Goal: Communication & Community: Answer question/provide support

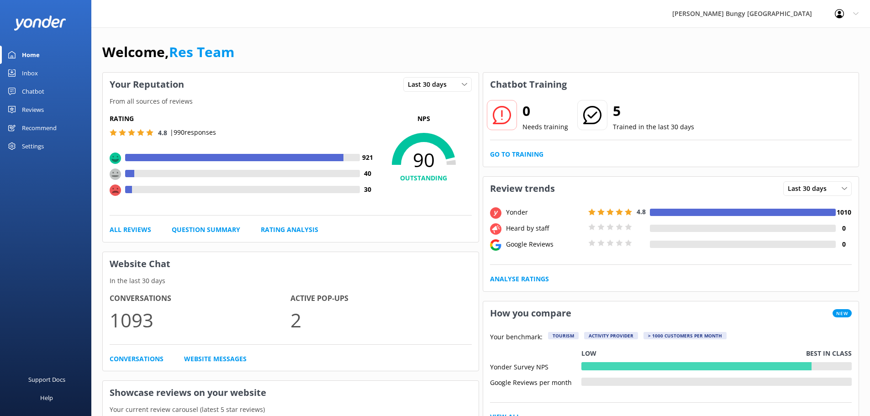
click at [58, 76] on link "Inbox" at bounding box center [45, 73] width 91 height 18
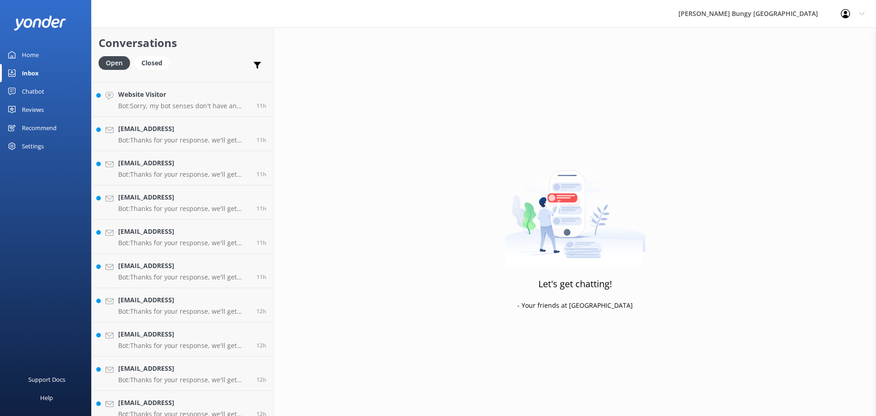
scroll to position [652, 0]
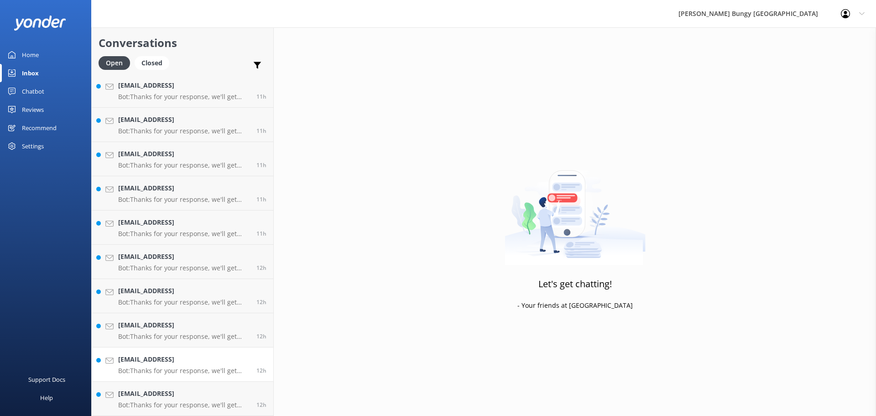
click at [193, 369] on p "Bot: Thanks for your response, we'll get back to you as soon as we can during o…" at bounding box center [183, 371] width 131 height 8
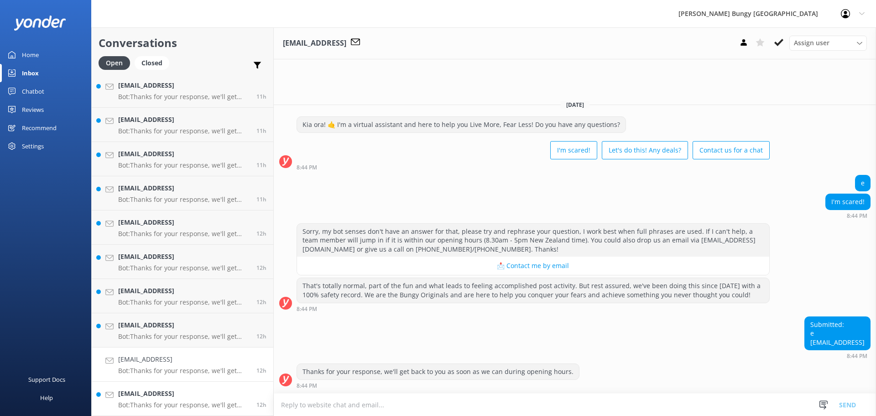
click at [204, 392] on h4 "sample@email.tst" at bounding box center [183, 393] width 131 height 10
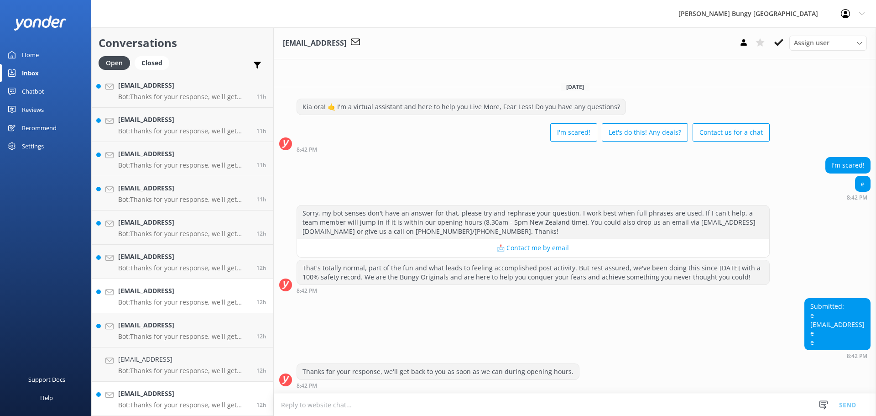
click at [204, 299] on p "Bot: Thanks for your response, we'll get back to you as soon as we can during o…" at bounding box center [183, 302] width 131 height 8
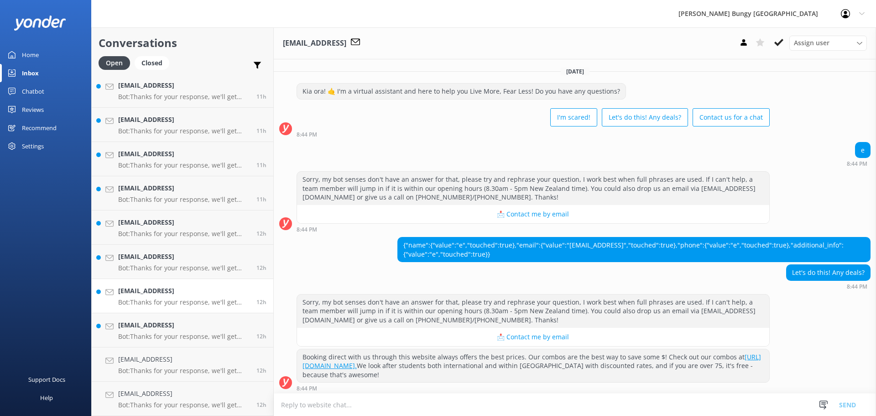
scroll to position [80, 0]
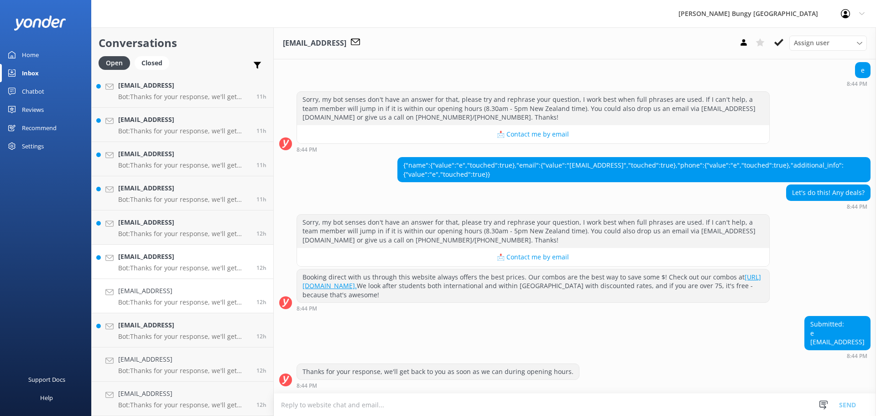
click at [201, 247] on link "sample@email.tst Bot: Thanks for your response, we'll get back to you as soon a…" at bounding box center [183, 262] width 182 height 34
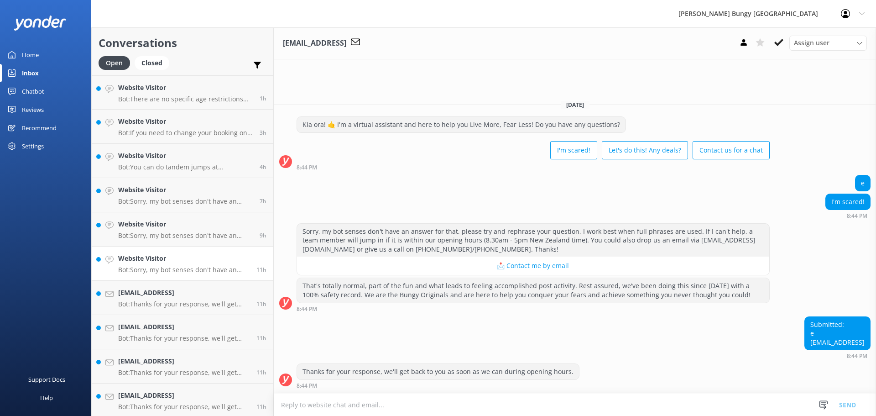
click at [192, 259] on h4 "Website Visitor" at bounding box center [183, 258] width 131 height 10
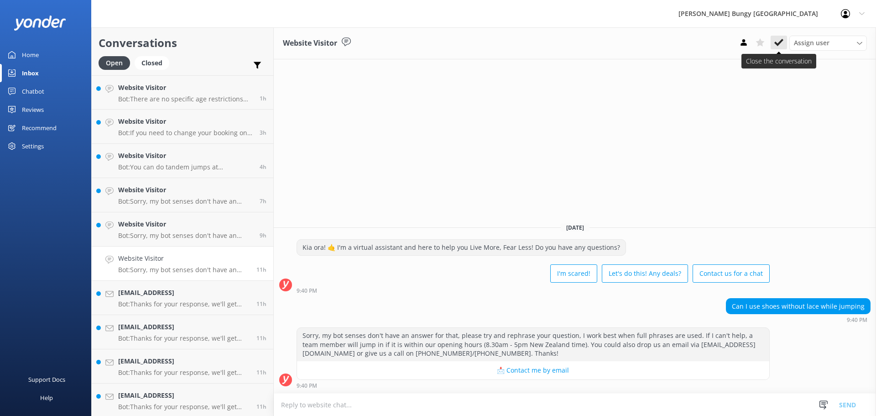
click at [786, 43] on button at bounding box center [779, 43] width 16 height 14
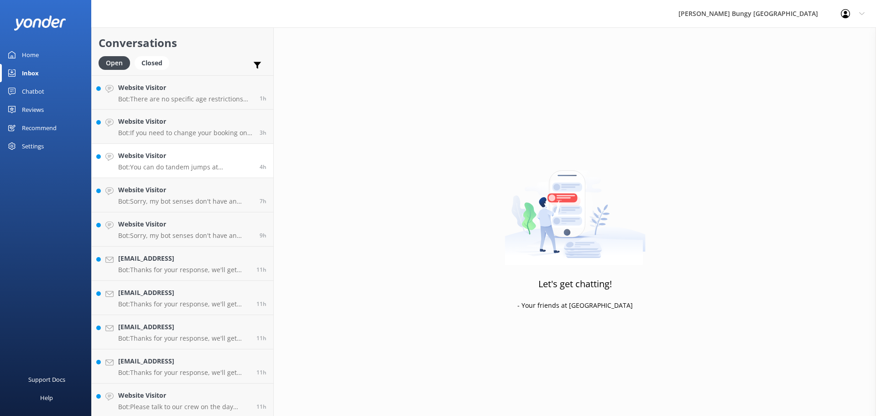
click at [183, 176] on link "Website Visitor Bot: You can do tandem jumps at Kawarau Bridge, Taupo Bungy, an…" at bounding box center [183, 161] width 182 height 34
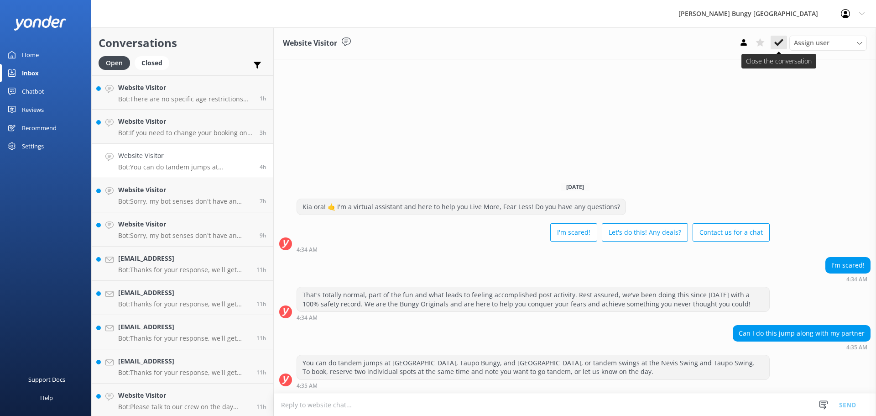
click at [781, 42] on use at bounding box center [779, 42] width 9 height 7
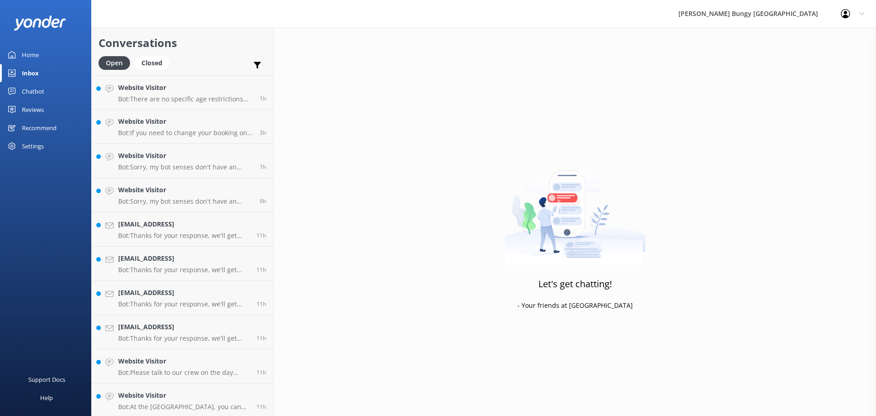
drag, startPoint x: 499, startPoint y: 396, endPoint x: 491, endPoint y: 394, distance: 8.8
click at [499, 396] on div "Let's get chatting! - Your friends at Yonder" at bounding box center [575, 235] width 603 height 416
click at [122, 263] on h4 "sample@email.tst" at bounding box center [183, 258] width 131 height 10
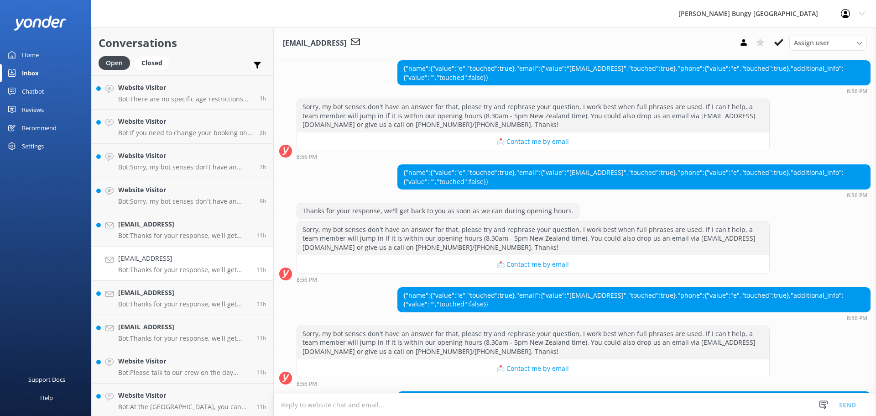
scroll to position [248, 0]
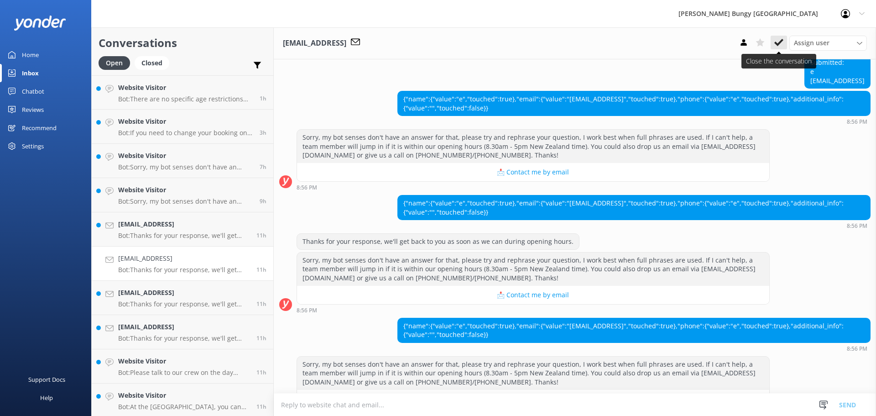
click at [782, 42] on use at bounding box center [779, 42] width 9 height 7
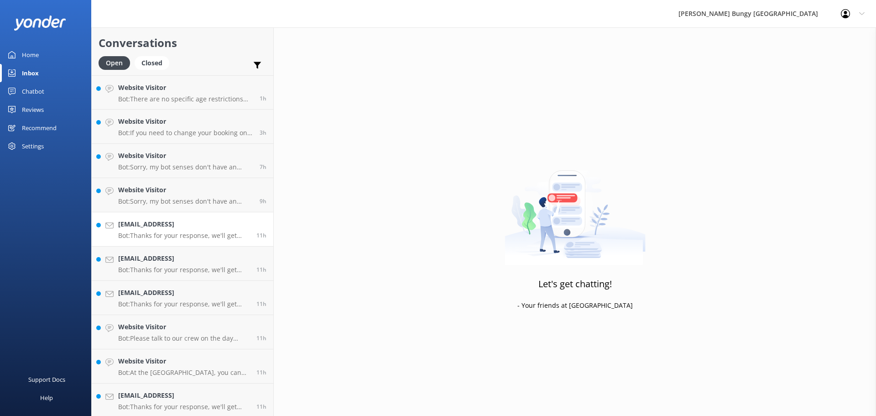
click at [235, 220] on h4 "sample@email.tst" at bounding box center [183, 224] width 131 height 10
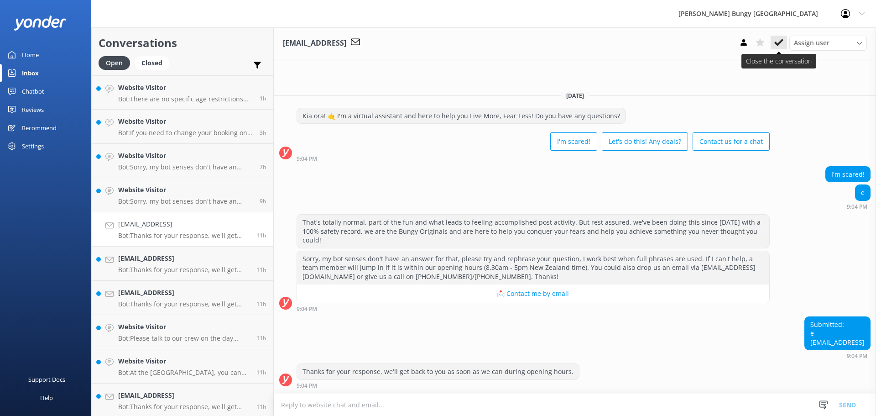
click at [783, 42] on icon at bounding box center [779, 42] width 9 height 9
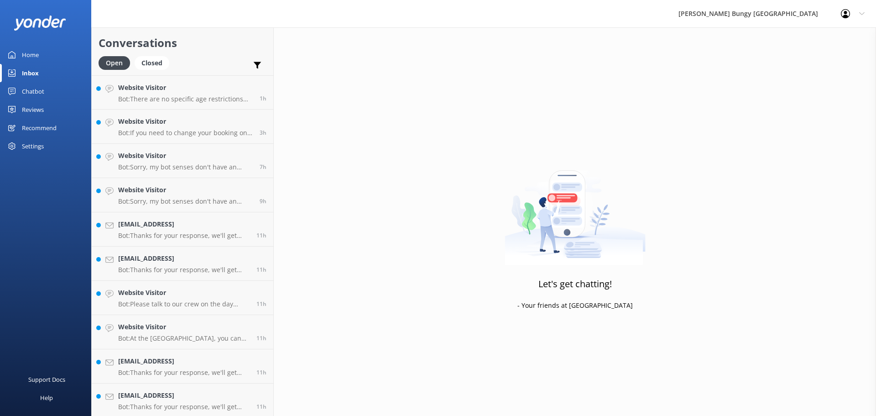
click at [216, 239] on p "Bot: Thanks for your response, we'll get back to you as soon as we can during o…" at bounding box center [183, 235] width 131 height 8
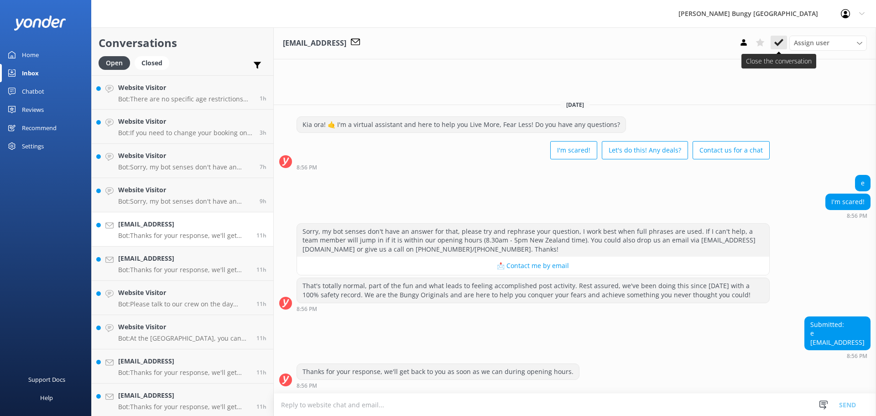
click at [780, 37] on button at bounding box center [779, 43] width 16 height 14
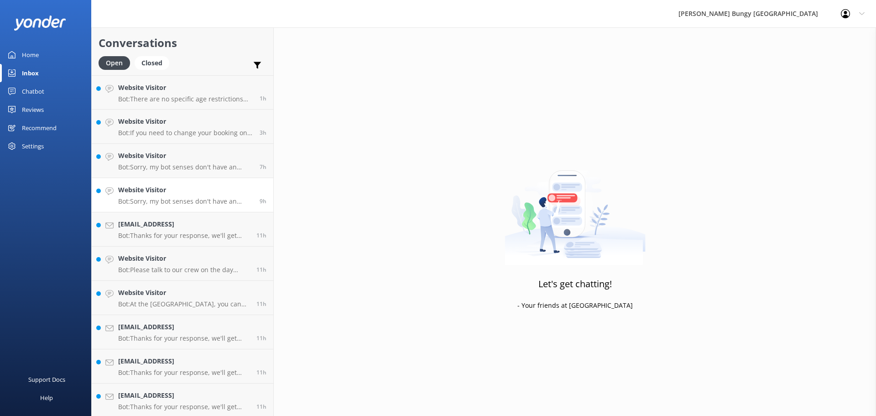
click at [196, 188] on h4 "Website Visitor" at bounding box center [185, 190] width 135 height 10
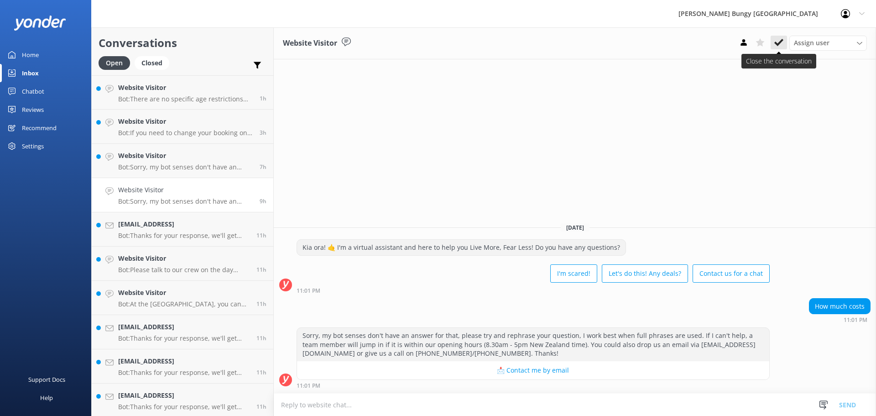
click at [777, 42] on icon at bounding box center [779, 42] width 9 height 9
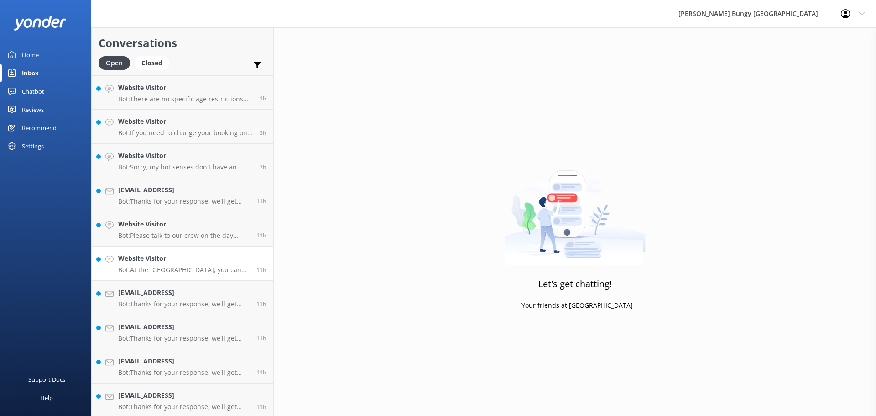
click at [240, 271] on p "Bot: At the Auckland Harbour Bridge Bungy, you can jump using a freestyle or bo…" at bounding box center [183, 270] width 131 height 8
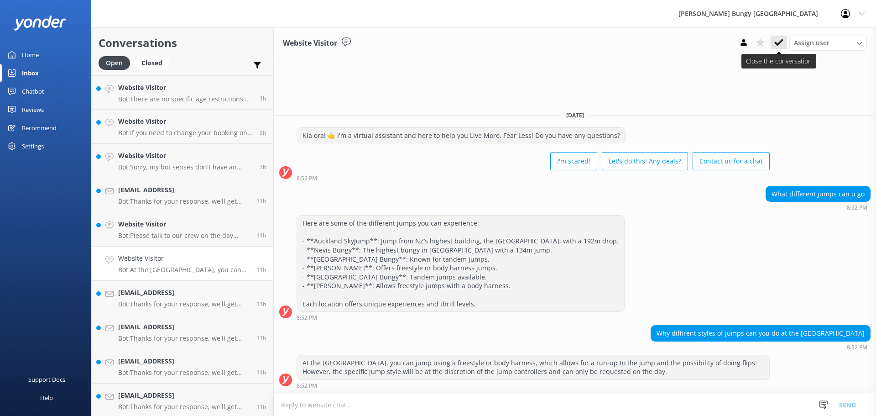
click at [780, 40] on icon at bounding box center [779, 42] width 9 height 9
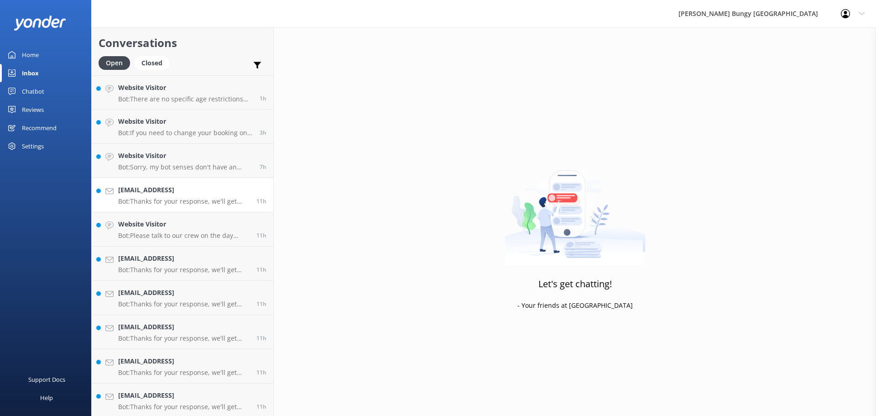
click at [159, 208] on link "sample@email.tst Bot: Thanks for your response, we'll get back to you as soon a…" at bounding box center [183, 195] width 182 height 34
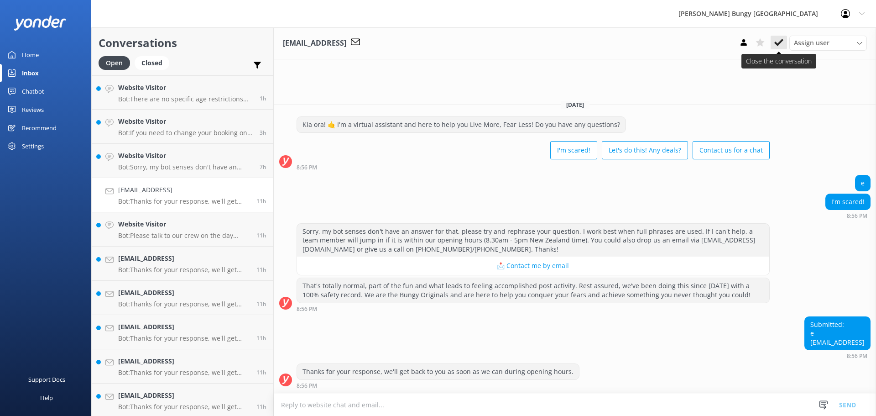
click at [777, 42] on icon at bounding box center [779, 42] width 9 height 9
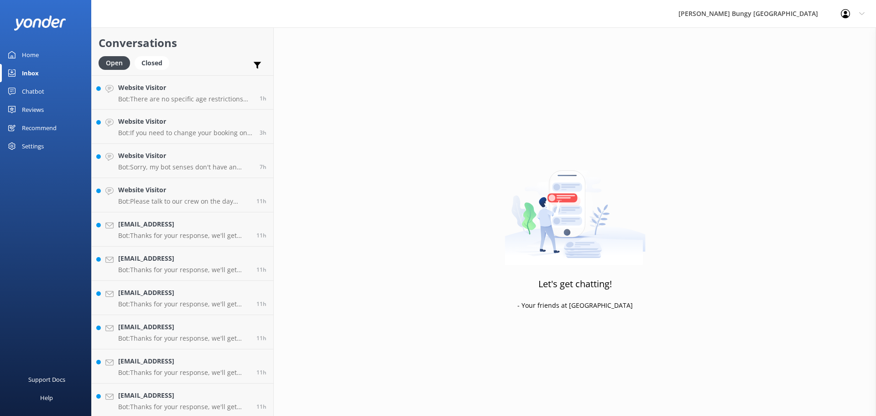
click at [129, 211] on link "Website Visitor Bot: Please talk to our crew on the day about the jump styles w…" at bounding box center [183, 195] width 182 height 34
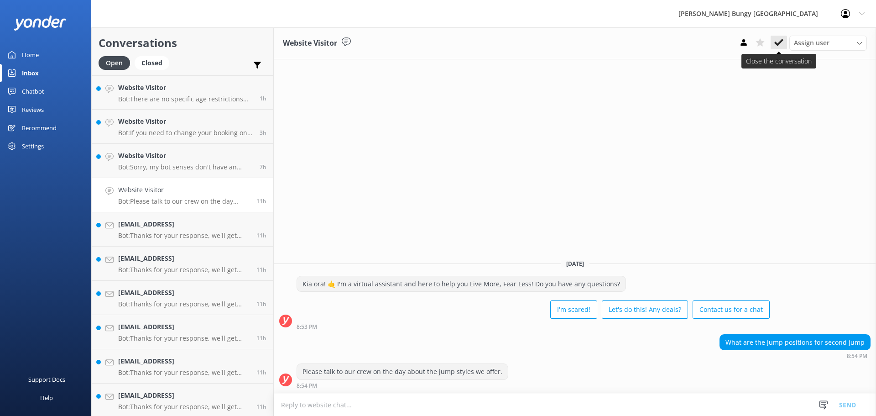
click at [775, 37] on button at bounding box center [779, 43] width 16 height 14
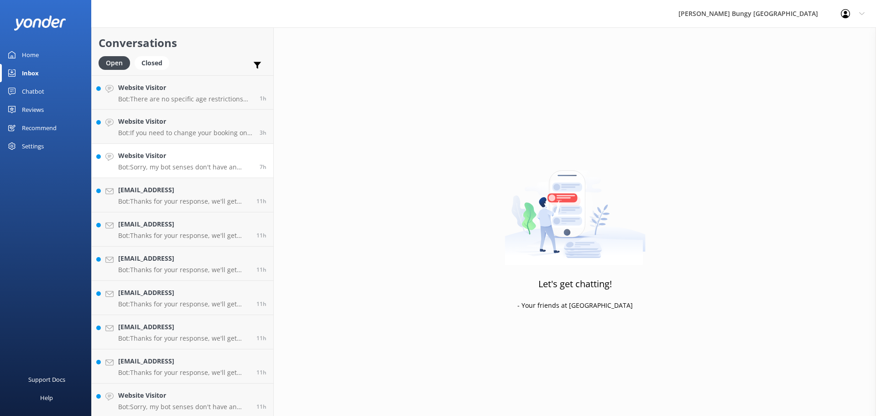
click at [187, 238] on p "Bot: Thanks for your response, we'll get back to you as soon as we can during o…" at bounding box center [183, 235] width 131 height 8
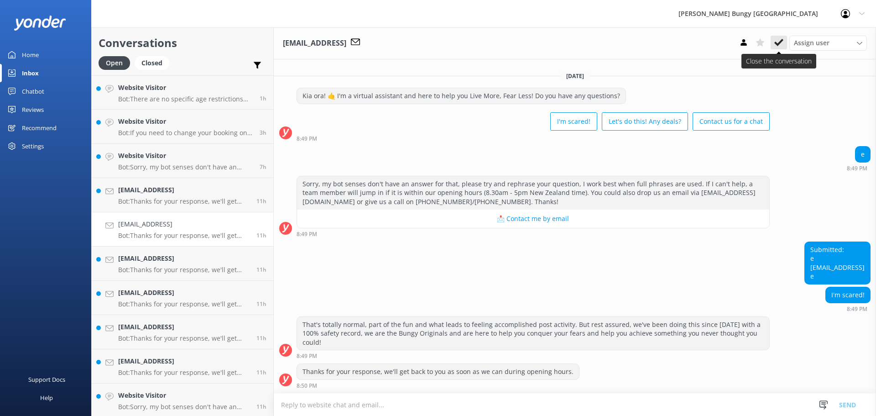
click at [781, 42] on use at bounding box center [779, 42] width 9 height 7
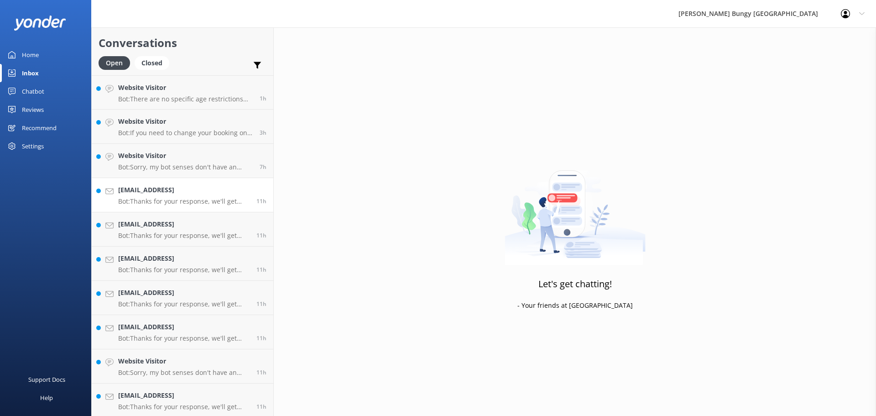
click at [210, 196] on div "sample@email.tst Bot: Thanks for your response, we'll get back to you as soon a…" at bounding box center [183, 195] width 131 height 20
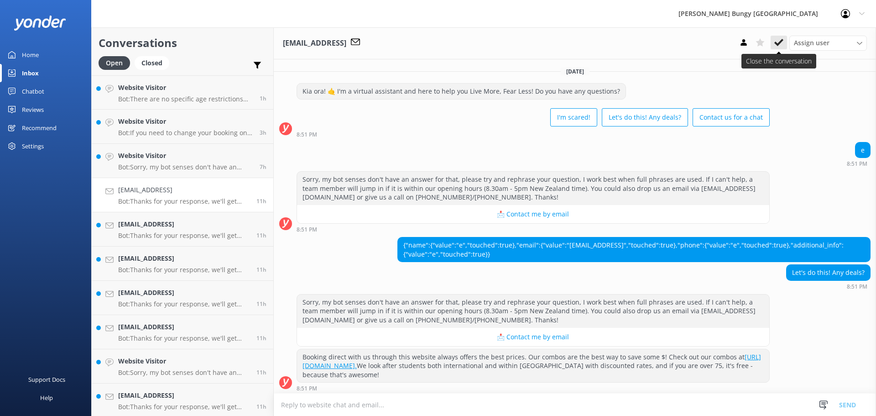
scroll to position [80, 0]
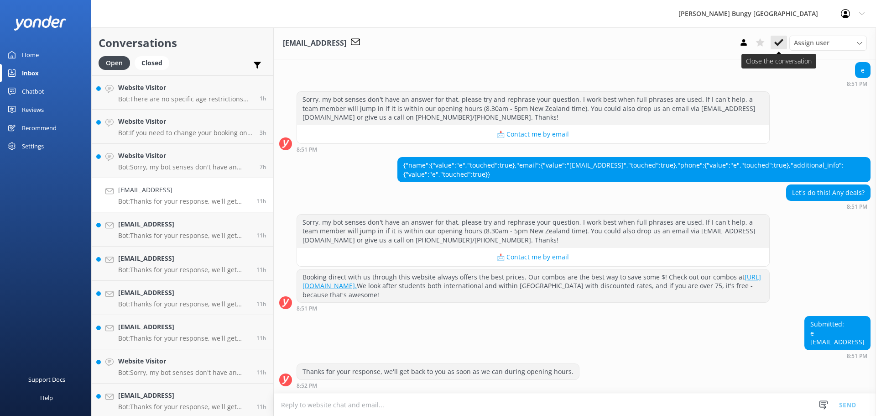
click at [776, 38] on icon at bounding box center [779, 42] width 9 height 9
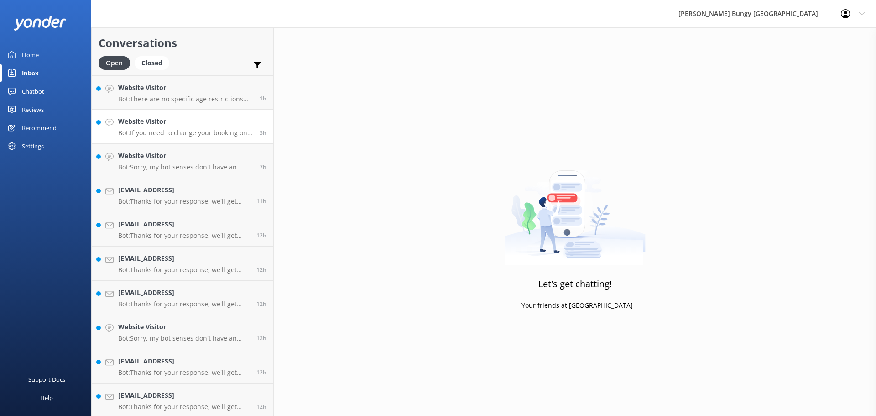
click at [219, 136] on p "Bot: If you need to change your booking on the day, please call us at 0800 286 …" at bounding box center [185, 133] width 135 height 8
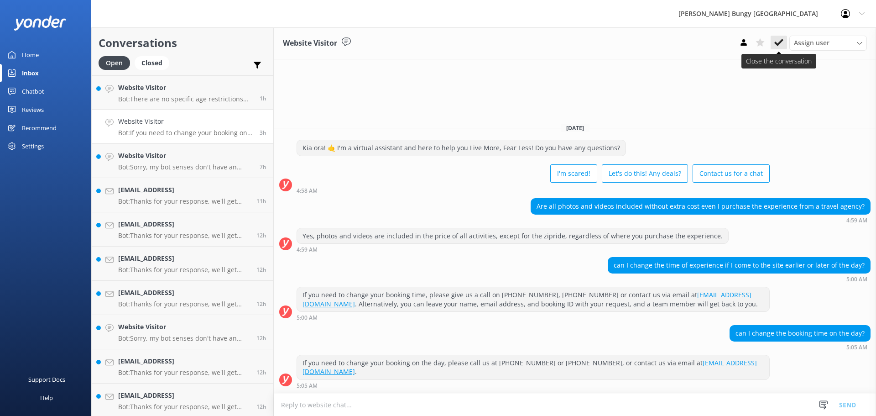
click at [783, 43] on icon at bounding box center [779, 42] width 9 height 9
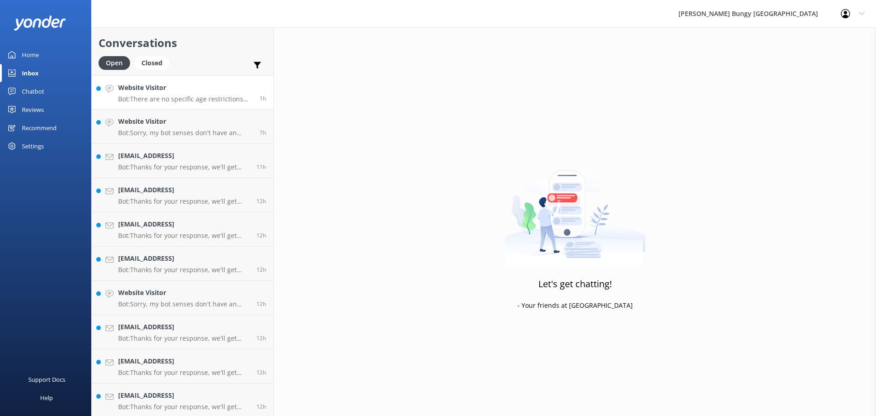
click at [188, 113] on link "Website Visitor Bot: Sorry, my bot senses don't have an answer for that, please…" at bounding box center [183, 127] width 182 height 34
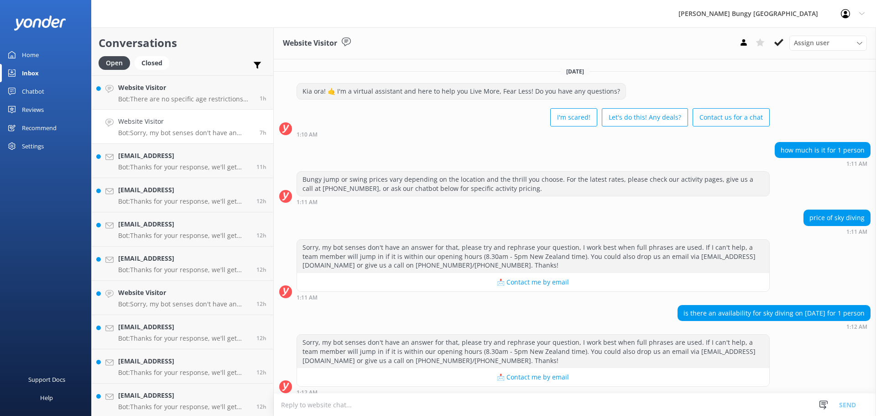
scroll to position [7, 0]
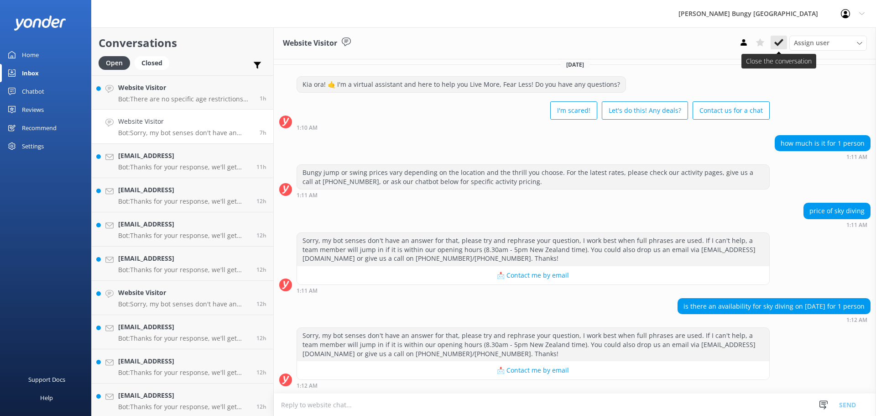
click at [781, 45] on icon at bounding box center [779, 42] width 9 height 9
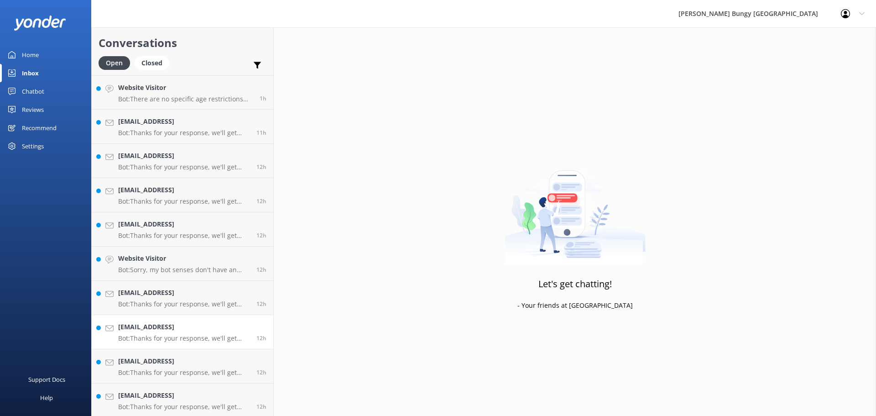
click at [171, 321] on link "sample@email.tst Bot: Thanks for your response, we'll get back to you as soon a…" at bounding box center [183, 332] width 182 height 34
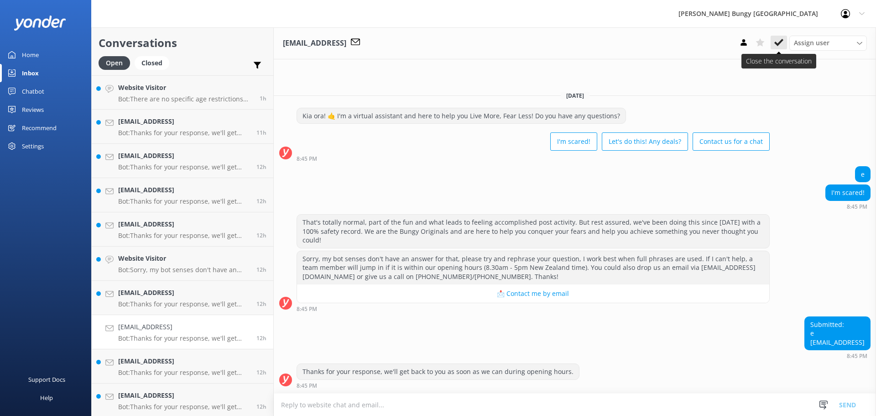
click at [776, 47] on icon at bounding box center [779, 42] width 9 height 9
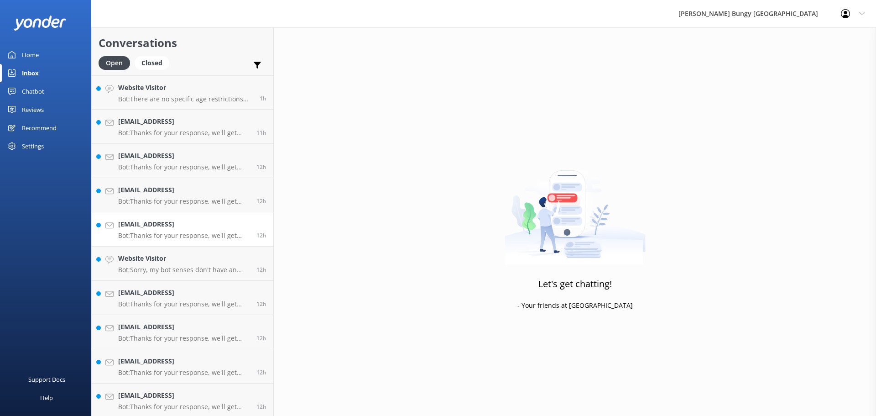
click at [166, 237] on p "Bot: Thanks for your response, we'll get back to you as soon as we can during o…" at bounding box center [183, 235] width 131 height 8
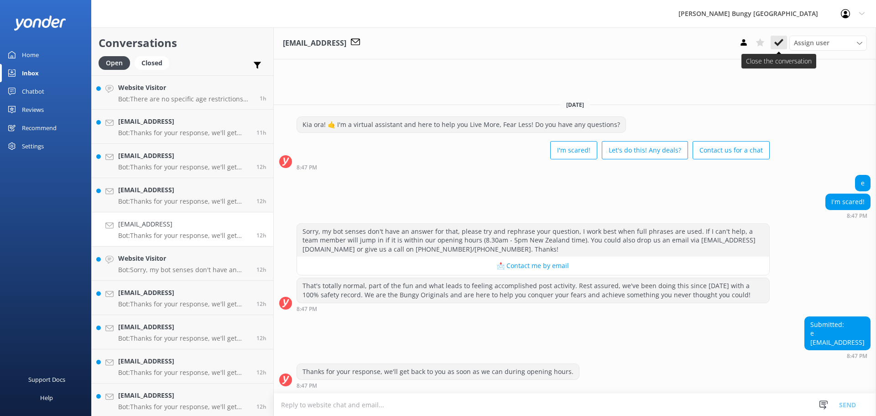
click at [782, 49] on button at bounding box center [779, 43] width 16 height 14
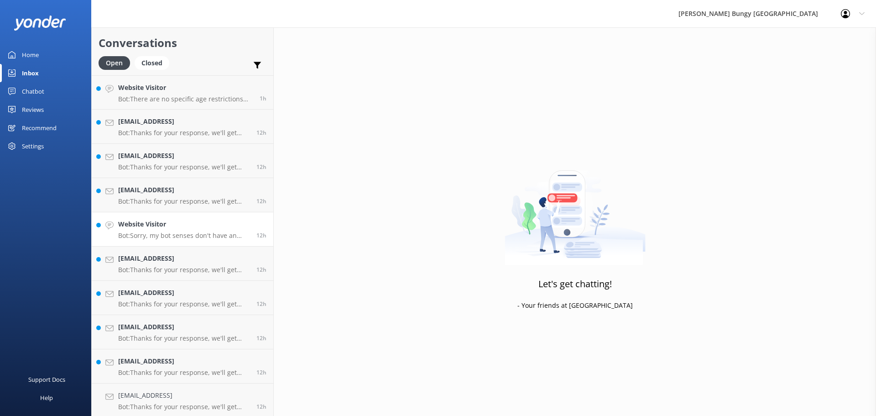
click at [188, 222] on h4 "Website Visitor" at bounding box center [183, 224] width 131 height 10
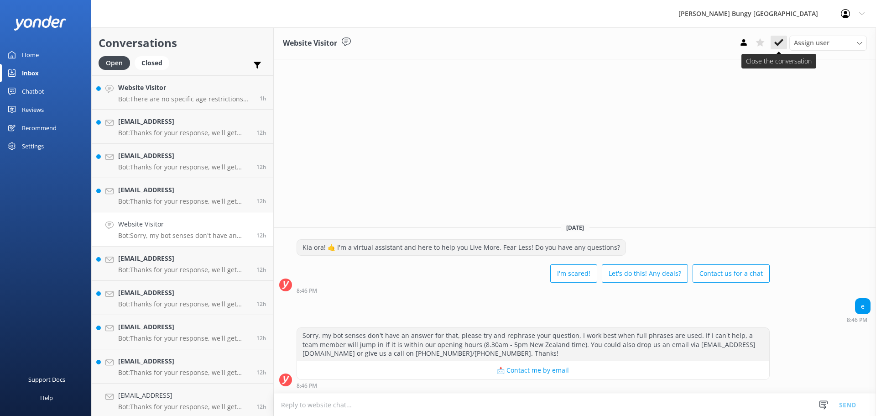
click at [785, 41] on button at bounding box center [779, 43] width 16 height 14
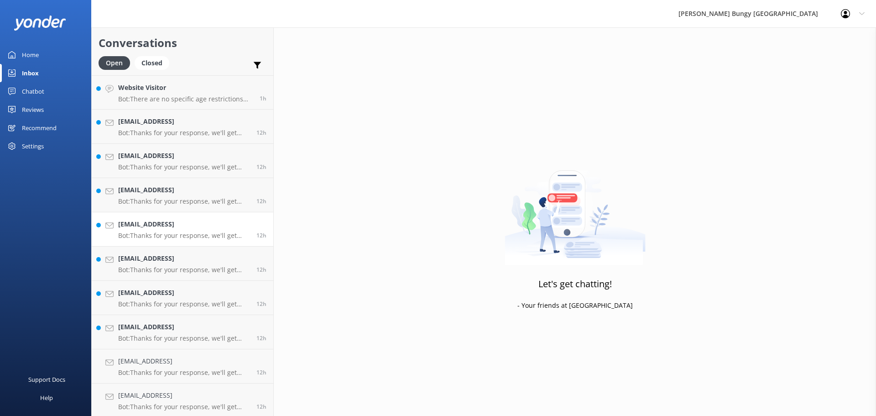
click at [135, 224] on h4 "sample@email.tst" at bounding box center [183, 224] width 131 height 10
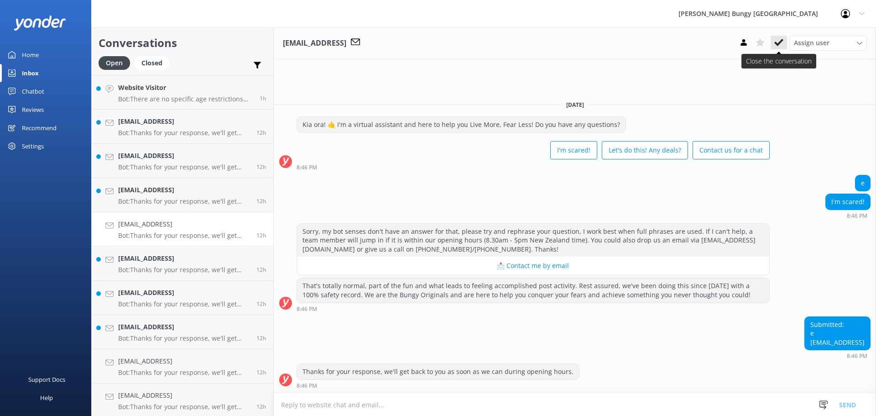
click at [783, 45] on icon at bounding box center [779, 42] width 9 height 9
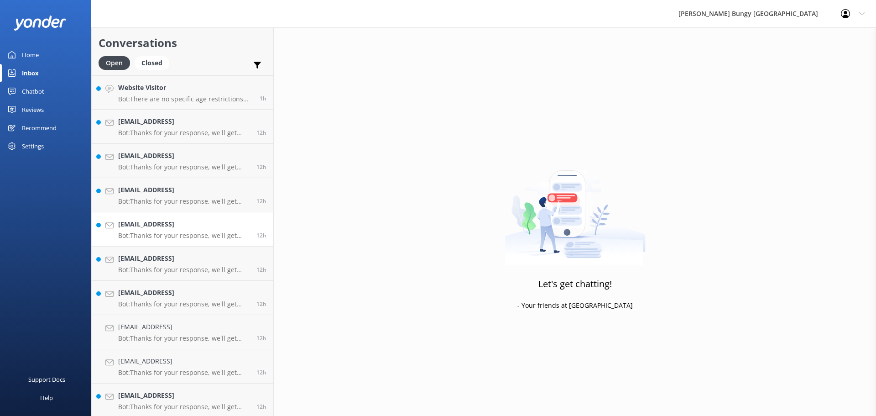
click at [188, 226] on h4 "sample@email.tst" at bounding box center [183, 224] width 131 height 10
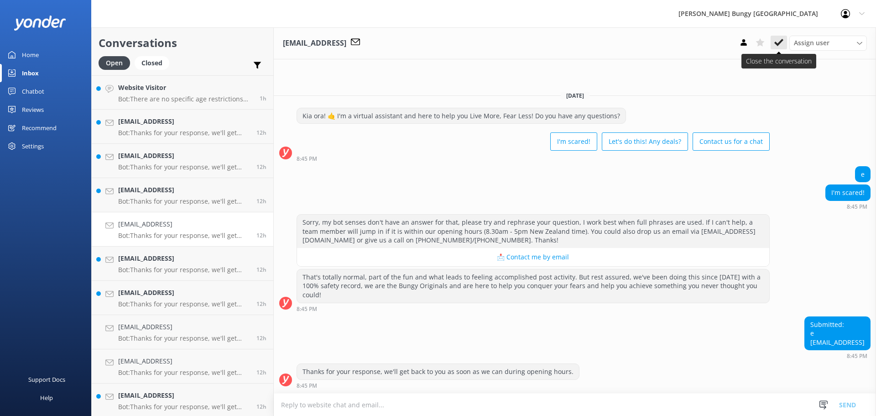
click at [778, 41] on icon at bounding box center [779, 42] width 9 height 9
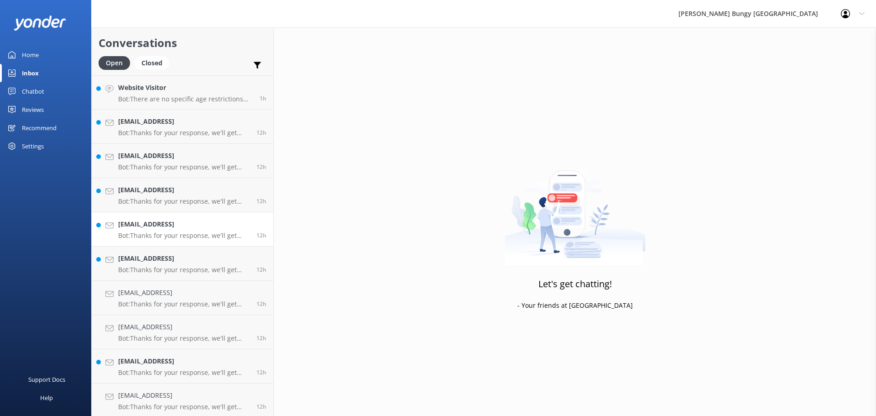
click at [219, 231] on div "sample@email.tst Bot: Thanks for your response, we'll get back to you as soon a…" at bounding box center [183, 229] width 131 height 20
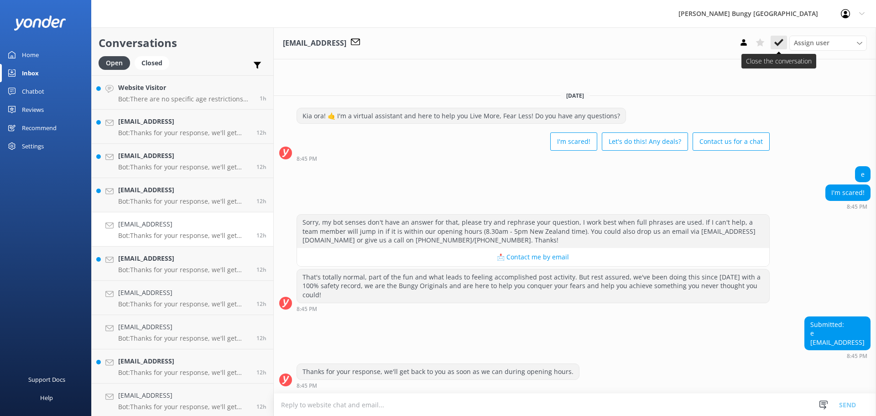
click at [781, 47] on icon at bounding box center [779, 42] width 9 height 9
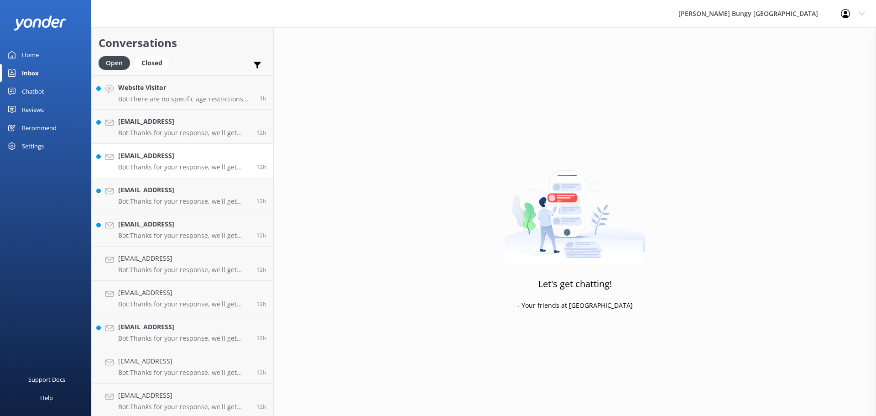
click at [145, 161] on h4 "sample@email.tst" at bounding box center [183, 156] width 131 height 10
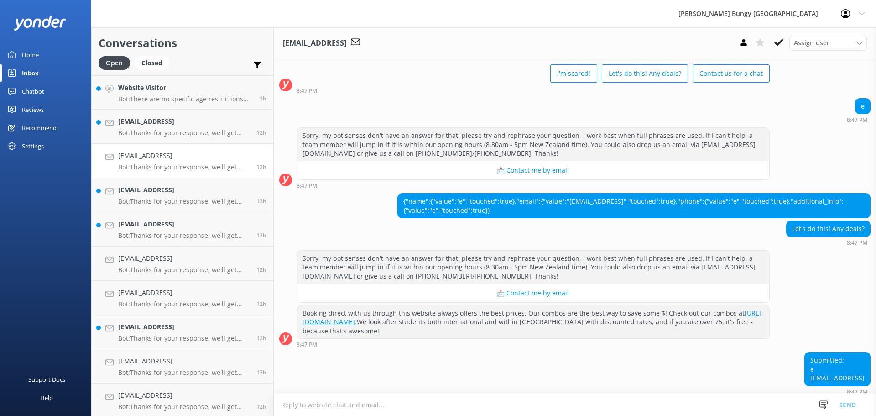
scroll to position [80, 0]
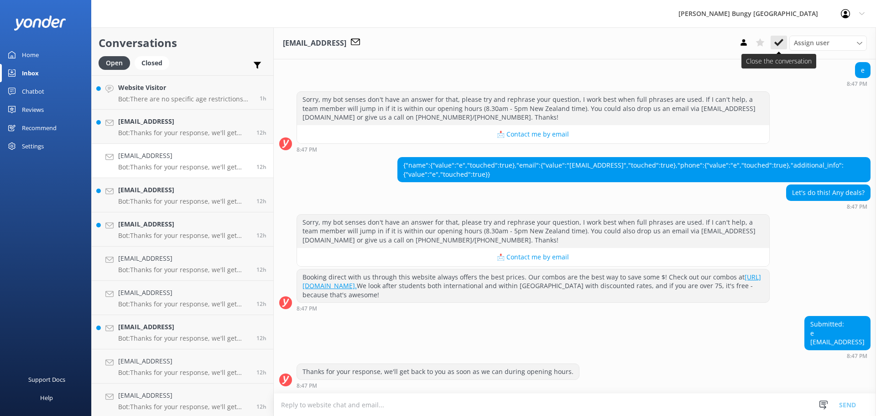
click at [779, 45] on use at bounding box center [779, 42] width 9 height 7
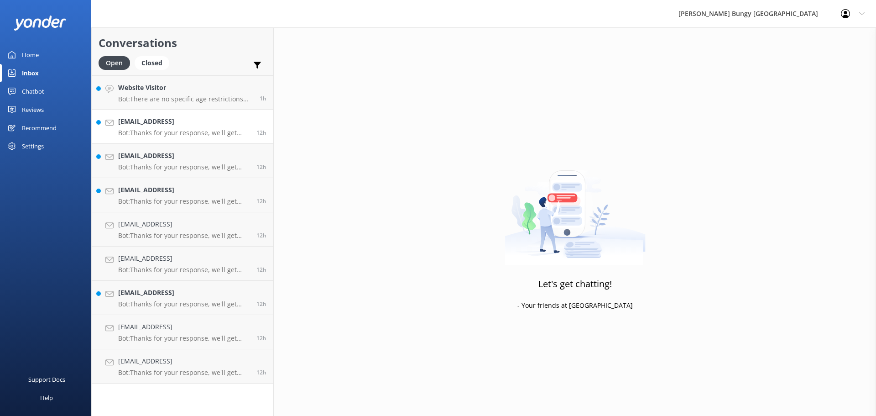
click at [201, 136] on p "Bot: Thanks for your response, we'll get back to you as soon as we can during o…" at bounding box center [183, 133] width 131 height 8
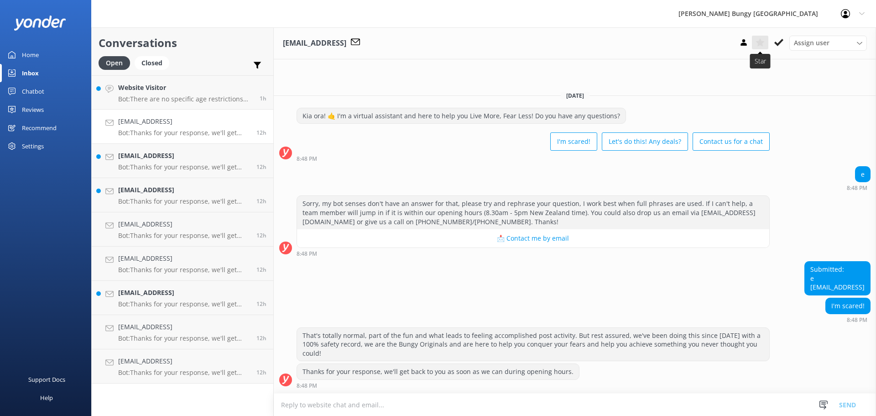
click at [765, 43] on icon at bounding box center [760, 42] width 9 height 9
click at [776, 43] on use at bounding box center [779, 42] width 9 height 7
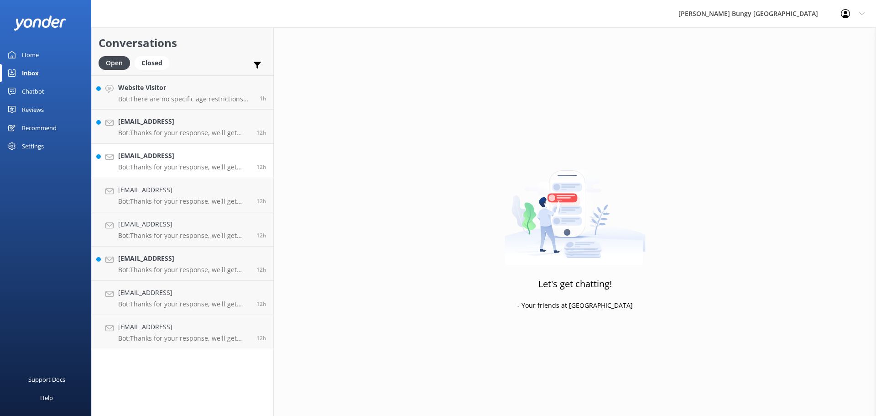
click at [155, 144] on link "sample@email.tst Bot: Thanks for your response, we'll get back to you as soon a…" at bounding box center [183, 161] width 182 height 34
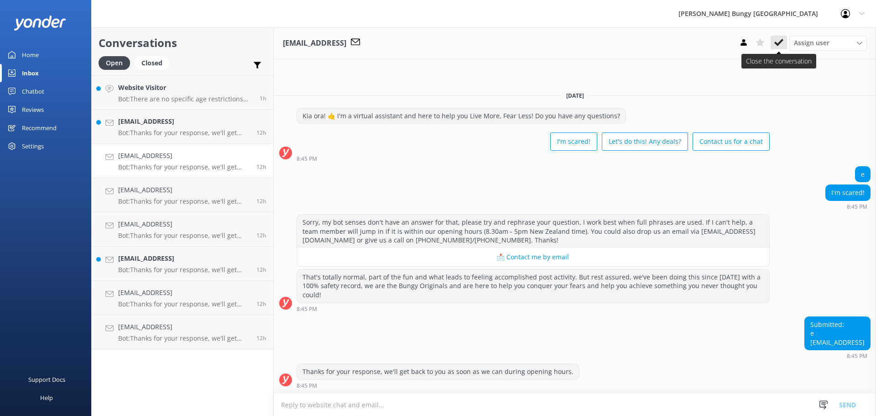
click at [784, 49] on button at bounding box center [779, 43] width 16 height 14
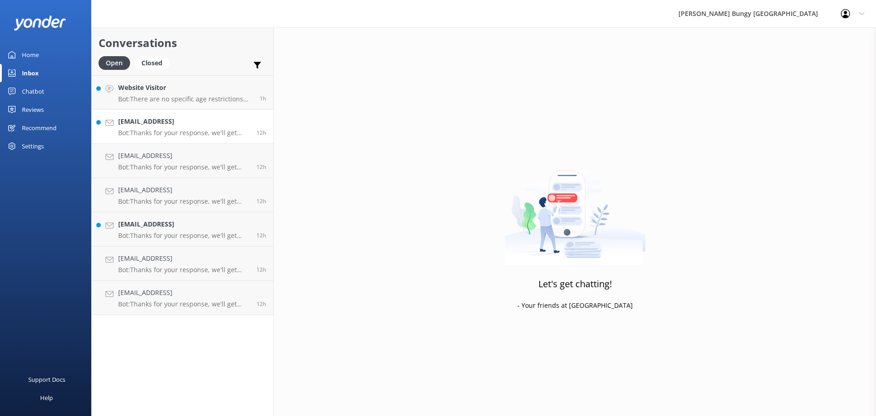
click at [166, 143] on link "sample@email.tst Bot: Thanks for your response, we'll get back to you as soon a…" at bounding box center [183, 127] width 182 height 34
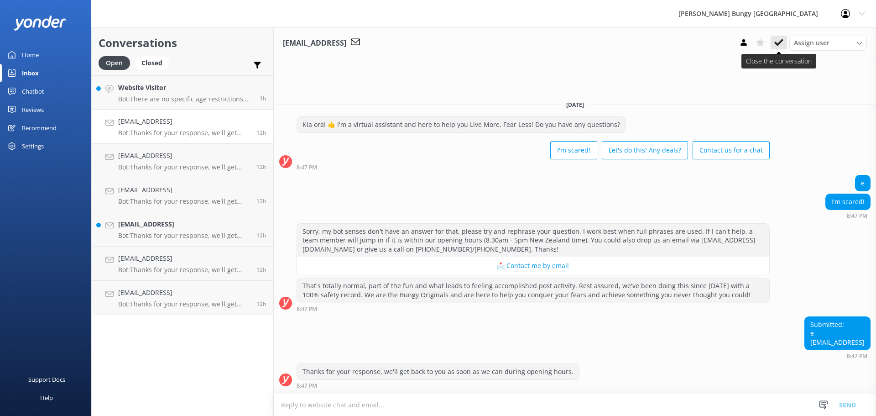
click at [776, 40] on icon at bounding box center [779, 42] width 9 height 9
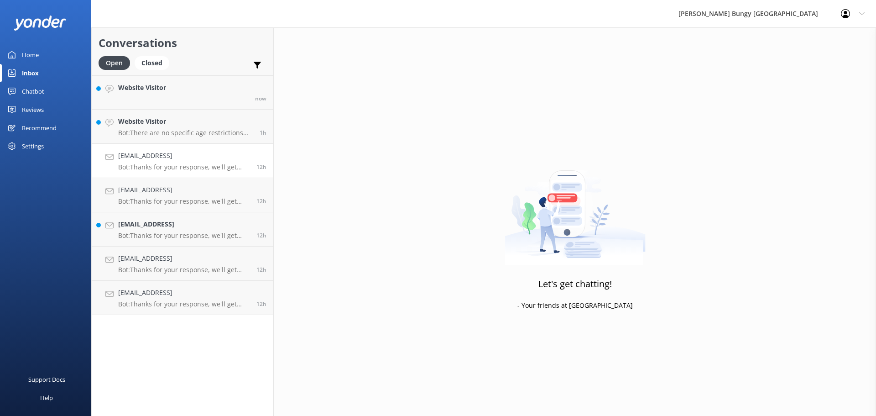
click at [126, 152] on h4 "sample@email.tst" at bounding box center [183, 156] width 131 height 10
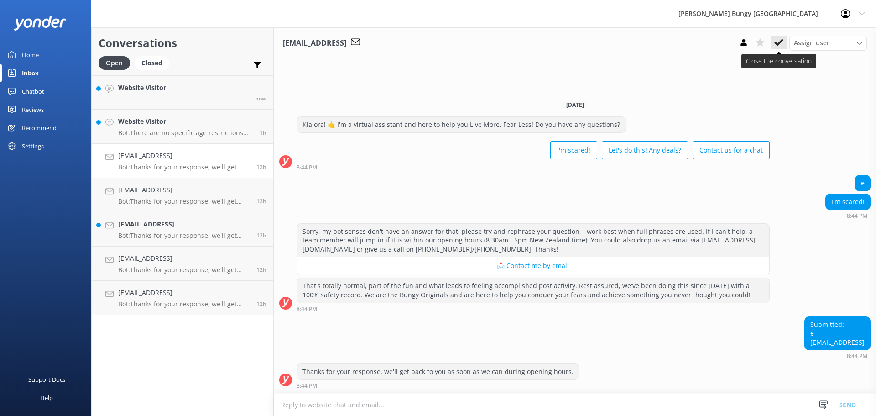
click at [772, 45] on button at bounding box center [779, 43] width 16 height 14
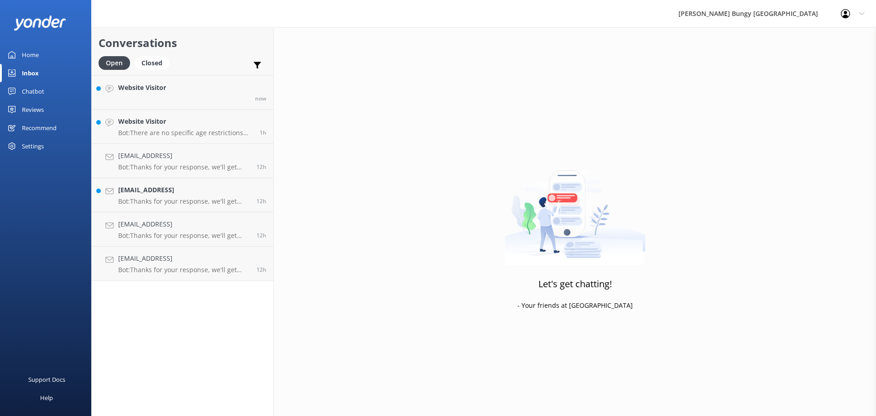
click at [135, 207] on link "sample@email.tst Bot: Thanks for your response, we'll get back to you as soon a…" at bounding box center [183, 195] width 182 height 34
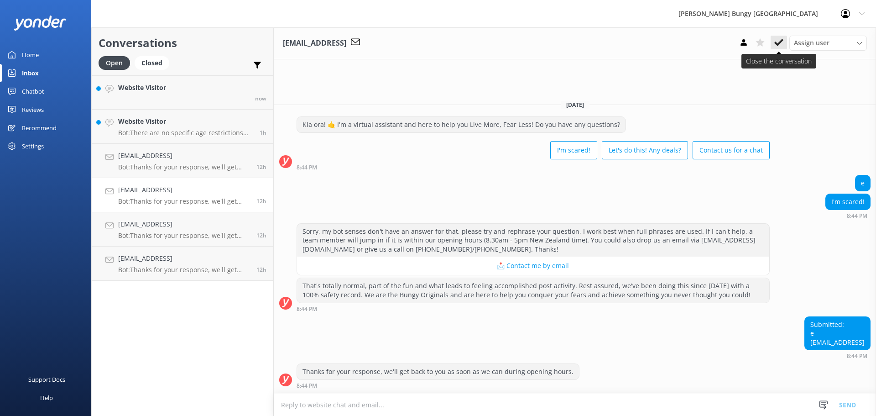
click at [782, 42] on icon at bounding box center [779, 42] width 9 height 9
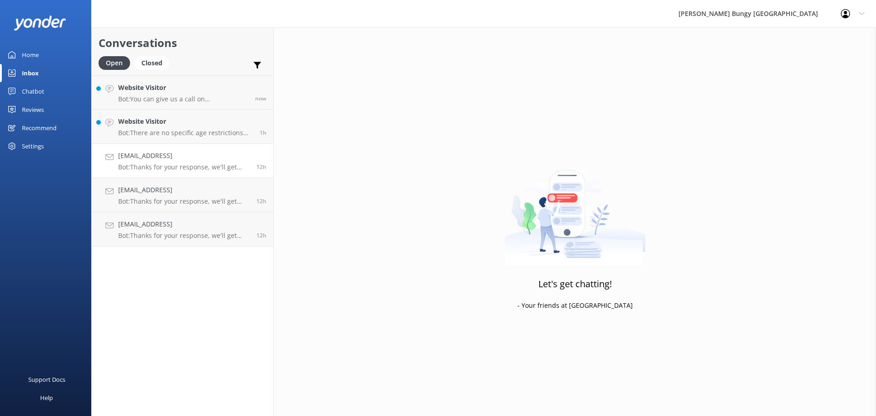
click at [212, 154] on h4 "sample@email.tst" at bounding box center [183, 156] width 131 height 10
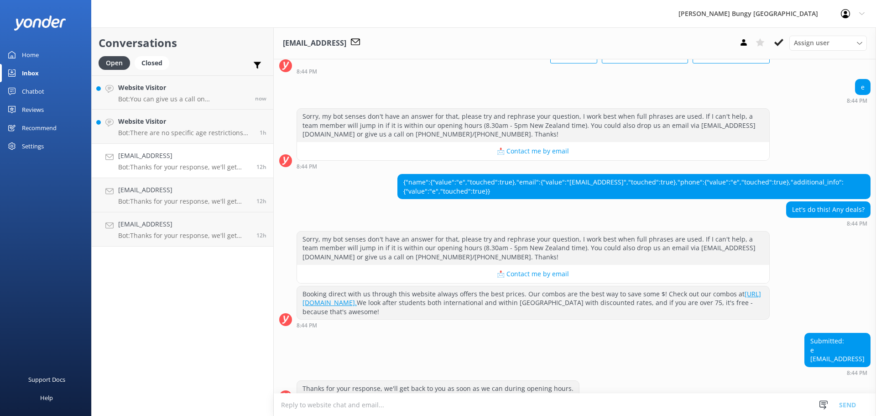
scroll to position [80, 0]
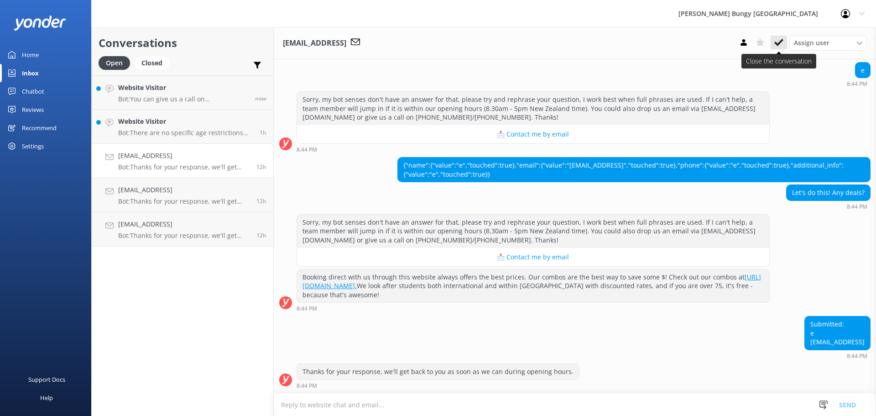
click at [786, 40] on button at bounding box center [779, 43] width 16 height 14
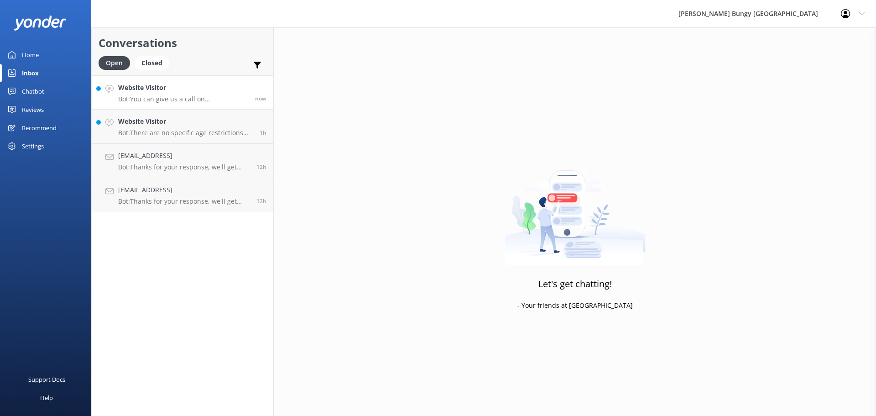
click at [213, 93] on div "Website Visitor Bot: You can give us a call on 0800 286 4958 or +64 3 450 1300 …" at bounding box center [183, 93] width 130 height 20
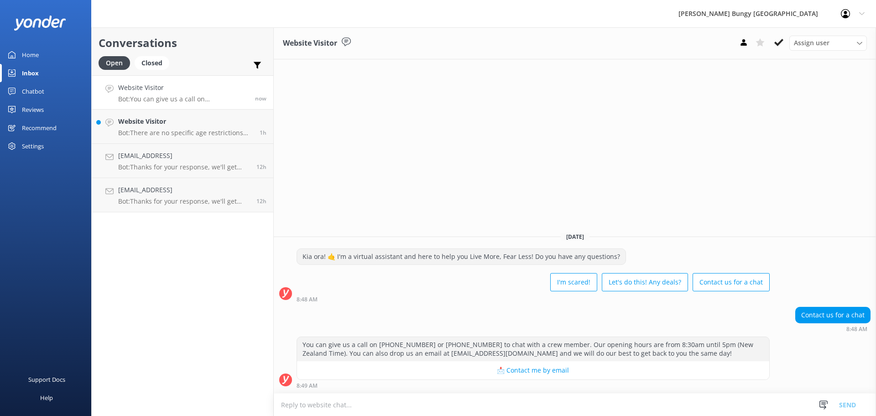
click at [372, 404] on textarea at bounding box center [575, 404] width 603 height 22
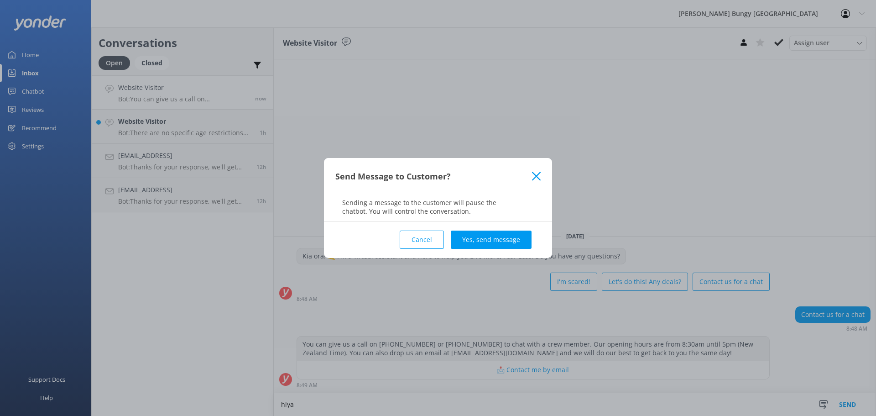
type textarea "hiya"
click at [505, 225] on div "Cancel Yes, send message" at bounding box center [437, 239] width 205 height 37
click at [505, 235] on button "Yes, send message" at bounding box center [491, 240] width 81 height 18
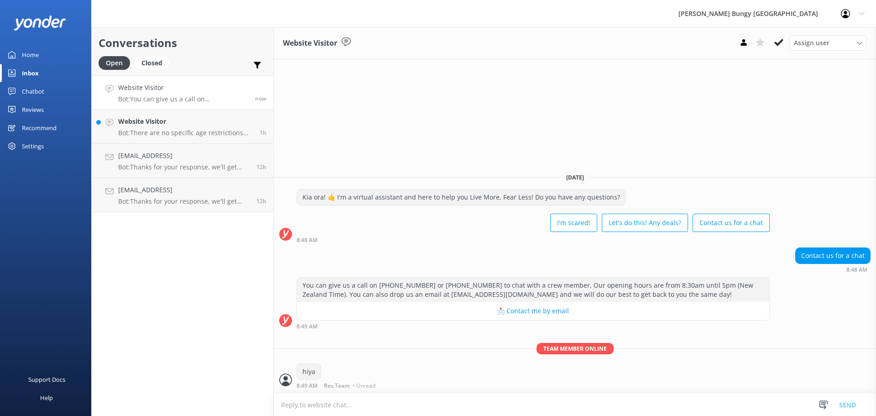
click at [424, 413] on textarea at bounding box center [575, 404] width 603 height 22
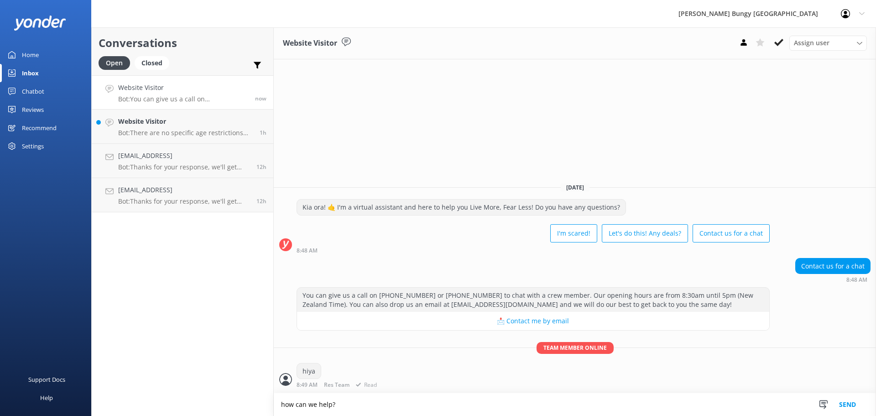
type textarea "how can we help?"
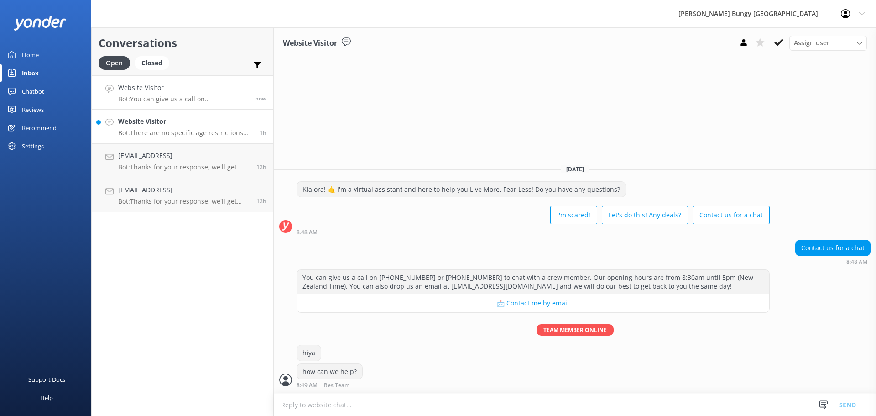
click at [165, 134] on p "Bot: There are no specific age restrictions for older customers, as long as you…" at bounding box center [185, 133] width 135 height 8
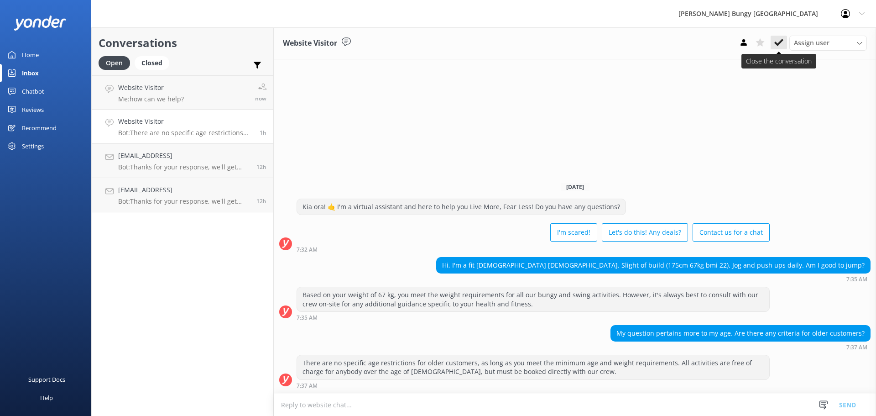
click at [782, 40] on use at bounding box center [779, 42] width 9 height 7
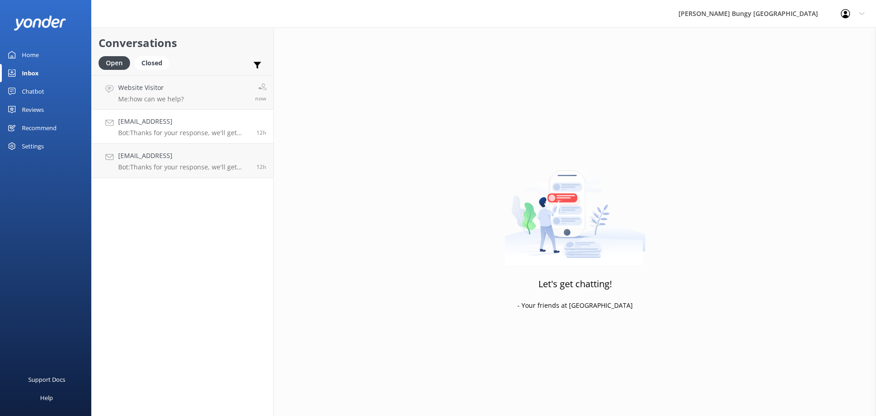
click at [161, 143] on link "sample@email.tst Bot: Thanks for your response, we'll get back to you as soon a…" at bounding box center [183, 127] width 182 height 34
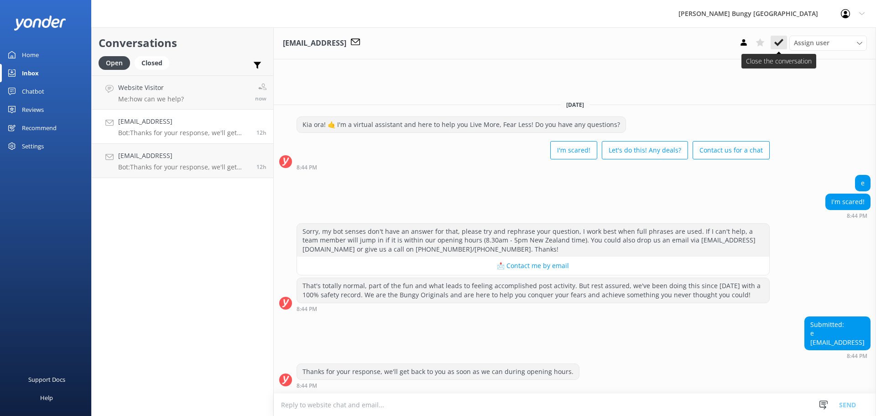
click at [781, 41] on use at bounding box center [779, 42] width 9 height 7
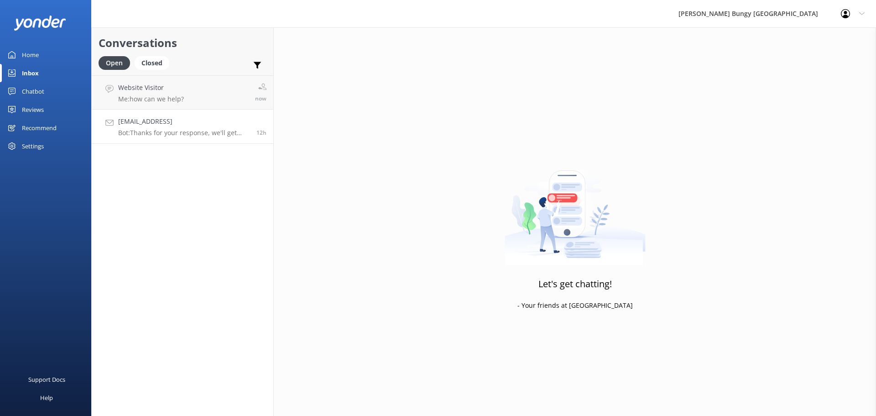
click at [199, 126] on h4 "sample@email.tst" at bounding box center [183, 121] width 131 height 10
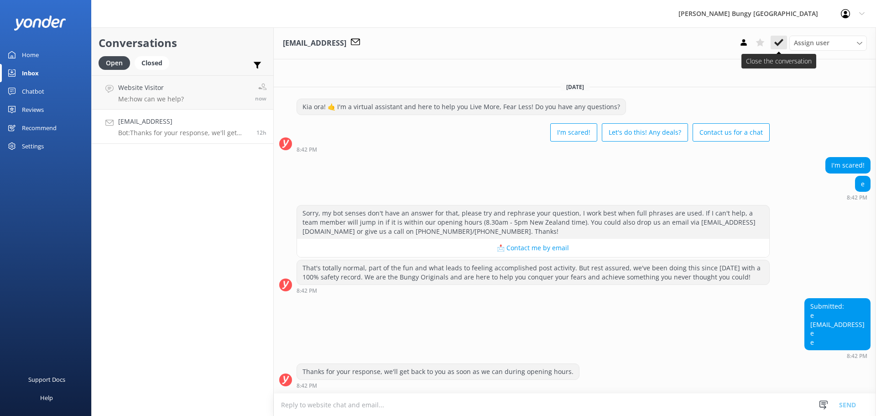
click at [777, 41] on icon at bounding box center [779, 42] width 9 height 9
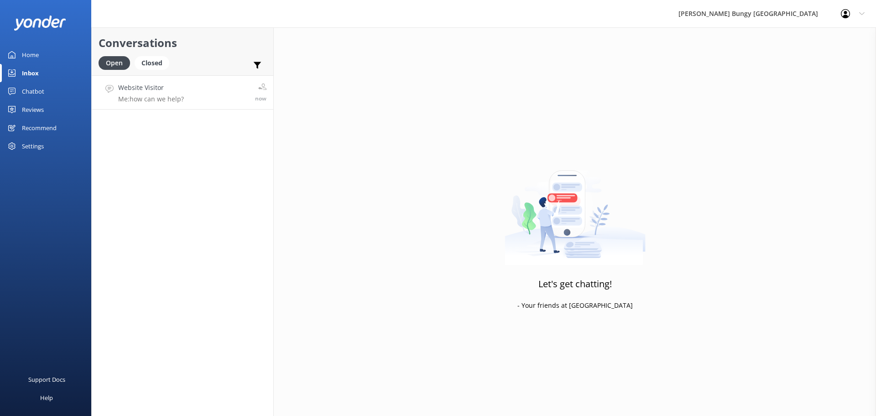
click at [196, 82] on link "Website Visitor Me: how can we help? now" at bounding box center [183, 92] width 182 height 34
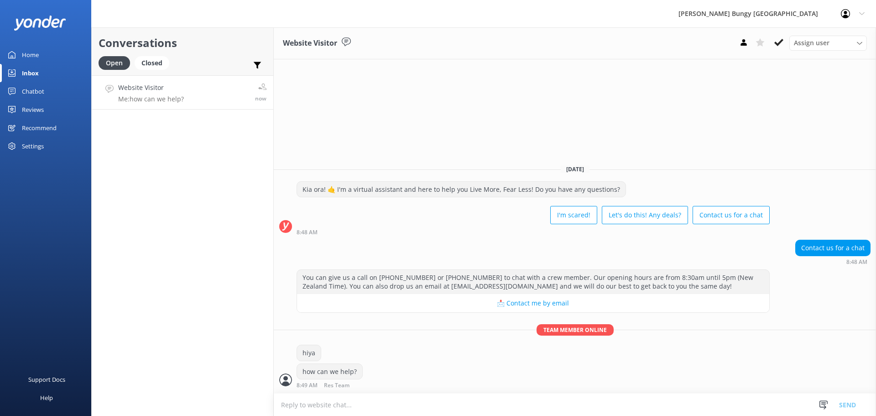
click at [79, 322] on div "Support Docs Help" at bounding box center [45, 312] width 91 height 208
click at [213, 138] on div "Conversations Open Closed Important Assigned to me Unassigned Website Visitor M…" at bounding box center [182, 221] width 183 height 388
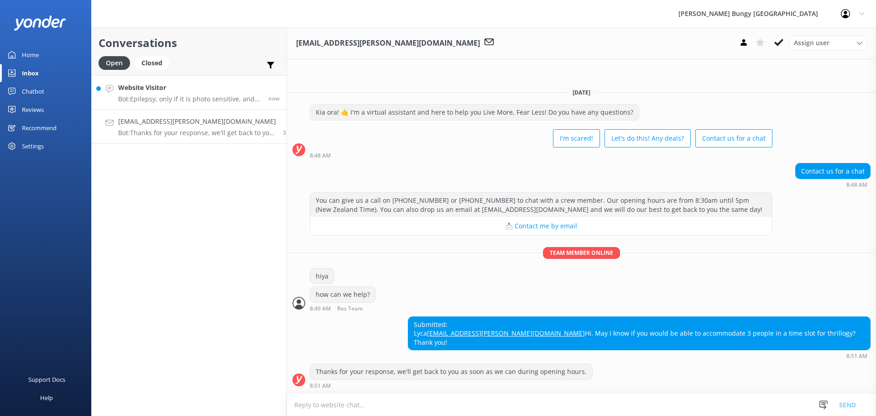
click at [194, 98] on p "Bot: Epilepsy, only if it is photo sensitive, and pregnancy are medical conditi…" at bounding box center [189, 99] width 143 height 8
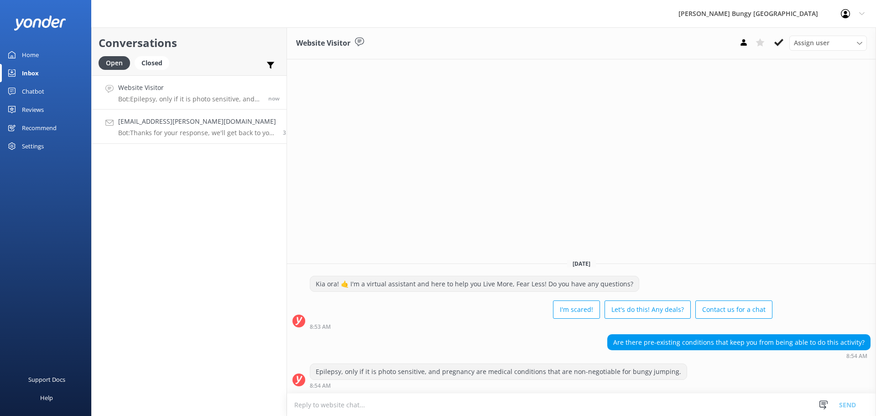
click at [200, 137] on link "lyca.gregorio@yahoo.com Bot: Thanks for your response, we'll get back to you as…" at bounding box center [189, 127] width 195 height 34
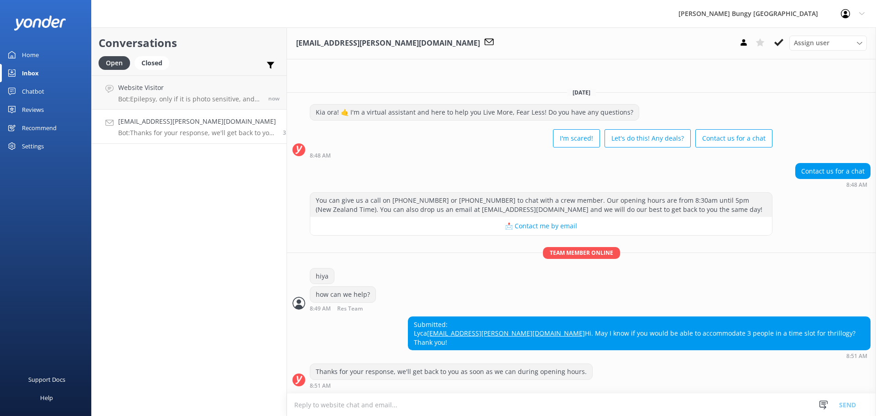
click at [615, 413] on textarea at bounding box center [581, 404] width 589 height 22
type textarea "hiya"
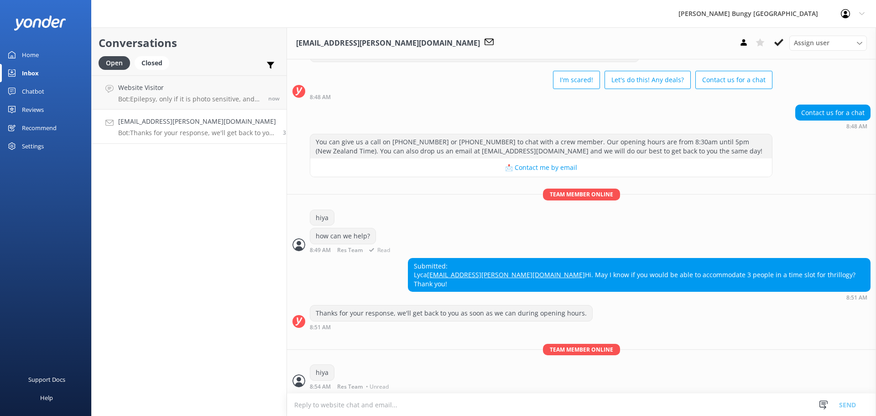
scroll to position [47, 0]
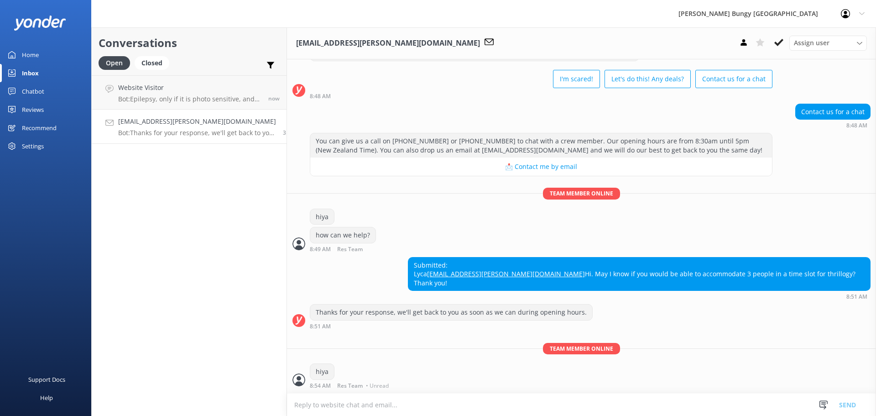
click at [470, 408] on textarea at bounding box center [581, 404] width 589 height 22
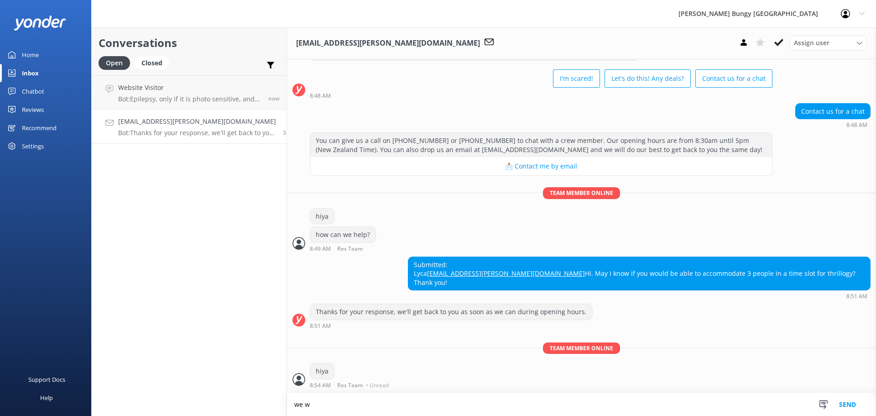
scroll to position [47, 0]
type textarea "we would book this in manually"
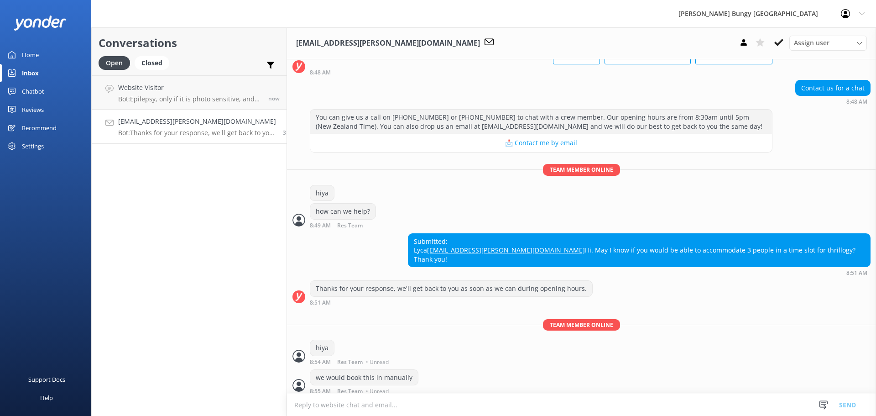
scroll to position [77, 0]
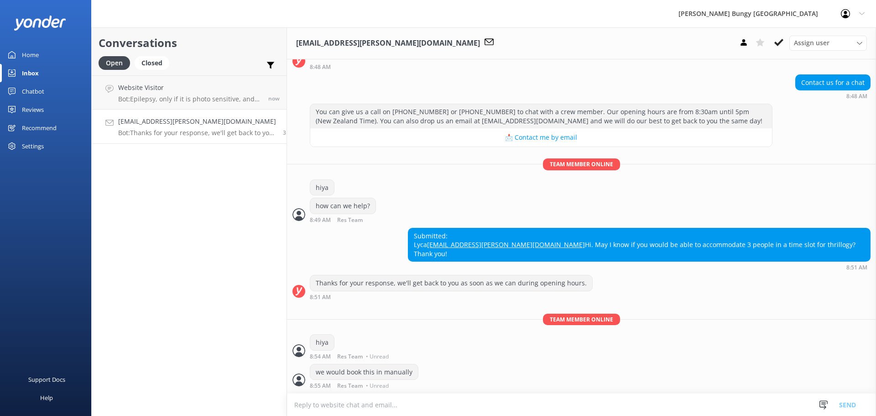
click at [470, 406] on textarea at bounding box center [581, 404] width 589 height 22
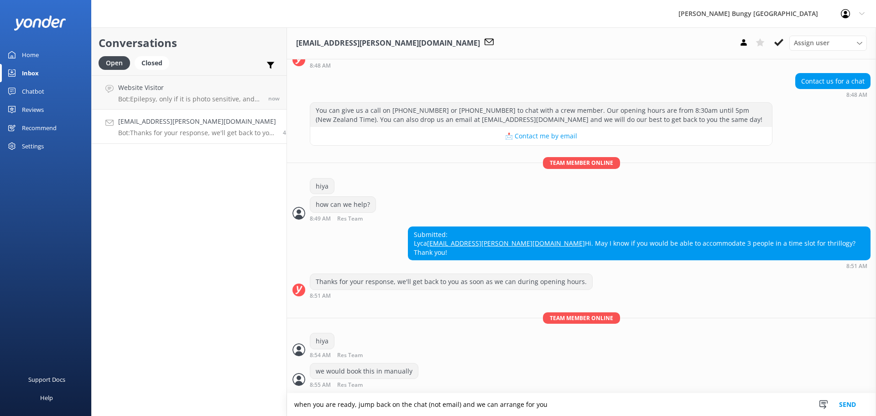
scroll to position [78, 0]
click at [557, 402] on textarea "when you are ready, jump back on the chat (not email) and we can arrange for you" at bounding box center [581, 404] width 589 height 23
type textarea "when you are ready, jump back on the chat (not email) and we can arrange for you"
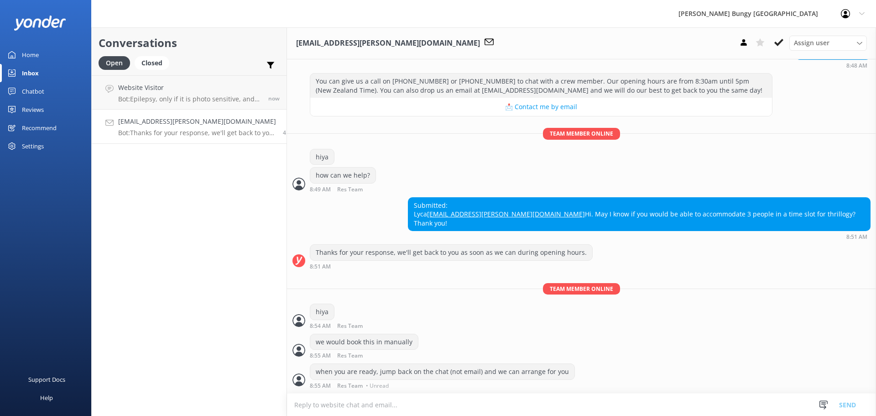
scroll to position [96, 0]
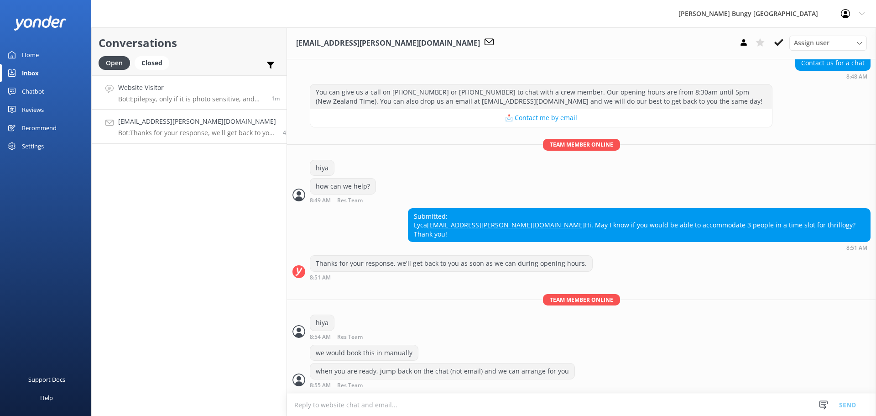
click at [176, 91] on h4 "Website Visitor" at bounding box center [191, 88] width 147 height 10
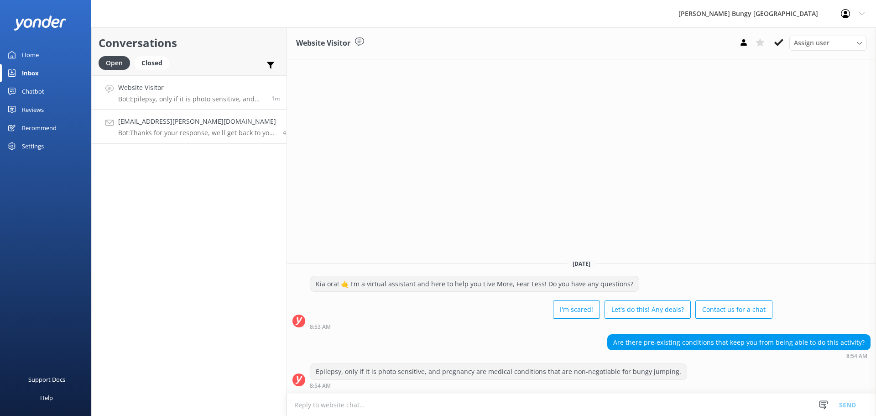
click at [222, 127] on div "lyca.gregorio@yahoo.com Bot: Thanks for your response, we'll get back to you as…" at bounding box center [197, 126] width 158 height 20
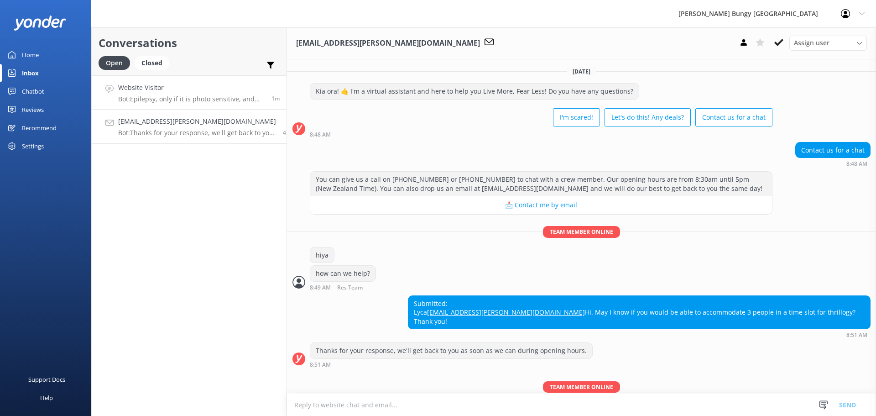
scroll to position [45, 0]
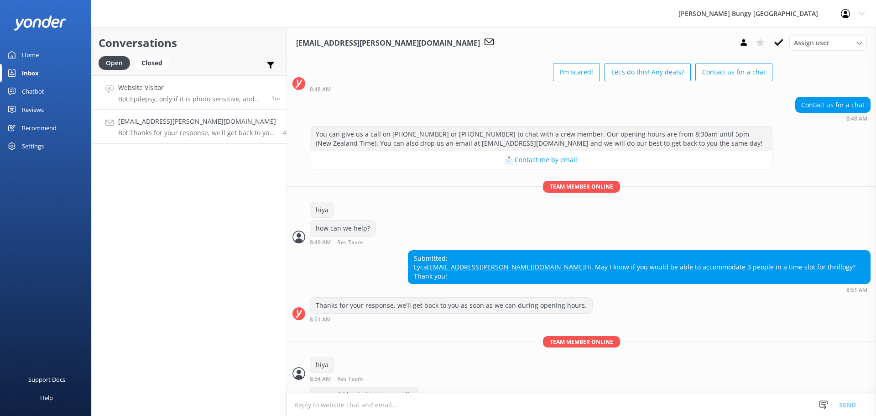
click at [223, 92] on h4 "Website Visitor" at bounding box center [191, 88] width 147 height 10
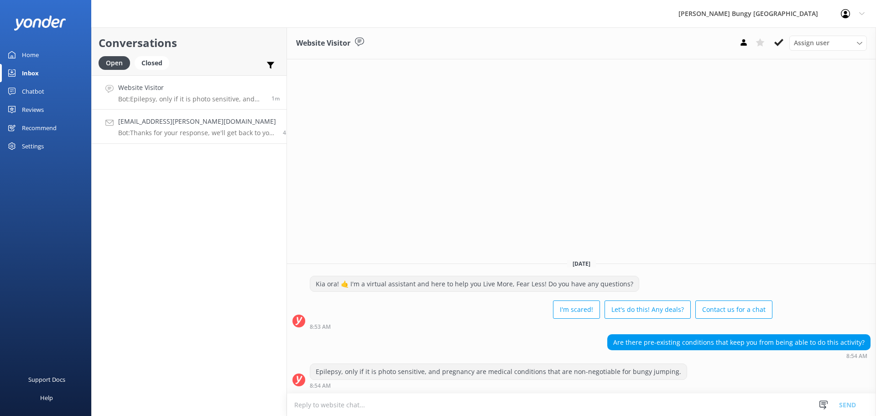
click at [228, 119] on h4 "[EMAIL_ADDRESS][PERSON_NAME][DOMAIN_NAME]" at bounding box center [197, 121] width 158 height 10
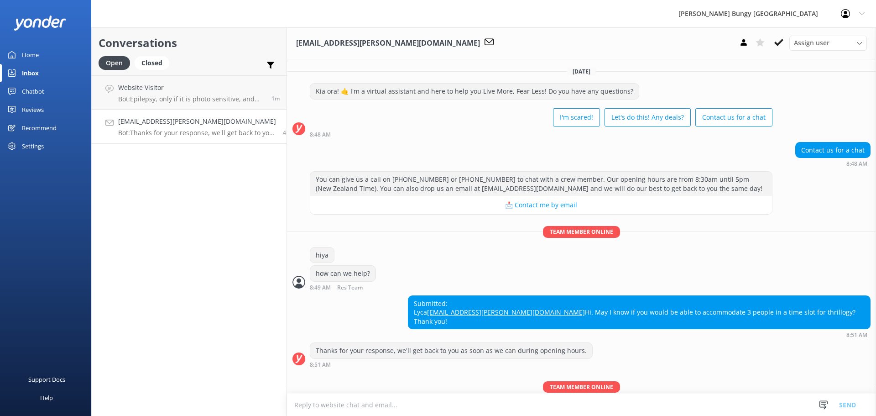
scroll to position [96, 0]
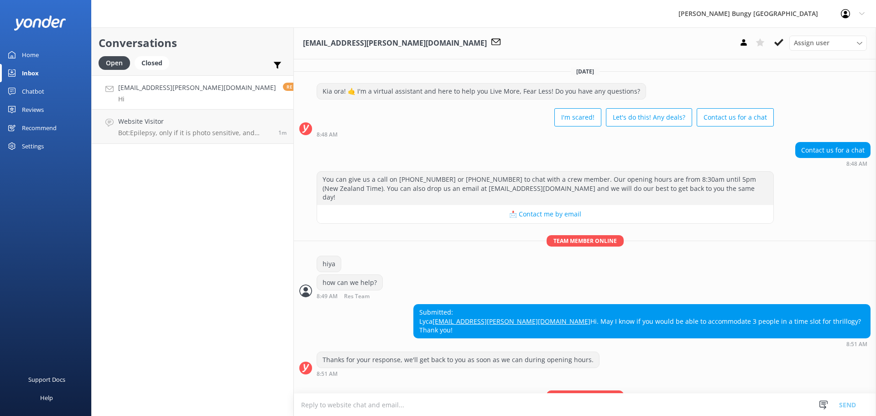
scroll to position [126, 0]
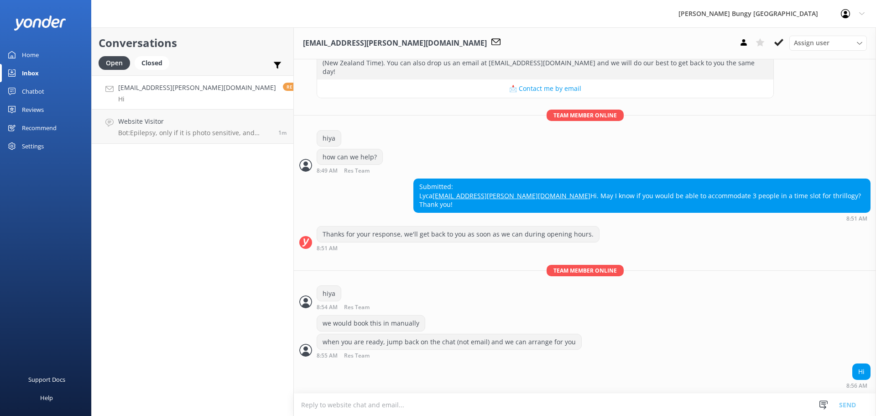
click at [475, 405] on textarea at bounding box center [585, 404] width 582 height 22
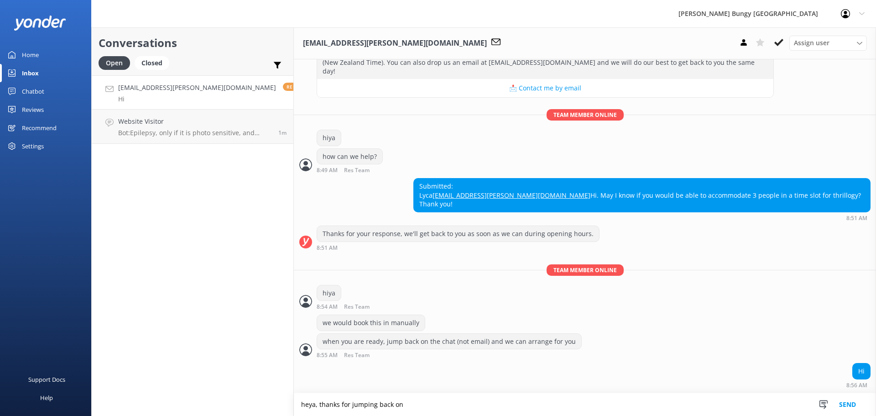
type textarea "heya, thanks for jumping back on"
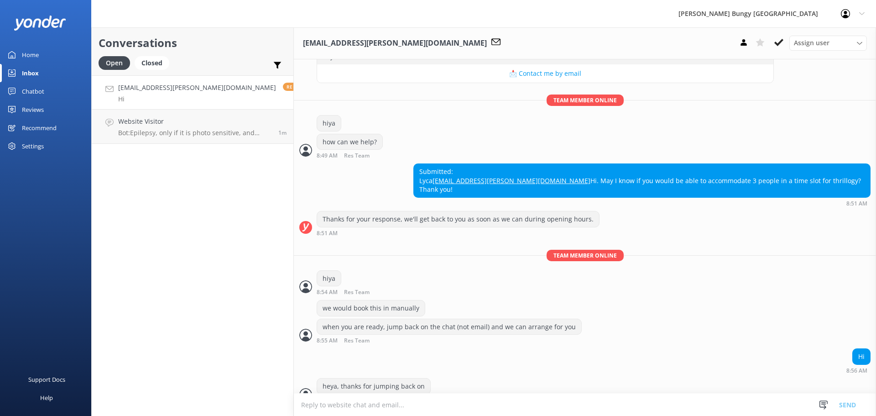
scroll to position [155, 0]
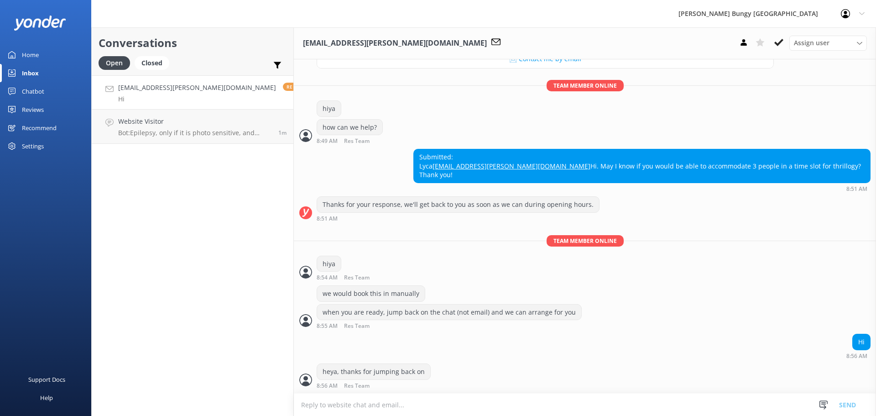
click at [430, 402] on textarea at bounding box center [585, 404] width 582 height 22
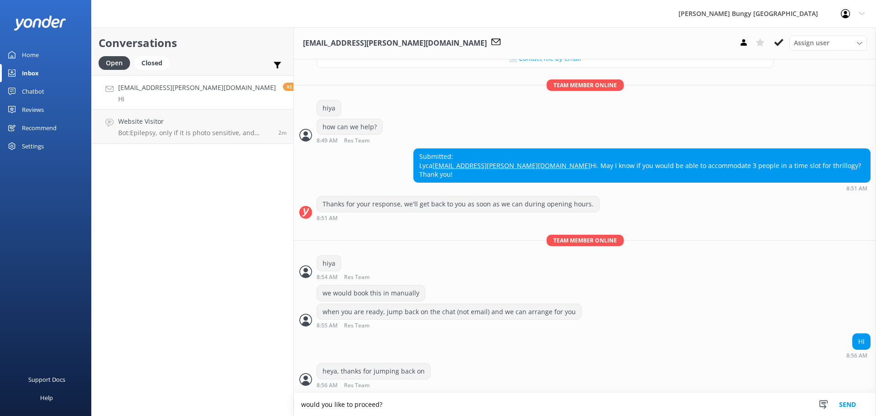
type textarea "would you like to proceed?"
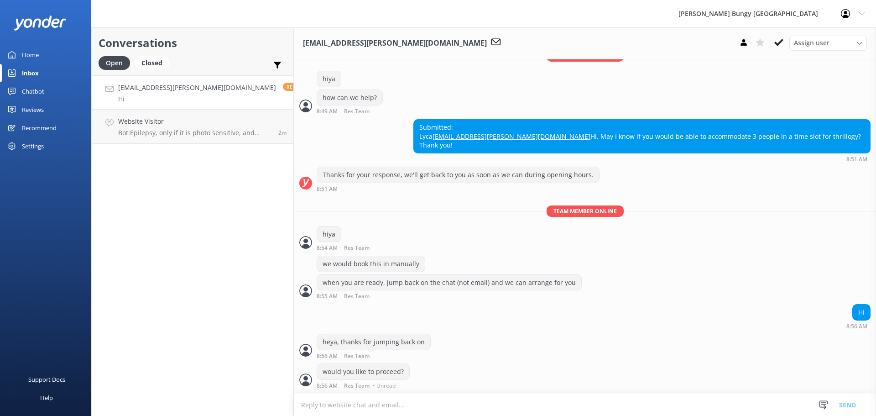
scroll to position [174, 0]
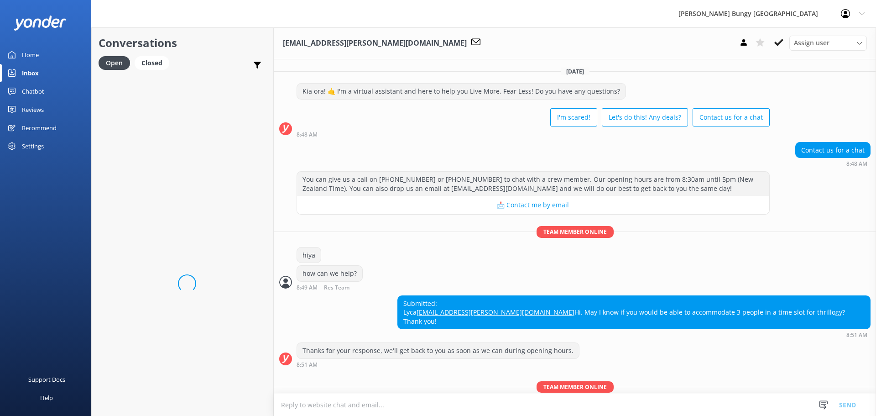
scroll to position [174, 0]
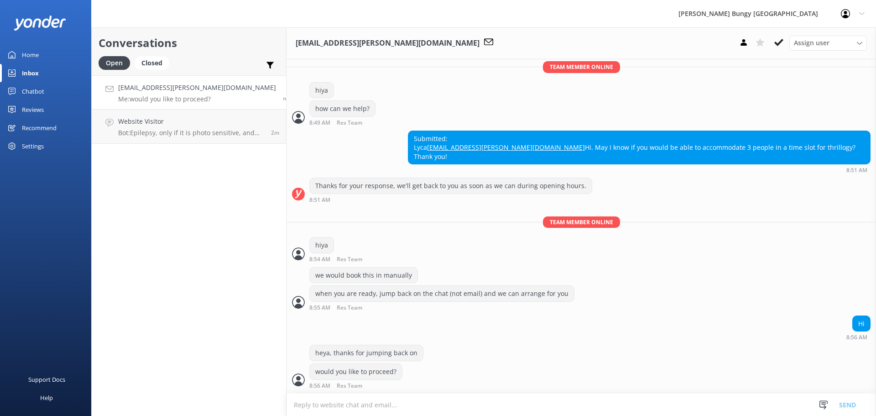
click at [169, 167] on div "Conversations Open Closed Important Assigned to me Unassigned lyca.gregorio@yah…" at bounding box center [188, 221] width 195 height 388
click at [170, 137] on link "Website Visitor Bot: Epilepsy, only if it is photo sensitive, and pregnancy are…" at bounding box center [189, 127] width 194 height 34
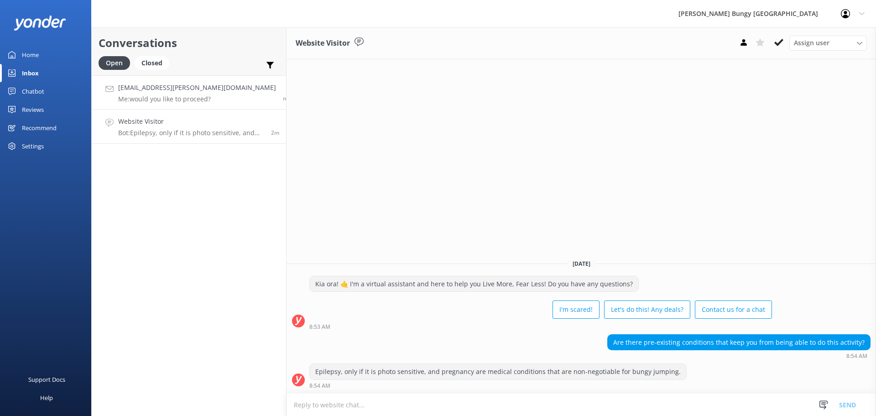
click at [171, 104] on link "lyca.gregorio@yahoo.com Me: would you like to proceed? now" at bounding box center [189, 92] width 194 height 34
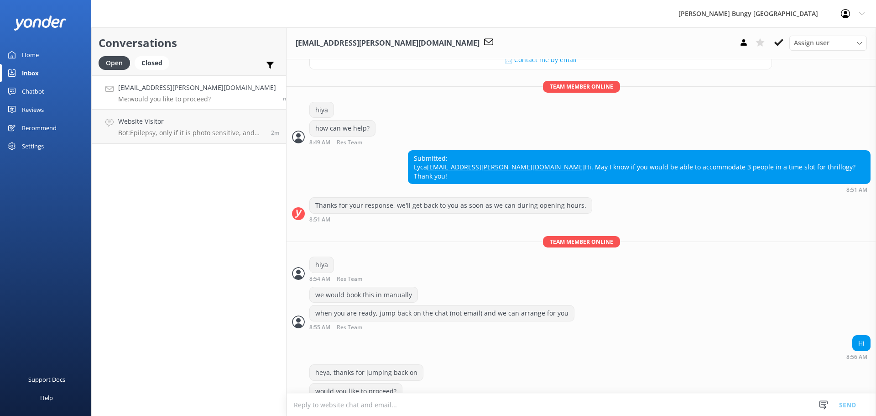
scroll to position [174, 0]
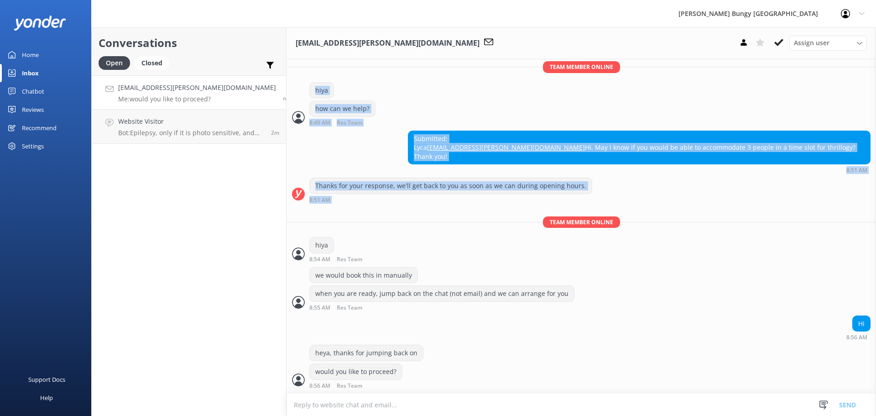
drag, startPoint x: 285, startPoint y: 77, endPoint x: 534, endPoint y: 215, distance: 284.4
click at [534, 215] on div "[DATE] Kia ora! 🤙 I'm a virtual assistant and here to help you Live More, Fear …" at bounding box center [582, 144] width 590 height 498
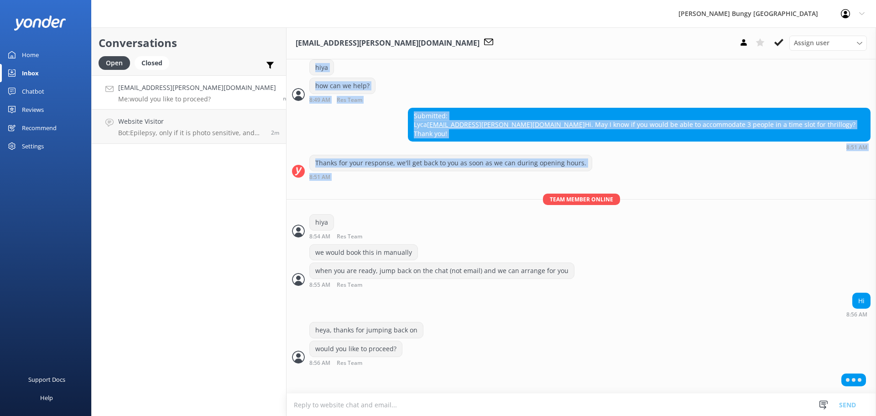
click at [406, 120] on div "Submitted: Lyca lyca.gregorio@yahoo.com Hi. May I know if you would be able to …" at bounding box center [582, 129] width 590 height 43
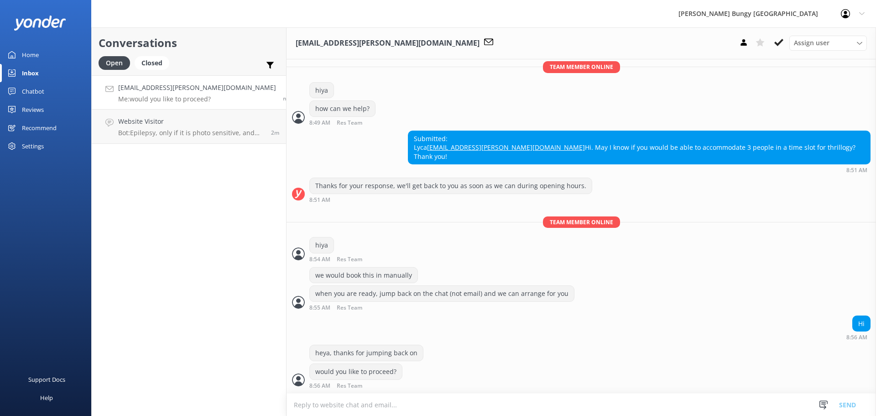
scroll to position [204, 0]
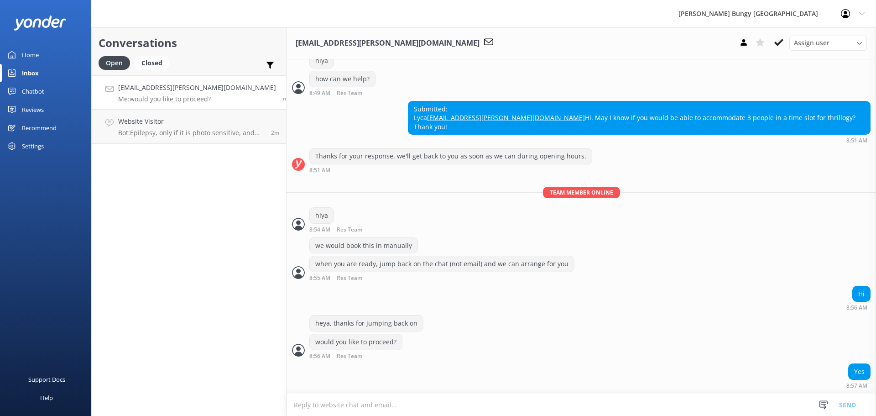
click at [331, 410] on textarea at bounding box center [582, 404] width 590 height 22
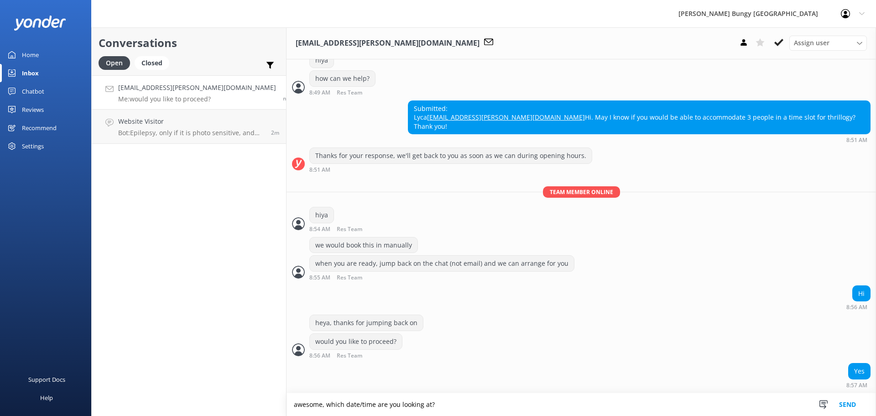
type textarea "awesome, which date/time are you looking at?"
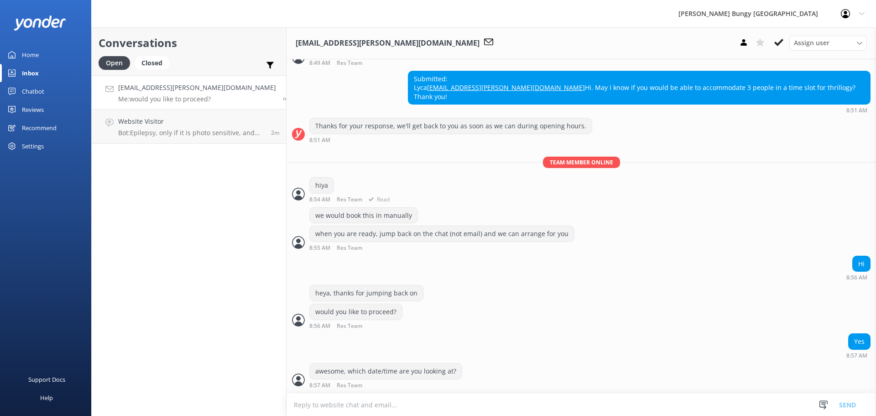
scroll to position [263, 0]
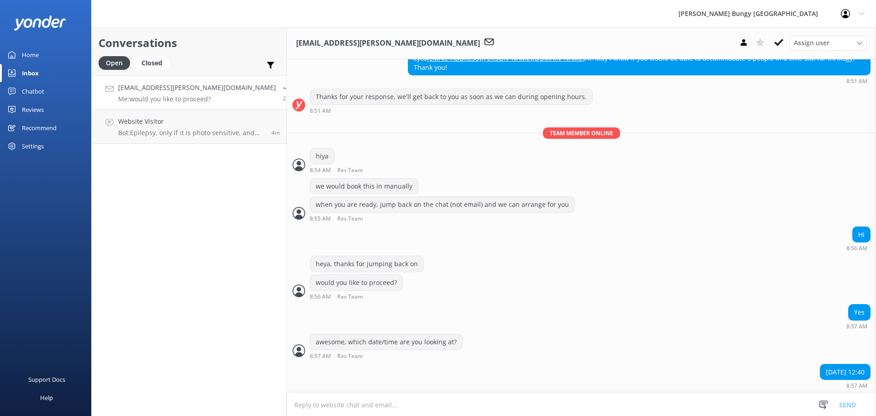
click at [638, 406] on textarea at bounding box center [581, 404] width 589 height 22
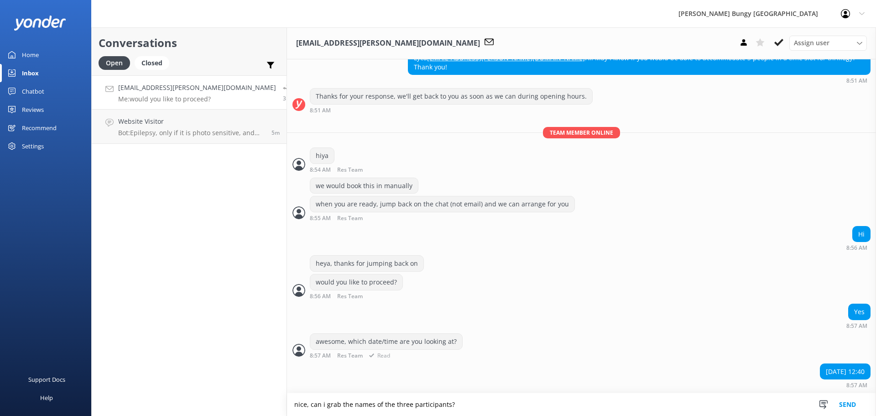
type textarea "nice, can i grab the names of the three participants?"
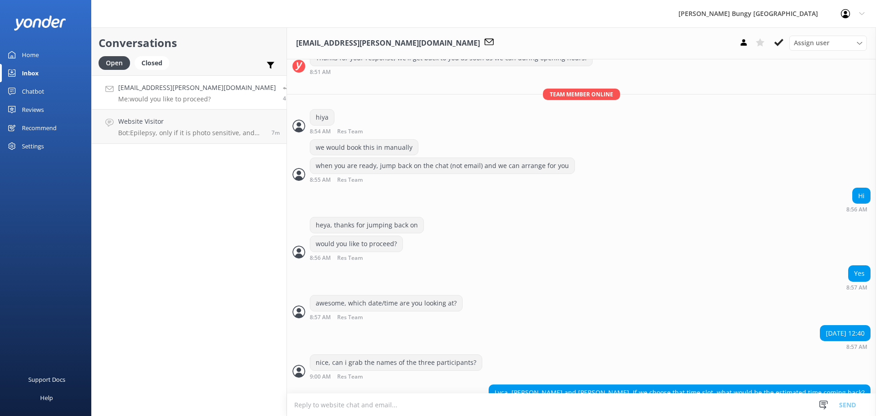
scroll to position [322, 0]
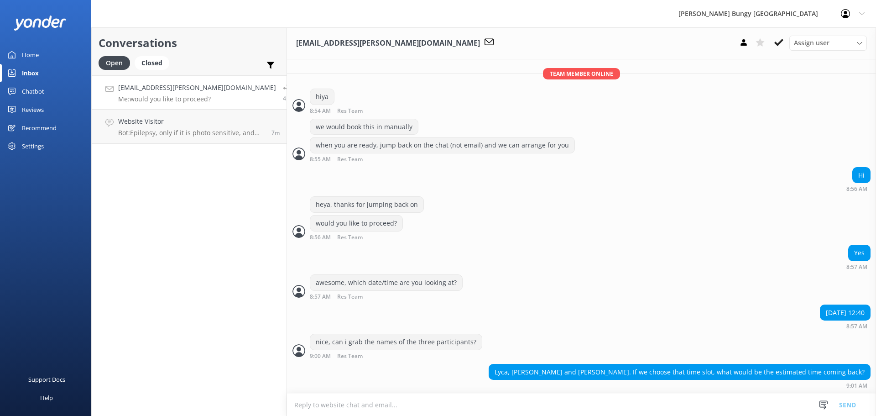
click at [712, 409] on textarea at bounding box center [581, 404] width 589 height 22
type textarea "you will want to allow around 4hrs in total"
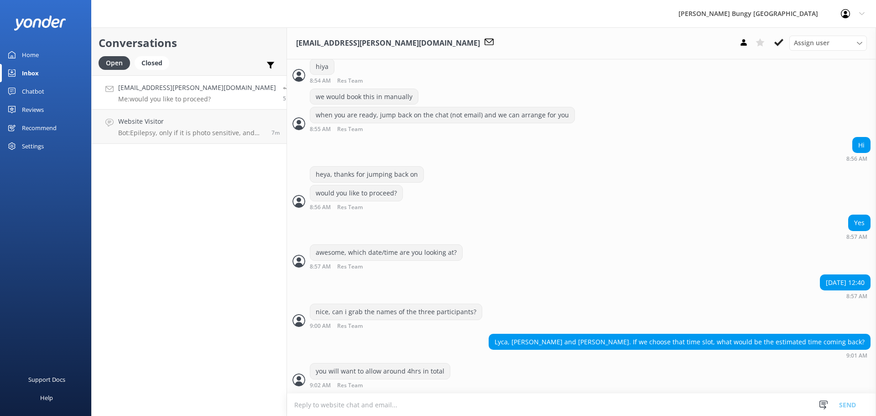
scroll to position [352, 0]
click at [671, 394] on textarea at bounding box center [581, 404] width 589 height 22
type textarea "from check in to return"
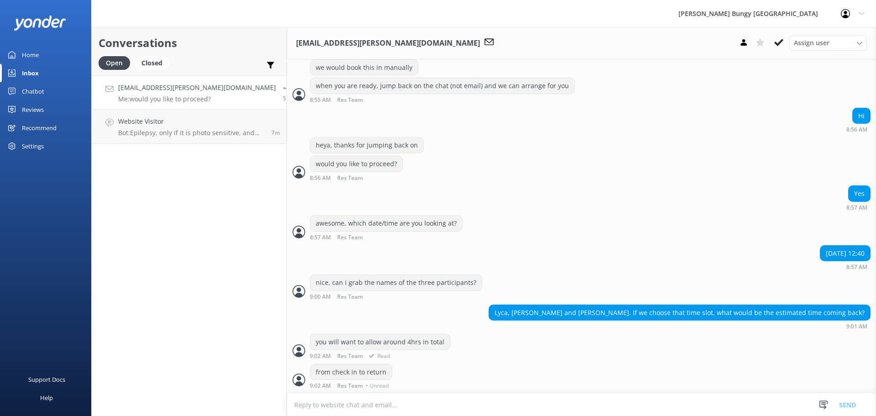
scroll to position [371, 0]
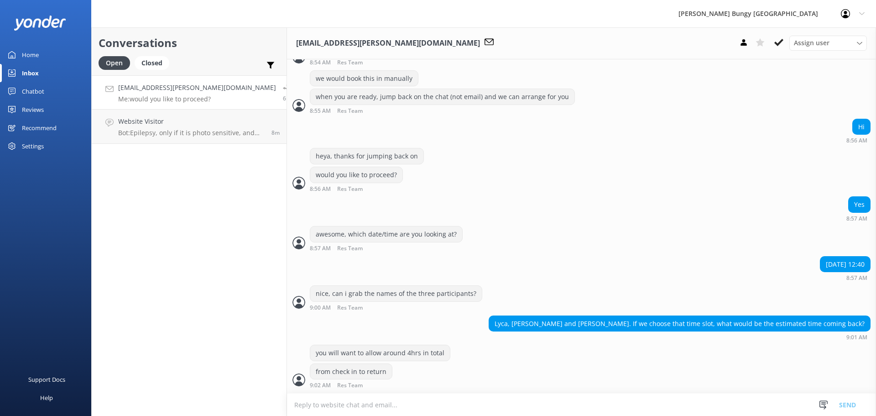
click at [459, 395] on textarea at bounding box center [581, 404] width 589 height 22
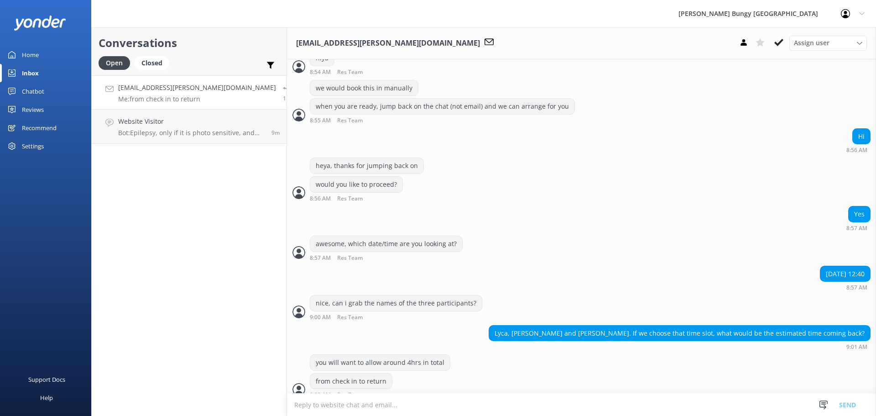
scroll to position [371, 0]
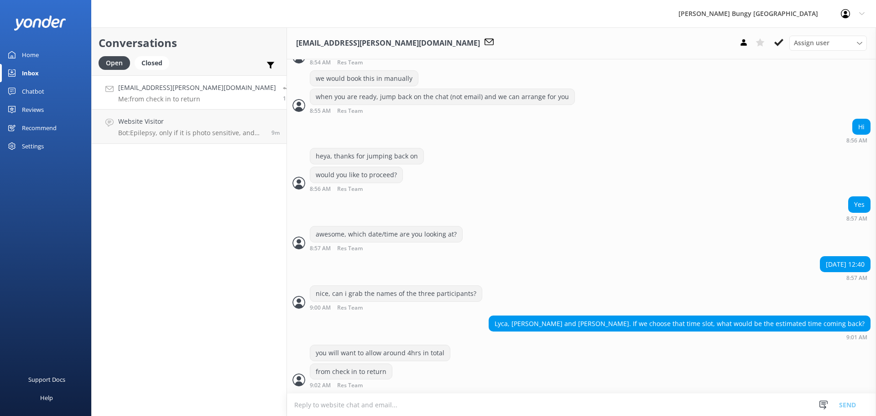
click at [425, 393] on textarea at bounding box center [581, 404] width 589 height 22
drag, startPoint x: 422, startPoint y: 384, endPoint x: 284, endPoint y: 352, distance: 141.9
click at [287, 352] on div "you will want to allow around 4hrs in total from check in to return 9:02 AM Res…" at bounding box center [581, 369] width 589 height 48
click at [383, 393] on div "you will want to allow around 4hrs in total from check in to return 9:02 AM Res…" at bounding box center [581, 369] width 589 height 48
drag, startPoint x: 383, startPoint y: 388, endPoint x: 280, endPoint y: 342, distance: 113.0
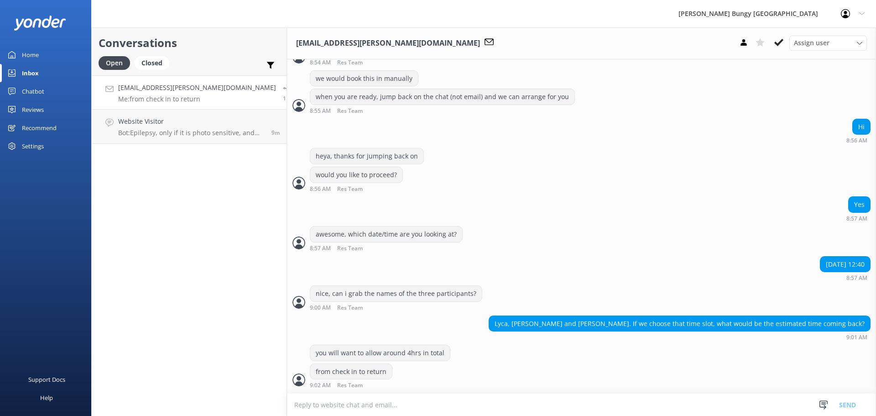
click at [287, 342] on div "[DATE] Kia ora! 🤙 I'm a virtual assistant and here to help you Live More, Fear …" at bounding box center [581, 45] width 589 height 695
click at [498, 406] on textarea at bounding box center [581, 404] width 589 height 22
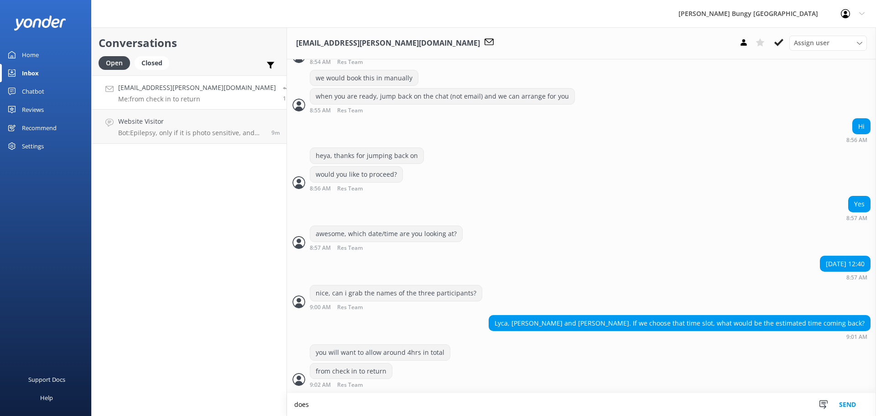
scroll to position [371, 0]
type textarea "does that sound alright for the group?"
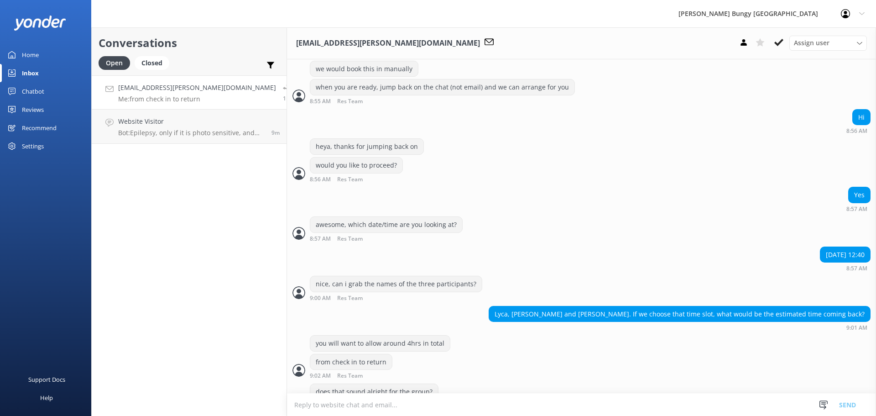
scroll to position [400, 0]
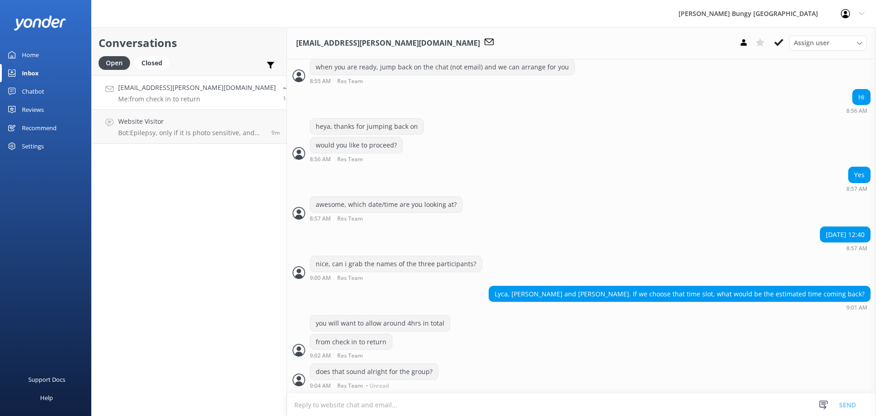
click at [398, 378] on div "does that sound alright for the group?" at bounding box center [374, 372] width 128 height 16
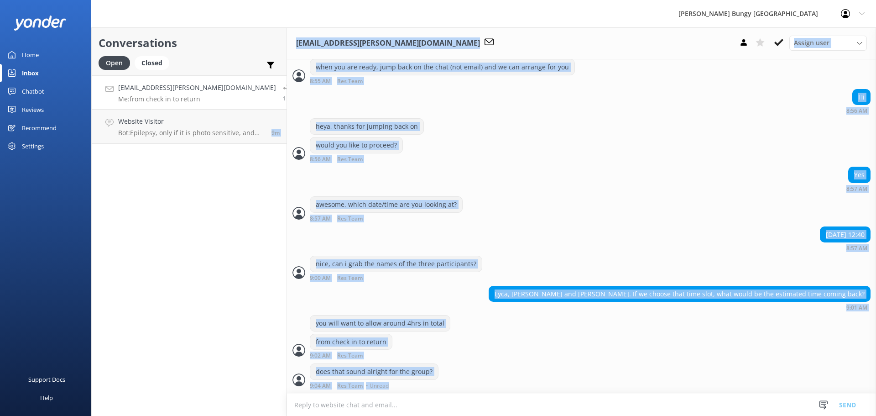
drag, startPoint x: 385, startPoint y: 385, endPoint x: 242, endPoint y: 329, distance: 153.5
click at [242, 329] on div "Conversations Open Closed Important Assigned to me Unassigned [EMAIL_ADDRESS][P…" at bounding box center [483, 221] width 785 height 388
click at [240, 330] on div "Conversations Open Closed Important Assigned to me Unassigned [EMAIL_ADDRESS][P…" at bounding box center [189, 221] width 196 height 388
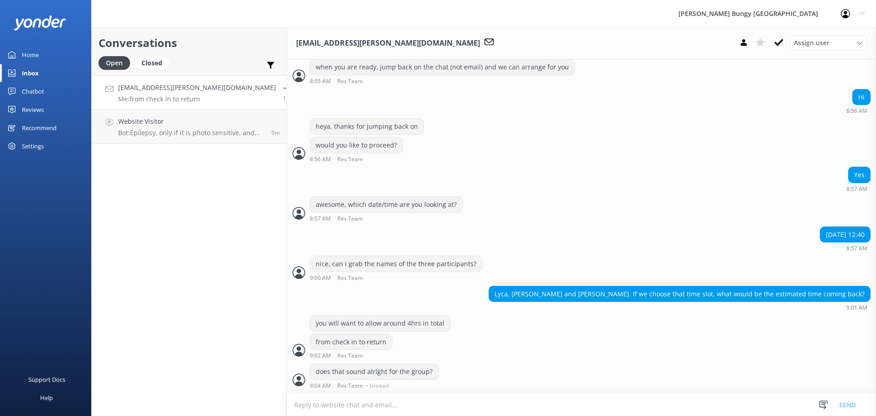
click at [158, 322] on div "Conversations Open Closed Important Assigned to me Unassigned [EMAIL_ADDRESS][P…" at bounding box center [189, 221] width 196 height 388
click at [172, 125] on h4 "Website Visitor" at bounding box center [191, 121] width 147 height 10
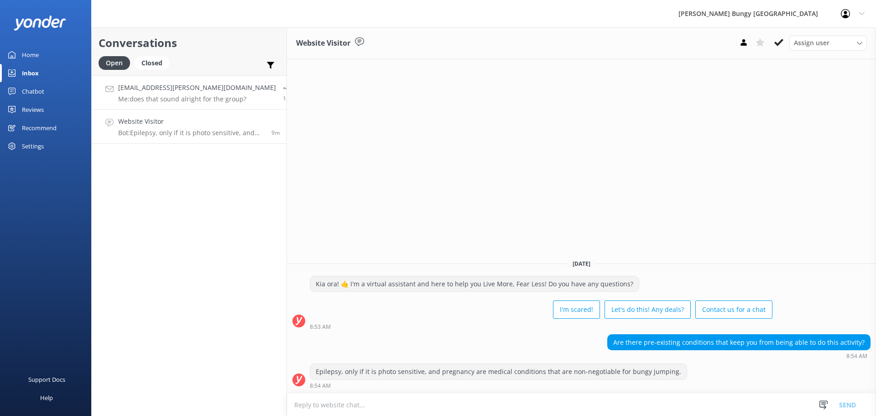
click at [182, 97] on p "Me: does that sound alright for the group?" at bounding box center [197, 99] width 158 height 8
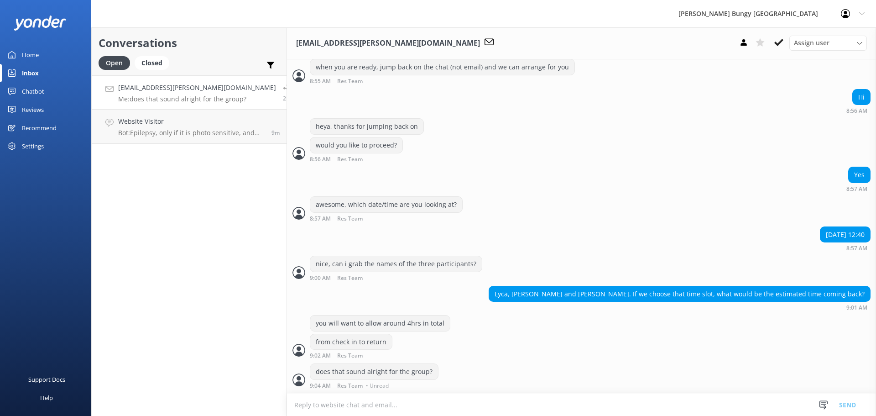
scroll to position [400, 0]
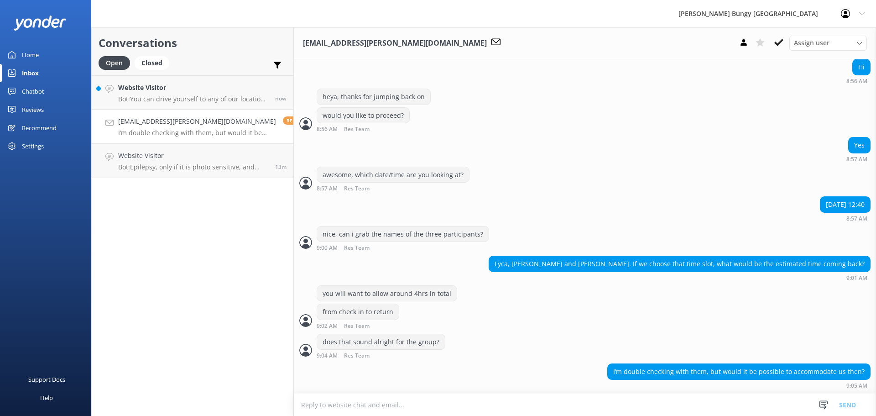
drag, startPoint x: 157, startPoint y: 348, endPoint x: 159, endPoint y: 332, distance: 16.2
click at [157, 348] on div "Conversations Open Closed Important Assigned to me Unassigned Website Visitor B…" at bounding box center [192, 221] width 203 height 388
click at [183, 99] on p "Bot: You can drive yourself to any of our locations throughout New Zealand exce…" at bounding box center [193, 99] width 150 height 8
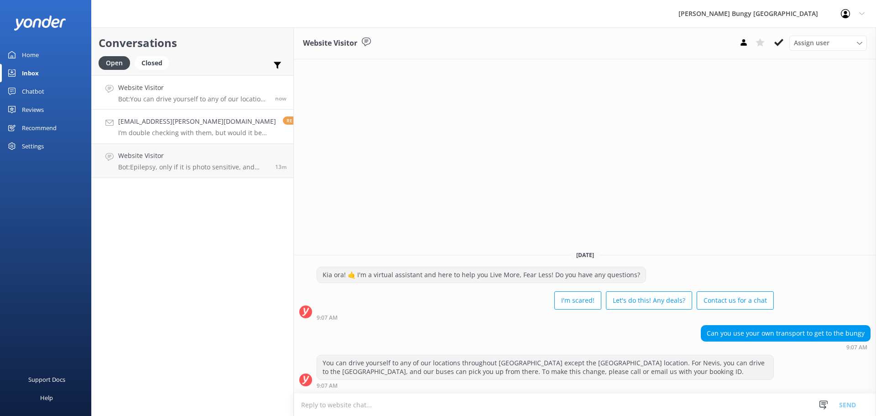
click at [220, 137] on link "lyca.gregorio@yahoo.com I’m double checking with them, but would it be possible…" at bounding box center [193, 127] width 202 height 34
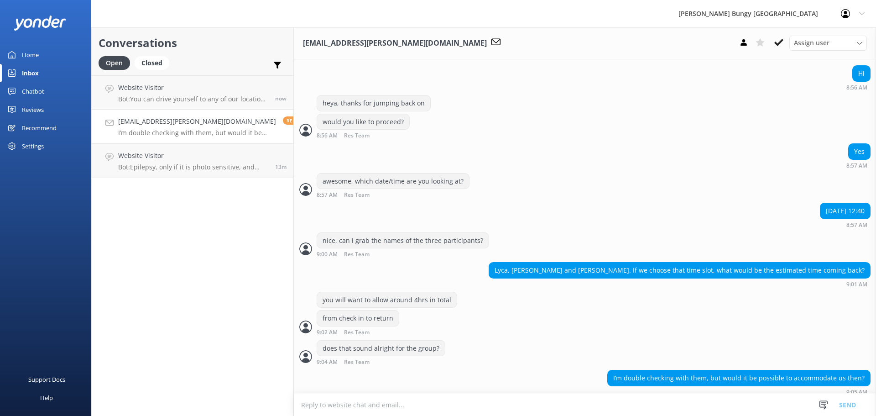
scroll to position [430, 0]
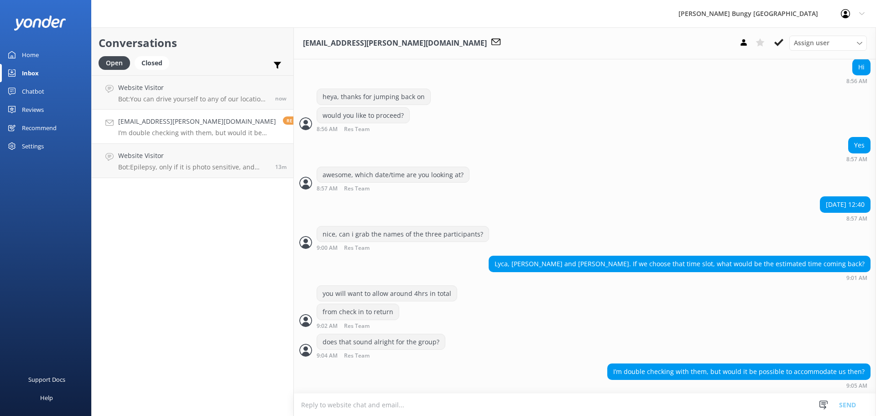
click at [625, 398] on textarea at bounding box center [585, 404] width 582 height 22
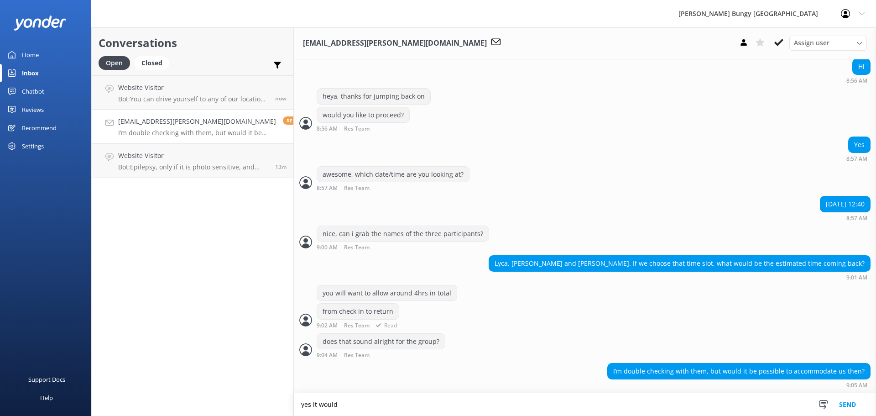
type textarea "yes it would"
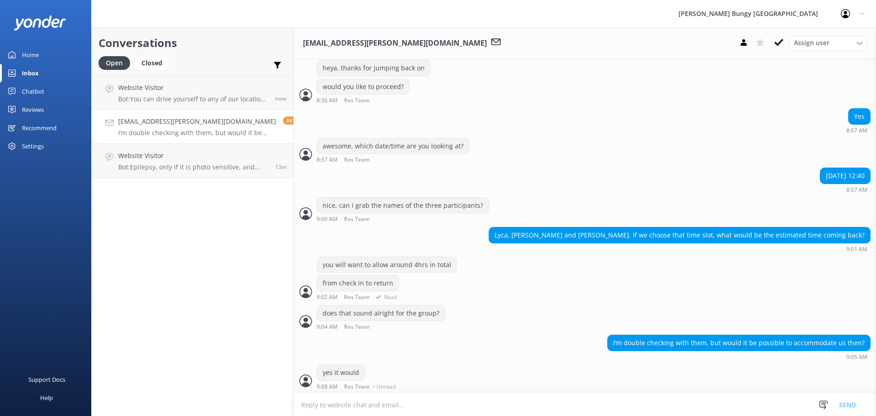
scroll to position [460, 0]
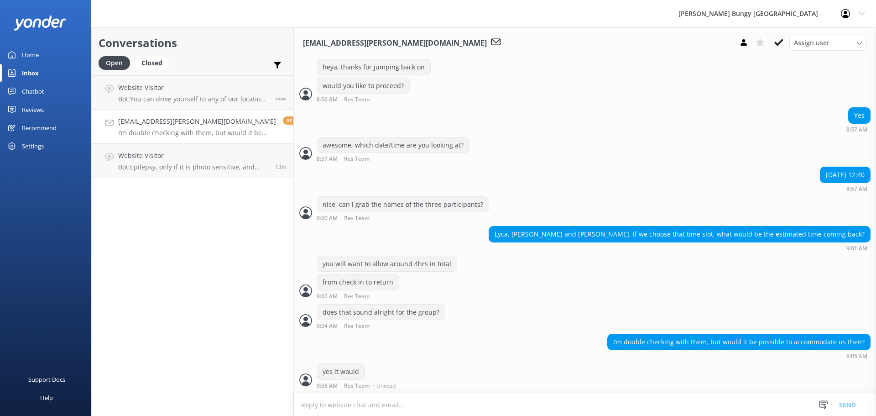
click at [459, 400] on textarea at bounding box center [585, 404] width 582 height 22
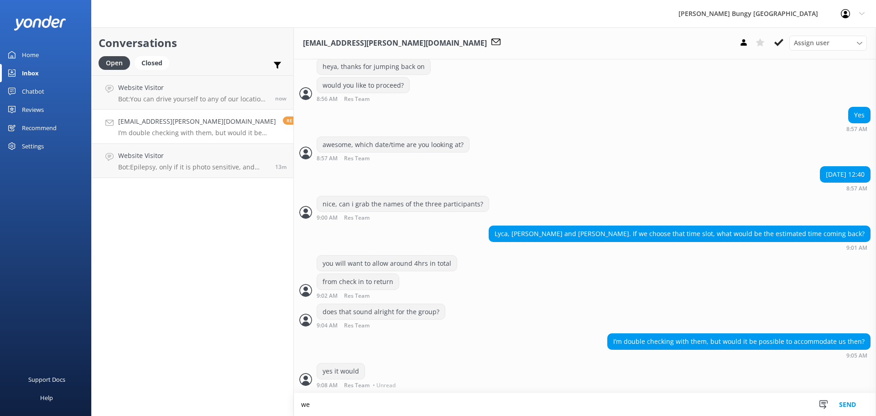
type textarea "w"
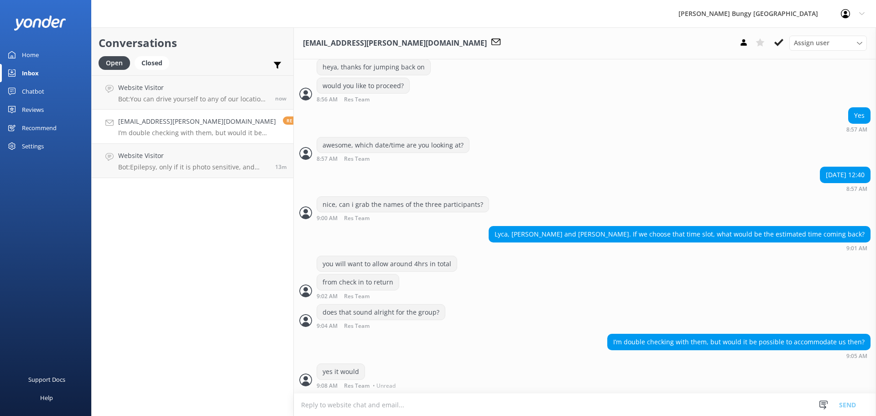
scroll to position [460, 0]
click at [176, 171] on link "Website Visitor Bot: Epilepsy, only if it is photo sensitive, and pregnancy are…" at bounding box center [193, 161] width 202 height 34
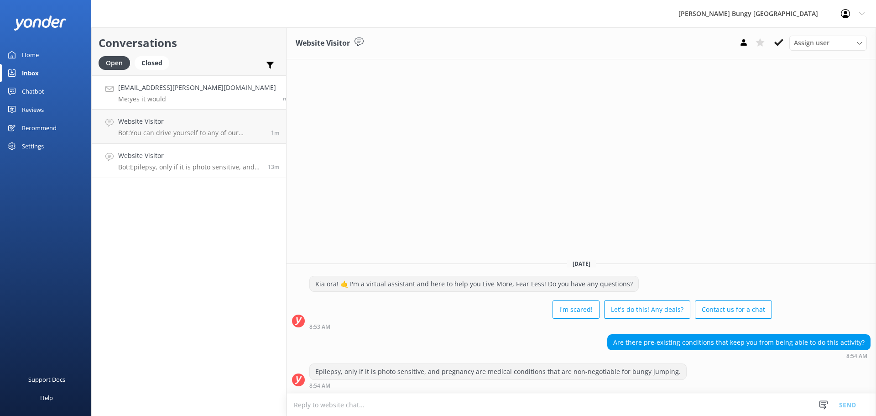
click at [145, 102] on p "Me: yes it would" at bounding box center [197, 99] width 158 height 8
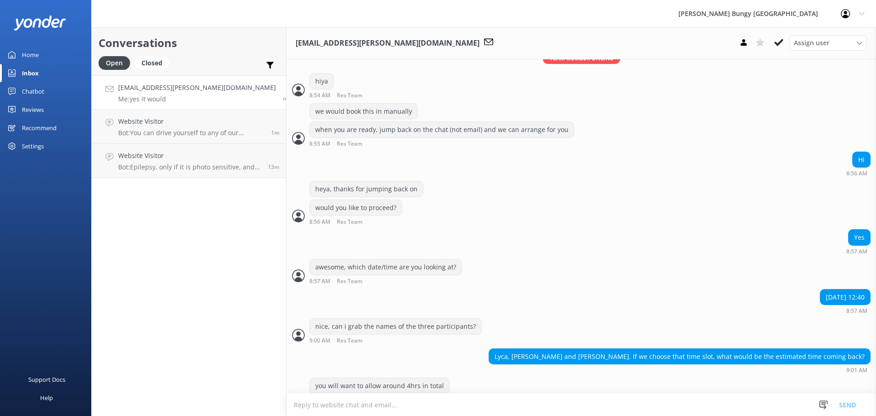
scroll to position [460, 0]
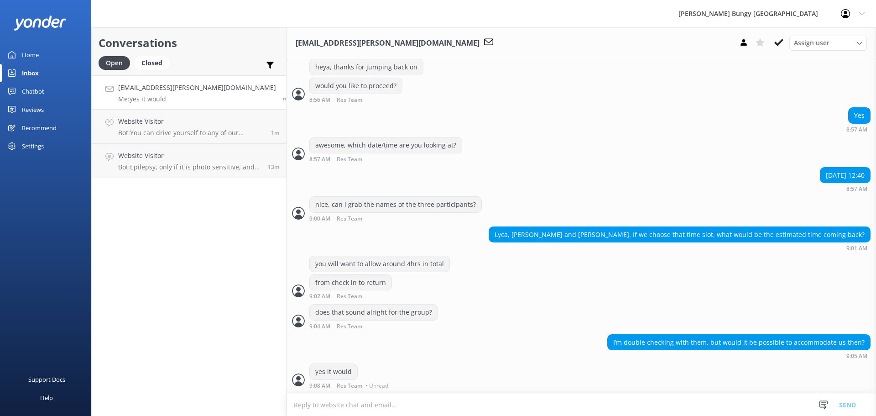
click at [554, 407] on textarea at bounding box center [582, 404] width 590 height 22
click at [391, 402] on textarea at bounding box center [582, 404] width 590 height 22
click at [157, 216] on div "Conversations Open Closed Important Assigned to me Unassigned [EMAIL_ADDRESS][P…" at bounding box center [188, 221] width 195 height 388
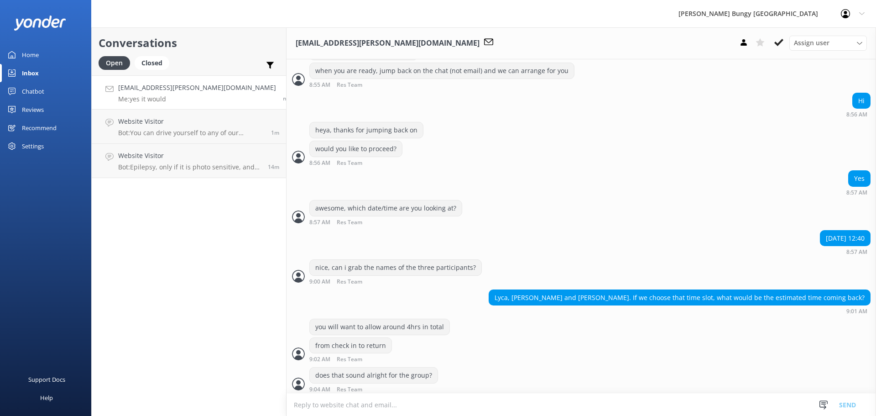
scroll to position [460, 0]
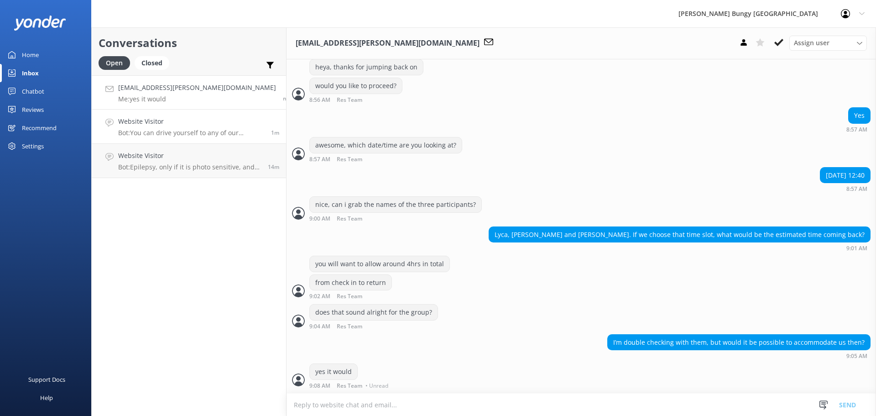
click at [210, 115] on link "Website Visitor Bot: You can drive yourself to any of our locations throughout …" at bounding box center [189, 127] width 194 height 34
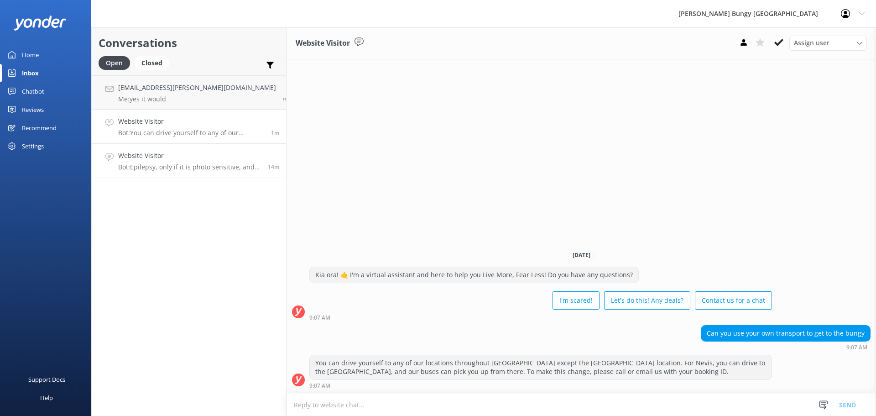
click at [198, 155] on h4 "Website Visitor" at bounding box center [189, 156] width 143 height 10
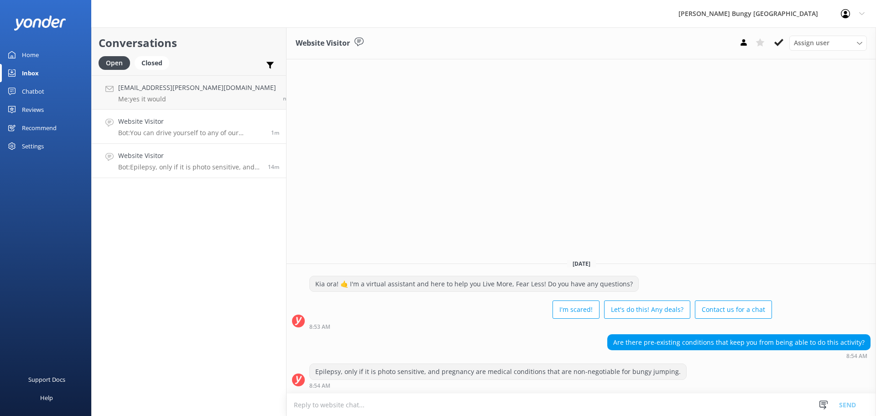
click at [204, 130] on p "Bot: You can drive yourself to any of our locations throughout New Zealand exce…" at bounding box center [191, 133] width 146 height 8
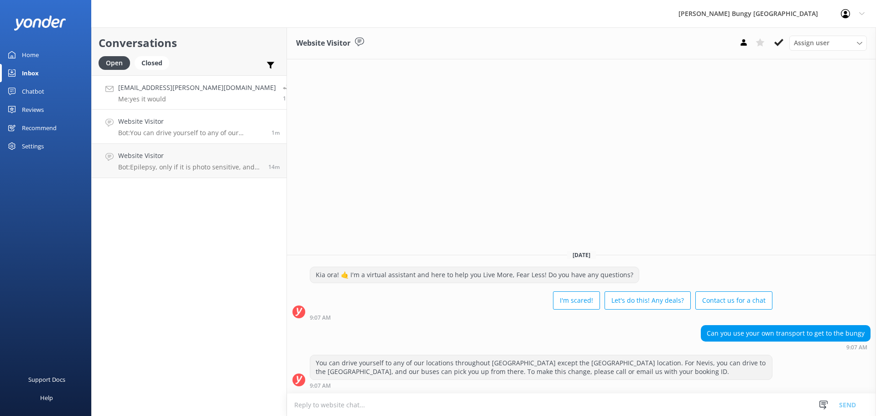
click at [205, 90] on link "lyca.gregorio@yahoo.com Me: yes it would 1m" at bounding box center [189, 92] width 195 height 34
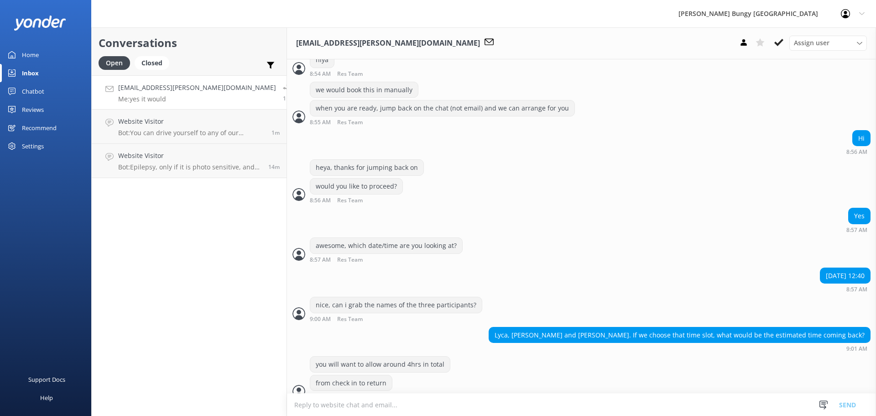
scroll to position [460, 0]
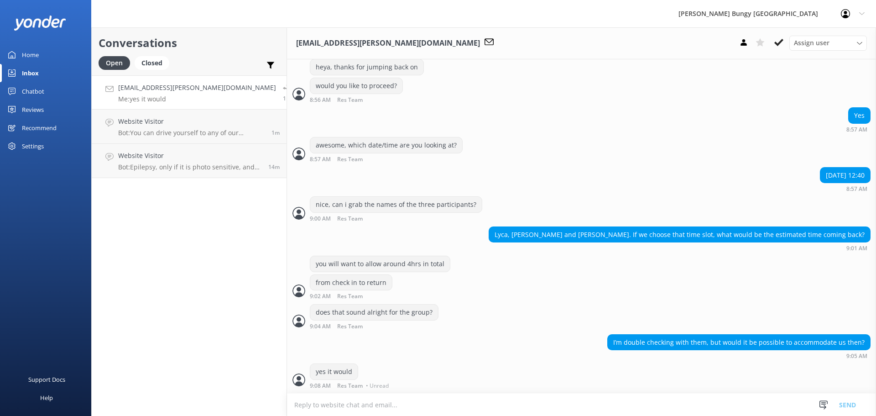
click at [328, 405] on textarea at bounding box center [581, 404] width 589 height 22
click at [229, 391] on div "Conversations Open Closed Important Assigned to me Unassigned lyca.gregorio@yah…" at bounding box center [189, 221] width 196 height 388
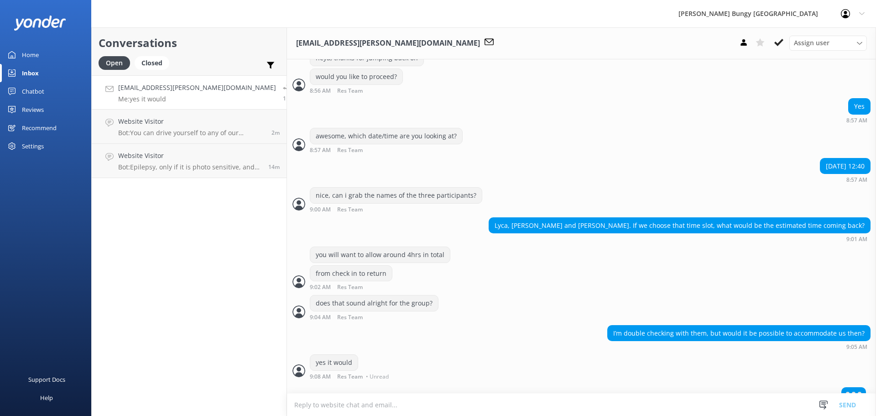
scroll to position [481, 0]
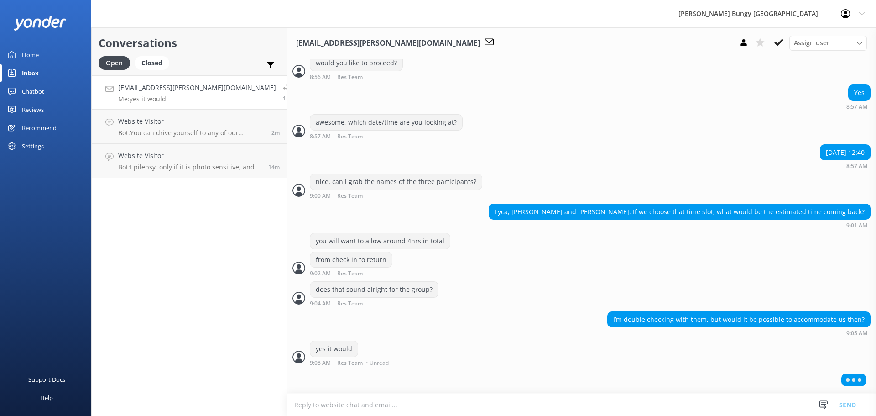
click at [309, 368] on div "yes it would 9:08 AM Res Team • Unread" at bounding box center [581, 356] width 589 height 30
click at [295, 402] on textarea at bounding box center [581, 404] width 589 height 22
click at [293, 383] on div at bounding box center [581, 381] width 589 height 23
click at [51, 360] on div "Support Docs Help" at bounding box center [45, 312] width 91 height 208
click at [61, 296] on div "Support Docs Help" at bounding box center [45, 312] width 91 height 208
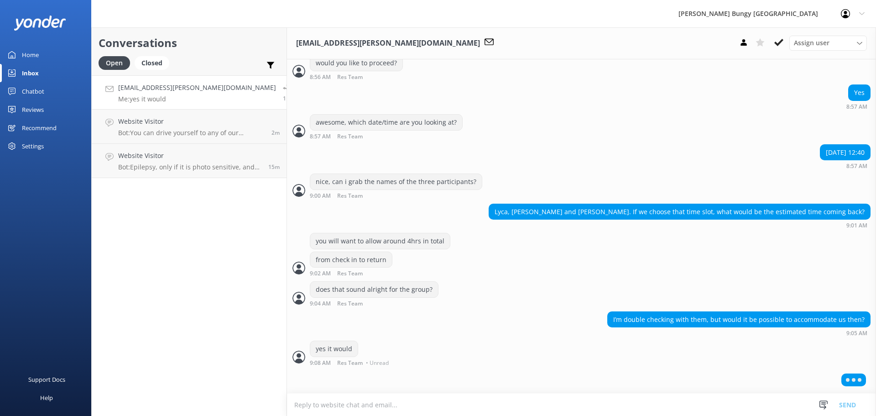
click at [216, 287] on div "Conversations Open Closed Important Assigned to me Unassigned lyca.gregorio@yah…" at bounding box center [189, 221] width 196 height 388
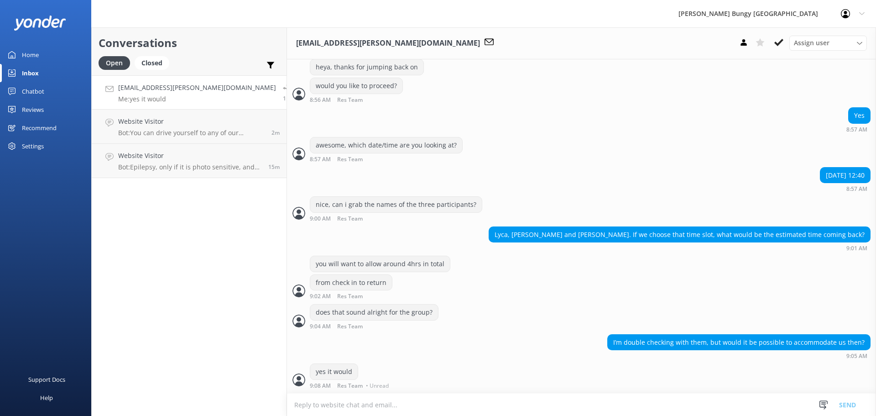
scroll to position [489, 0]
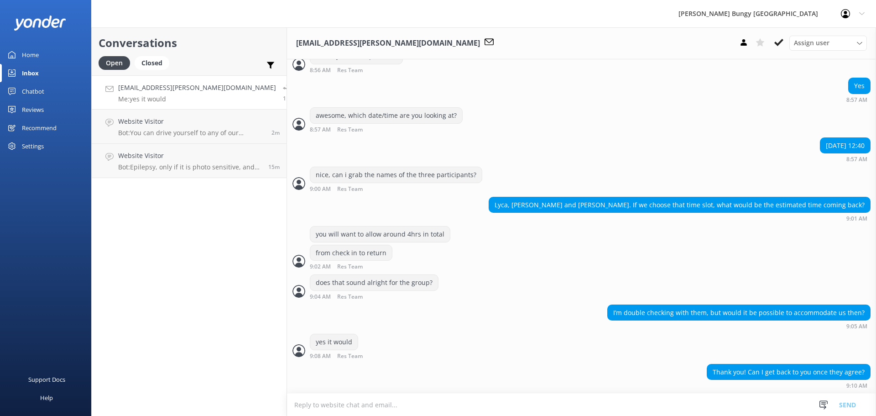
click at [541, 395] on textarea at bounding box center [581, 404] width 589 height 22
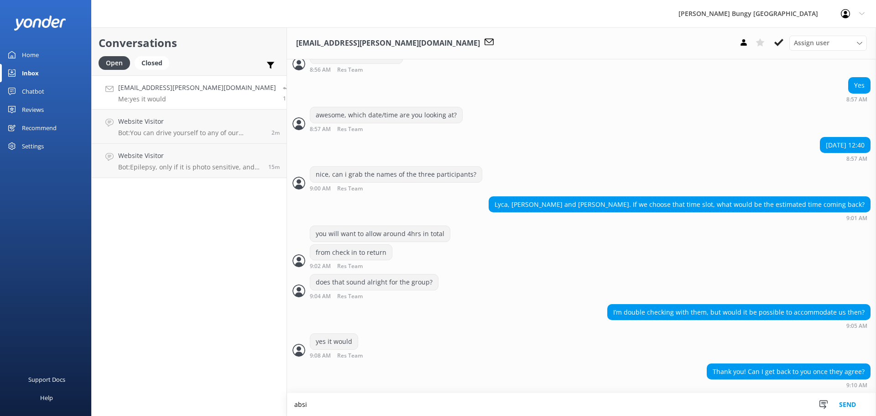
scroll to position [490, 0]
type textarea "absolutely, we're available between 8:30am-5pm NZT"
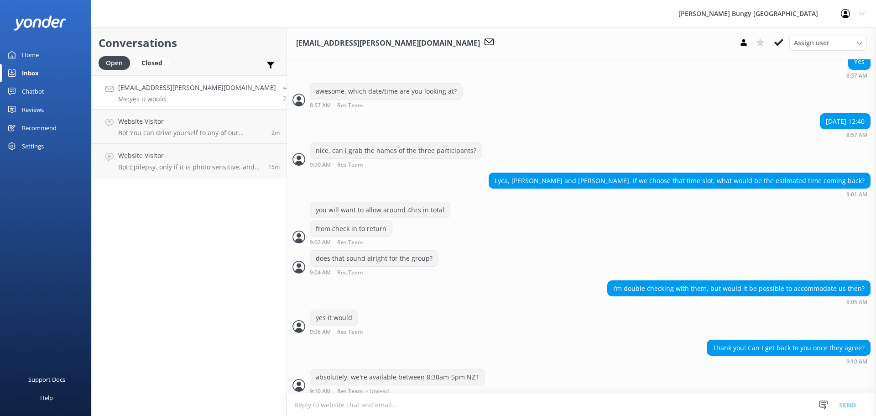
scroll to position [519, 0]
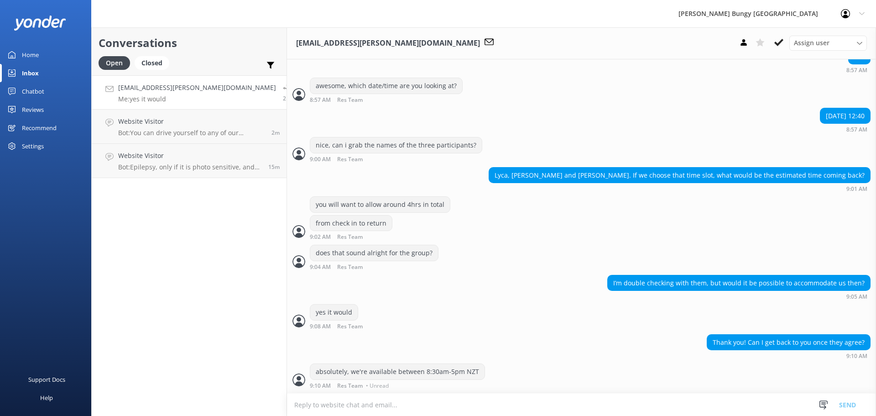
click at [541, 395] on textarea at bounding box center [581, 404] width 589 height 22
type textarea "anytime in then is good :)"
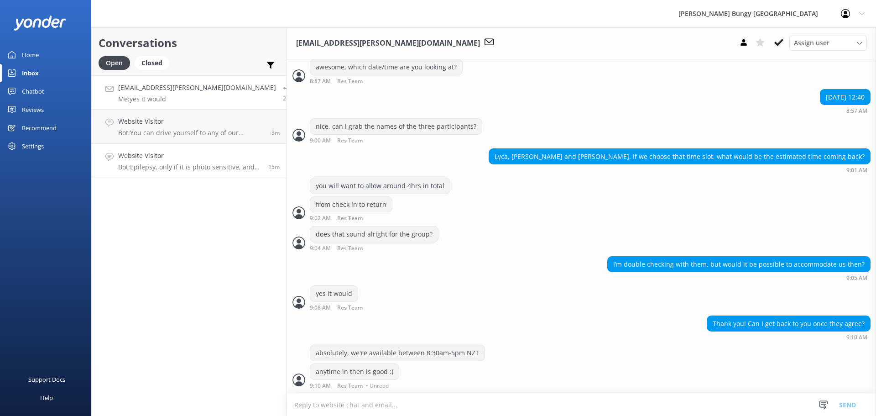
click at [153, 152] on h4 "Website Visitor" at bounding box center [189, 156] width 143 height 10
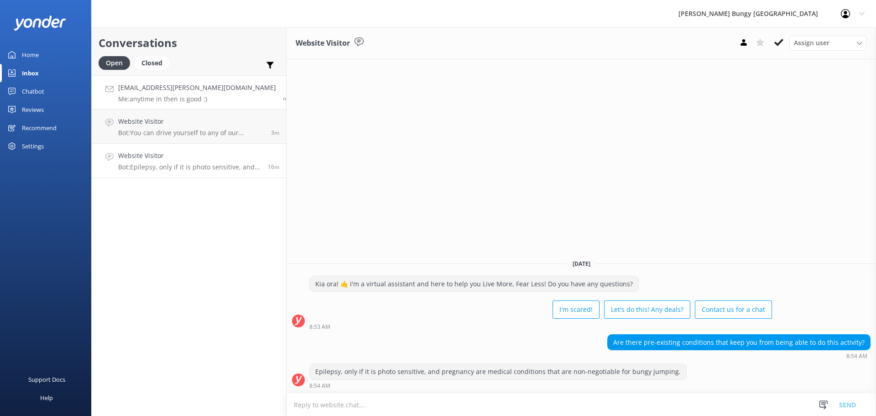
click at [132, 94] on div "[EMAIL_ADDRESS][PERSON_NAME][DOMAIN_NAME] Me: anytime in then is good :)" at bounding box center [197, 93] width 158 height 20
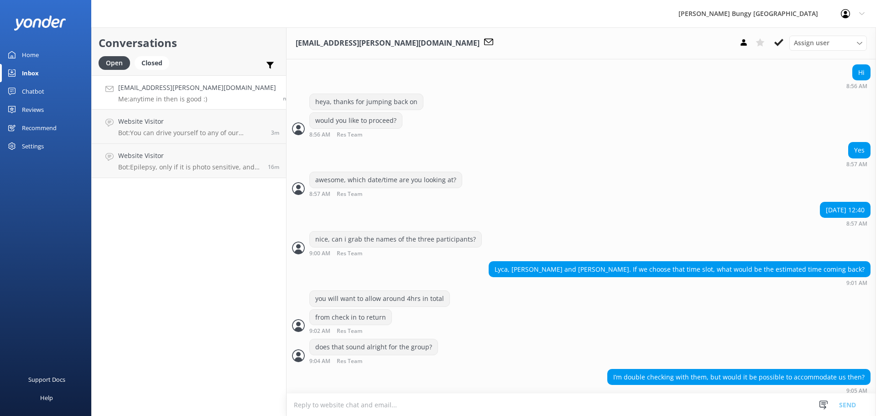
scroll to position [537, 0]
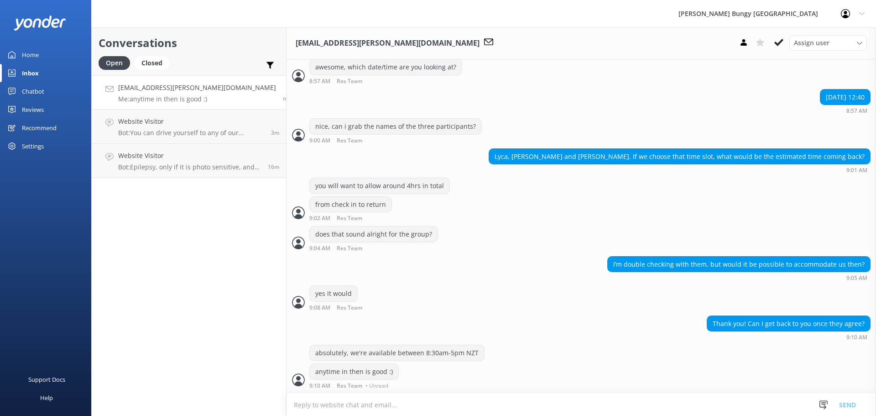
click at [140, 285] on div "Conversations Open Closed Important Assigned to me Unassigned lyca.gregorio@yah…" at bounding box center [188, 221] width 195 height 388
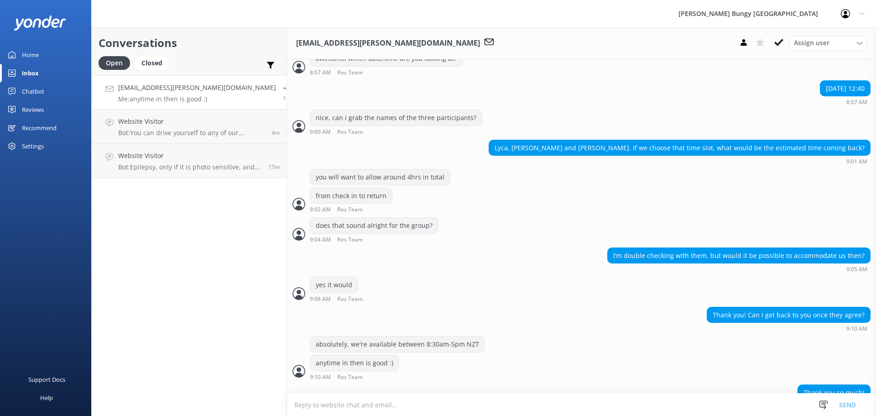
scroll to position [567, 0]
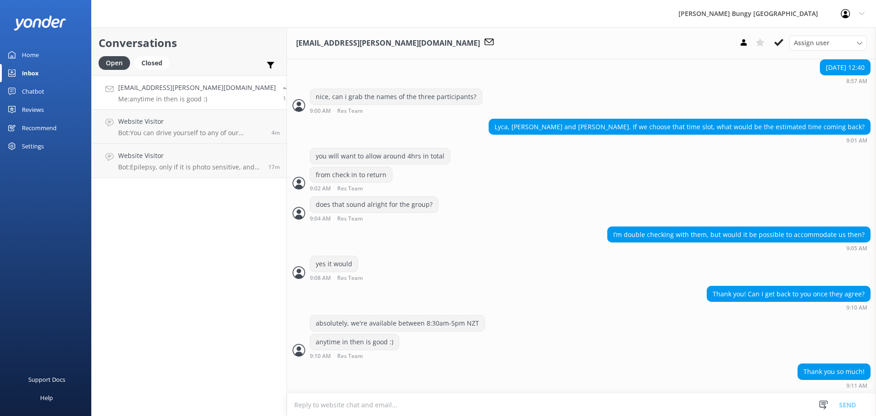
click at [529, 412] on textarea at bounding box center [581, 404] width 589 height 22
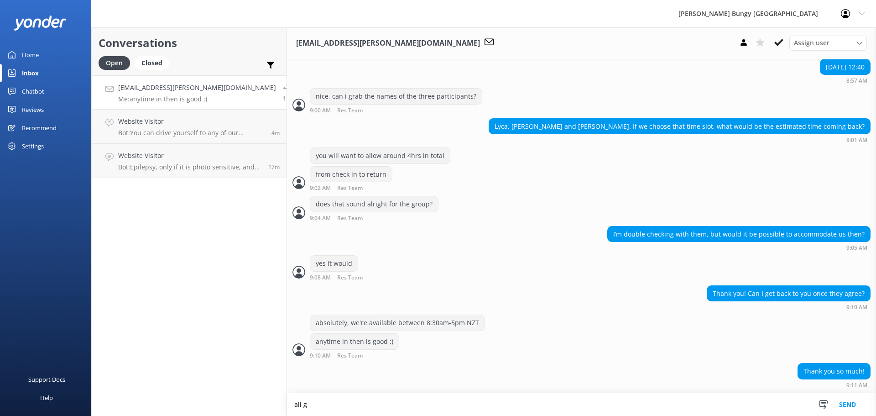
scroll to position [568, 0]
type textarea "all good"
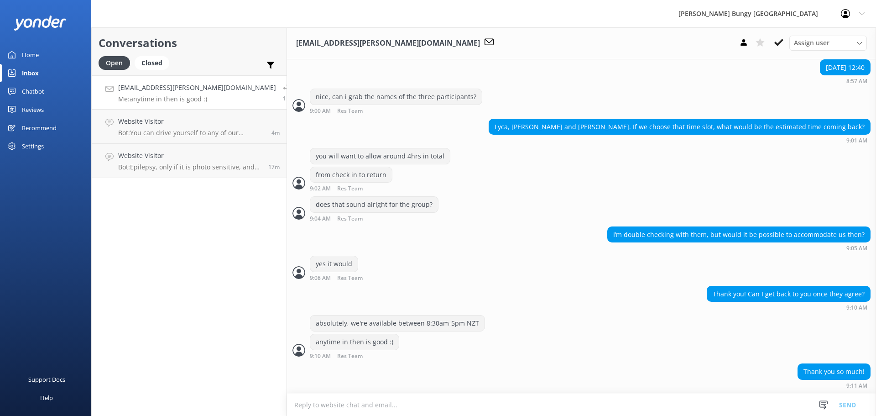
scroll to position [567, 0]
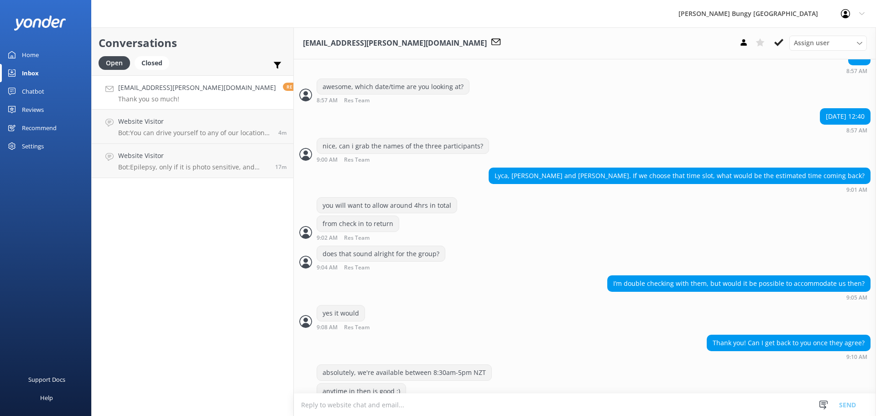
scroll to position [567, 0]
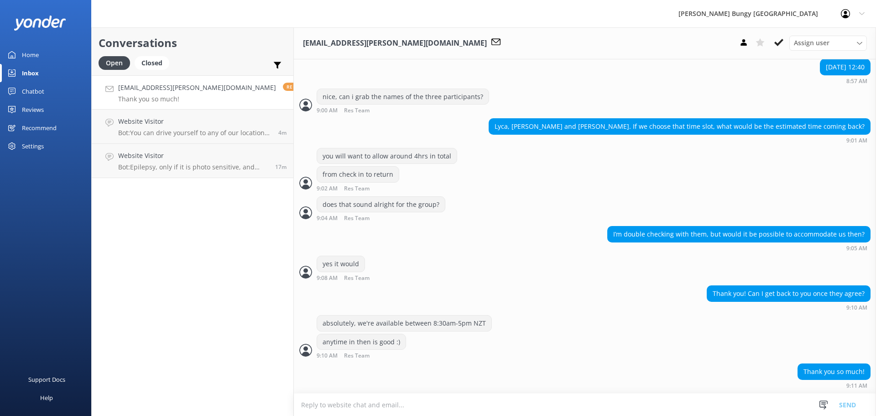
click at [475, 389] on div "Thank you so much! 9:11 AM" at bounding box center [585, 378] width 582 height 30
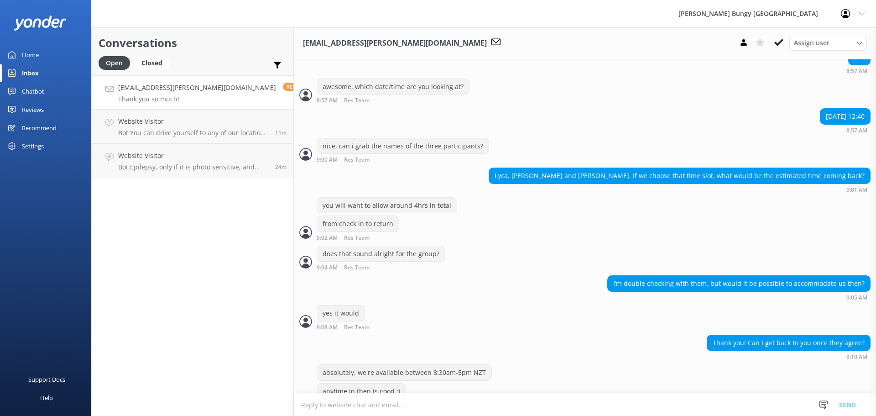
scroll to position [567, 0]
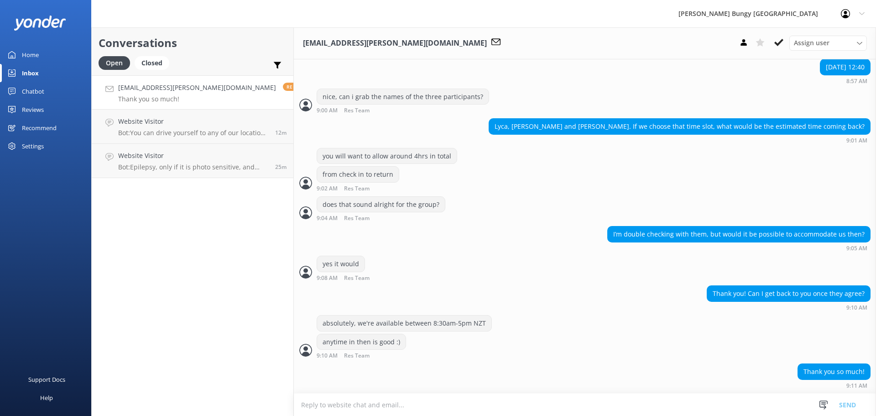
drag, startPoint x: 111, startPoint y: 211, endPoint x: 112, endPoint y: 205, distance: 6.1
click at [111, 211] on div "Conversations Open Closed Important Assigned to me Unassigned [EMAIL_ADDRESS][P…" at bounding box center [192, 221] width 203 height 388
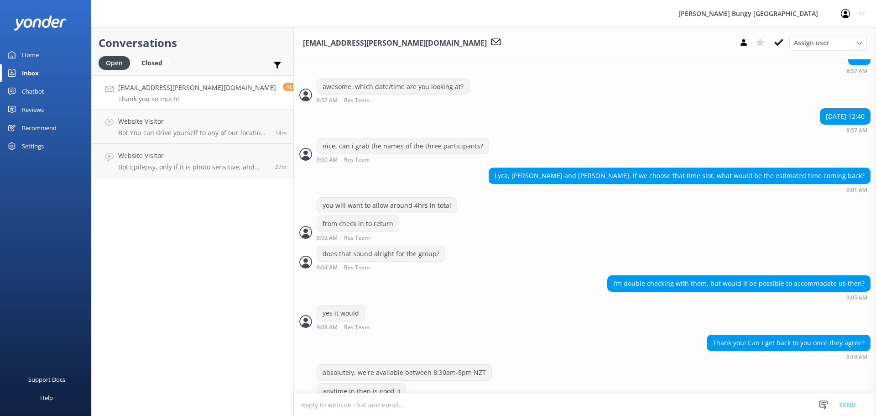
scroll to position [567, 0]
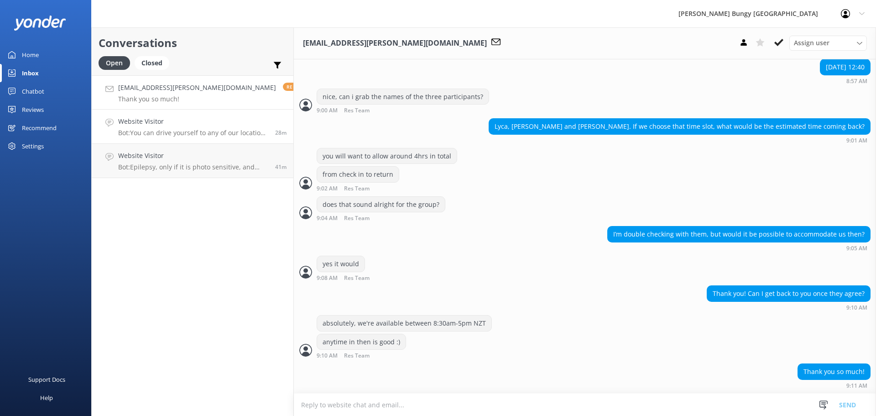
click at [188, 124] on h4 "Website Visitor" at bounding box center [193, 121] width 150 height 10
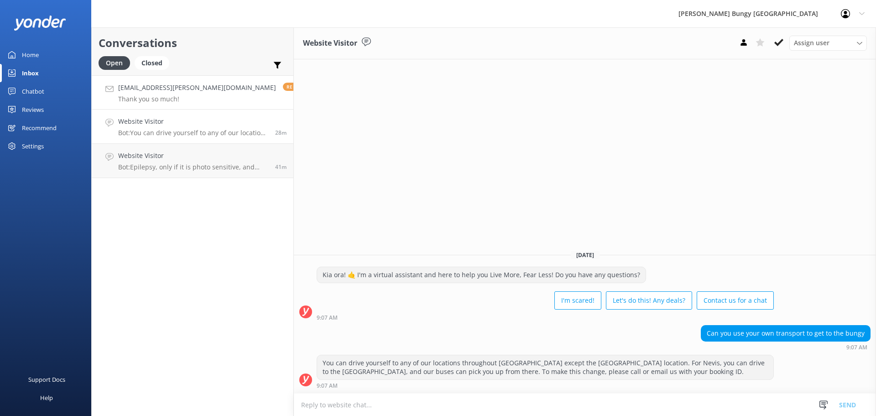
click at [189, 86] on h4 "[EMAIL_ADDRESS][PERSON_NAME][DOMAIN_NAME]" at bounding box center [197, 88] width 158 height 10
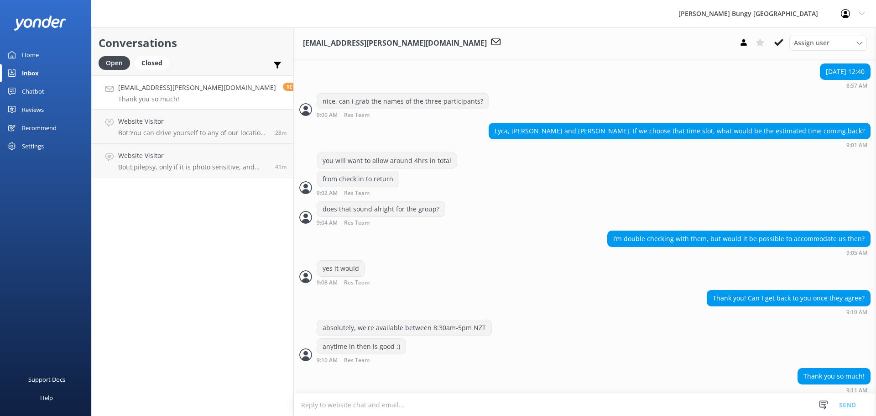
scroll to position [567, 0]
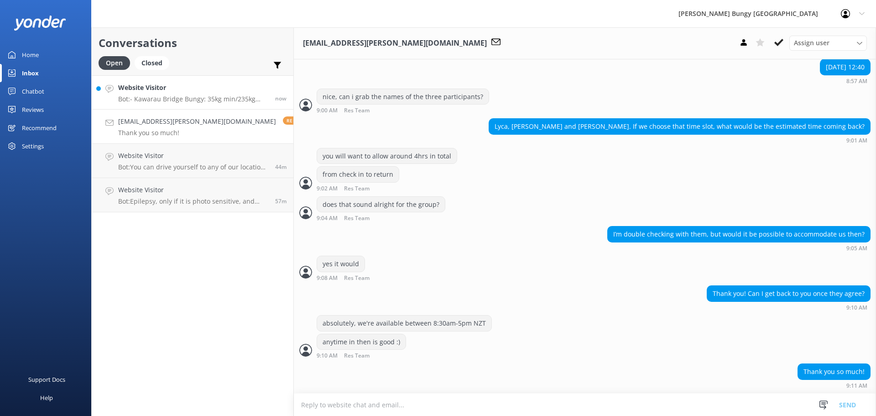
click at [188, 83] on h4 "Website Visitor" at bounding box center [193, 88] width 150 height 10
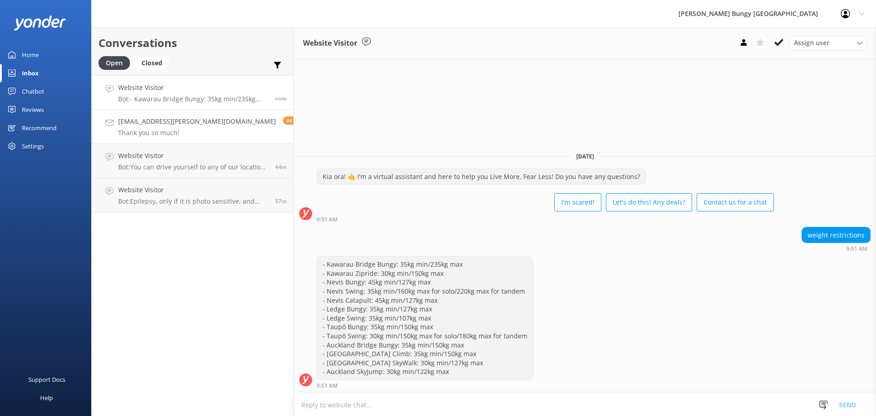
click at [251, 140] on link "lyca.gregorio@yahoo.com Thank you so much! Reply 40m" at bounding box center [193, 127] width 202 height 34
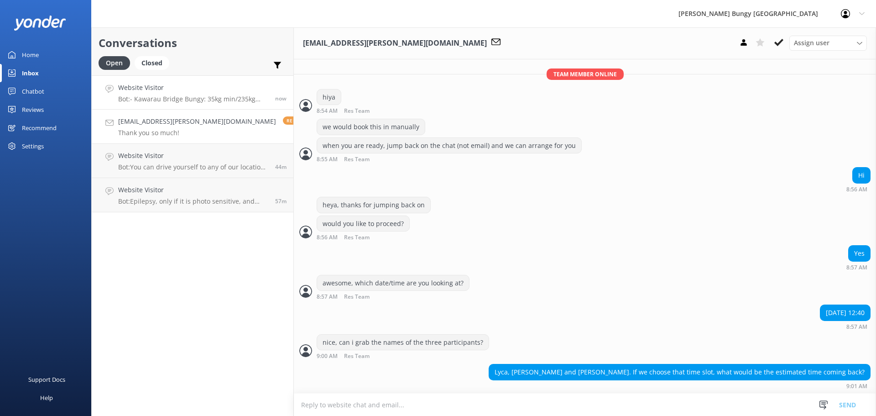
scroll to position [487, 0]
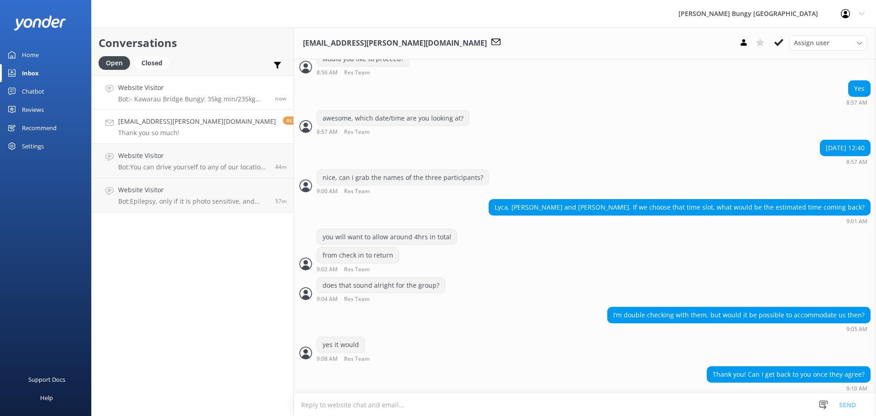
click at [172, 96] on p "Bot: - Kawarau Bridge Bungy: 35kg min/235kg max - Kawarau Zipride: 30kg min/150…" at bounding box center [193, 99] width 150 height 8
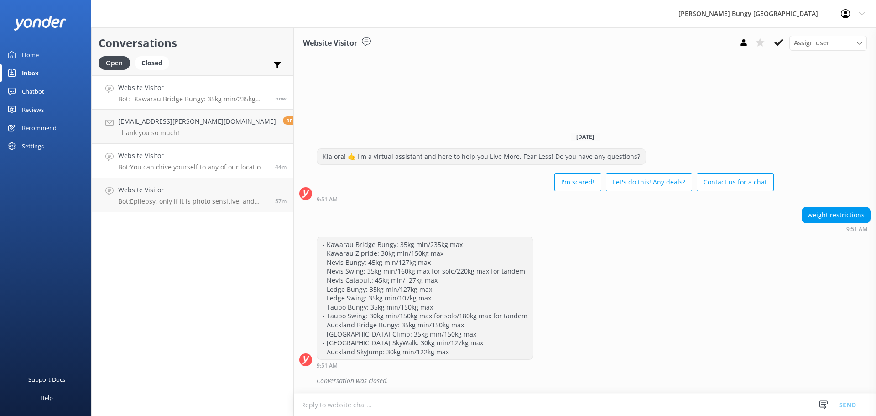
click at [179, 153] on h4 "Website Visitor" at bounding box center [193, 156] width 150 height 10
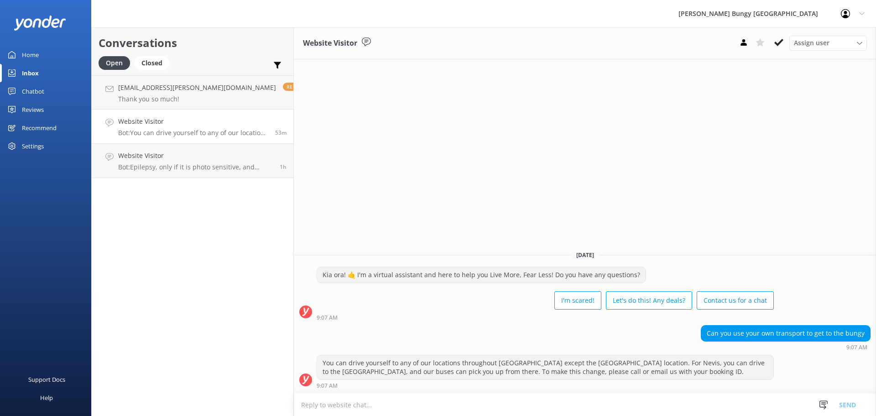
click at [149, 246] on div "Conversations Open Closed Important Assigned to me Unassigned lyca.gregorio@yah…" at bounding box center [192, 221] width 203 height 388
click at [141, 251] on div "Conversations Open Closed Important Assigned to me Unassigned lyca.gregorio@yah…" at bounding box center [192, 221] width 203 height 388
click at [134, 290] on div "Conversations Open Closed Important Assigned to me Unassigned lyca.gregorio@yah…" at bounding box center [192, 221] width 203 height 388
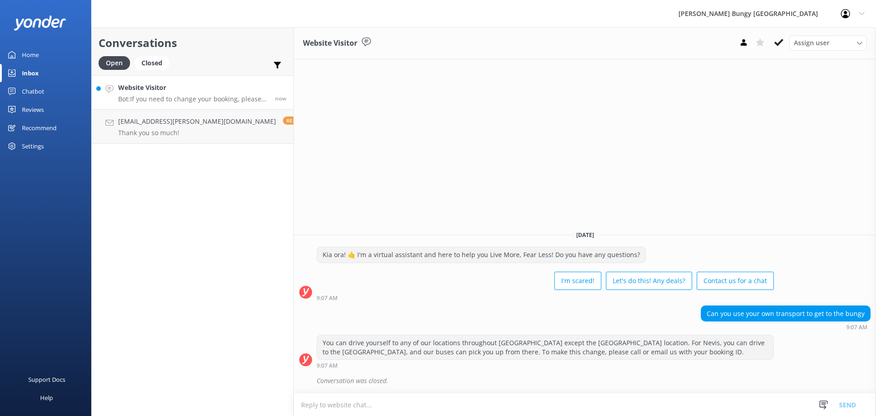
click at [201, 92] on h4 "Website Visitor" at bounding box center [193, 88] width 150 height 10
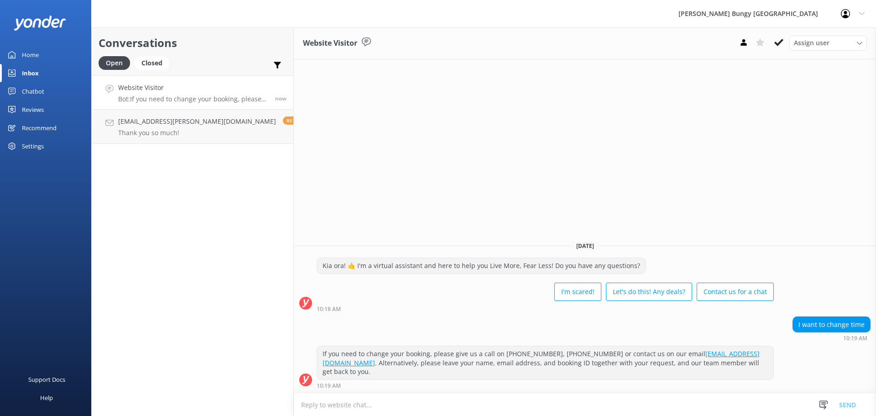
click at [664, 409] on textarea at bounding box center [585, 404] width 582 height 22
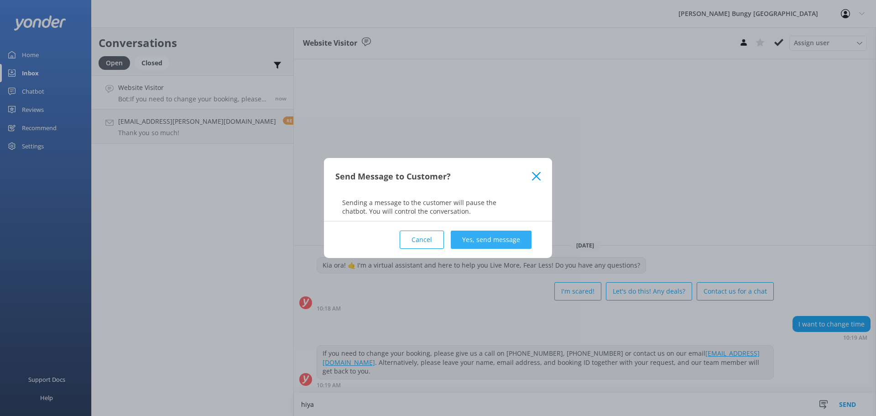
type textarea "hiya"
click at [484, 240] on button "Yes, send message" at bounding box center [491, 240] width 81 height 18
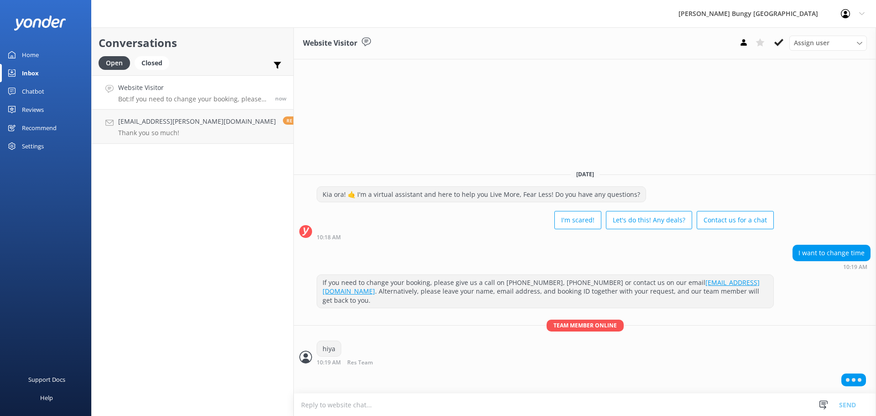
click at [430, 401] on textarea at bounding box center [585, 404] width 582 height 22
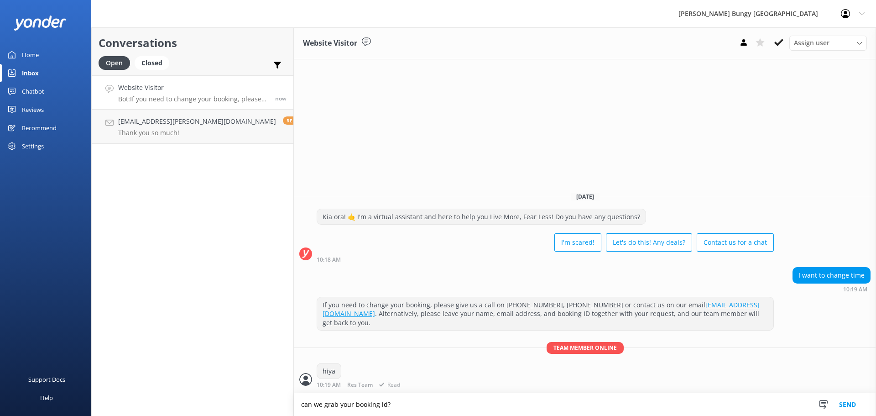
type textarea "can we grab your booking id?"
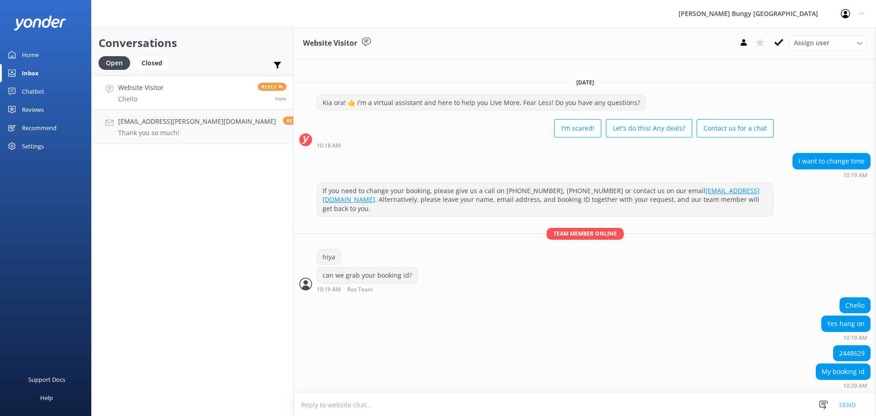
click at [849, 354] on div "2448629" at bounding box center [852, 354] width 37 height 16
copy div "2448629"
click at [416, 399] on textarea at bounding box center [585, 404] width 582 height 22
click at [478, 410] on textarea at bounding box center [585, 404] width 582 height 22
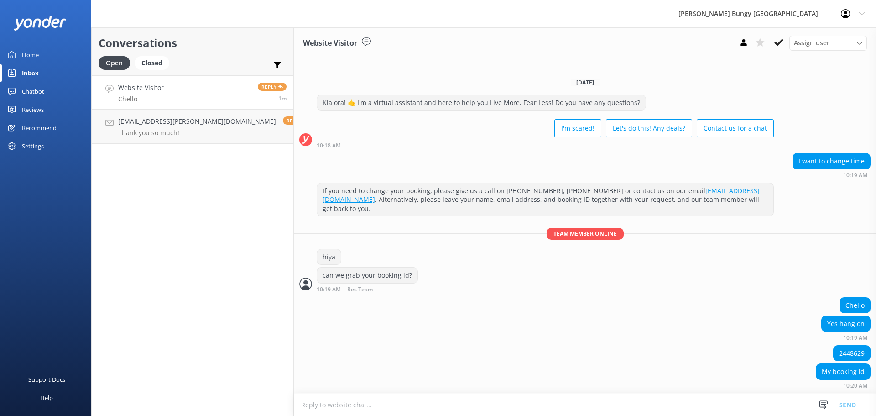
click at [373, 404] on textarea at bounding box center [585, 404] width 582 height 22
type textarea "when were you looking to change your time to?"
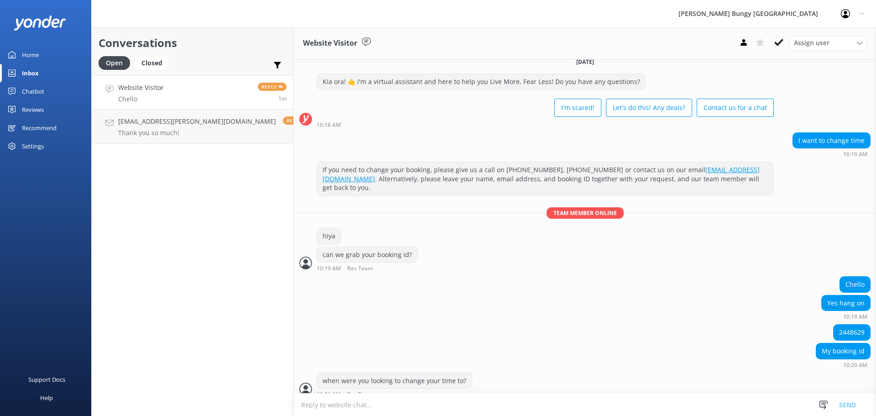
scroll to position [31, 0]
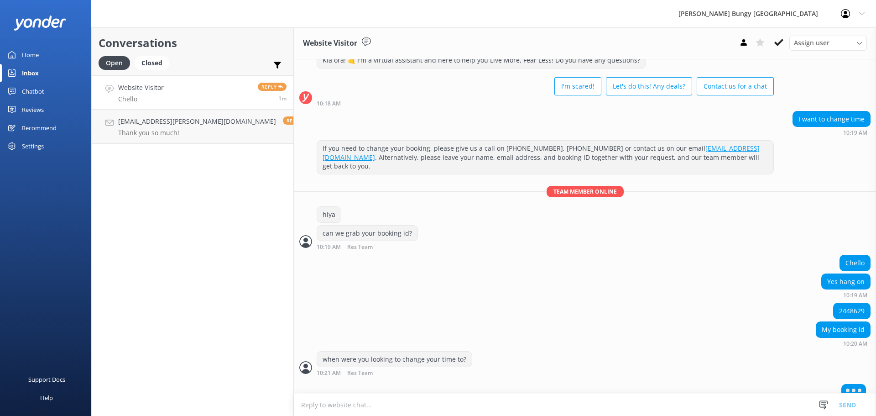
click at [416, 400] on textarea at bounding box center [585, 404] width 582 height 22
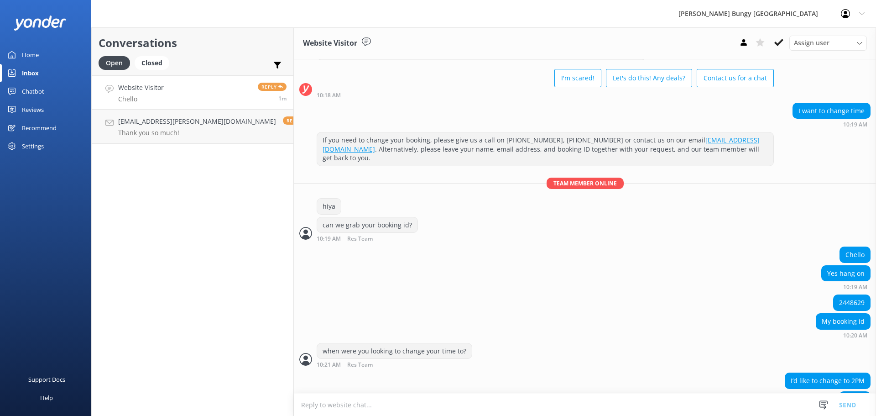
scroll to position [58, 0]
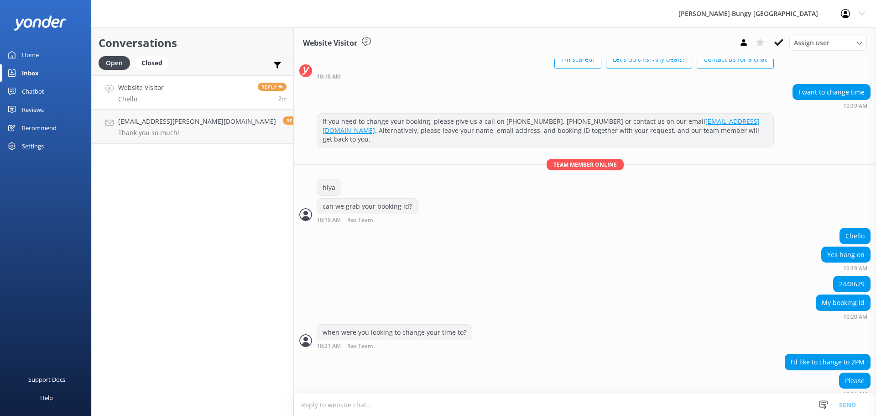
click at [294, 402] on textarea at bounding box center [585, 404] width 582 height 22
type textarea "that would be a 1:30pm check in time, that okay?"
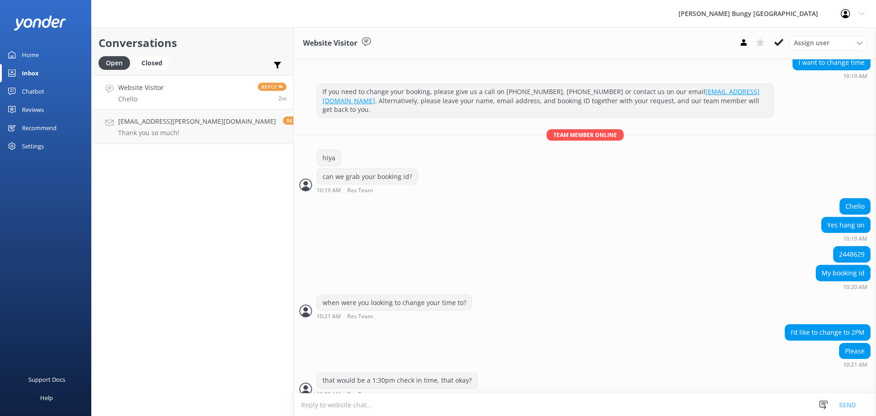
scroll to position [109, 0]
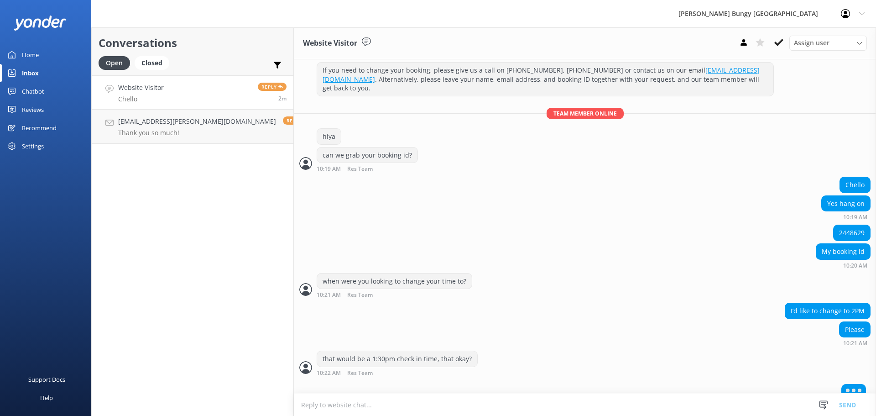
click at [593, 393] on form "Snippets Manage Get that Booked Great! Please give us a call on P: Akl Address …" at bounding box center [585, 404] width 582 height 23
click at [586, 401] on textarea at bounding box center [585, 404] width 582 height 22
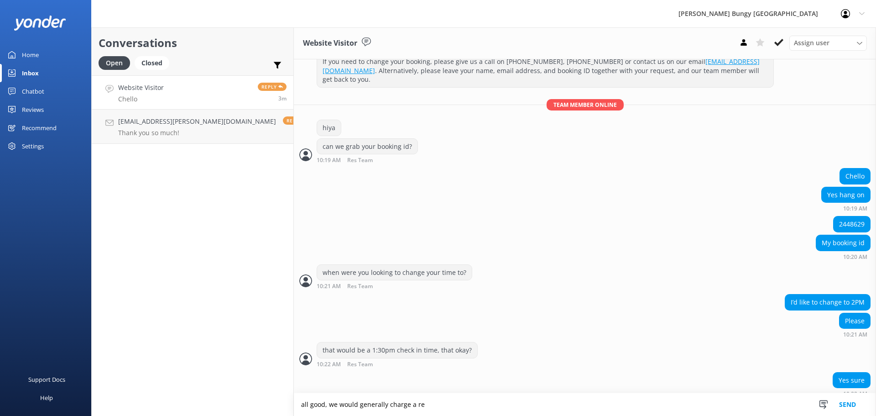
scroll to position [139, 0]
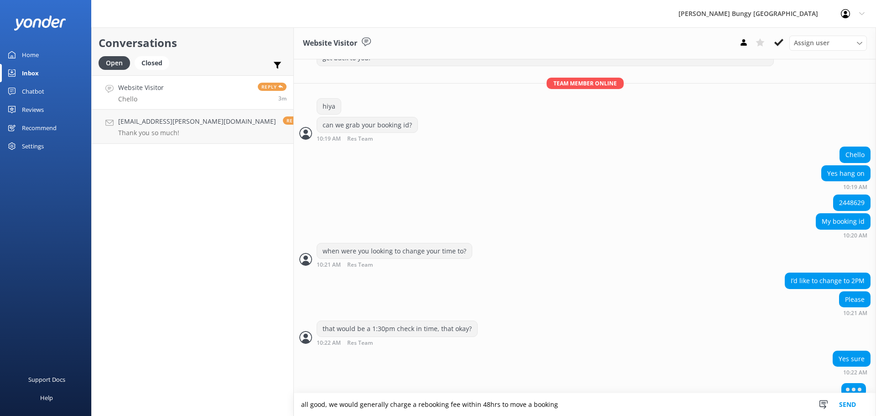
type textarea "all good, we would generally charge a rebooking fee within 48hrs to move a book…"
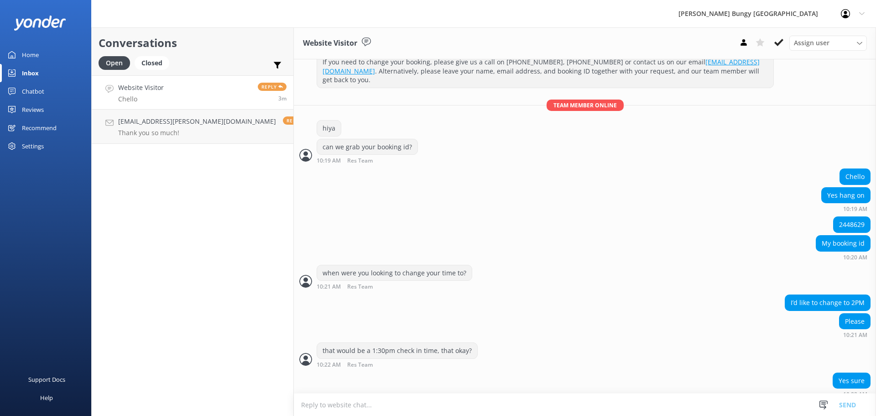
scroll to position [147, 0]
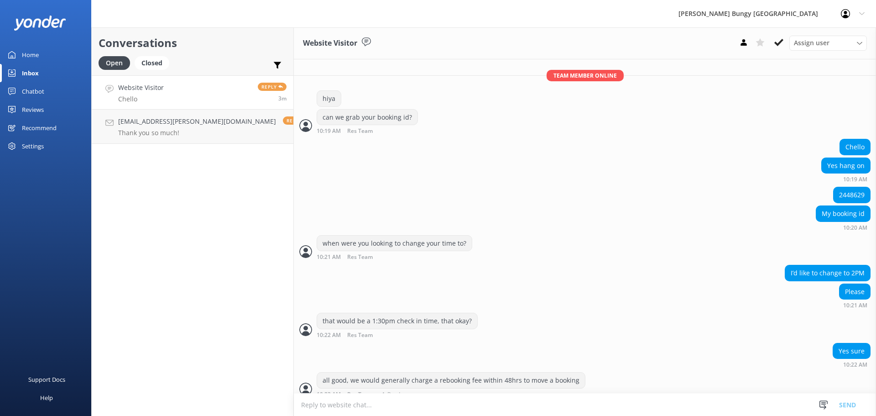
click at [692, 392] on div "all good, we would generally charge a rebooking fee within 48hrs to move a book…" at bounding box center [585, 387] width 582 height 30
click at [702, 405] on textarea at bounding box center [585, 404] width 582 height 22
type textarea "i am happy to waive that on this occasion"
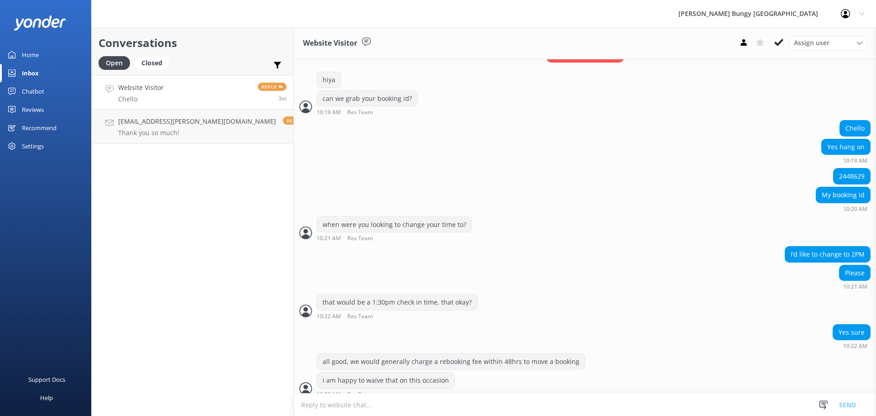
scroll to position [195, 0]
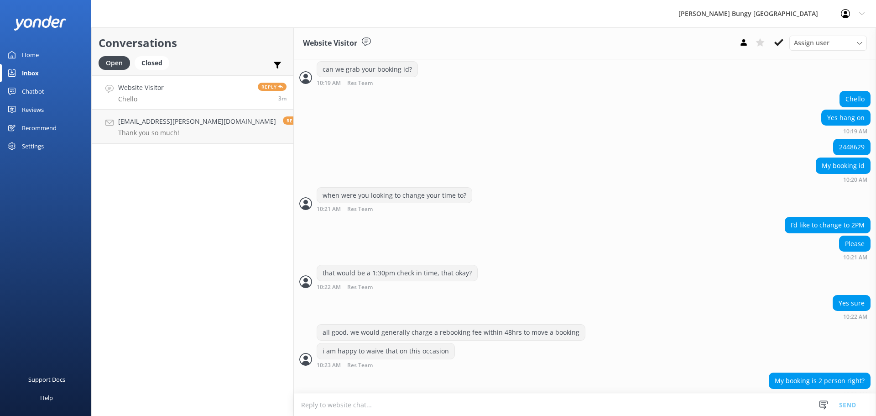
click at [431, 399] on textarea at bounding box center [585, 404] width 582 height 22
type textarea "it is only for one"
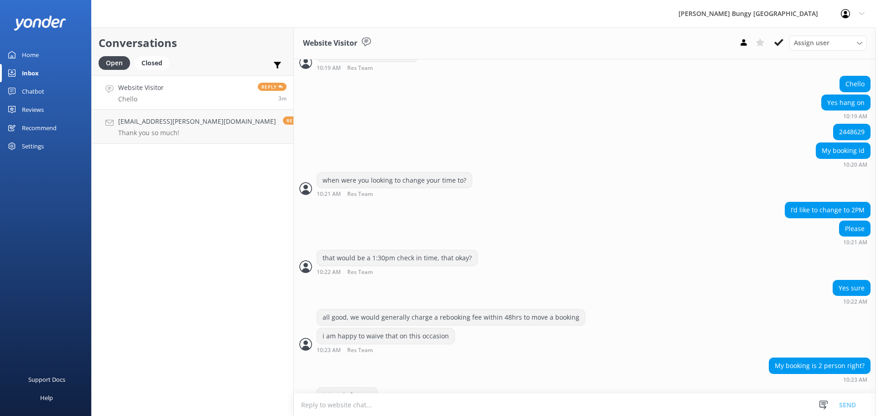
scroll to position [225, 0]
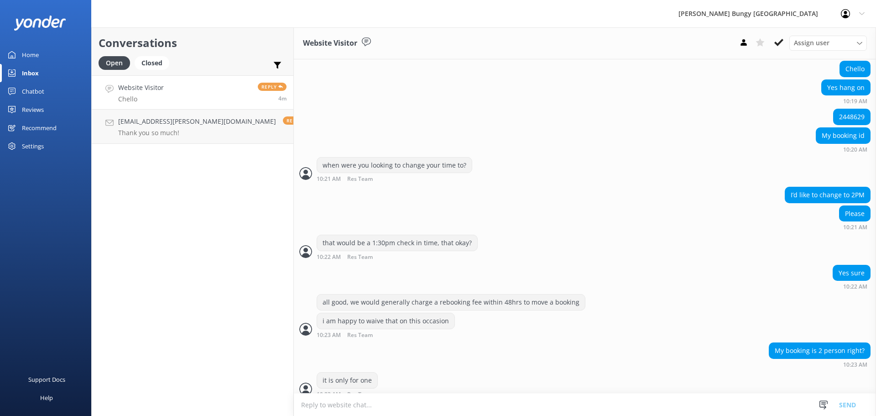
click at [374, 401] on textarea at bounding box center [585, 404] width 582 height 22
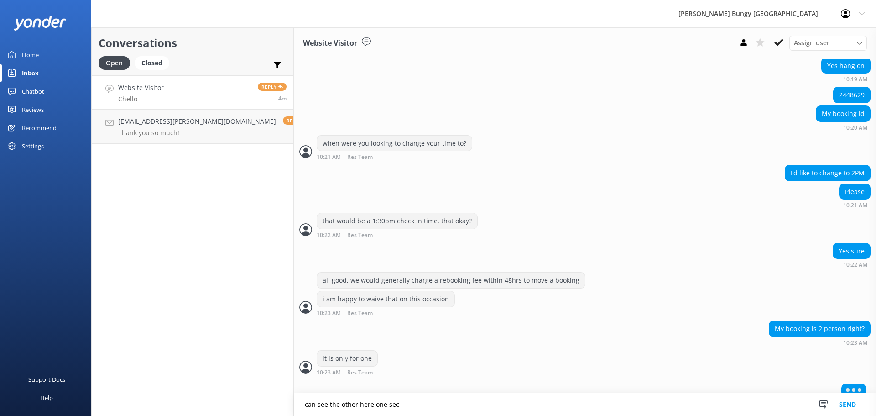
type textarea "i can see the other here one sec"
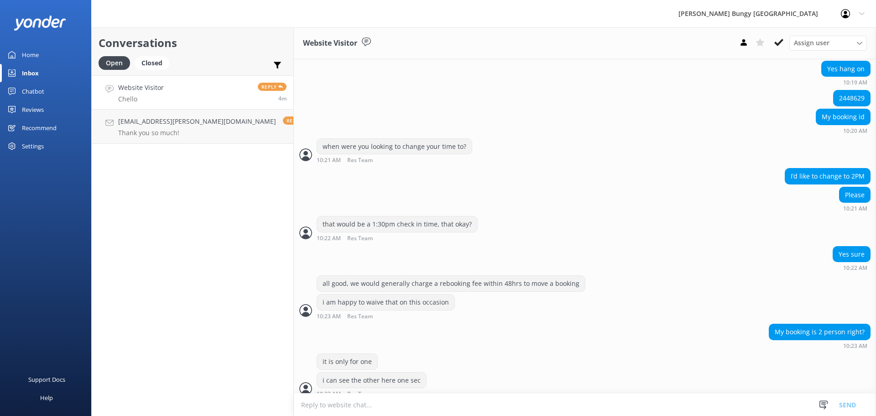
scroll to position [273, 0]
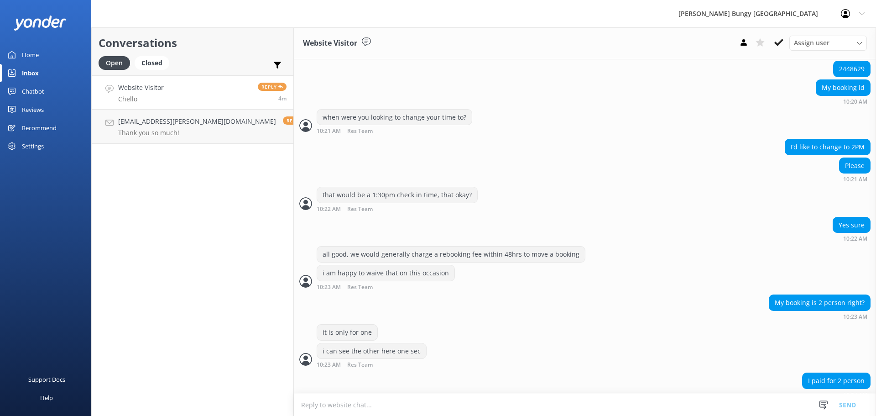
click at [475, 394] on textarea at bounding box center [585, 404] width 582 height 22
type textarea "i have moved both"
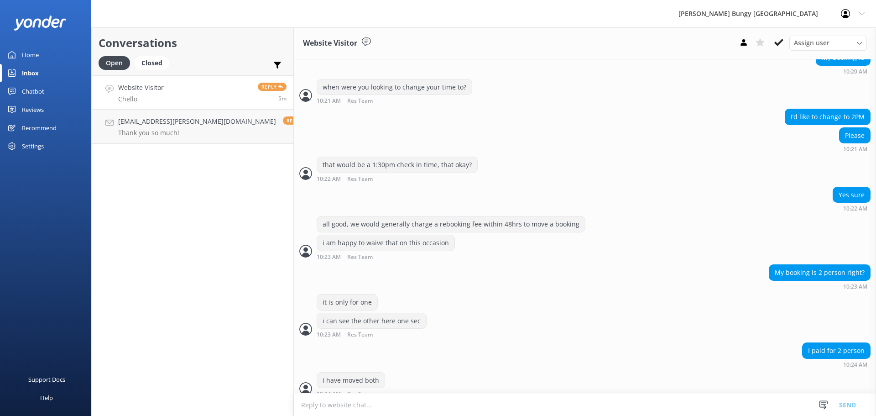
scroll to position [332, 0]
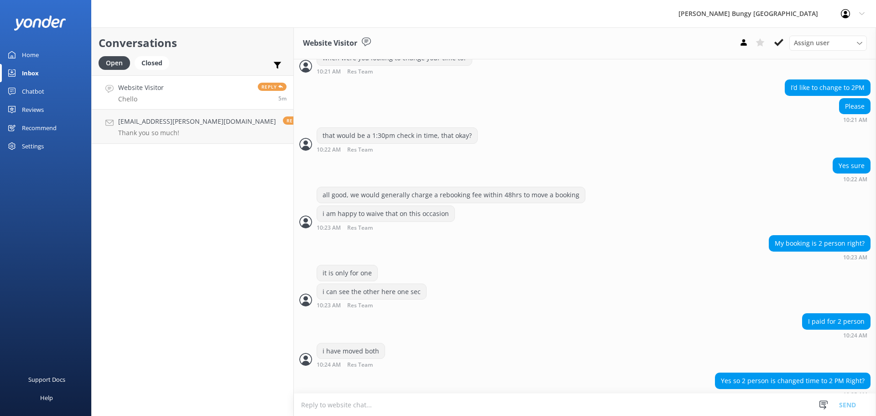
click at [632, 404] on textarea at bounding box center [585, 404] width 582 height 22
type textarea "yep, but 1:30pm is your check in"
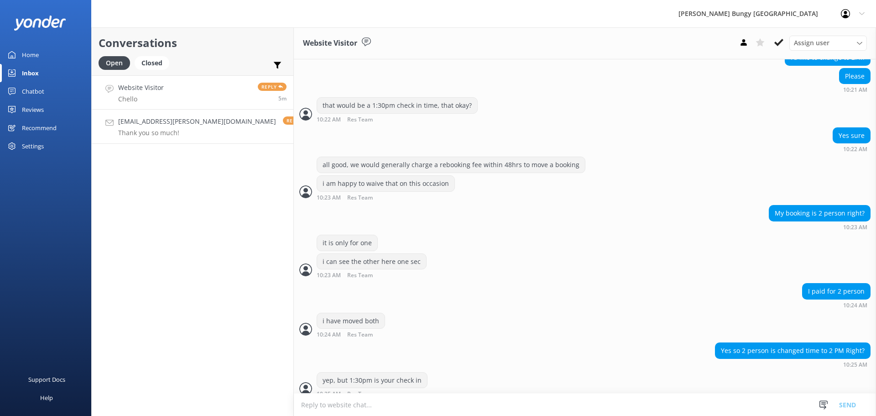
click at [198, 133] on link "[EMAIL_ADDRESS][PERSON_NAME][DOMAIN_NAME] Thank you so much! Reply 1h" at bounding box center [193, 127] width 202 height 34
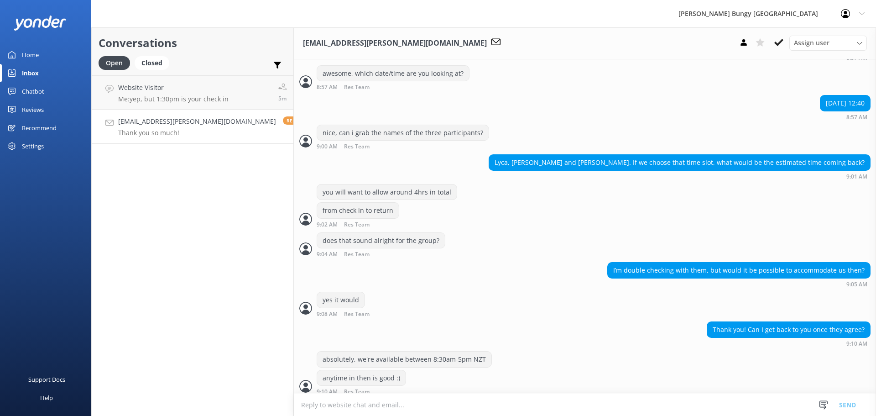
scroll to position [567, 0]
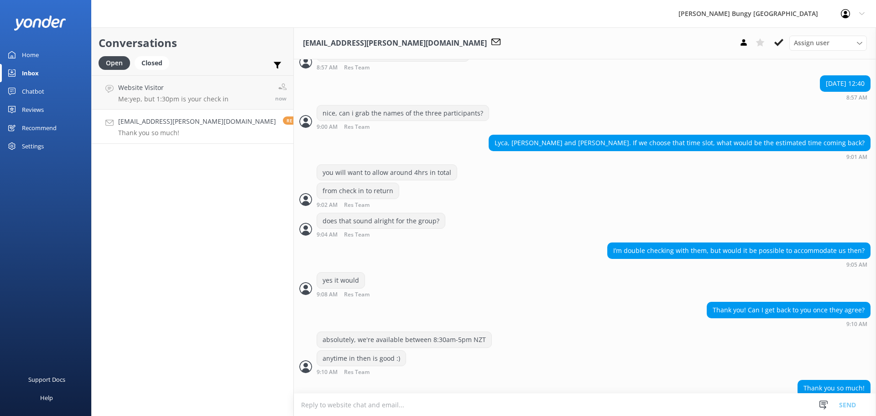
scroll to position [567, 0]
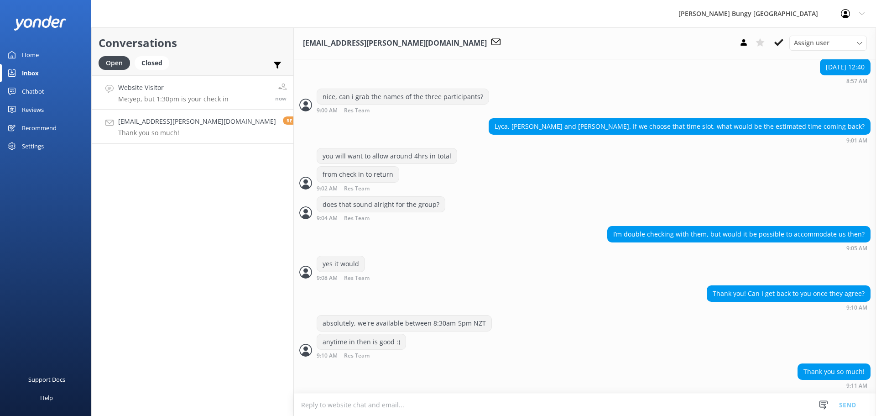
click at [201, 82] on link "Website Visitor Me: yep, but 1:30pm is your check in now" at bounding box center [193, 92] width 202 height 34
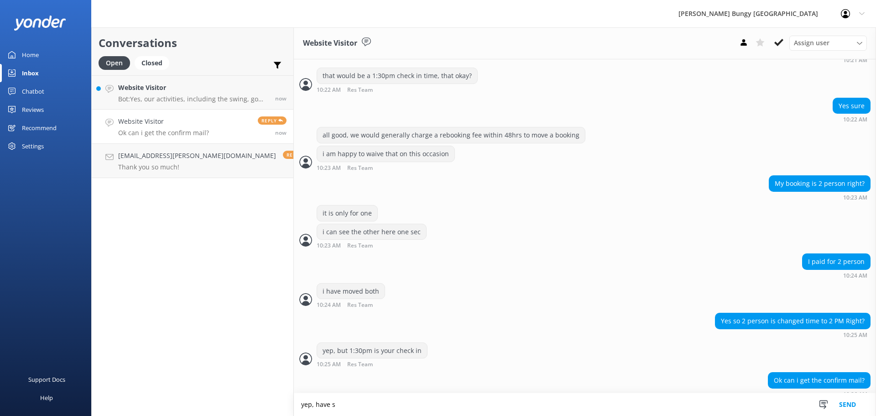
scroll to position [414, 0]
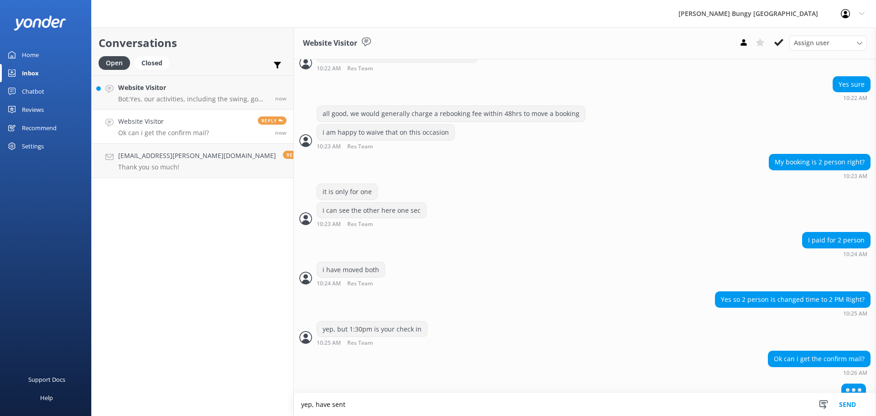
type textarea "yep, have sent"
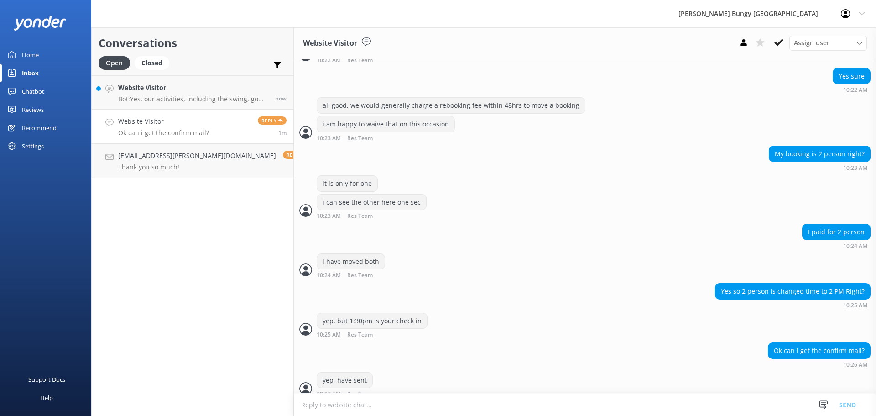
scroll to position [451, 0]
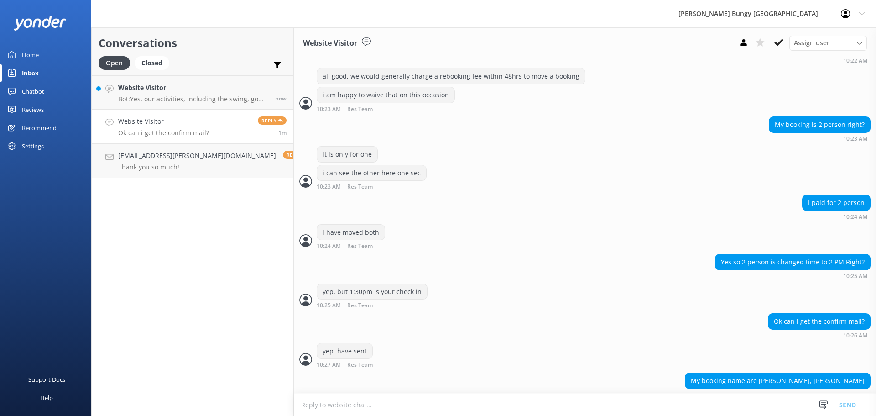
click at [320, 394] on textarea at bounding box center [585, 404] width 582 height 22
type textarea "no worries, they can remain under one name for the day"
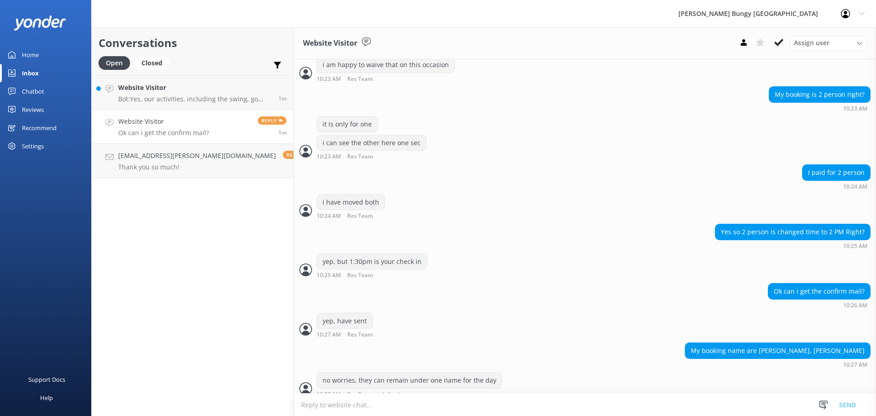
click at [343, 391] on div "no worries, they can remain under one name for the day 10:27 AM Res Team Read" at bounding box center [585, 387] width 582 height 30
click at [347, 413] on textarea at bounding box center [585, 404] width 582 height 22
drag, startPoint x: 408, startPoint y: 403, endPoint x: 363, endPoint y: 404, distance: 44.7
click at [363, 404] on textarea "when you check in you will go seperately" at bounding box center [585, 404] width 582 height 23
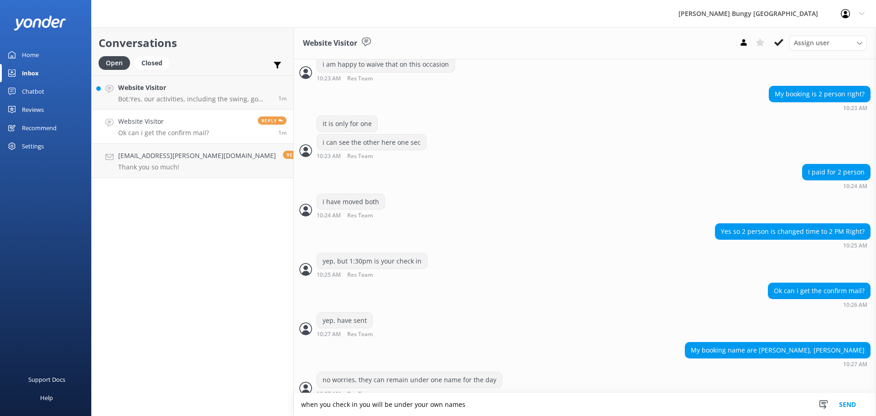
type textarea "when you check in you will be under your own names"
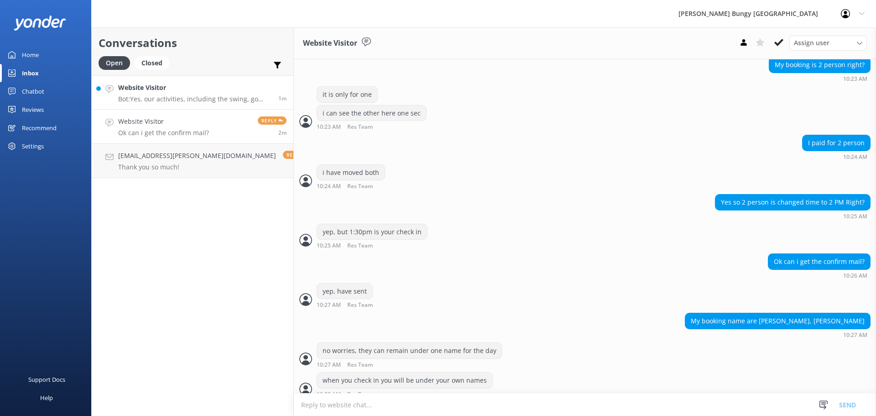
click at [226, 108] on link "Website Visitor Bot: Yes, our activities, including the swing, go ahead in most…" at bounding box center [193, 92] width 202 height 34
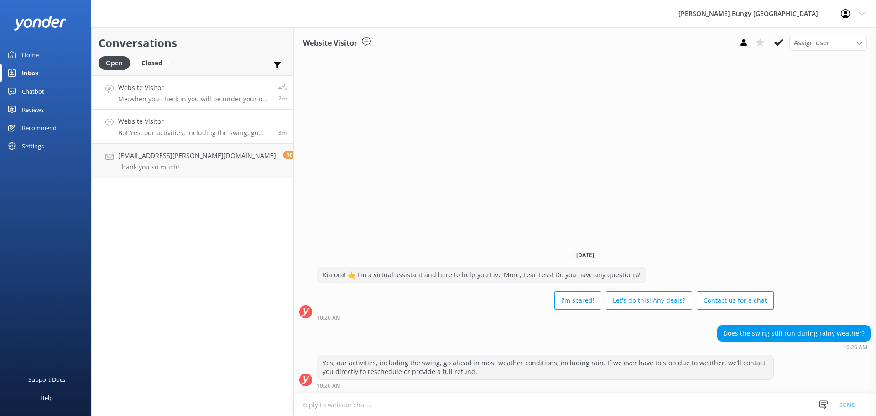
click at [239, 96] on p "Me: when you check in you will be under your own names" at bounding box center [194, 99] width 153 height 8
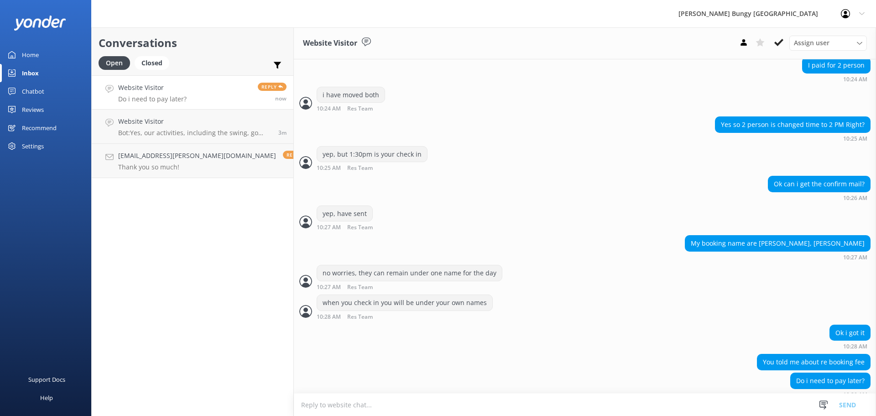
scroll to position [618, 0]
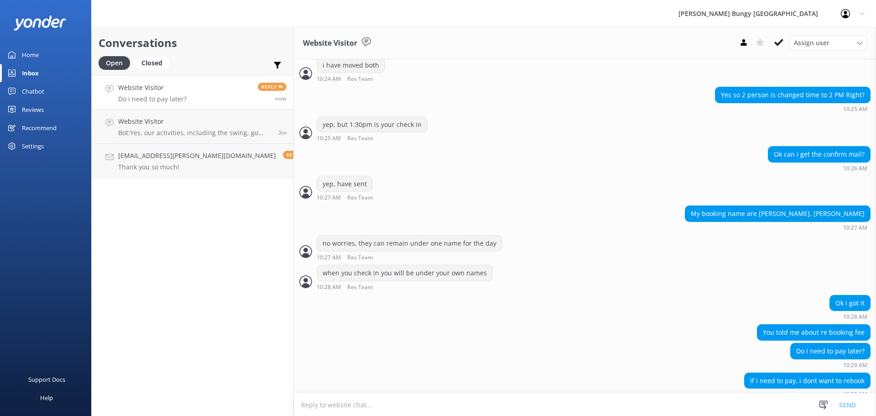
click at [616, 404] on textarea at bounding box center [585, 404] width 582 height 22
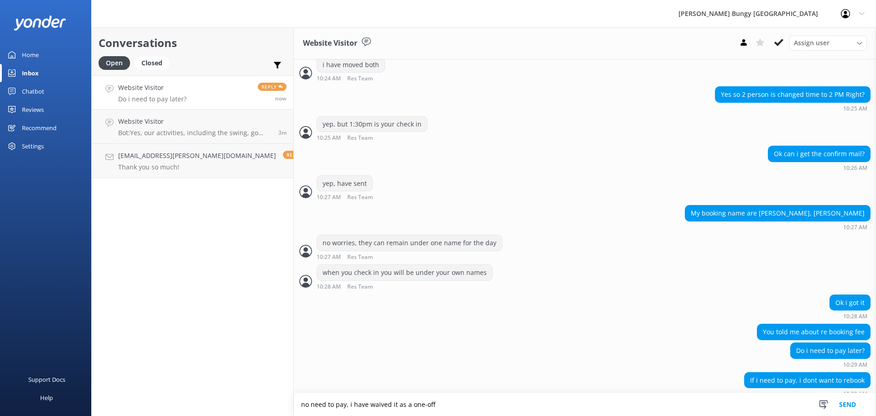
type textarea "no need to pay, i have waived it as a one-off"
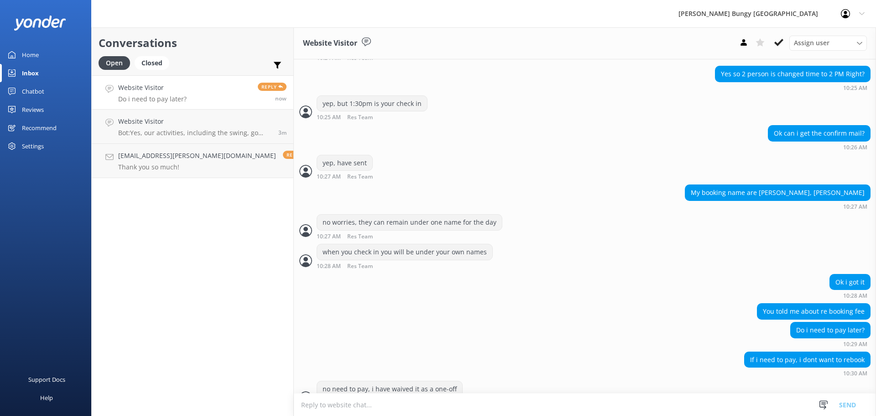
scroll to position [648, 0]
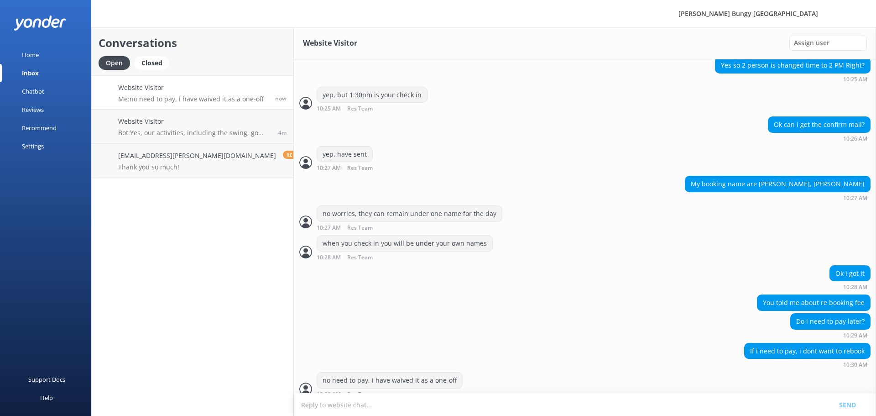
scroll to position [677, 0]
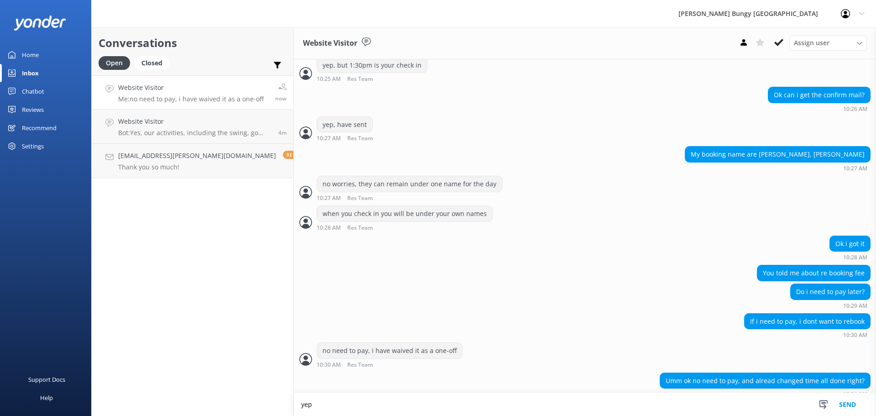
type textarea "yep"
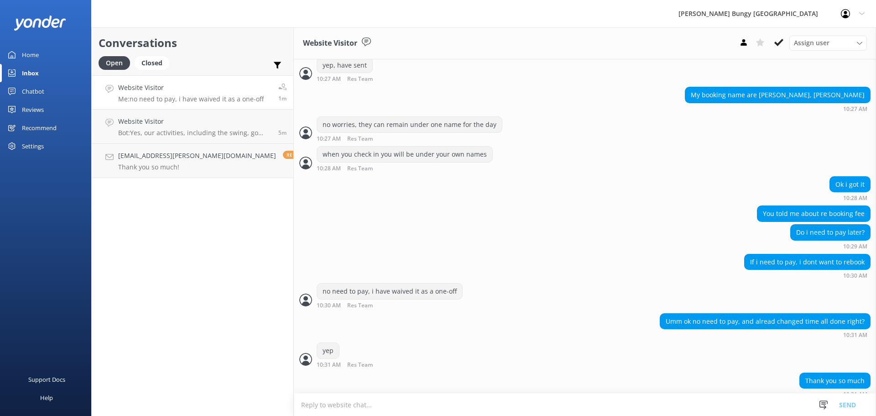
scroll to position [766, 0]
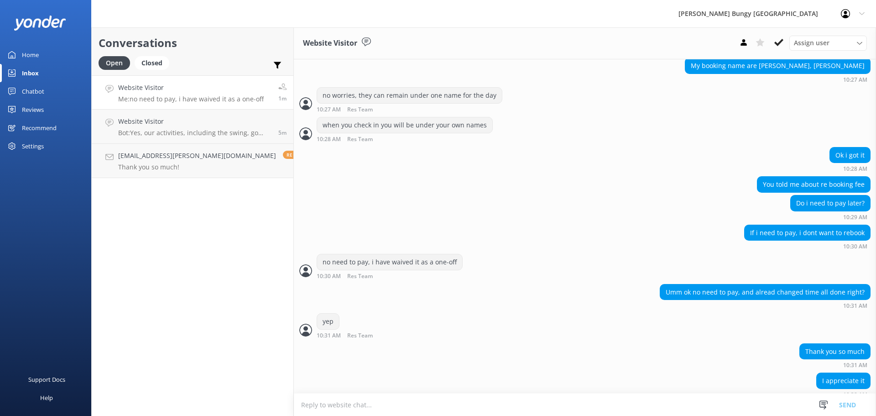
click at [537, 411] on textarea at bounding box center [585, 404] width 582 height 22
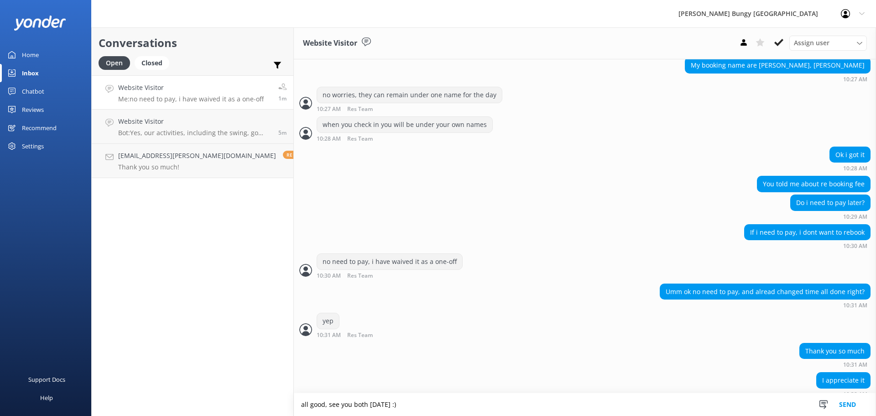
type textarea "all good, see you both [DATE] :)"
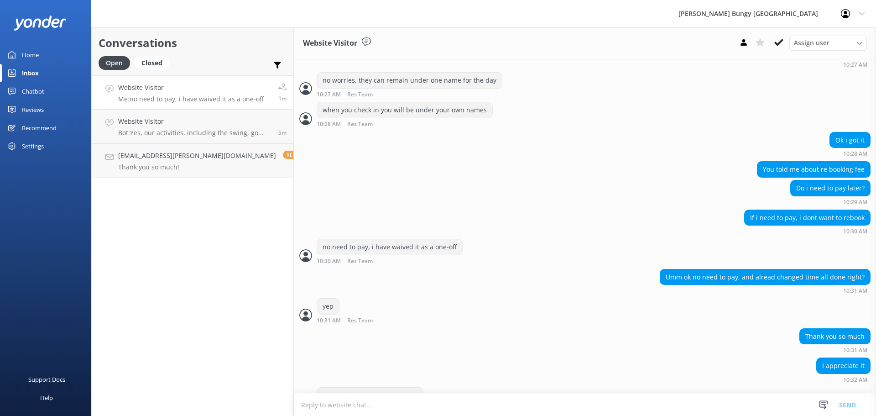
scroll to position [796, 0]
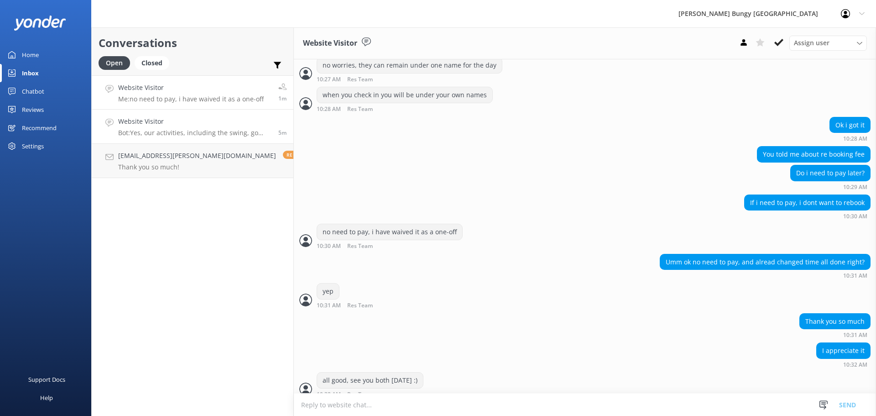
click at [157, 139] on link "Website Visitor Bot: Yes, our activities, including the swing, go ahead in most…" at bounding box center [193, 127] width 202 height 34
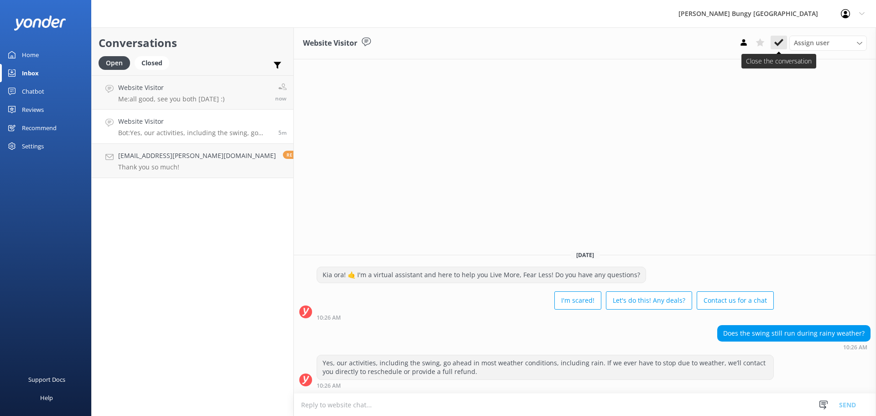
click at [783, 39] on icon at bounding box center [779, 42] width 9 height 9
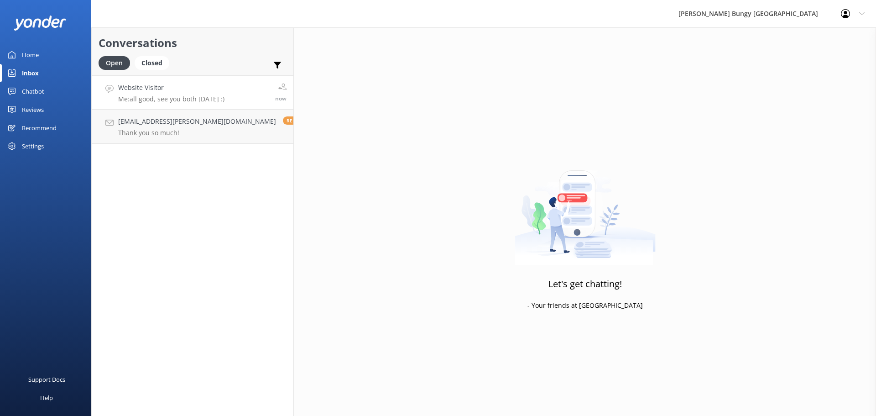
click at [222, 97] on p "Me: all good, see you both [DATE] :)" at bounding box center [171, 99] width 106 height 8
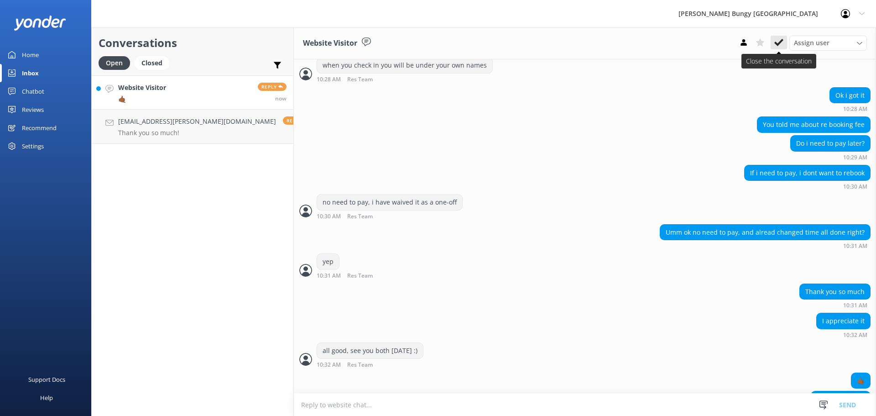
scroll to position [844, 0]
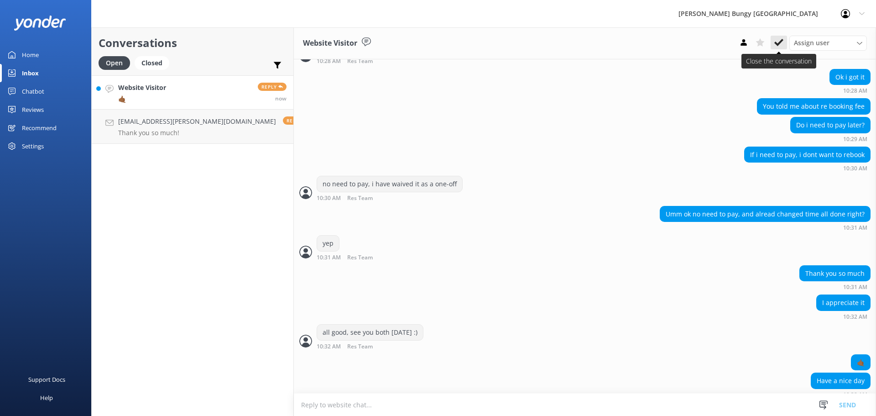
click at [781, 43] on icon at bounding box center [779, 42] width 9 height 9
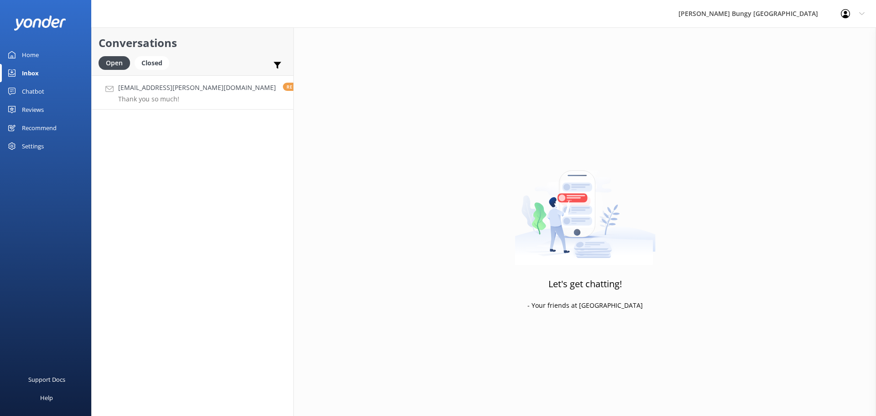
click at [161, 88] on h4 "[EMAIL_ADDRESS][PERSON_NAME][DOMAIN_NAME]" at bounding box center [197, 88] width 158 height 10
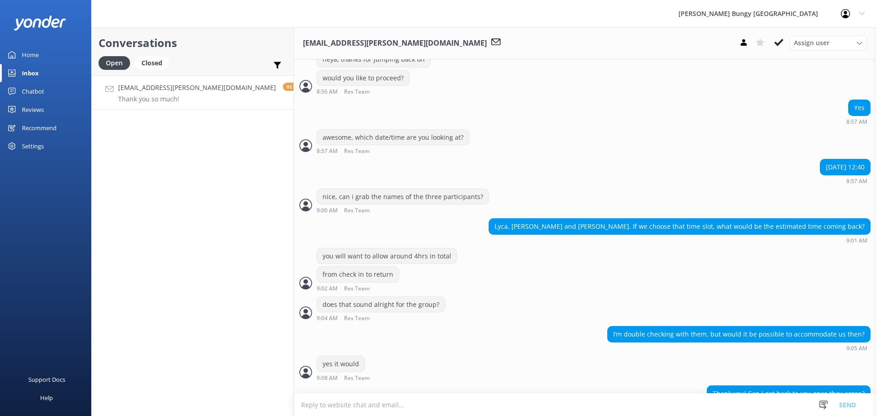
scroll to position [567, 0]
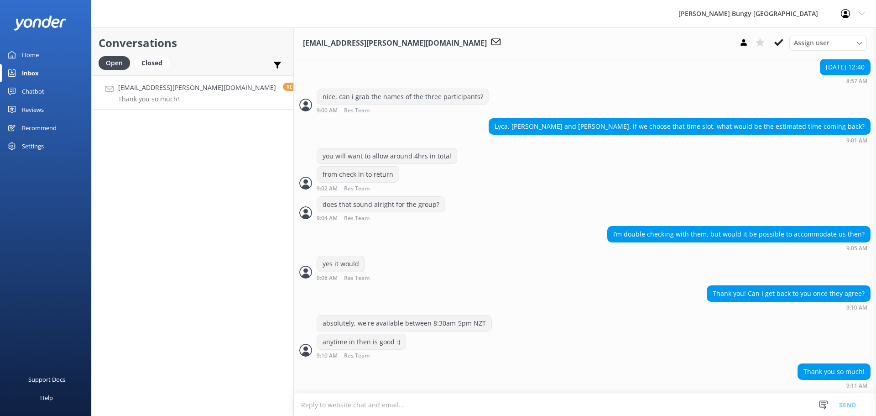
click at [161, 88] on h4 "[EMAIL_ADDRESS][PERSON_NAME][DOMAIN_NAME]" at bounding box center [197, 88] width 158 height 10
drag, startPoint x: 779, startPoint y: 42, endPoint x: 672, endPoint y: 195, distance: 186.9
click at [672, 195] on div "lyca.gregorio@yahoo.com Assign user Mike Voyce Michelle Gillard Tech Admin Dan …" at bounding box center [585, 221] width 582 height 388
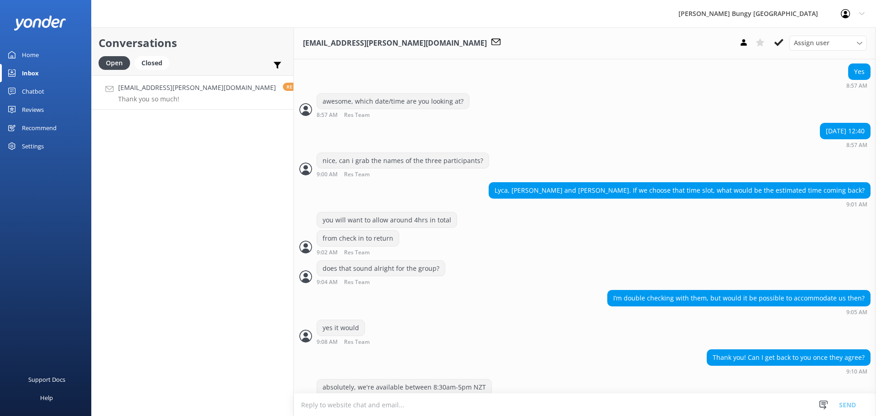
scroll to position [567, 0]
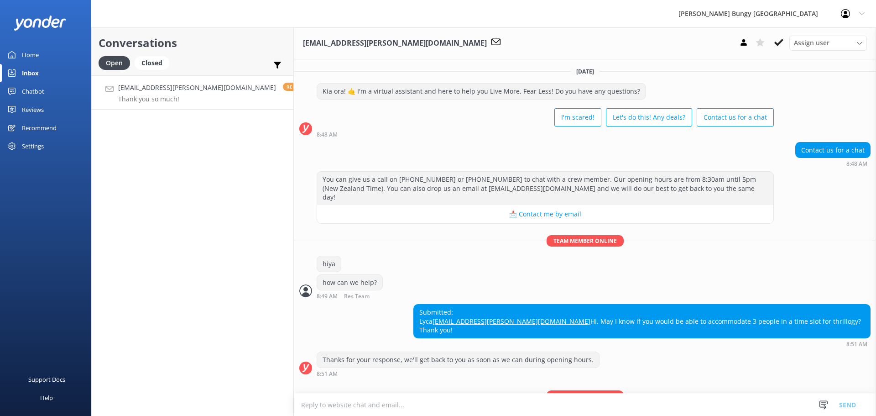
scroll to position [567, 0]
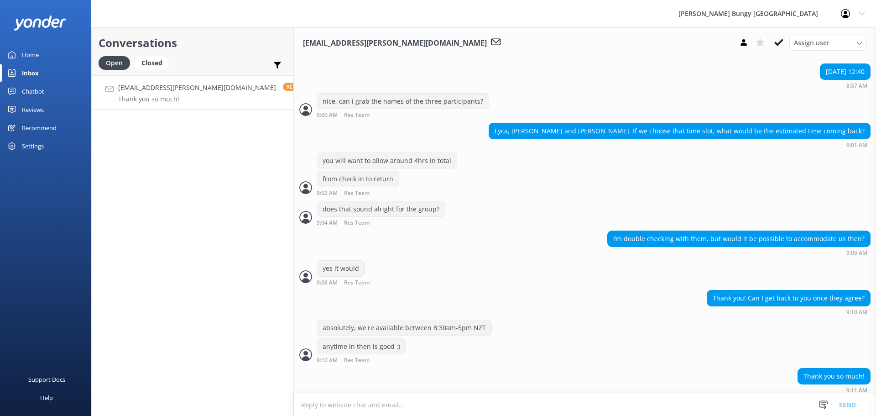
scroll to position [567, 0]
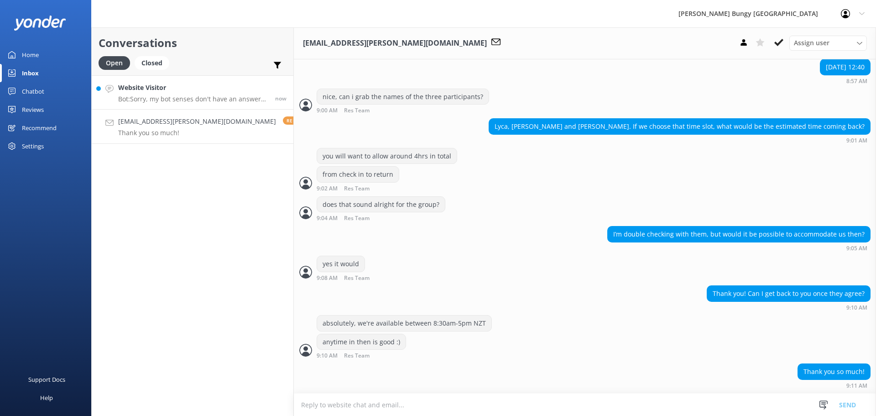
click at [189, 82] on link "Website Visitor Bot: Sorry, my bot senses don't have an answer for that, please…" at bounding box center [193, 92] width 202 height 34
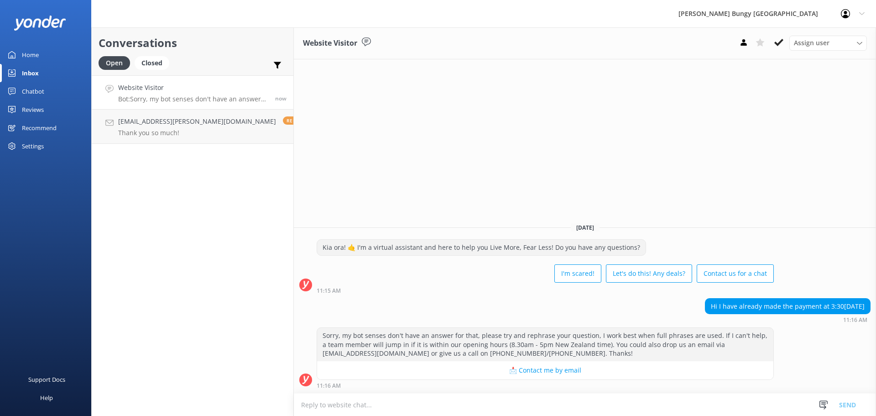
click at [789, 405] on textarea at bounding box center [585, 404] width 582 height 22
click at [194, 402] on div "Conversations Open Closed Important Assigned to me Unassigned Website Visitor B…" at bounding box center [192, 221] width 203 height 388
click at [174, 133] on p "Thank you so much!" at bounding box center [197, 133] width 158 height 8
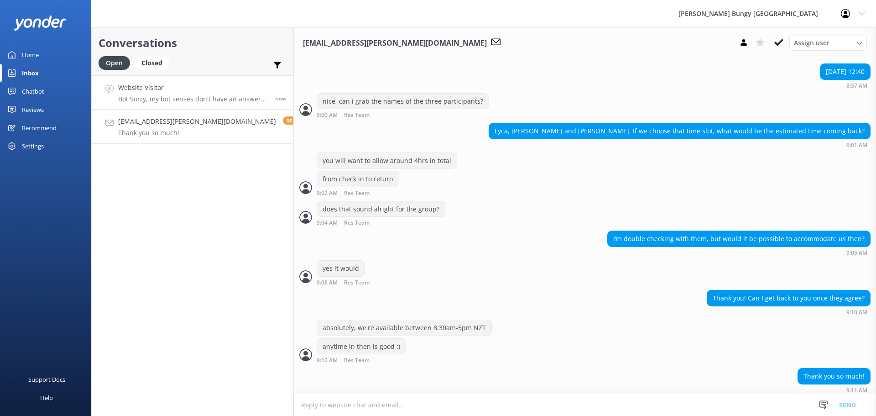
scroll to position [567, 0]
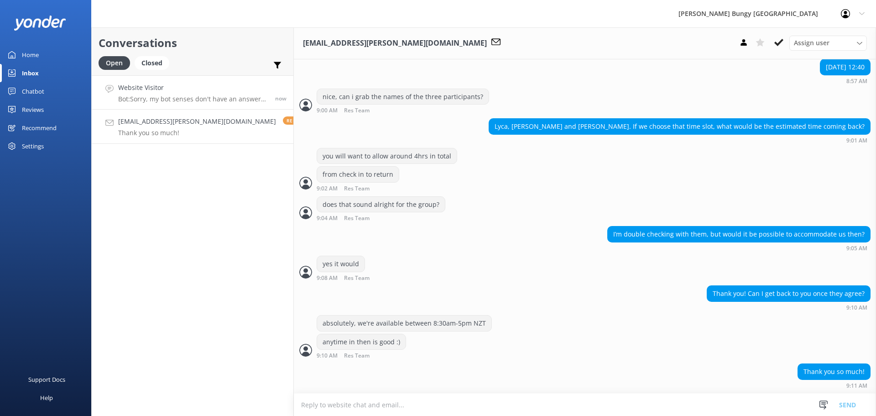
click at [178, 89] on h4 "Website Visitor" at bounding box center [193, 88] width 150 height 10
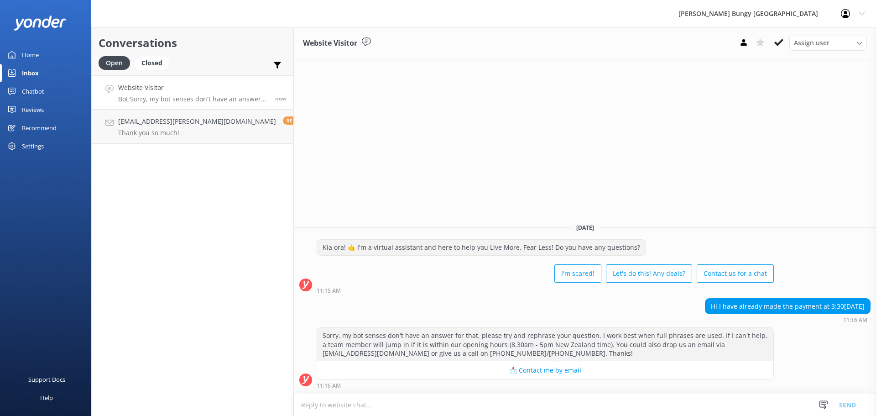
click at [472, 403] on textarea at bounding box center [585, 404] width 582 height 22
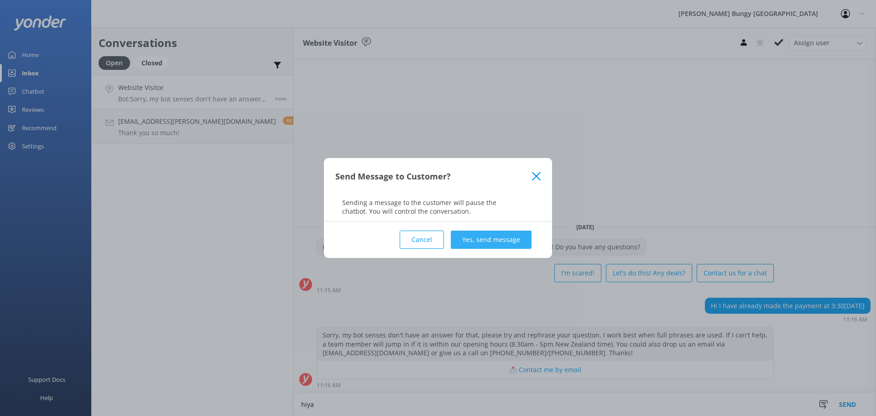
type textarea "hiya"
click at [521, 234] on button "Yes, send message" at bounding box center [491, 240] width 81 height 18
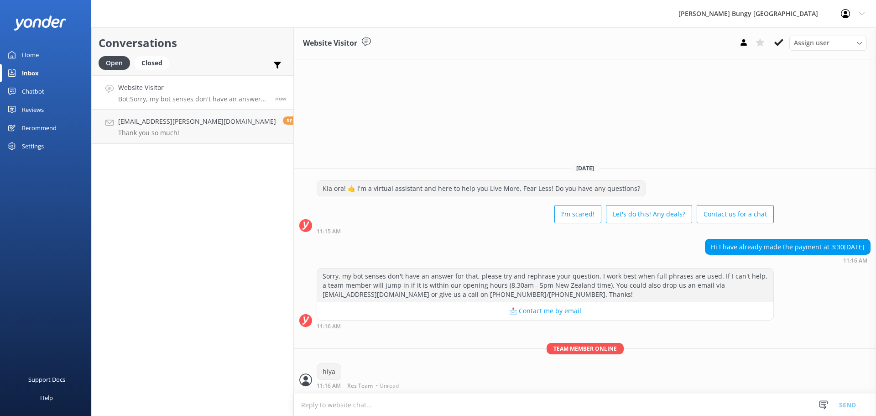
click at [482, 390] on div "Team member online hiya 11:16 AM Res Team • Unread" at bounding box center [585, 368] width 582 height 50
click at [493, 407] on textarea at bounding box center [585, 404] width 582 height 22
type textarea "how can we help?"
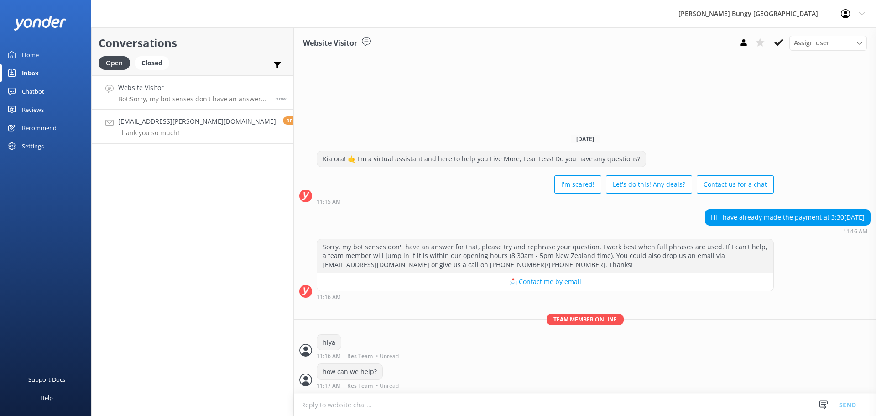
click at [170, 133] on p "Thank you so much!" at bounding box center [197, 133] width 158 height 8
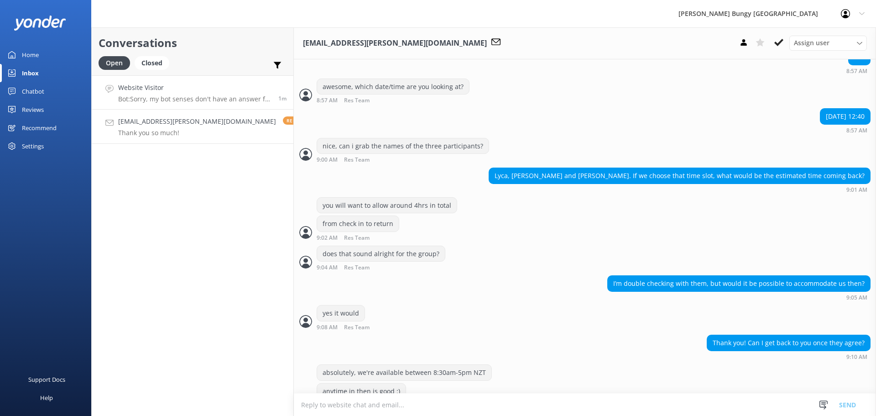
scroll to position [567, 0]
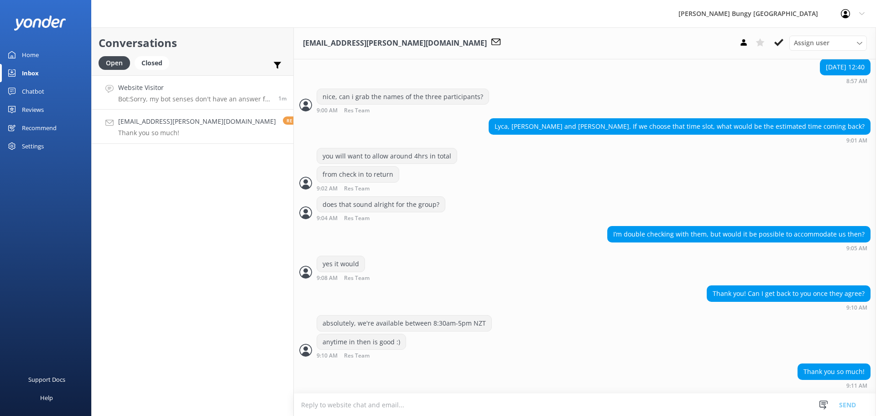
click at [193, 89] on h4 "Website Visitor" at bounding box center [194, 88] width 153 height 10
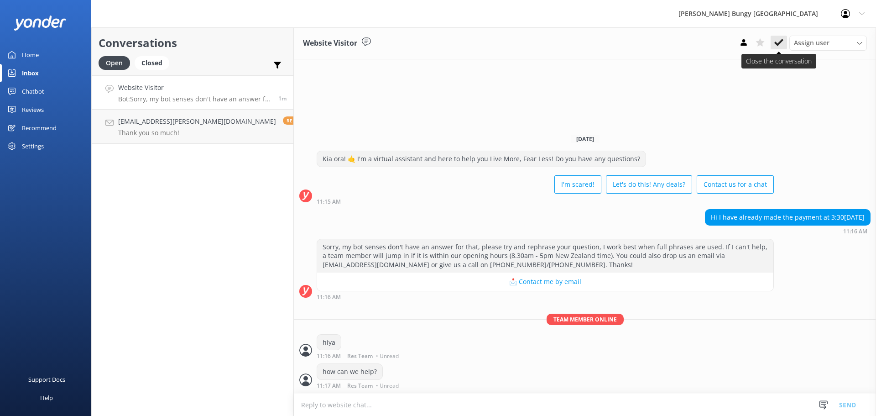
click at [773, 41] on button at bounding box center [779, 43] width 16 height 14
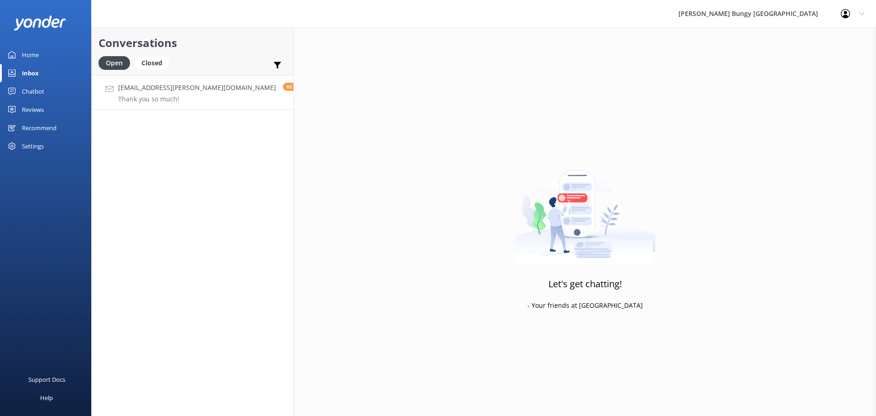
click at [194, 81] on link "lyca.gregorio@yahoo.com Thank you so much! Reply 2h" at bounding box center [193, 92] width 202 height 34
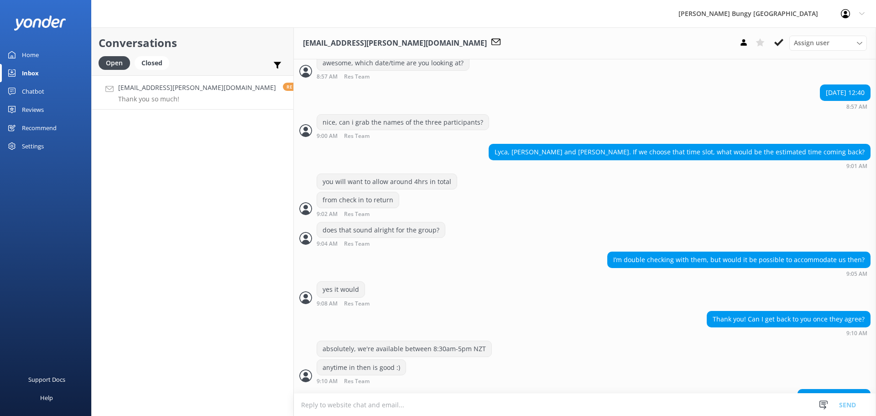
scroll to position [567, 0]
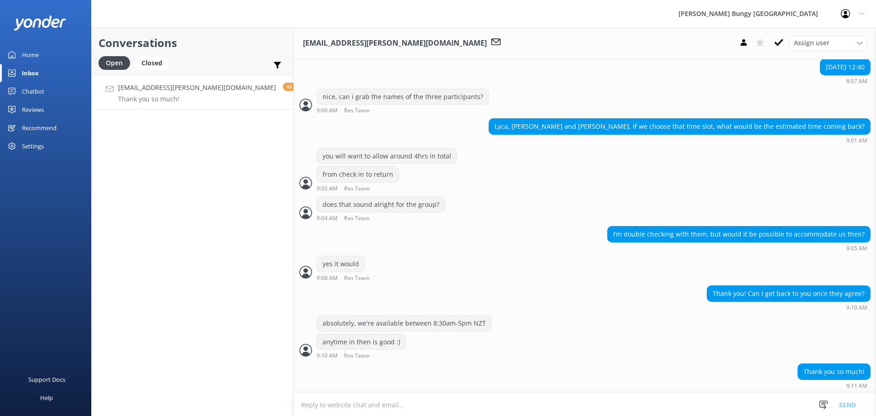
drag, startPoint x: 194, startPoint y: 81, endPoint x: 581, endPoint y: 393, distance: 496.4
click at [581, 393] on div "Thank you so much! 9:11 AM" at bounding box center [585, 378] width 582 height 30
click at [135, 147] on div "Conversations Open Closed Important Assigned to me Unassigned lyca.gregorio@yah…" at bounding box center [192, 221] width 203 height 388
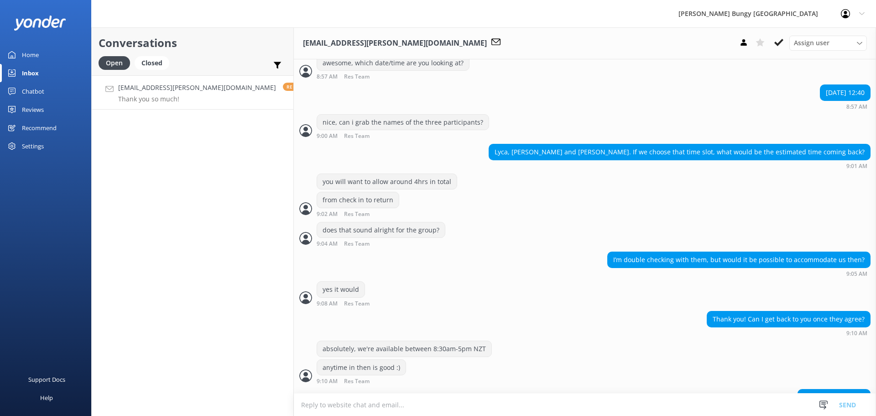
scroll to position [567, 0]
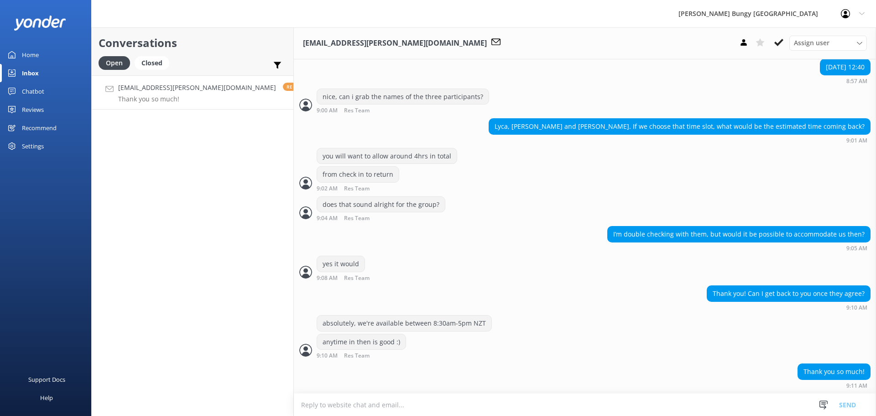
click at [130, 173] on div "Conversations Open Closed Important Assigned to me Unassigned [EMAIL_ADDRESS][P…" at bounding box center [192, 221] width 203 height 388
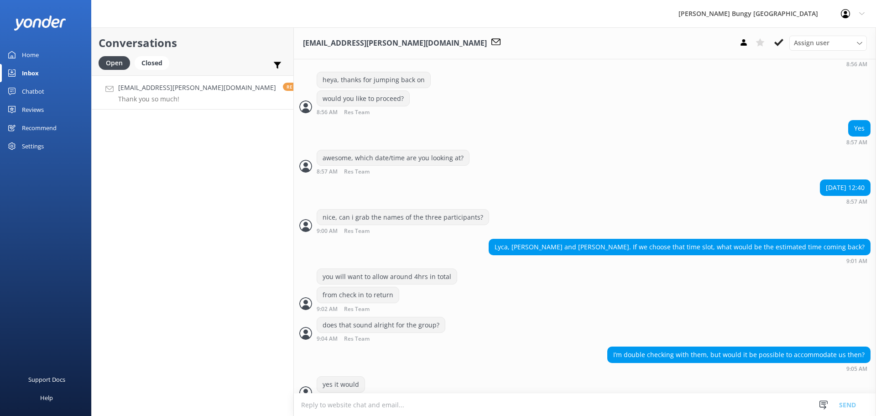
scroll to position [567, 0]
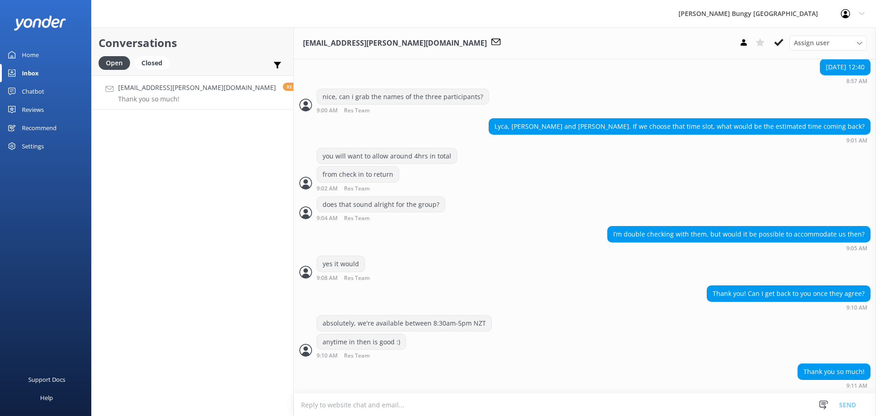
click at [147, 211] on div "Conversations Open Closed Important Assigned to me Unassigned lyca.gregorio@yah…" at bounding box center [192, 221] width 203 height 388
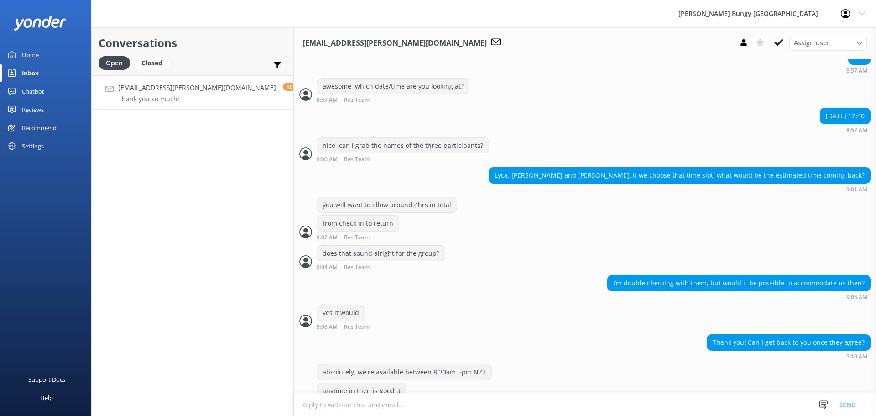
scroll to position [567, 0]
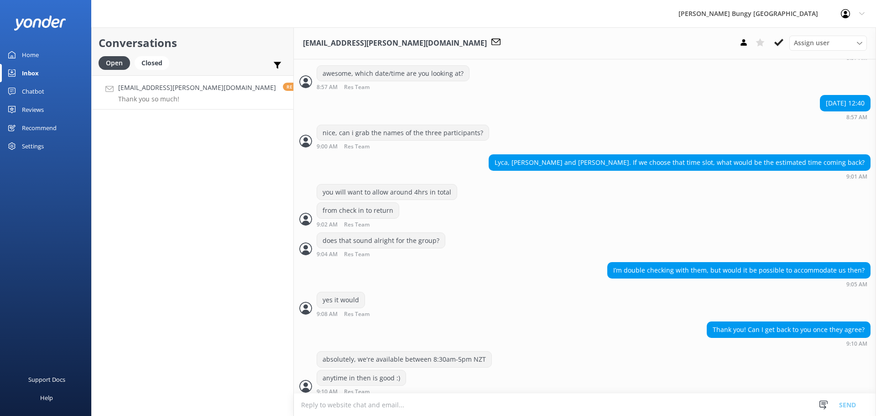
scroll to position [567, 0]
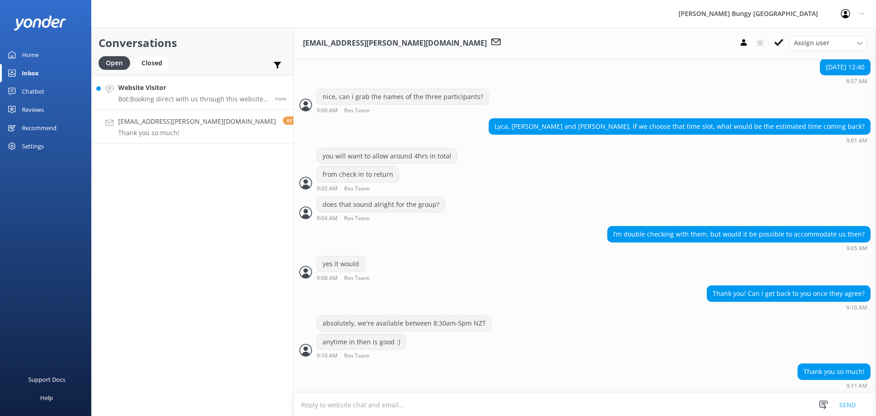
click at [170, 87] on h4 "Website Visitor" at bounding box center [193, 88] width 150 height 10
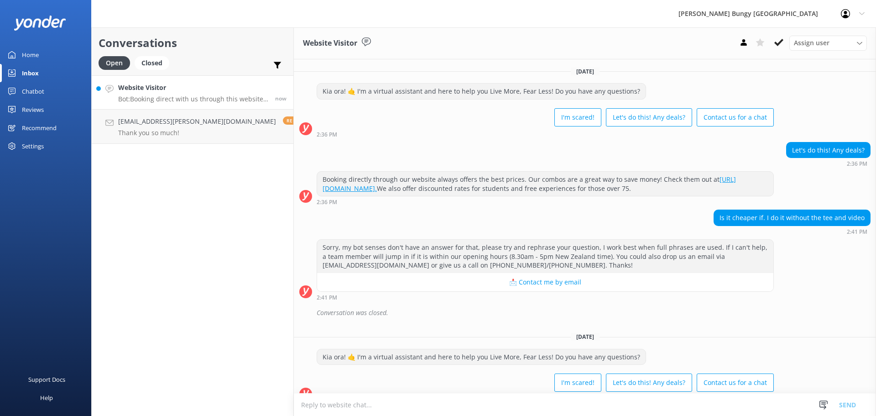
scroll to position [112, 0]
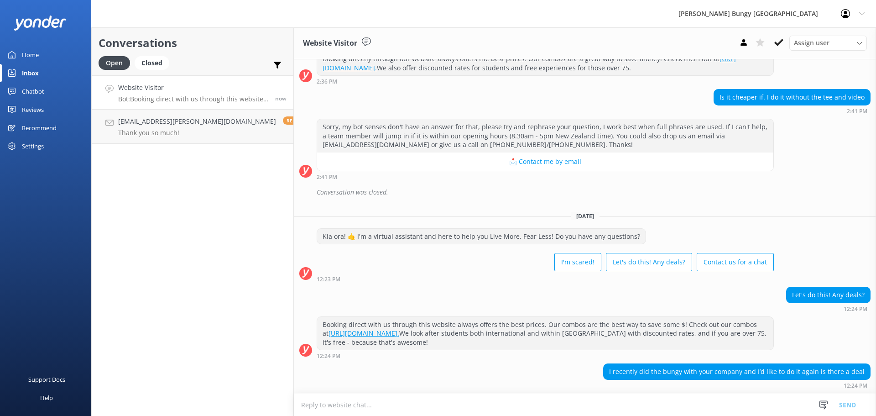
scroll to position [168, 0]
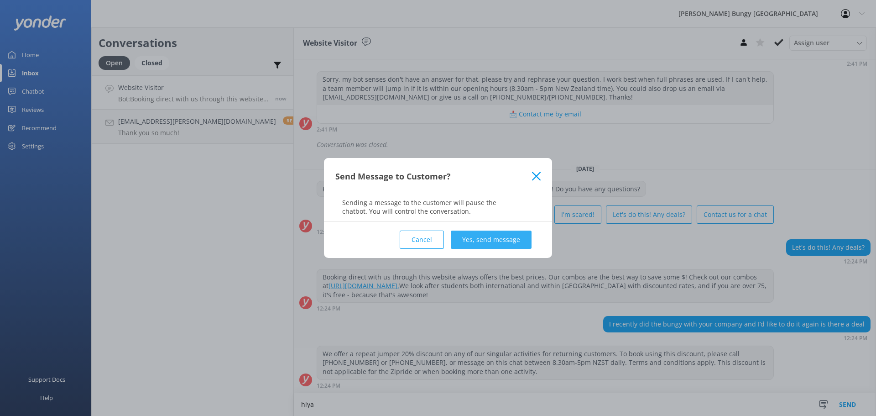
type textarea "hiya"
click at [461, 235] on button "Yes, send message" at bounding box center [491, 240] width 81 height 18
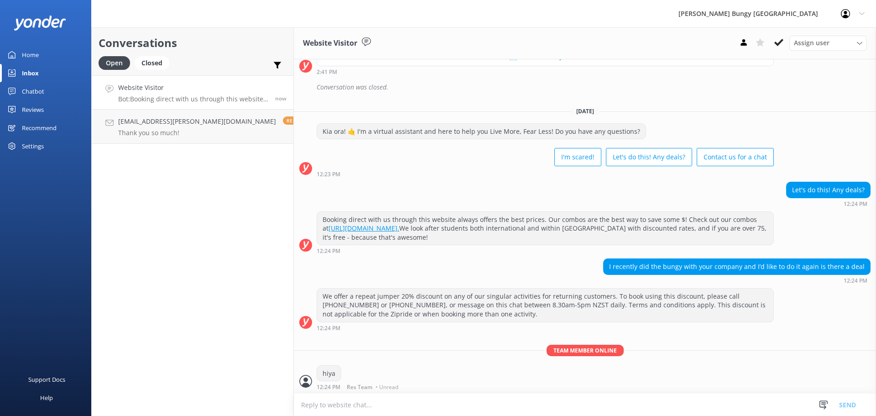
click at [429, 408] on textarea at bounding box center [585, 404] width 582 height 22
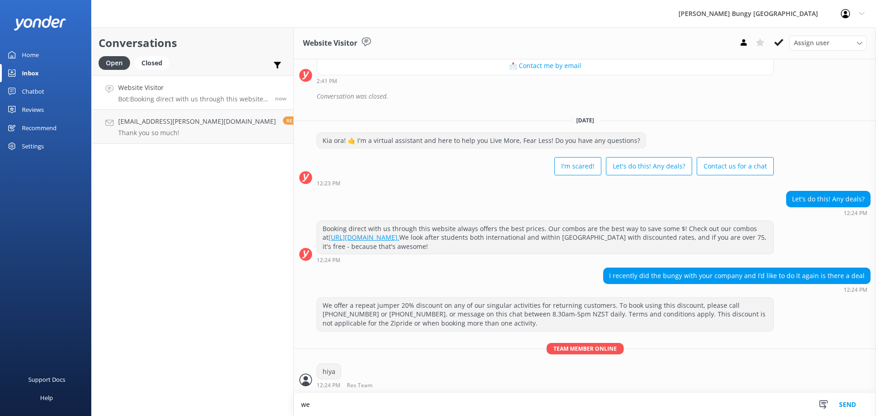
scroll to position [217, 0]
type textarea "we can apply the repeat jumpers here"
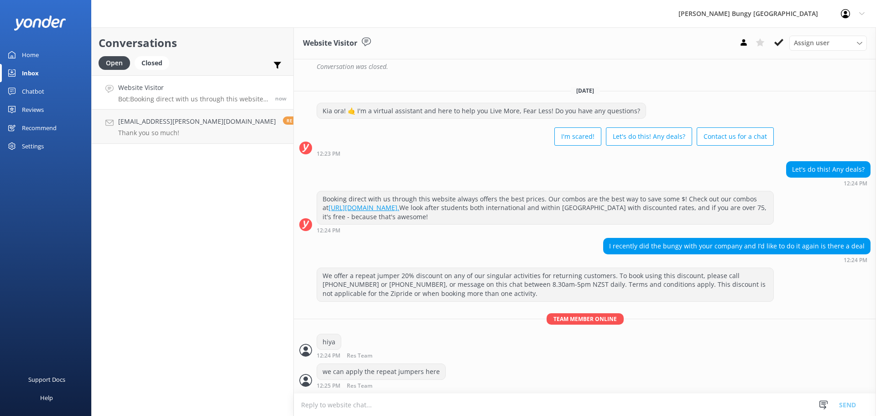
scroll to position [246, 0]
click at [171, 118] on h4 "[EMAIL_ADDRESS][PERSON_NAME][DOMAIN_NAME]" at bounding box center [197, 121] width 158 height 10
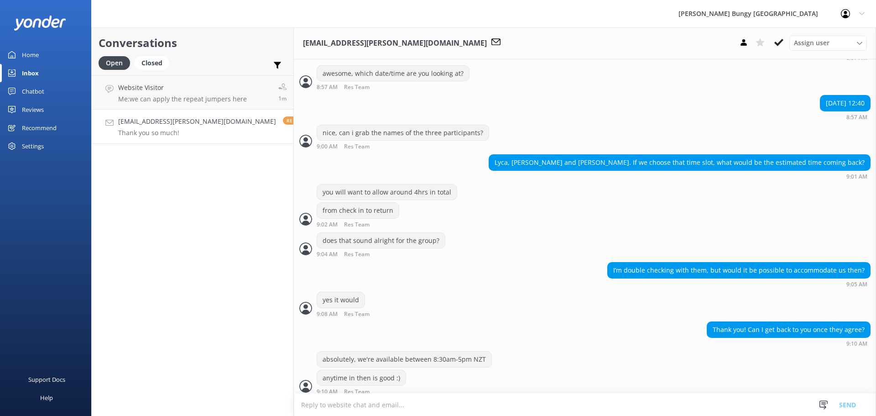
scroll to position [567, 0]
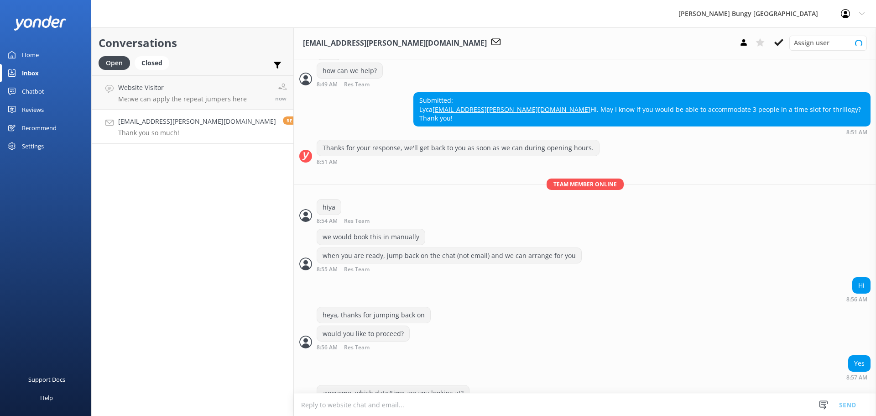
click at [198, 113] on link "[EMAIL_ADDRESS][PERSON_NAME][DOMAIN_NAME] Thank you so much! Reply 3h" at bounding box center [193, 127] width 202 height 34
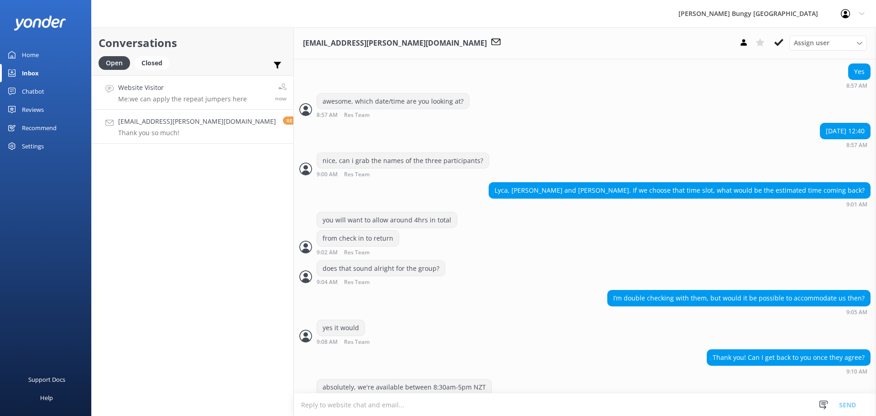
scroll to position [567, 0]
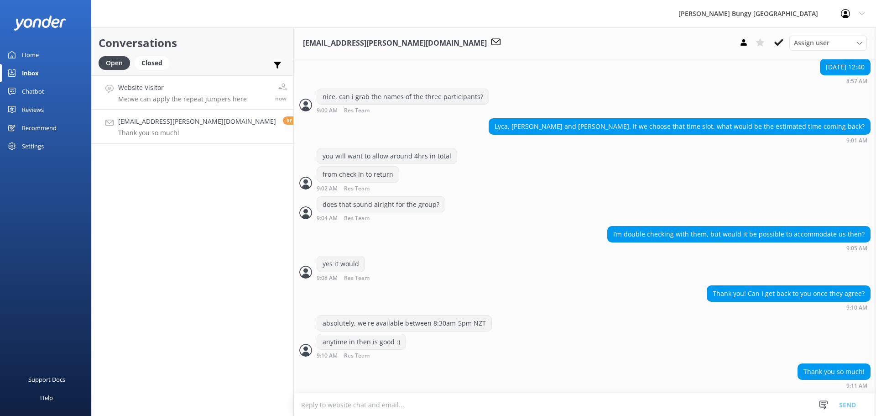
click at [199, 90] on h4 "Website Visitor" at bounding box center [182, 88] width 129 height 10
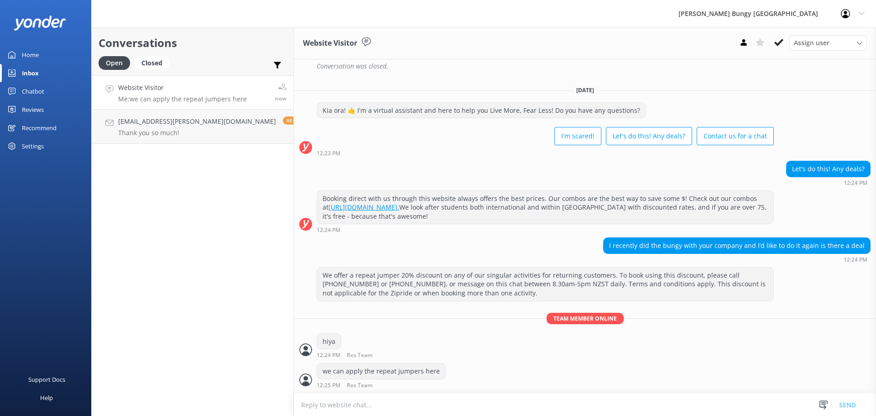
scroll to position [246, 0]
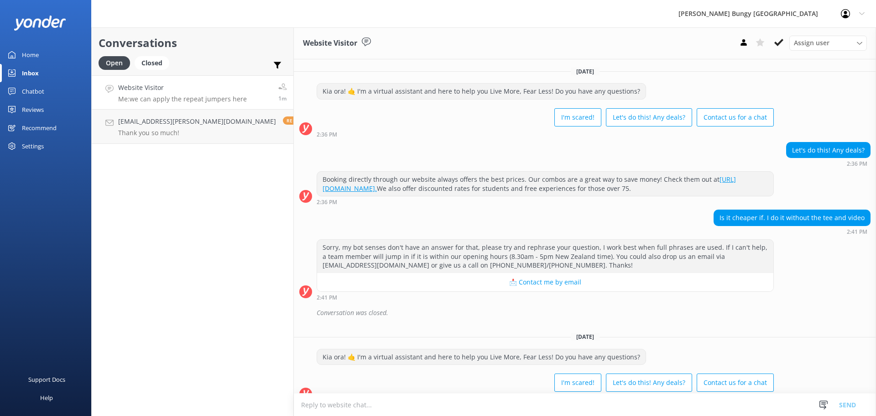
scroll to position [246, 0]
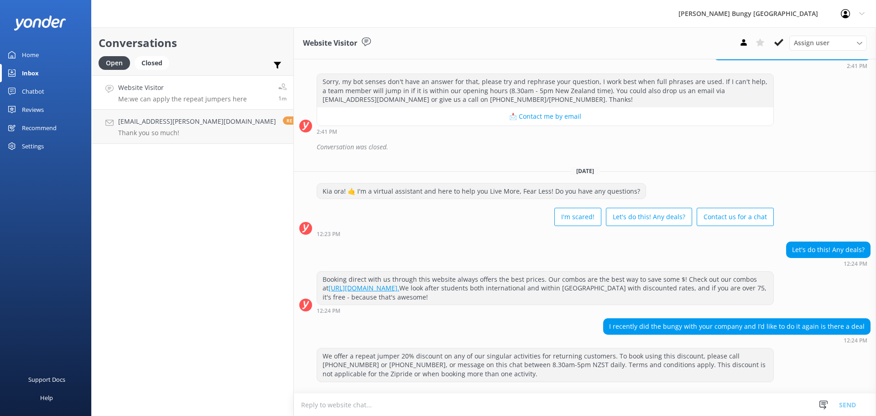
scroll to position [246, 0]
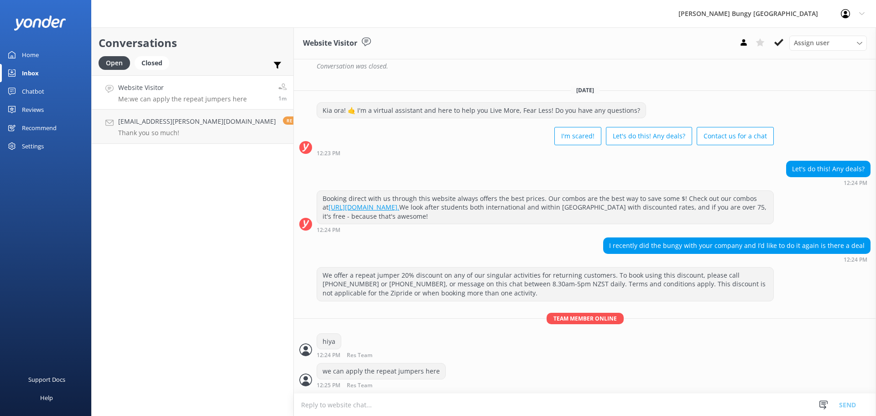
click at [160, 382] on div "Conversations Open Closed Important Assigned to me Unassigned Website Visitor M…" at bounding box center [192, 221] width 203 height 388
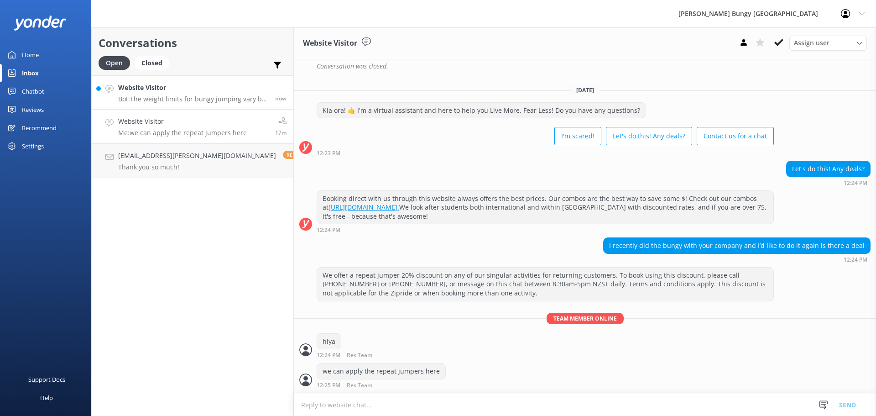
click at [199, 88] on h4 "Website Visitor" at bounding box center [193, 88] width 150 height 10
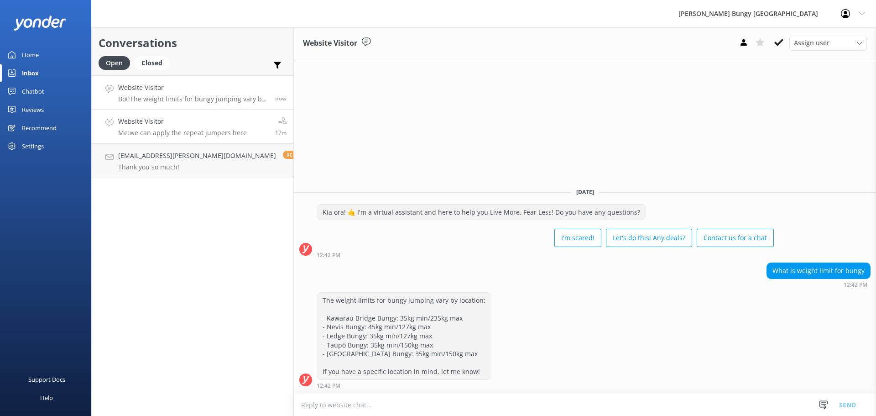
click at [222, 136] on p "Me: we can apply the repeat jumpers here" at bounding box center [182, 133] width 129 height 8
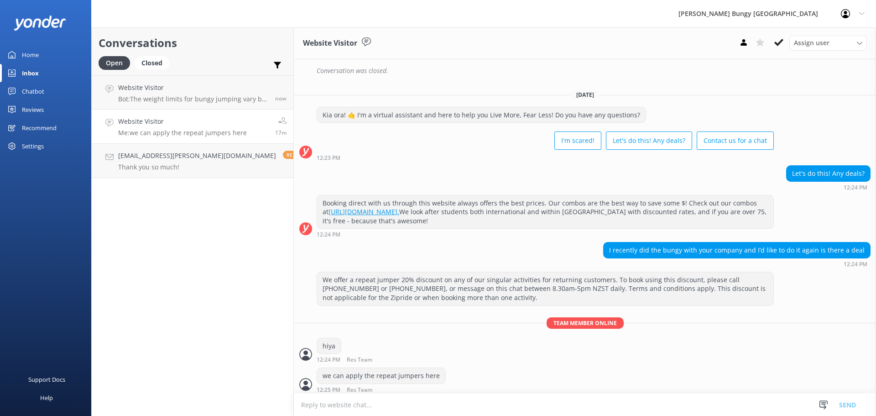
scroll to position [246, 0]
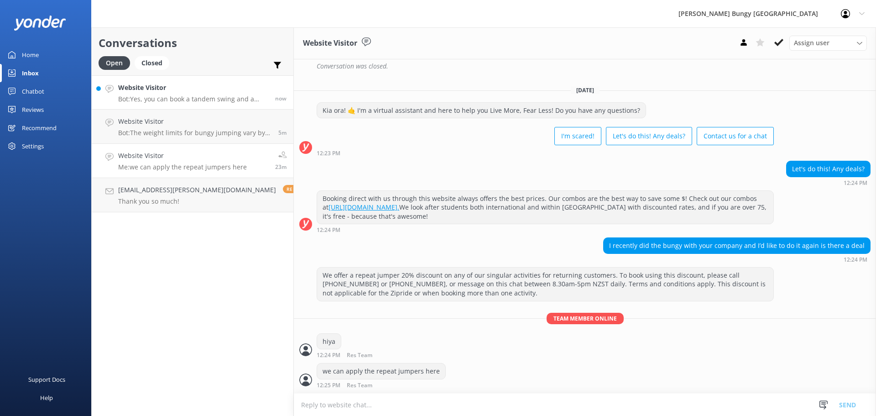
click at [193, 89] on h4 "Website Visitor" at bounding box center [193, 88] width 150 height 10
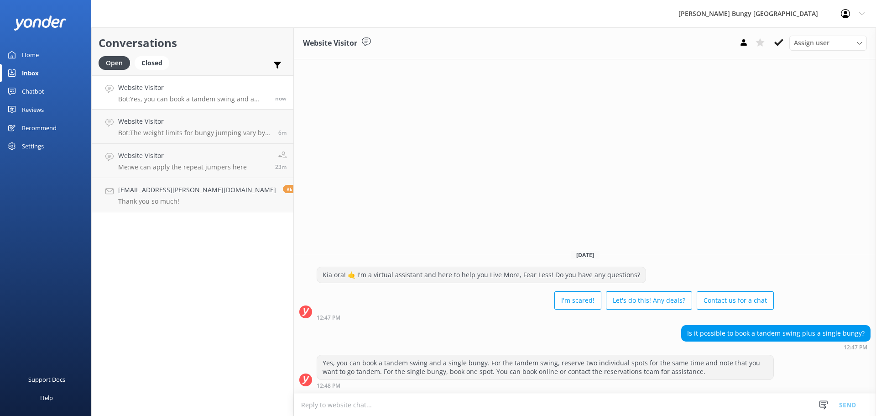
click at [183, 365] on div "Conversations Open Closed Important Assigned to me Unassigned Website Visitor B…" at bounding box center [192, 221] width 203 height 388
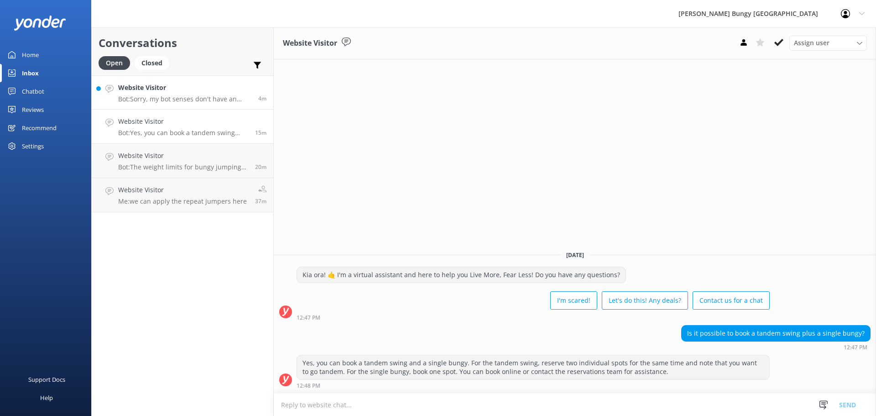
click at [148, 81] on link "Website Visitor Bot: Sorry, my bot senses don't have an answer for that, please…" at bounding box center [183, 92] width 182 height 34
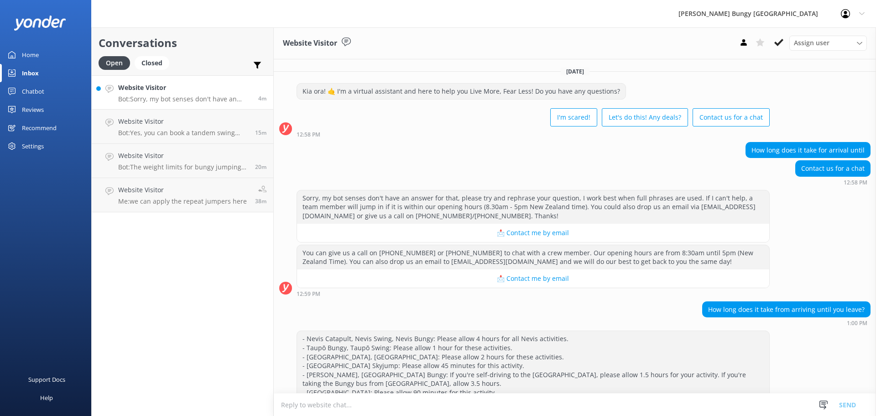
scroll to position [21, 0]
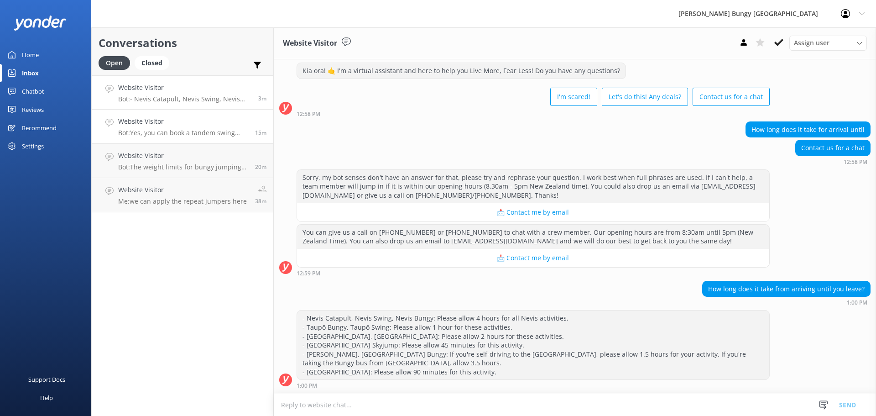
click at [187, 129] on p "Bot: Yes, you can book a tandem swing and a single bungy. For the tandem swing,…" at bounding box center [183, 133] width 130 height 8
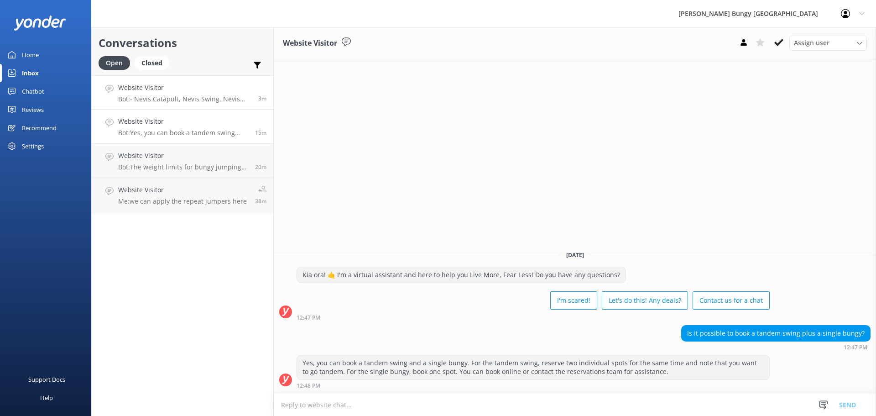
click at [189, 103] on link "Website Visitor Bot: - Nevis Catapult, Nevis Swing, Nevis Bungy: Please allow 4…" at bounding box center [183, 92] width 182 height 34
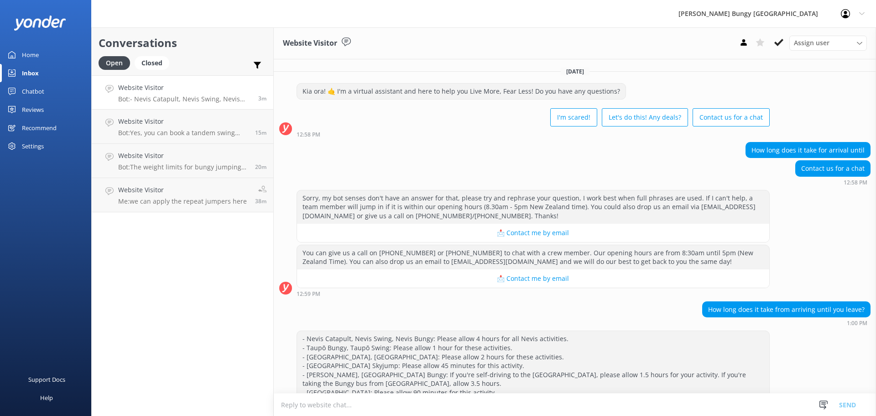
scroll to position [21, 0]
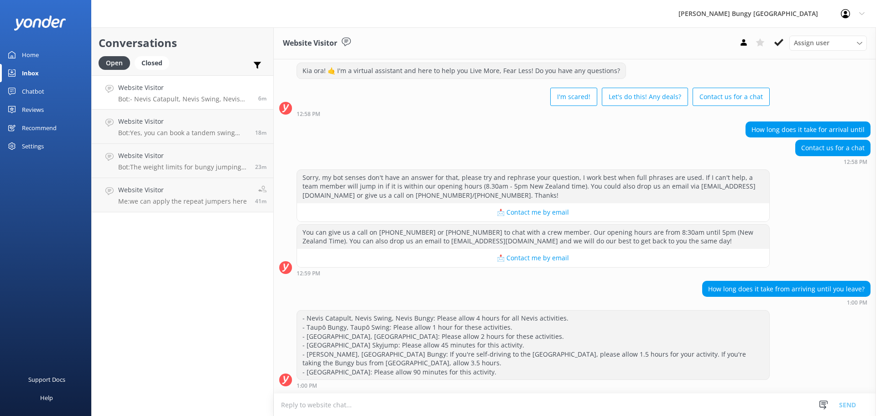
click at [221, 351] on div "Conversations Open Closed Important Assigned to me Unassigned Website Visitor B…" at bounding box center [182, 221] width 183 height 388
click at [168, 175] on link "Website Visitor Bot: The weight limits for bungy jumping vary by location: - Ka…" at bounding box center [183, 161] width 182 height 34
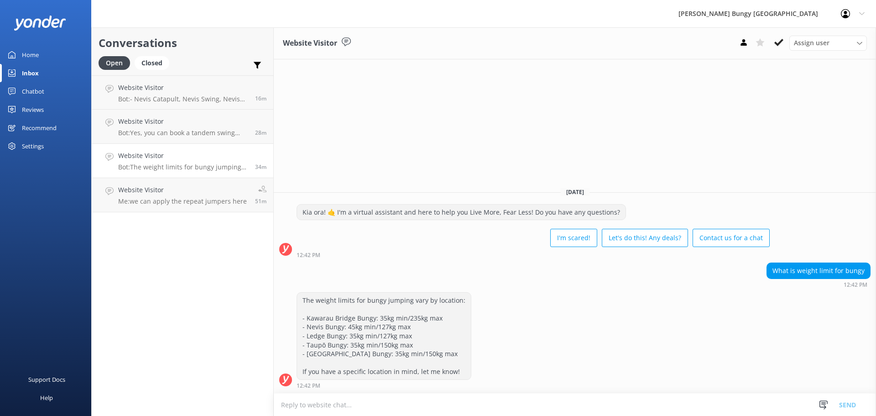
click at [90, 304] on div "Support Docs Help" at bounding box center [45, 312] width 91 height 208
click at [557, 382] on div "The weight limits for bungy jumping vary by location: - Kawarau Bridge Bungy: 3…" at bounding box center [575, 340] width 603 height 96
click at [134, 84] on h4 "Website Visitor" at bounding box center [184, 88] width 133 height 10
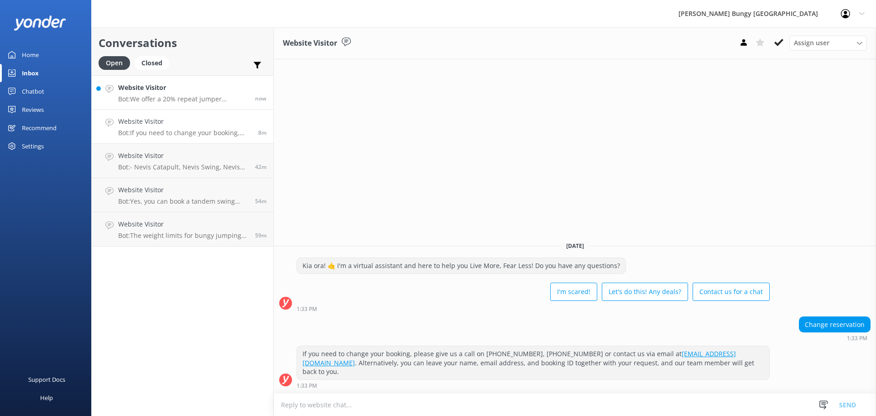
click at [172, 101] on p "Bot: We offer a 20% repeat jumper discount on any of our singular activities fo…" at bounding box center [183, 99] width 130 height 8
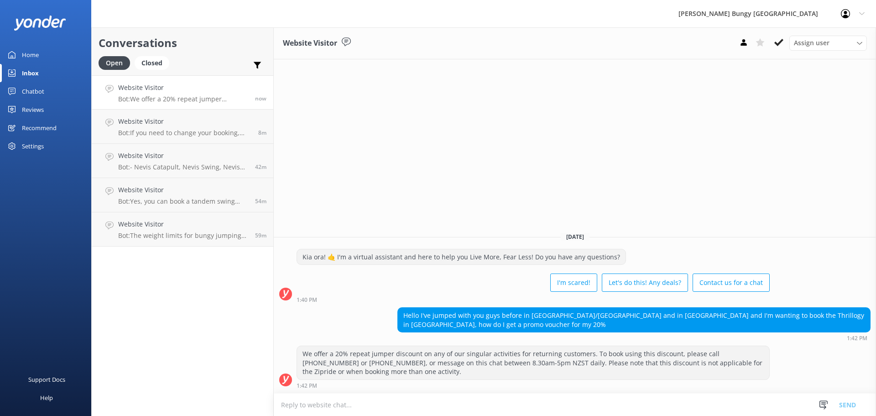
click at [518, 409] on textarea at bounding box center [575, 404] width 603 height 22
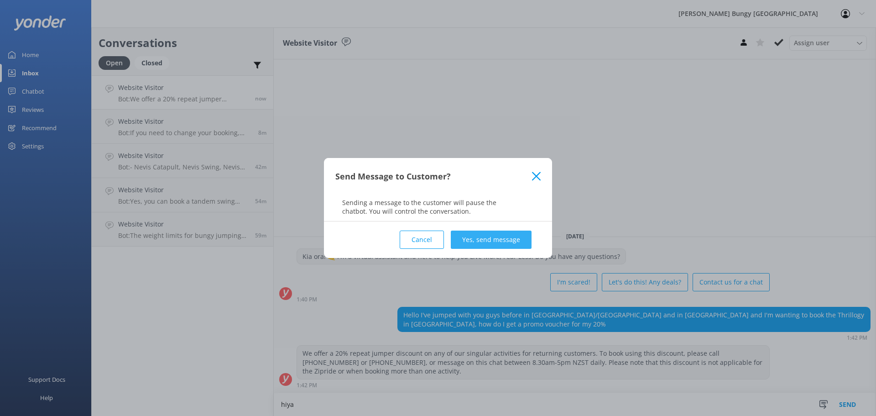
type textarea "hiya"
click at [472, 245] on button "Yes, send message" at bounding box center [491, 240] width 81 height 18
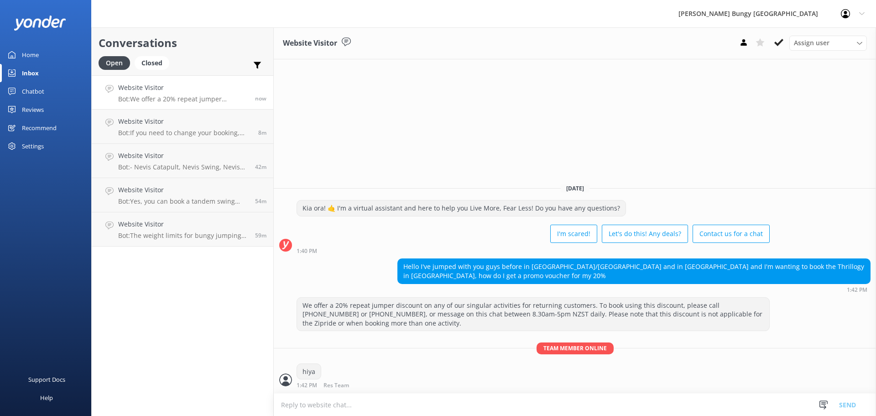
drag, startPoint x: 462, startPoint y: 404, endPoint x: 458, endPoint y: 401, distance: 5.1
click at [461, 404] on textarea at bounding box center [575, 404] width 603 height 22
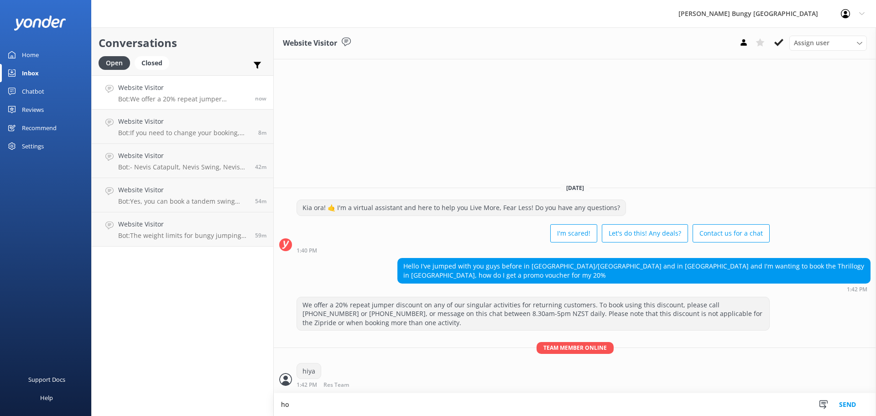
type textarea "h"
type textarea "w"
type textarea "unfortunately the repeat jumper does not apply to combos"
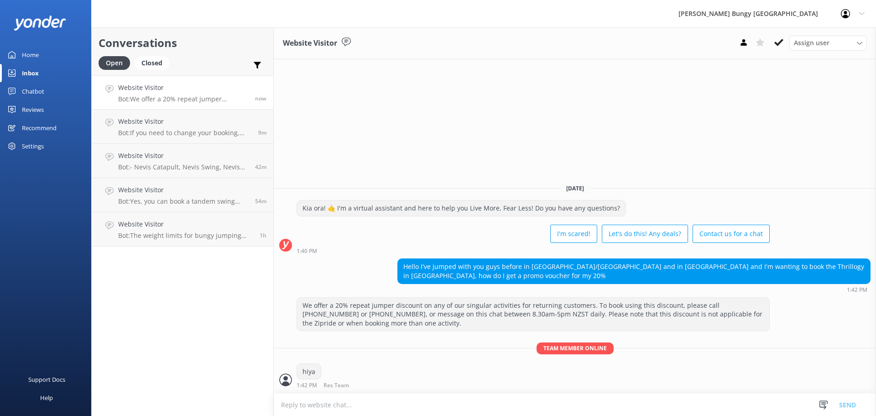
click at [554, 397] on textarea at bounding box center [575, 404] width 603 height 22
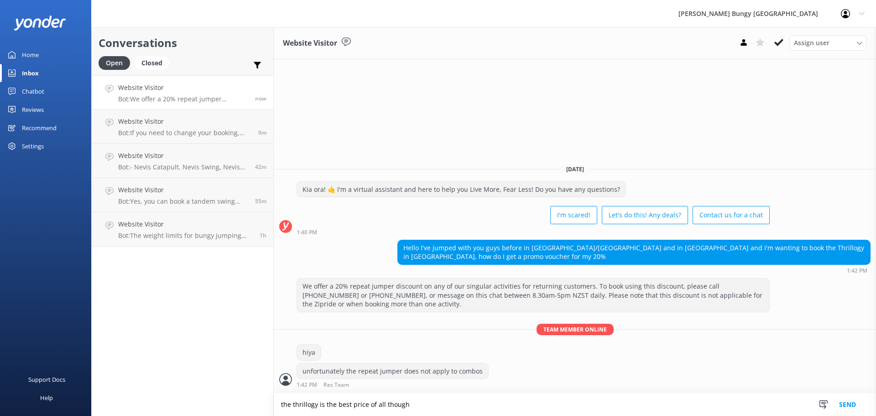
type textarea "the thrillogy is the best price of all though"
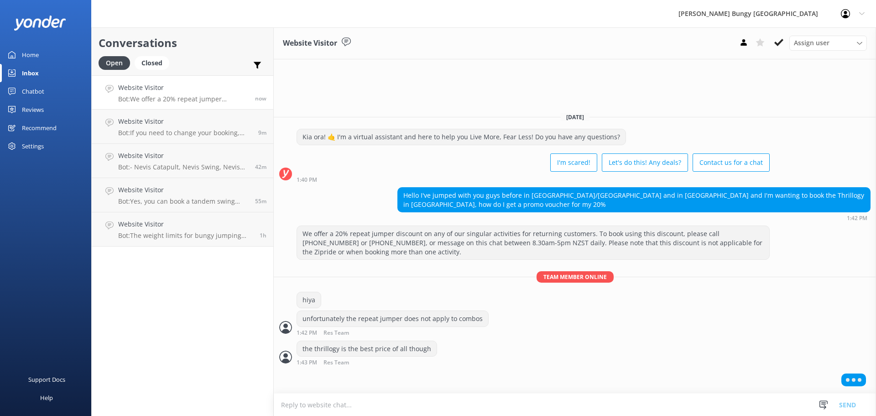
click at [213, 306] on div "Conversations Open Closed Important Assigned to me Unassigned Website Visitor B…" at bounding box center [182, 221] width 183 height 388
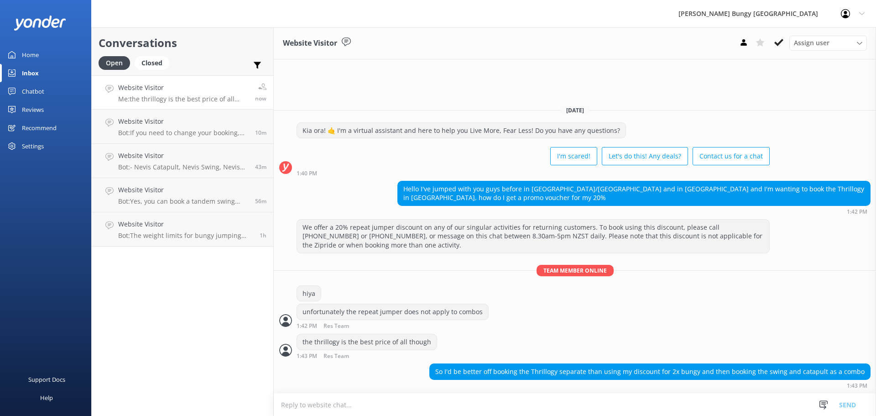
click at [556, 408] on textarea at bounding box center [575, 404] width 603 height 22
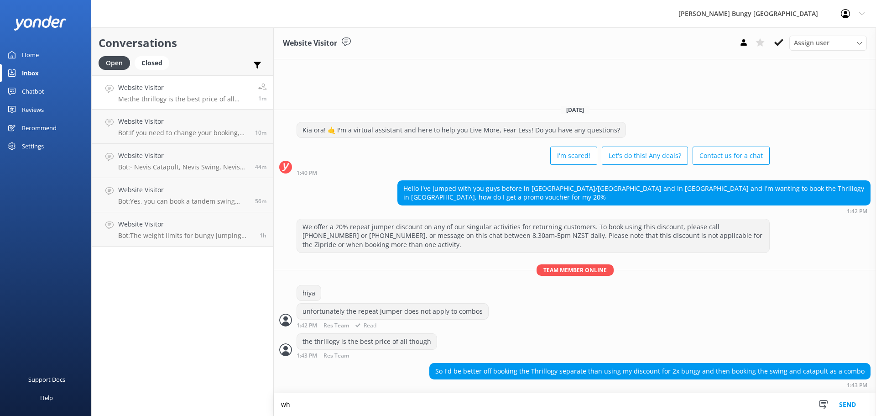
type textarea "w"
type textarea "i'm not sure what you mean. if you are wanting to do 2 bungys, you can leave th…"
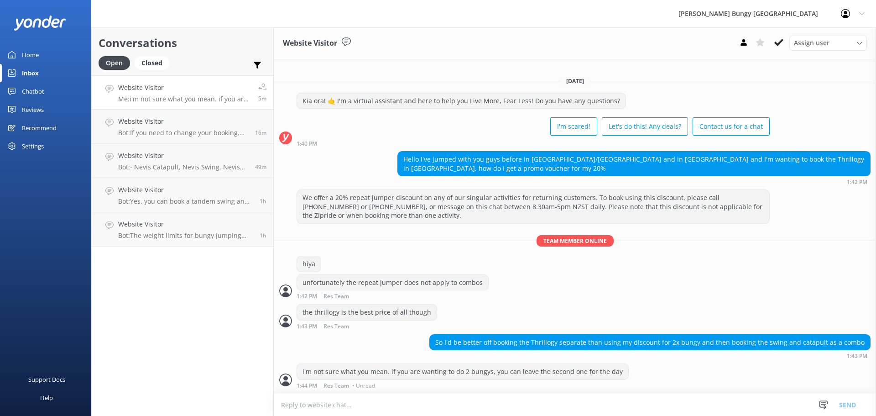
click at [451, 372] on div "i'm not sure what you mean. if you are wanting to do 2 bungys, you can leave th…" at bounding box center [462, 372] width 331 height 16
click at [252, 382] on div "Conversations Open Closed Important Assigned to me Unassigned Website Visitor M…" at bounding box center [182, 221] width 183 height 388
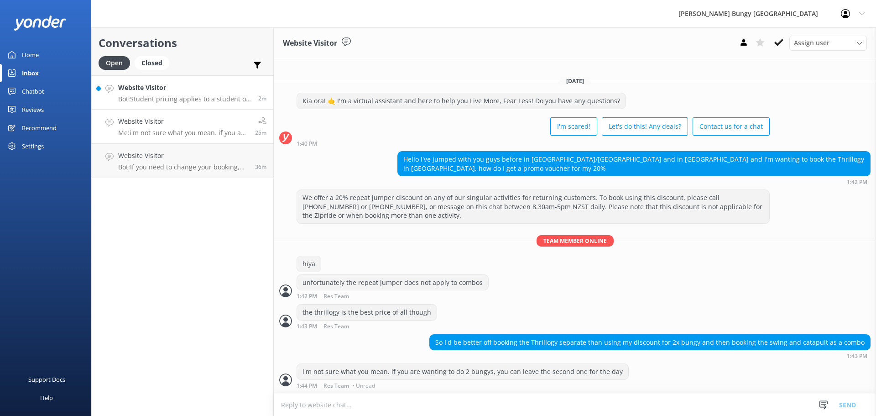
click at [204, 85] on h4 "Website Visitor" at bounding box center [184, 88] width 133 height 10
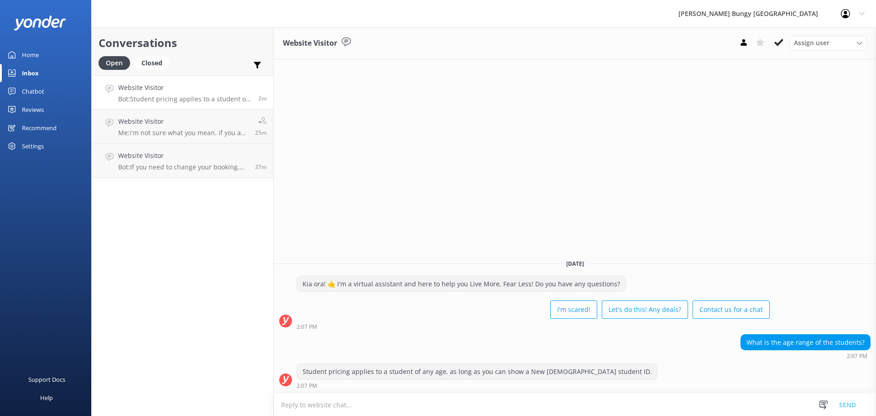
click at [210, 183] on div "Conversations Open Closed Important Assigned to me Unassigned Website Visitor B…" at bounding box center [182, 221] width 183 height 388
click at [211, 153] on h4 "Website Visitor" at bounding box center [183, 156] width 130 height 10
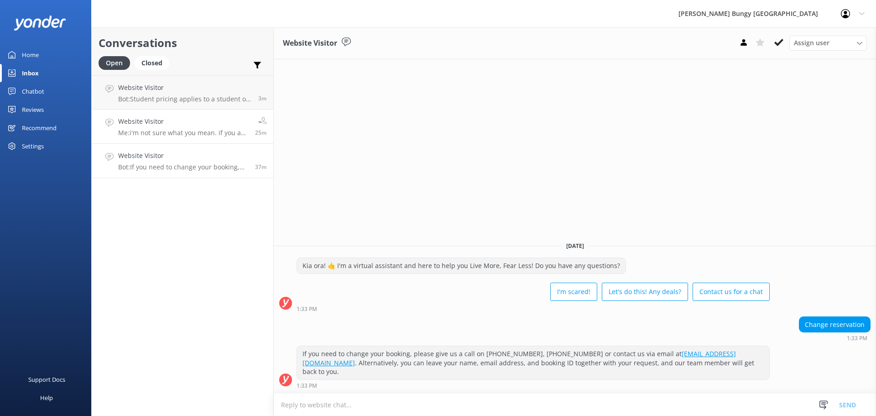
click at [218, 116] on h4 "Website Visitor" at bounding box center [183, 121] width 130 height 10
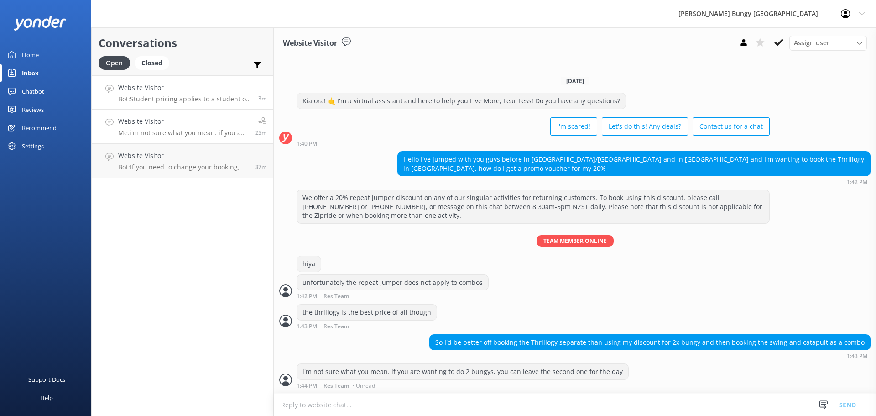
click at [211, 92] on h4 "Website Visitor" at bounding box center [184, 88] width 133 height 10
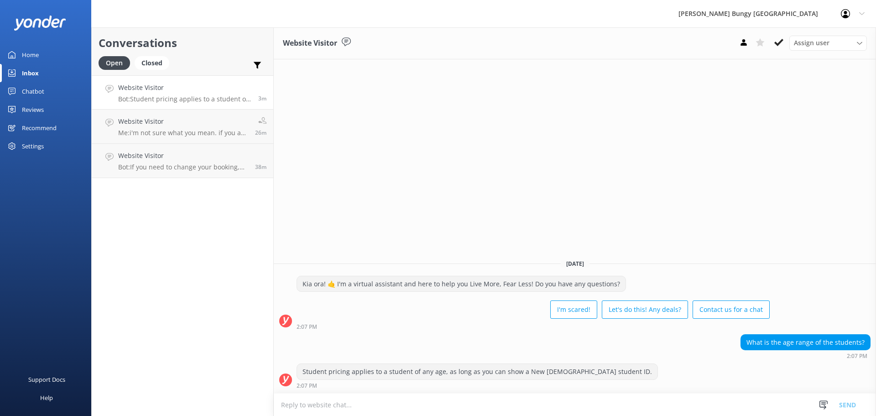
click at [163, 350] on div "Conversations Open Closed Important Assigned to me Unassigned Website Visitor B…" at bounding box center [182, 221] width 183 height 388
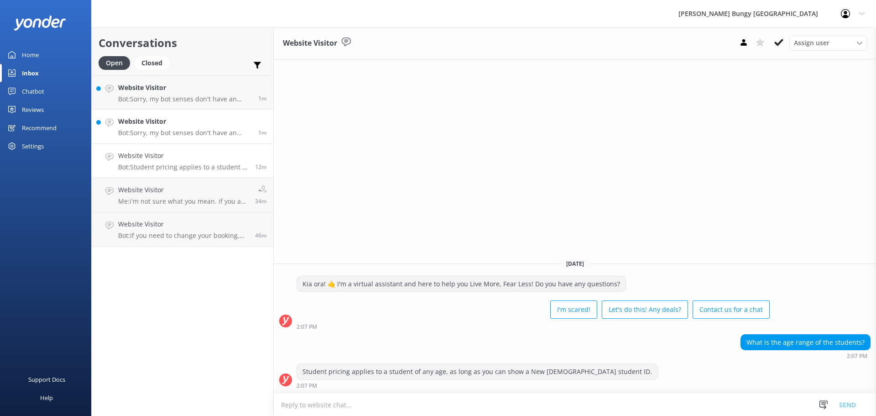
click at [226, 136] on p "Bot: Sorry, my bot senses don't have an answer for that, please try and rephras…" at bounding box center [184, 133] width 133 height 8
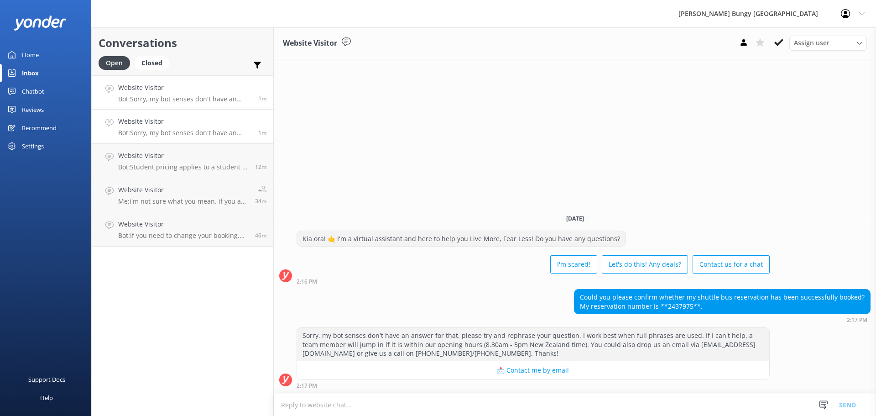
click at [218, 94] on div "Website Visitor Bot: Sorry, my bot senses don't have an answer for that, please…" at bounding box center [184, 93] width 133 height 20
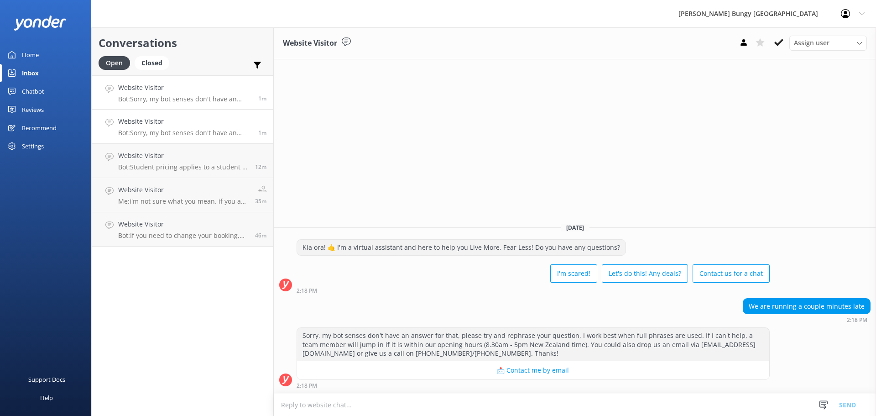
click at [217, 110] on link "Website Visitor Bot: Sorry, my bot senses don't have an answer for that, please…" at bounding box center [183, 127] width 182 height 34
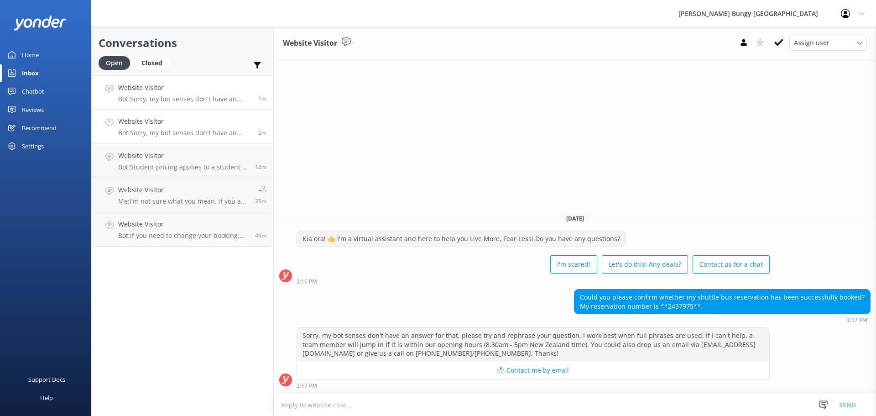
click at [154, 77] on link "Website Visitor Bot: Sorry, my bot senses don't have an answer for that, please…" at bounding box center [183, 92] width 182 height 34
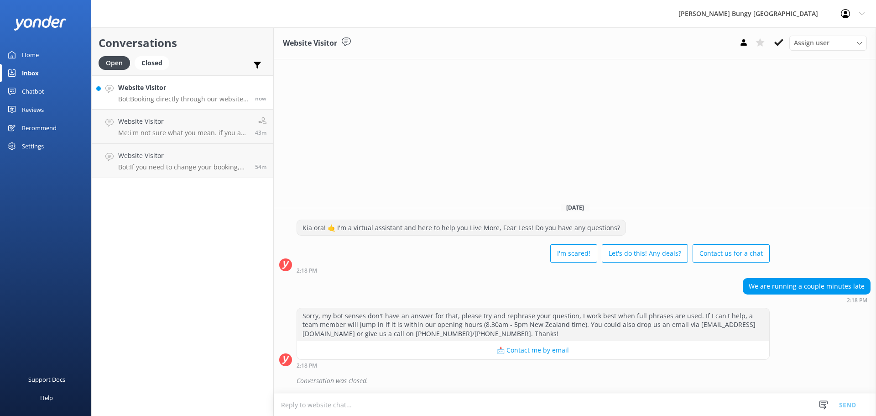
click at [145, 98] on p "Bot: Booking directly through our website always offers the best prices. Our co…" at bounding box center [183, 99] width 130 height 8
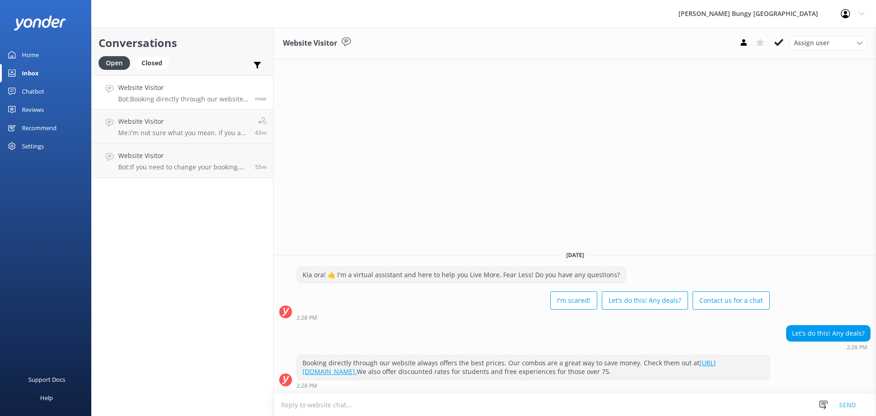
click at [245, 365] on div "Conversations Open Closed Important Assigned to me Unassigned Website Visitor B…" at bounding box center [182, 221] width 183 height 388
click at [197, 143] on link "Website Visitor Me: i'm not sure what you mean. if you are wanting to do 2 bung…" at bounding box center [183, 127] width 182 height 34
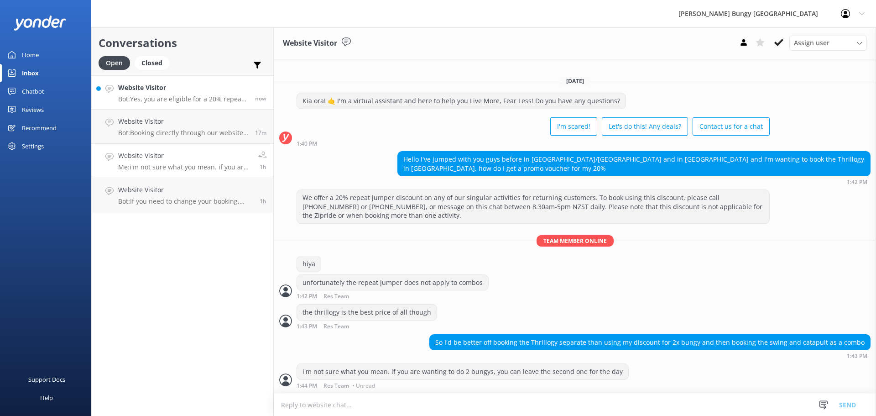
click at [188, 91] on h4 "Website Visitor" at bounding box center [183, 88] width 130 height 10
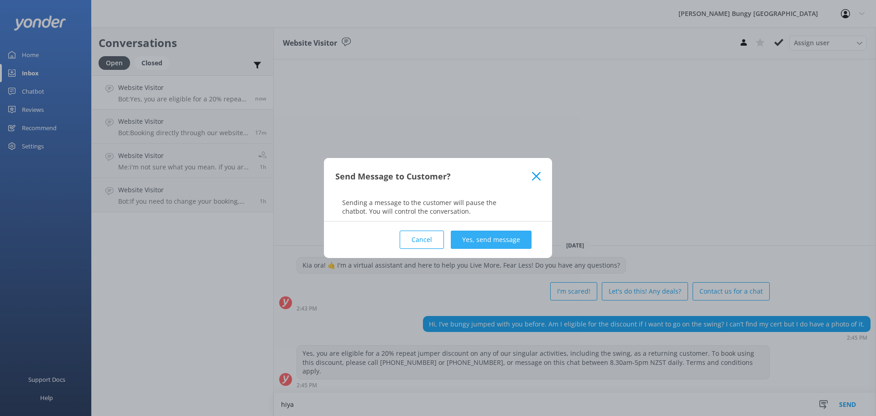
type textarea "hiya"
click at [479, 237] on button "Yes, send message" at bounding box center [491, 240] width 81 height 18
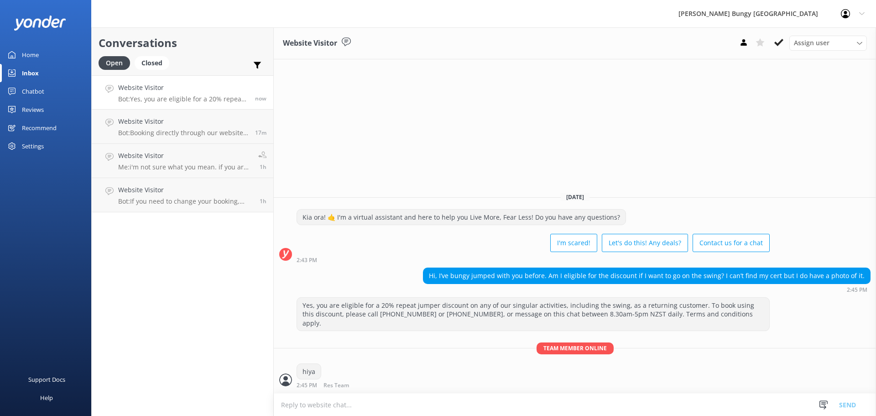
click at [362, 407] on textarea at bounding box center [575, 404] width 603 height 22
click at [439, 400] on textarea at bounding box center [575, 404] width 603 height 22
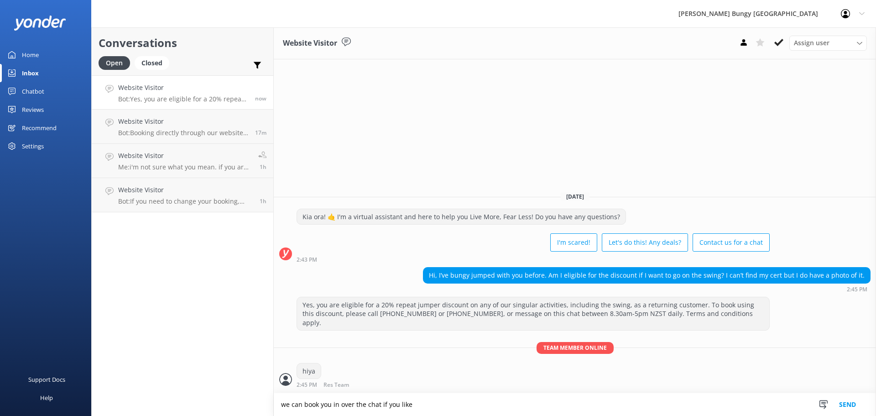
type textarea "we can book you in over the chat if you like"
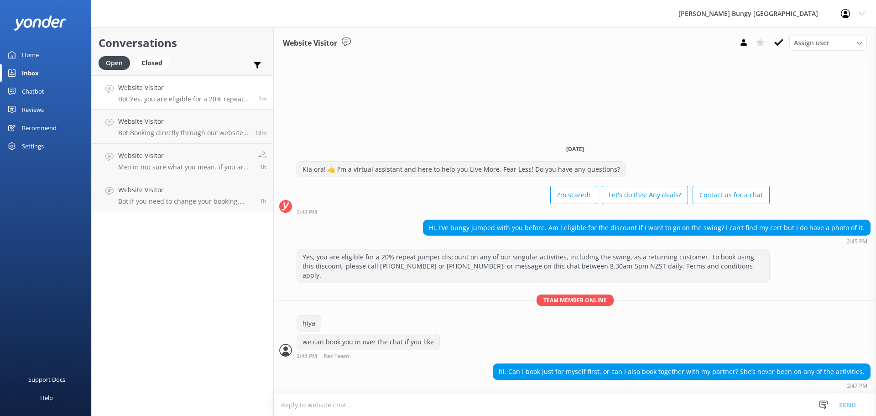
click at [616, 379] on div "hi. Can I book just for myself first, or can I also book together with my partn…" at bounding box center [682, 371] width 378 height 16
click at [646, 413] on textarea at bounding box center [575, 404] width 603 height 22
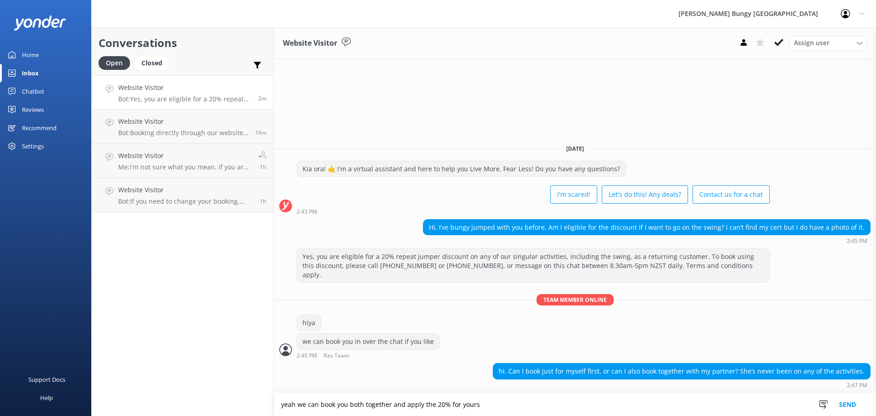
type textarea "yeah we can book you both together and apply the 20% for yours"
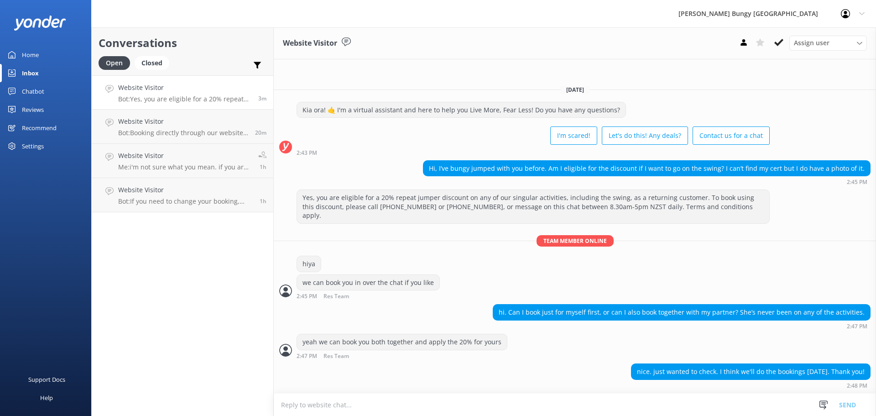
click at [580, 406] on textarea at bounding box center [575, 404] width 603 height 22
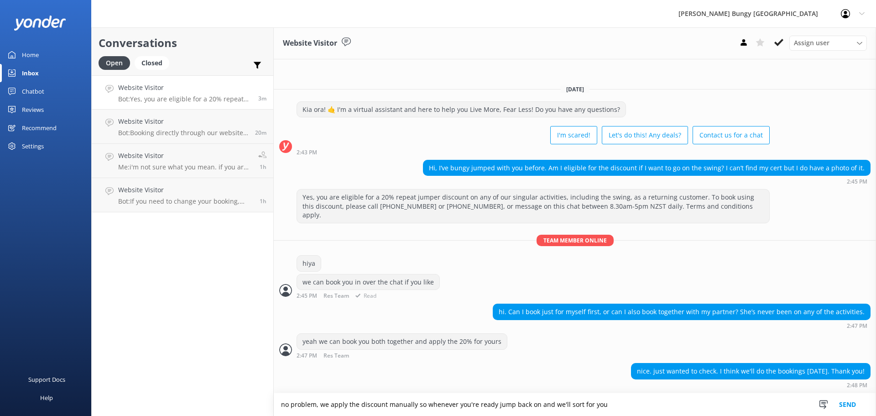
type textarea "no problem, we apply the discount manually so whenever you're ready jump back o…"
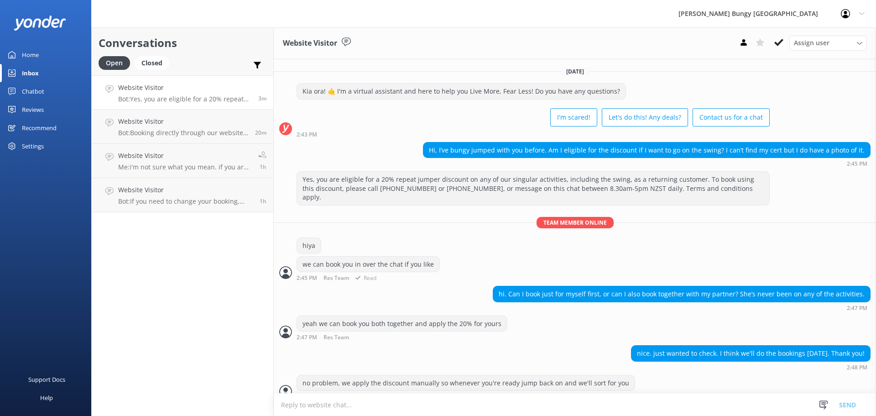
scroll to position [3, 0]
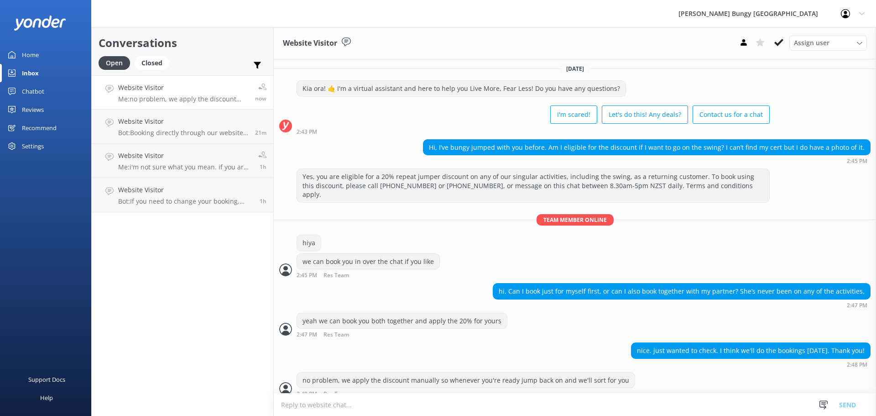
scroll to position [24, 0]
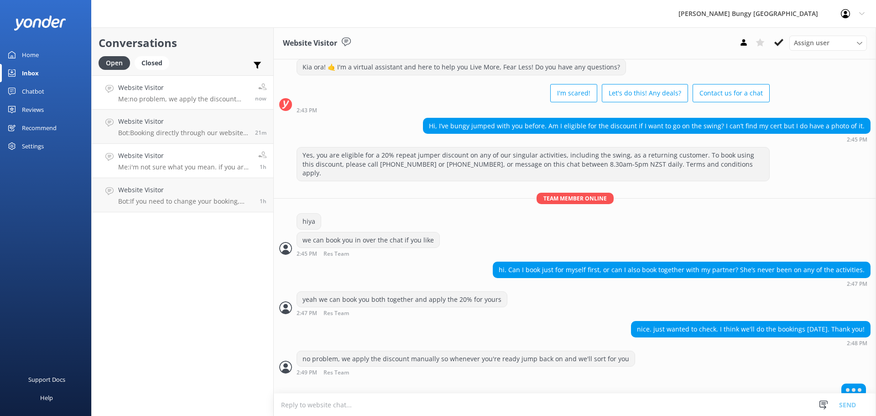
click at [127, 161] on h4 "Website Visitor" at bounding box center [184, 156] width 133 height 10
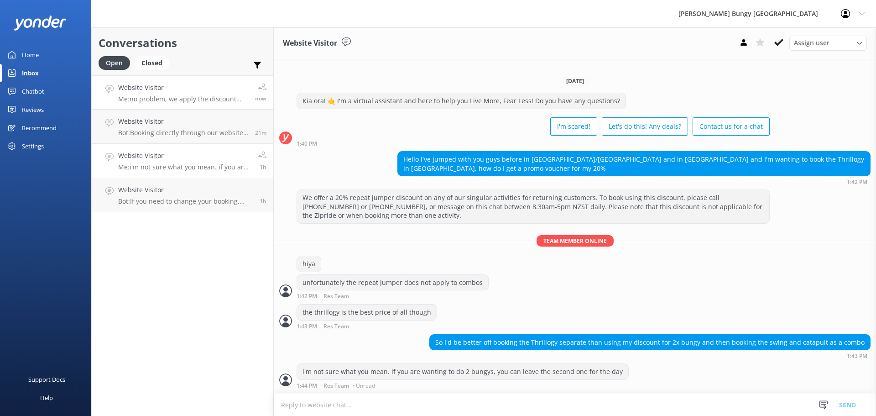
click at [138, 92] on h4 "Website Visitor" at bounding box center [183, 88] width 130 height 10
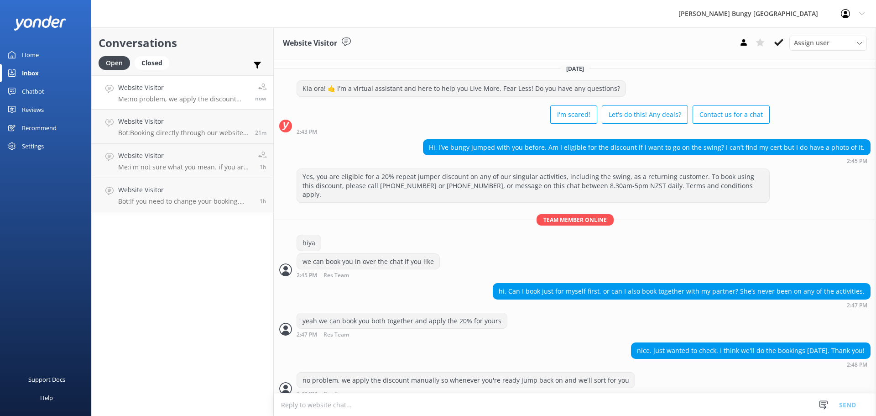
scroll to position [32, 0]
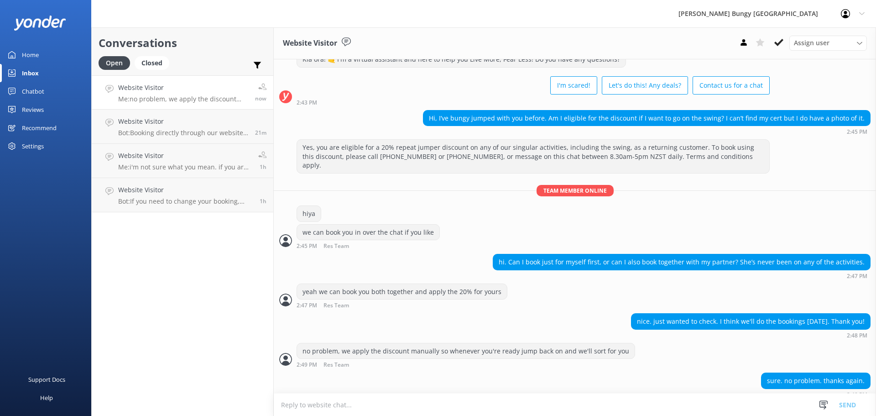
click at [246, 395] on div "Conversations Open Closed Important Assigned to me Unassigned Website Visitor M…" at bounding box center [182, 221] width 183 height 388
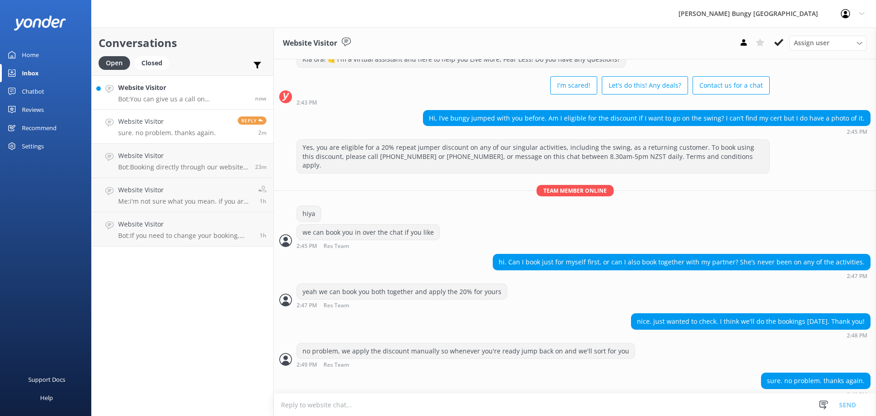
click at [213, 92] on h4 "Website Visitor" at bounding box center [183, 88] width 130 height 10
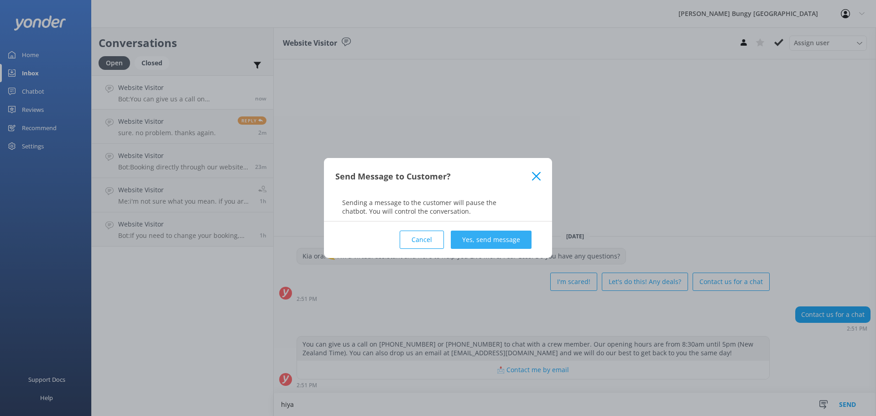
type textarea "hiya"
click at [493, 242] on button "Yes, send message" at bounding box center [491, 240] width 81 height 18
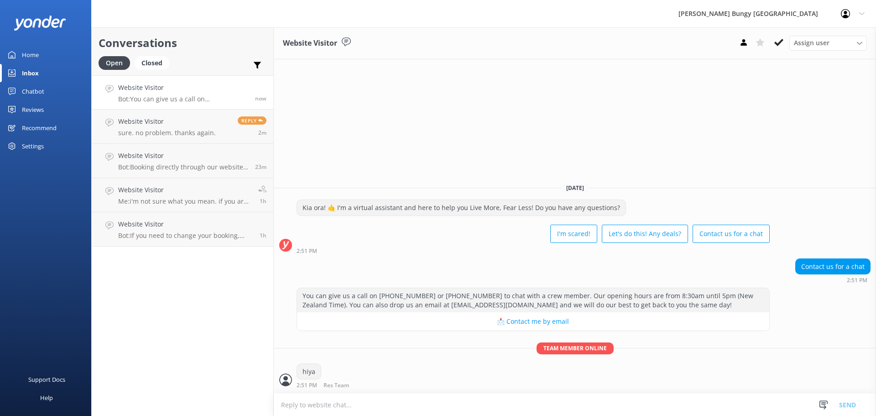
click at [416, 405] on textarea at bounding box center [575, 404] width 603 height 22
type textarea "how can we help?"
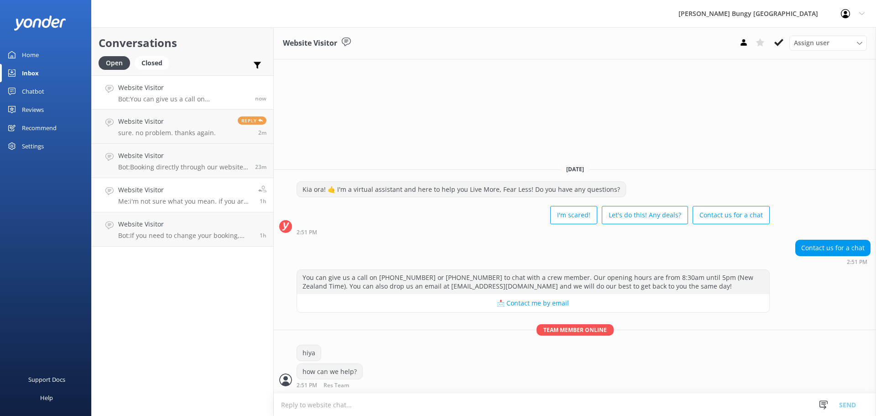
click at [202, 187] on h4 "Website Visitor" at bounding box center [184, 190] width 133 height 10
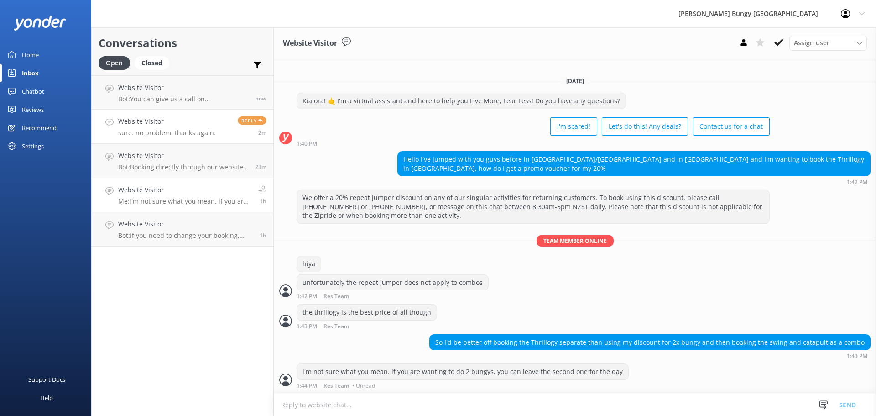
click at [177, 122] on h4 "Website Visitor" at bounding box center [167, 121] width 98 height 10
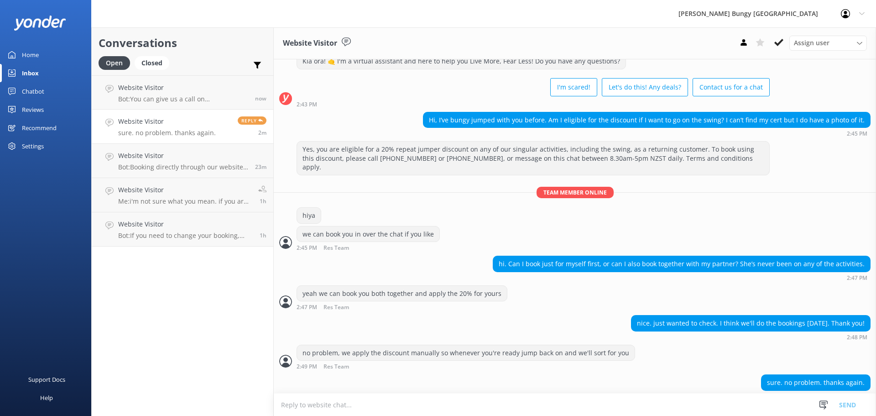
scroll to position [32, 0]
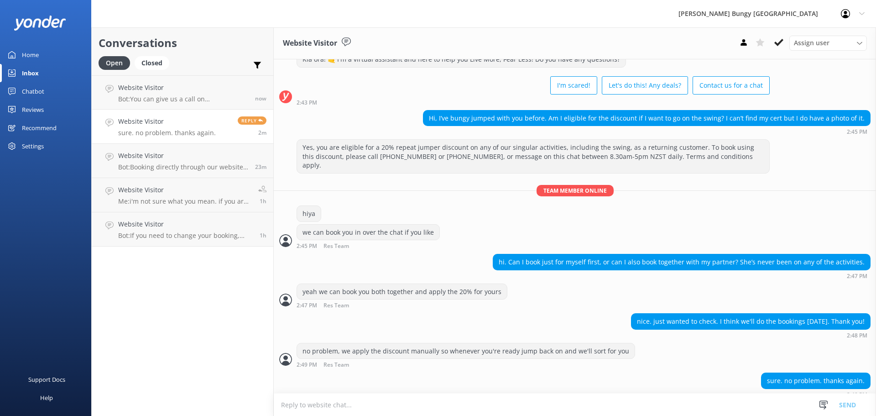
click at [204, 73] on div "Open Closed Important Assigned to me Unassigned" at bounding box center [183, 67] width 168 height 22
click at [204, 98] on p "Bot: You can give us a call on 0800 286 4958 or +64 3 450 1300 to chat with a c…" at bounding box center [183, 99] width 130 height 8
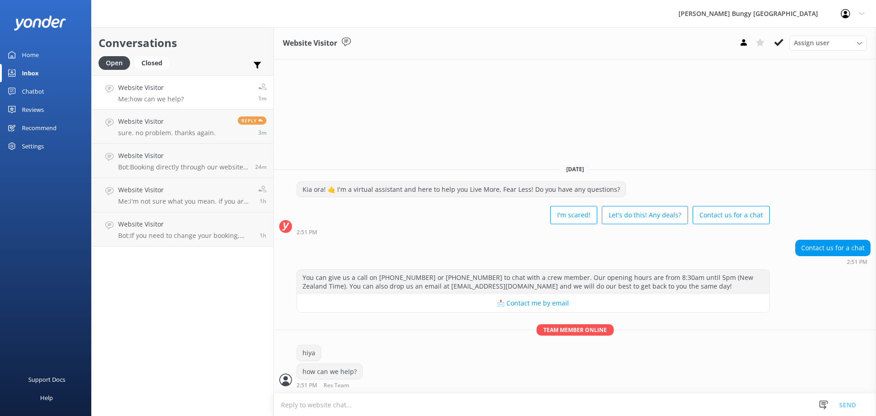
type textarea "\"
click at [776, 43] on use at bounding box center [779, 42] width 9 height 7
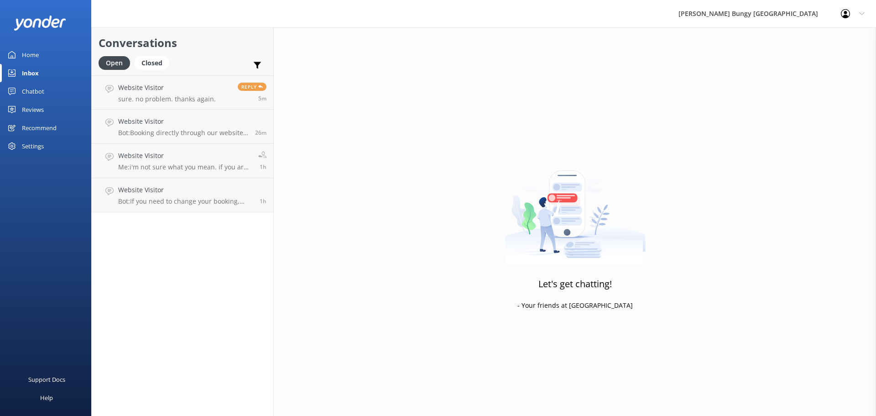
click at [162, 113] on link "Website Visitor Bot: Booking directly through our website always offers the bes…" at bounding box center [183, 127] width 182 height 34
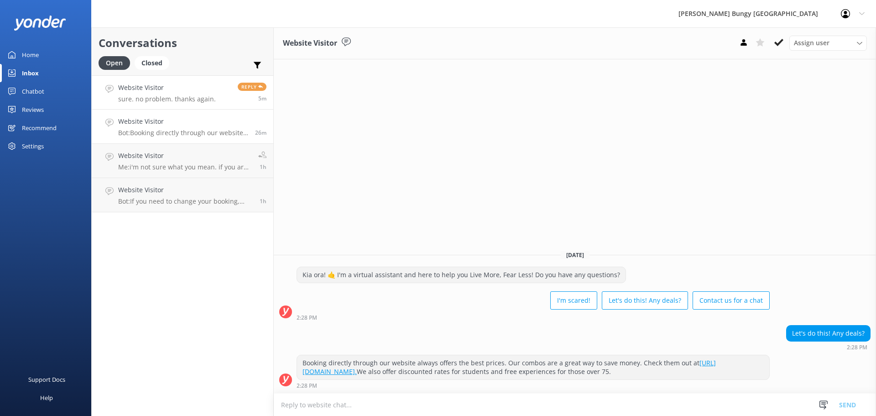
click at [153, 91] on h4 "Website Visitor" at bounding box center [167, 88] width 98 height 10
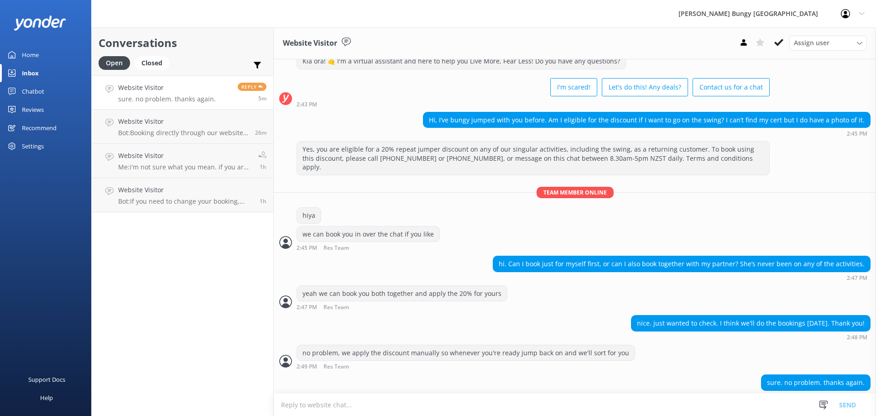
scroll to position [32, 0]
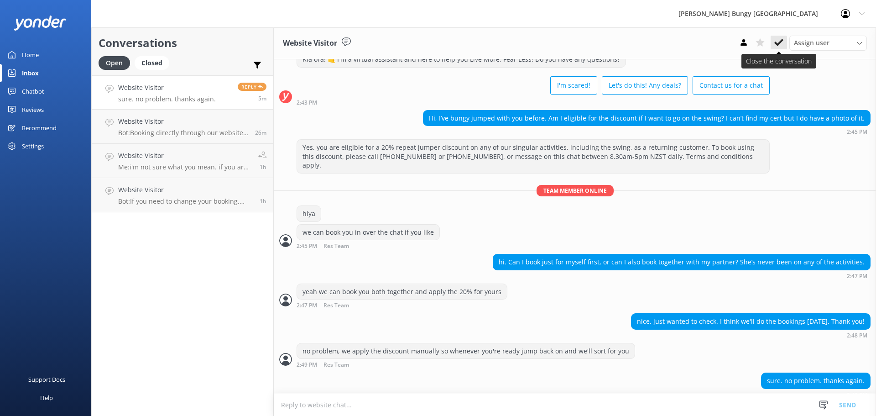
click at [781, 47] on icon at bounding box center [779, 42] width 9 height 9
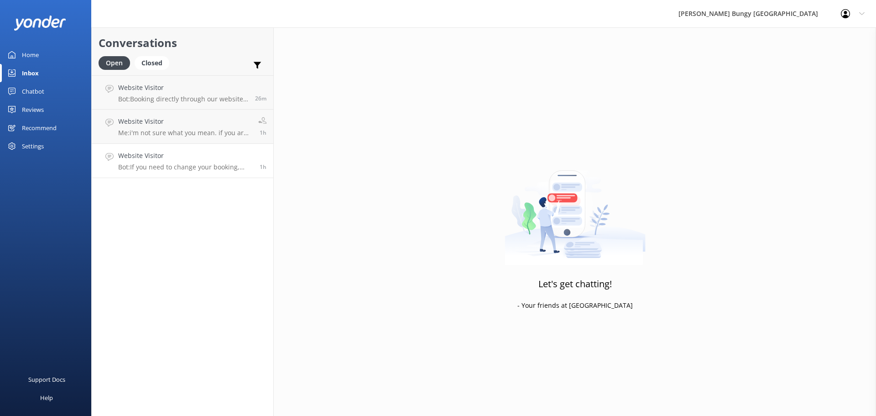
click at [227, 144] on link "Website Visitor Bot: If you need to change your booking, please give us a call …" at bounding box center [183, 161] width 182 height 34
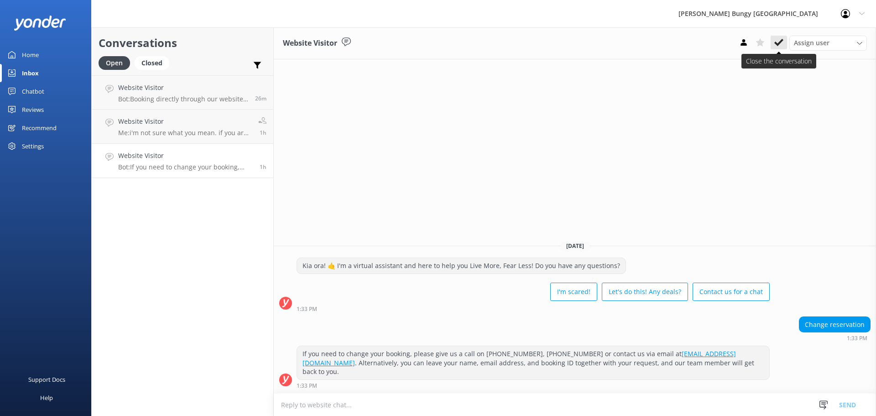
click at [771, 37] on button at bounding box center [779, 43] width 16 height 14
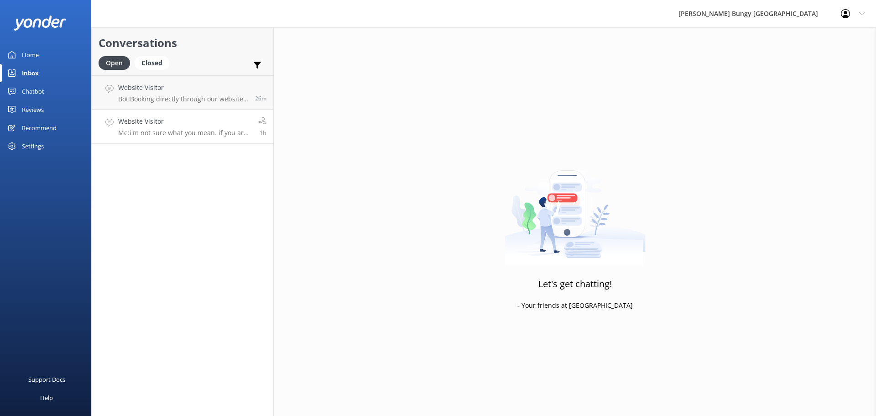
click at [245, 127] on div "Website Visitor Me: i'm not sure what you mean. if you are wanting to do 2 bung…" at bounding box center [184, 126] width 133 height 20
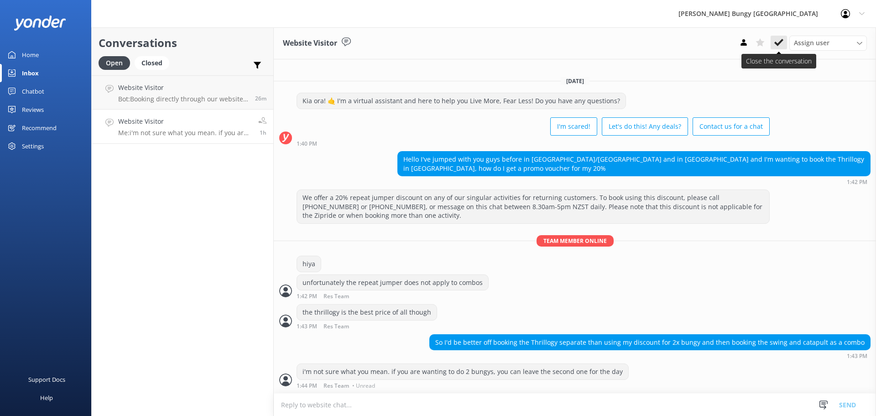
click at [776, 43] on use at bounding box center [779, 42] width 9 height 7
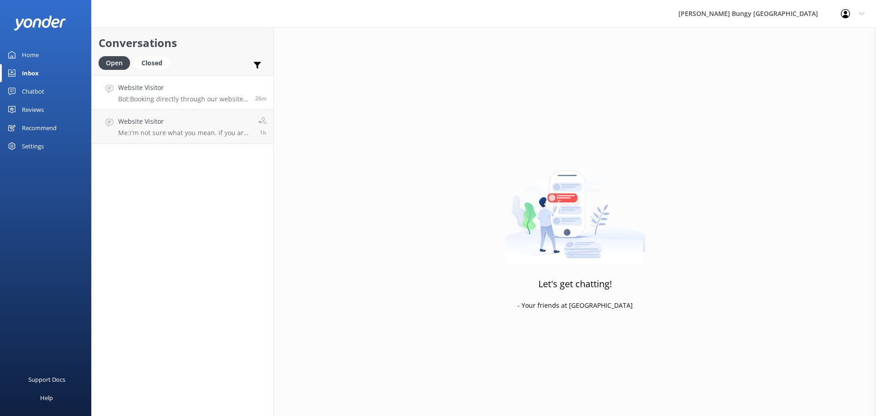
click at [215, 88] on h4 "Website Visitor" at bounding box center [183, 88] width 130 height 10
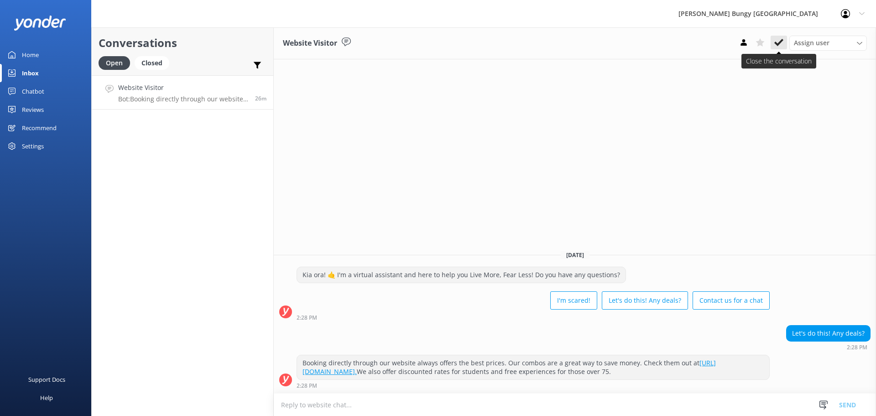
click at [784, 42] on button at bounding box center [779, 43] width 16 height 14
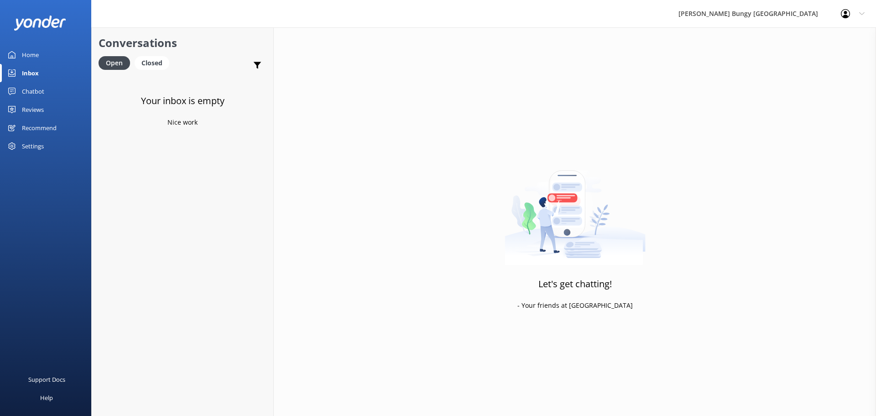
click at [546, 415] on div "Let's get chatting! - Your friends at Yonder" at bounding box center [575, 235] width 603 height 416
click at [160, 94] on div "Website Visitor Bot: Sorry, my bot senses don't have an answer for that, please…" at bounding box center [183, 93] width 130 height 20
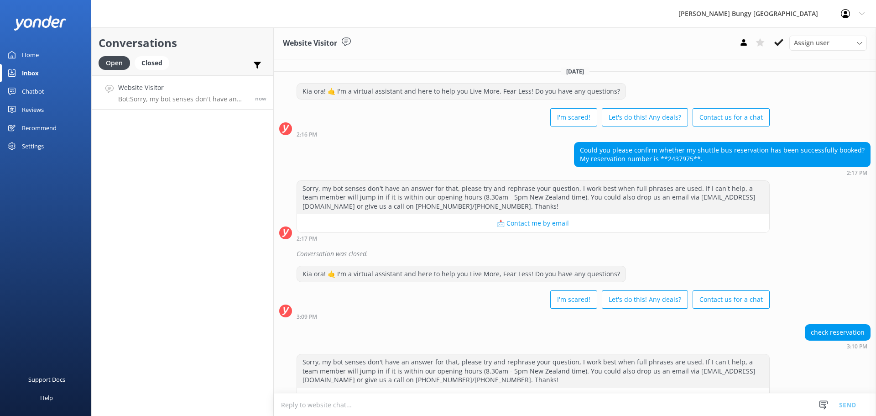
scroll to position [26, 0]
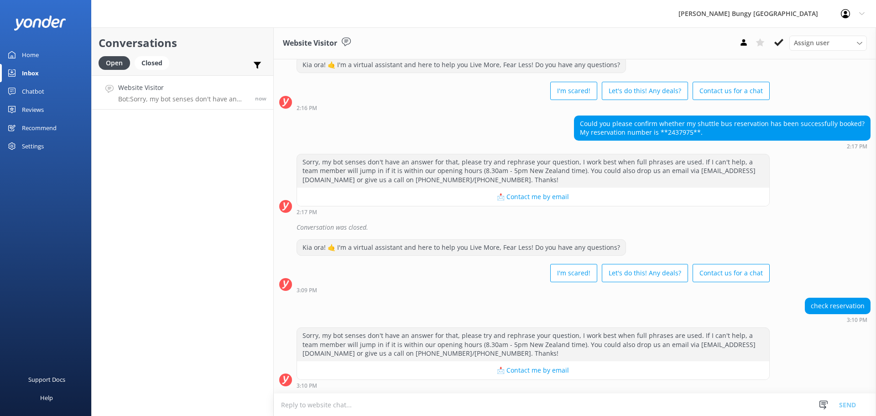
click at [567, 404] on textarea at bounding box center [575, 404] width 603 height 22
click at [451, 411] on textarea at bounding box center [575, 404] width 603 height 22
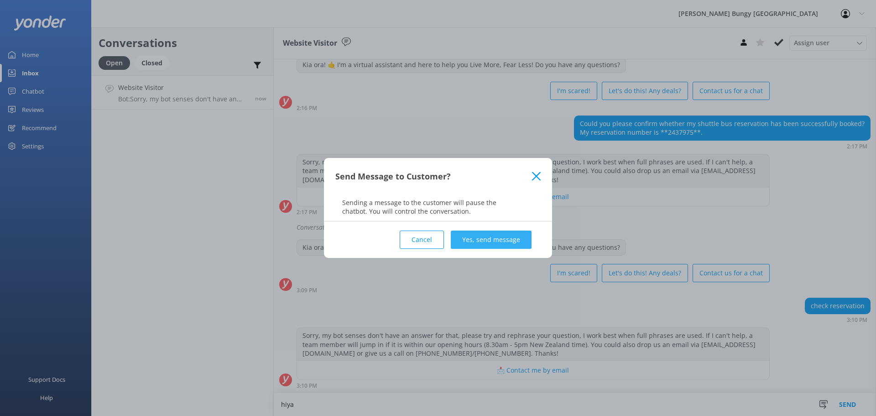
type textarea "hiya"
click at [465, 242] on button "Yes, send message" at bounding box center [491, 240] width 81 height 18
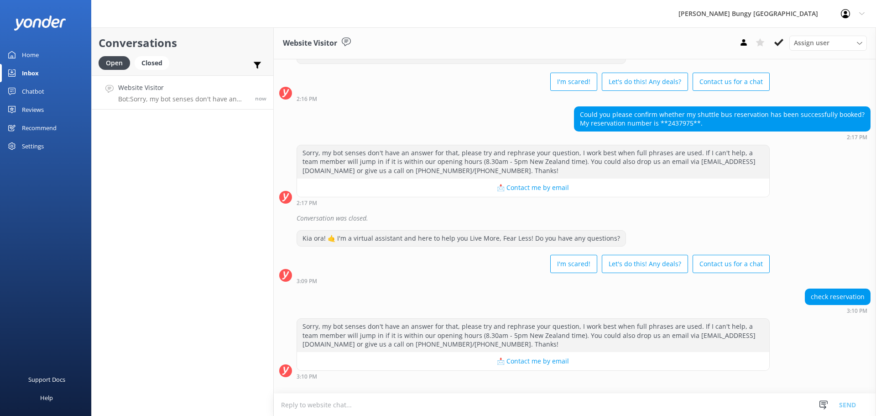
scroll to position [85, 0]
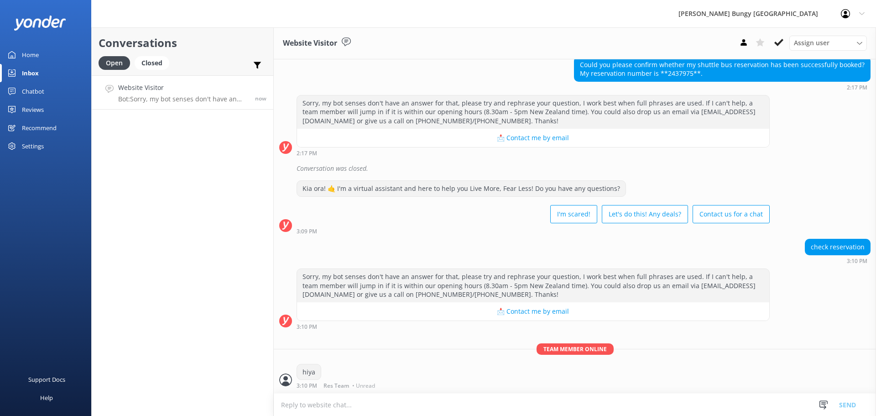
click at [424, 409] on textarea at bounding box center [575, 404] width 603 height 22
type textarea "j"
type textarea "how can we help?"
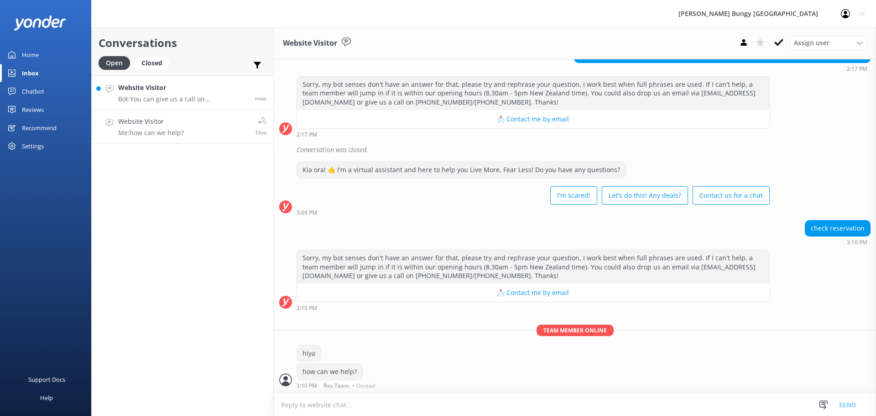
click at [181, 85] on h4 "Website Visitor" at bounding box center [183, 88] width 130 height 10
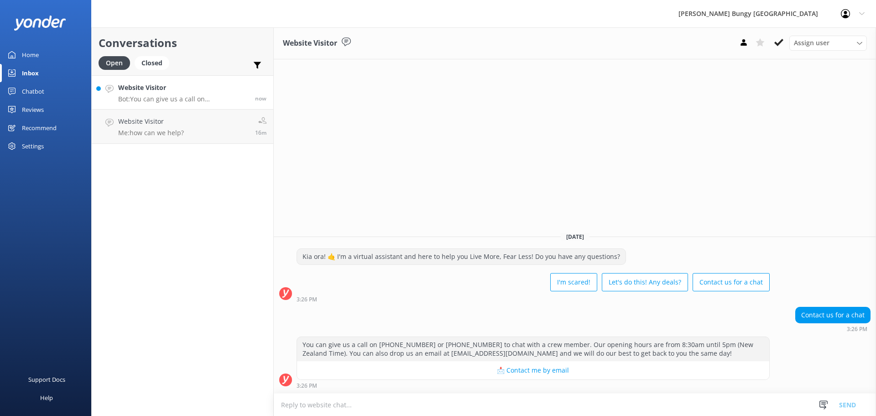
click at [349, 402] on textarea at bounding box center [575, 404] width 603 height 22
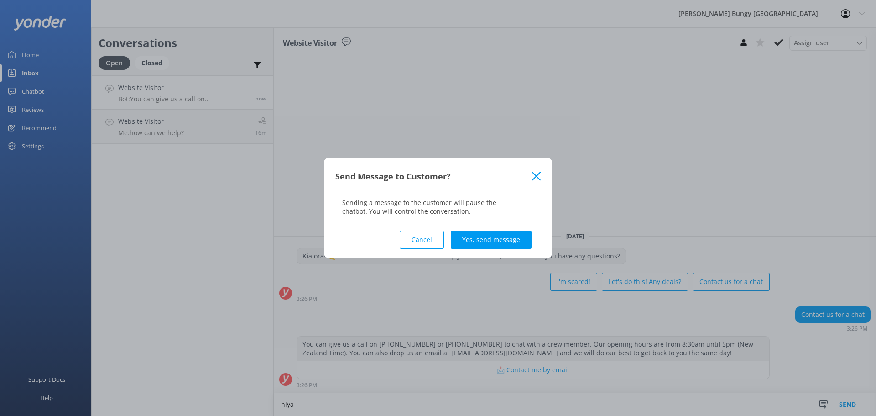
type textarea "hiya"
click at [489, 236] on button "Yes, send message" at bounding box center [491, 240] width 81 height 18
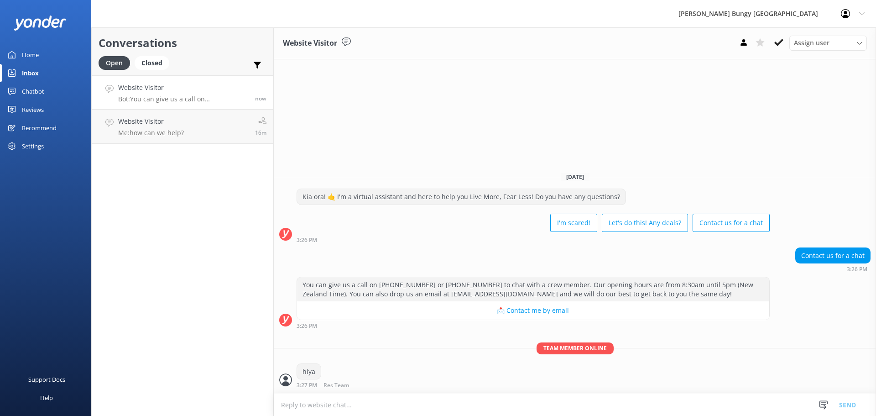
click at [400, 396] on textarea at bounding box center [575, 404] width 603 height 22
type textarea "how can we help?"
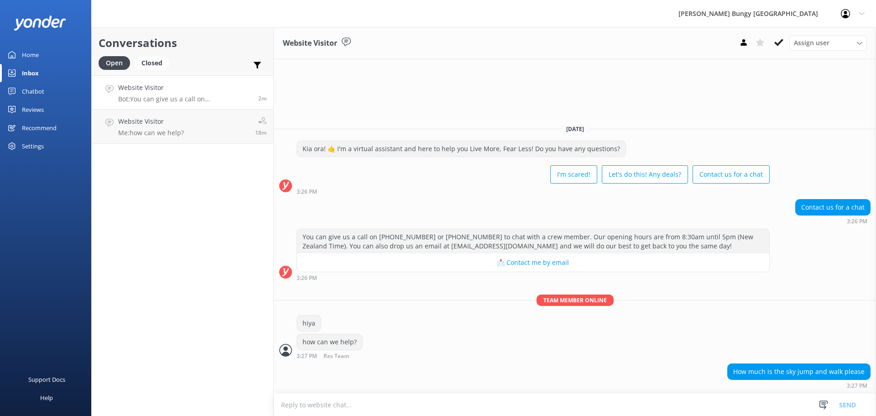
click at [565, 399] on textarea at bounding box center [575, 404] width 603 height 22
click at [565, 402] on textarea at bounding box center [575, 404] width 603 height 22
type textarea "one moment"
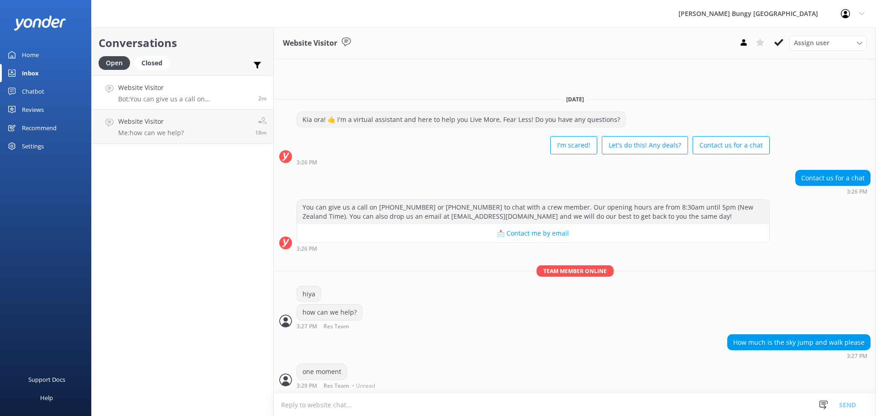
click at [346, 400] on textarea at bounding box center [575, 404] width 603 height 22
type textarea "it would be $445"
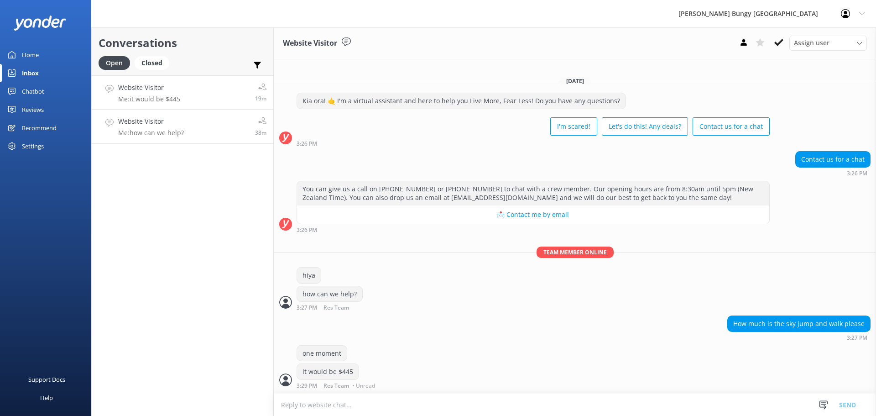
click at [169, 133] on p "Me: how can we help?" at bounding box center [151, 133] width 66 height 8
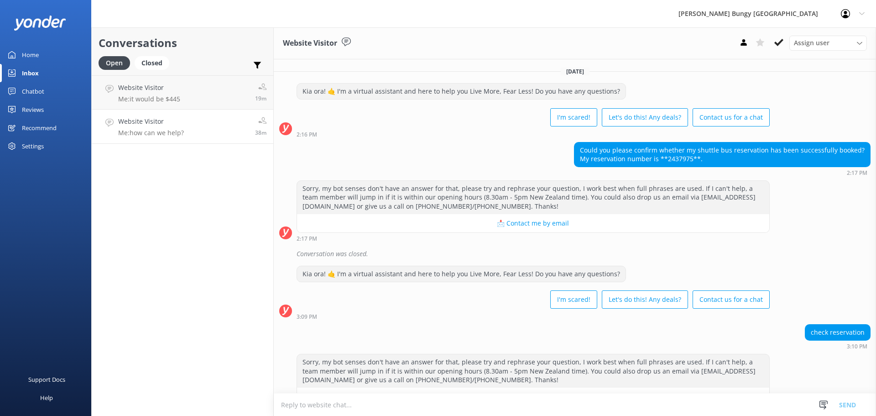
scroll to position [104, 0]
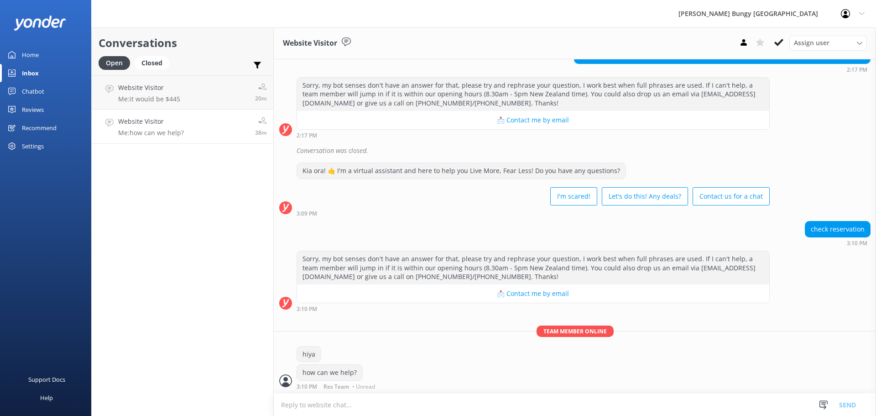
scroll to position [104, 0]
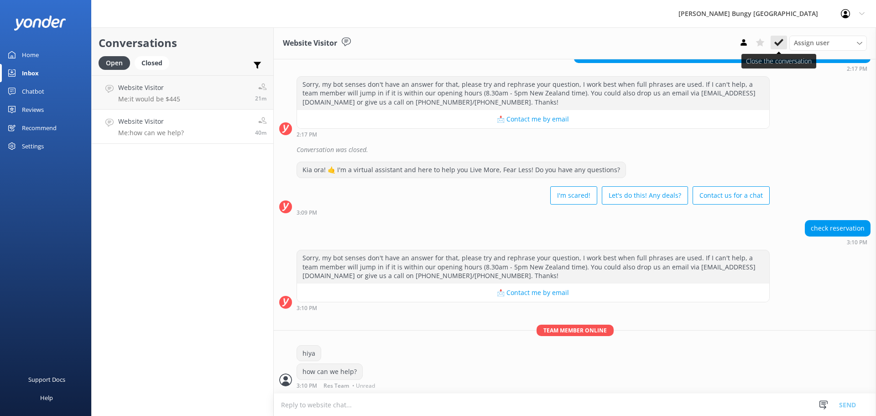
click at [782, 38] on icon at bounding box center [779, 42] width 9 height 9
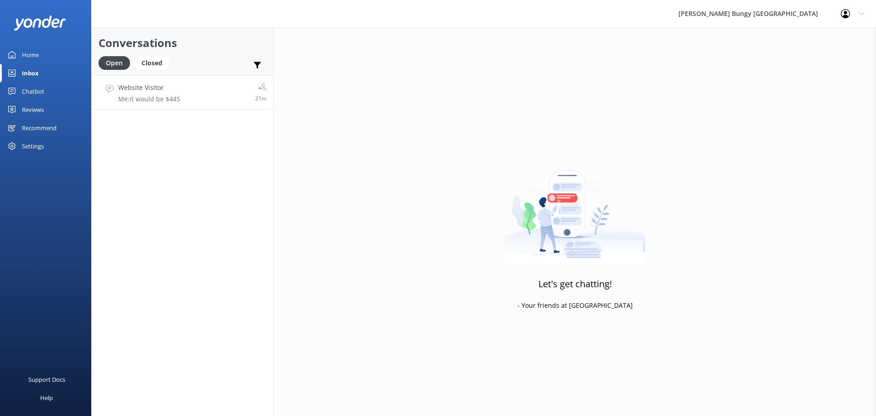
click at [193, 83] on link "Website Visitor Me: it would be $445 21m" at bounding box center [183, 92] width 182 height 34
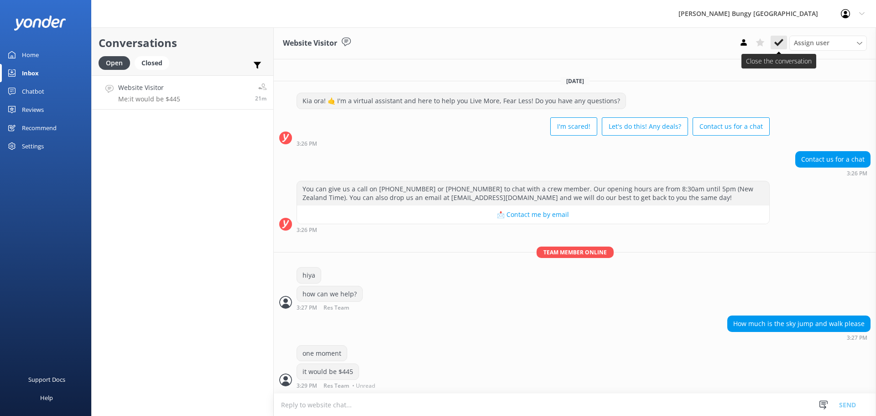
click at [778, 45] on use at bounding box center [779, 42] width 9 height 7
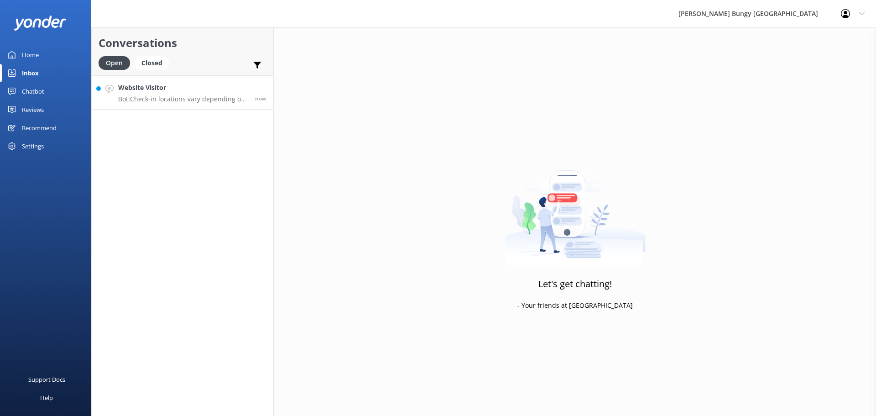
click at [118, 98] on p "Bot: Check-in locations vary depending on your activity: - [GEOGRAPHIC_DATA]: B…" at bounding box center [183, 99] width 130 height 8
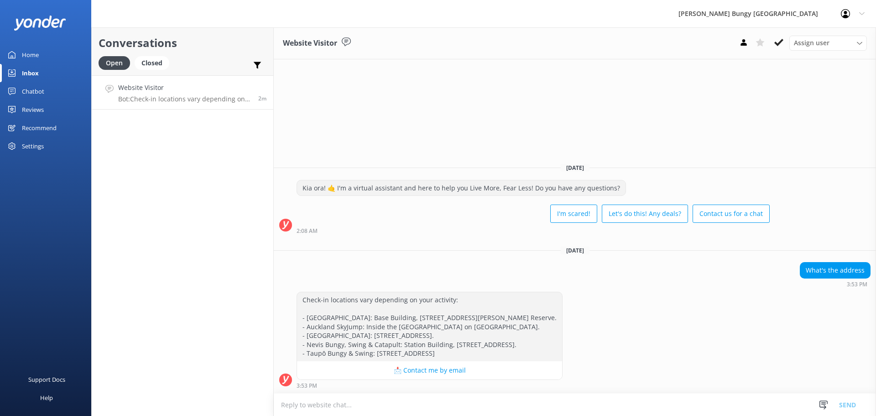
click at [553, 88] on div "Website Visitor Assign user Mike Voyce Michelle Gillard Tech Admin Dan Waugh Re…" at bounding box center [575, 221] width 603 height 388
click at [157, 57] on div "Closed" at bounding box center [152, 63] width 35 height 14
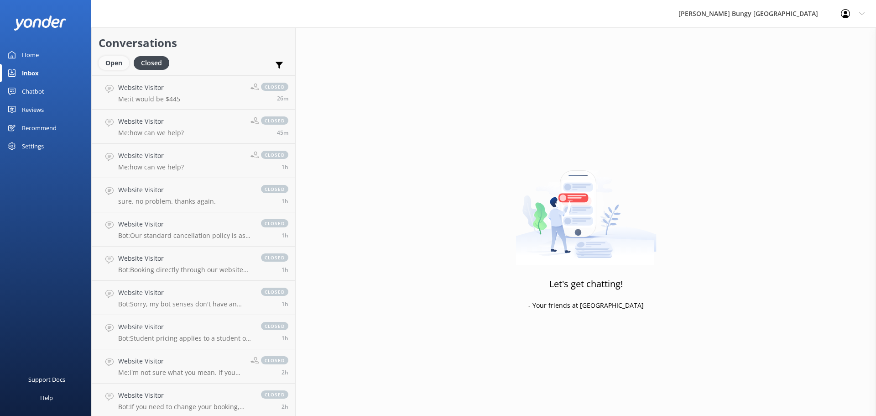
click at [121, 69] on div "Open" at bounding box center [114, 63] width 31 height 14
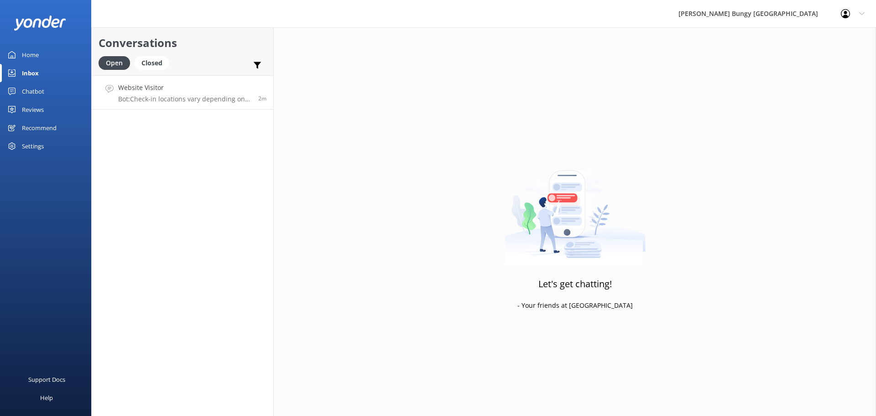
click at [143, 102] on p "Bot: Check-in locations vary depending on your activity: - Auckland Bridge Bung…" at bounding box center [184, 99] width 133 height 8
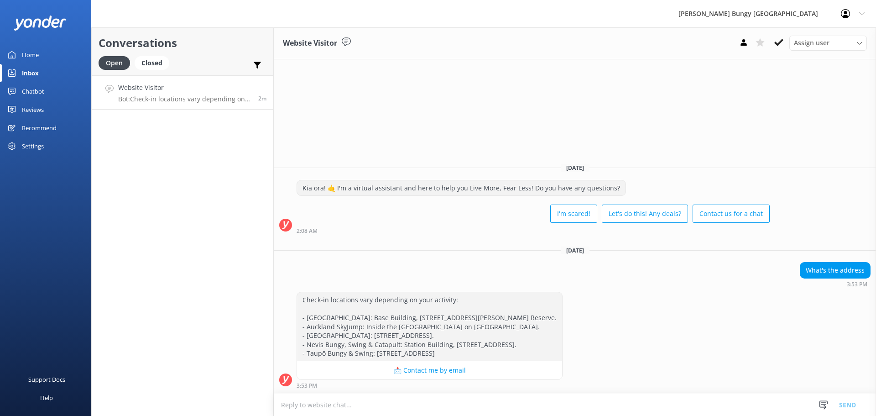
click at [144, 157] on div "Conversations Open Closed Important Assigned to me Unassigned Website Visitor B…" at bounding box center [182, 221] width 183 height 388
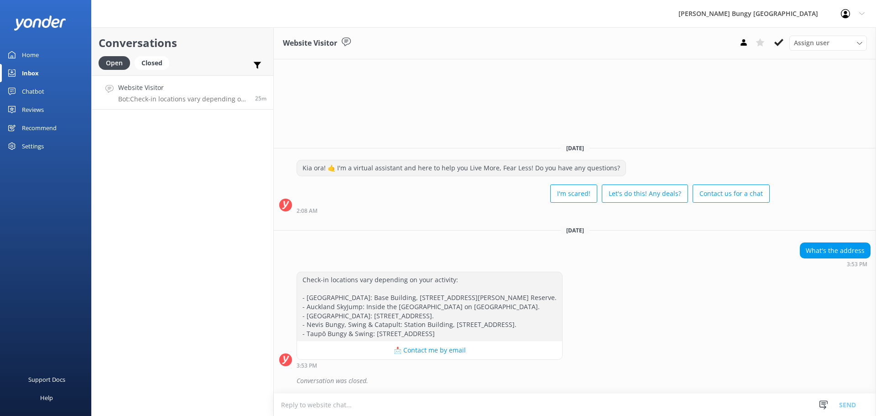
click at [166, 179] on div "Conversations Open Closed Important Assigned to me Unassigned Website Visitor B…" at bounding box center [182, 221] width 183 height 388
click at [215, 100] on h3 "Your inbox is empty" at bounding box center [183, 101] width 84 height 15
drag, startPoint x: 240, startPoint y: 132, endPoint x: 122, endPoint y: 72, distance: 132.1
click at [122, 72] on div "Conversations Open Closed Important Assigned to me Unassigned Your inbox is emp…" at bounding box center [182, 221] width 183 height 388
click at [150, 59] on div "Closed" at bounding box center [152, 63] width 35 height 14
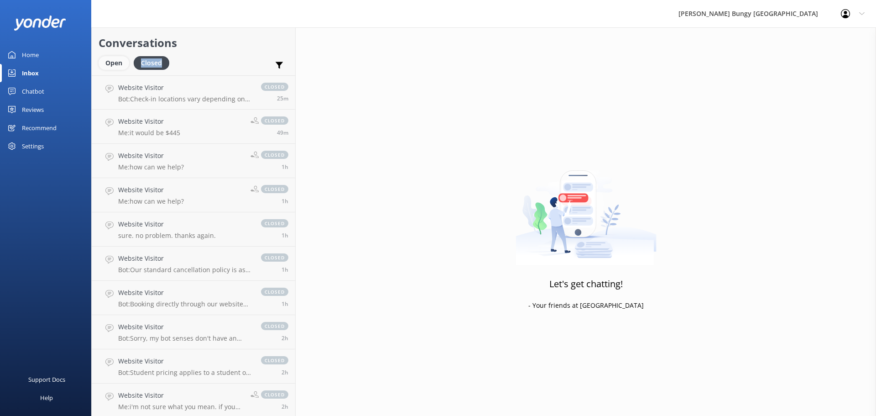
click at [117, 58] on div "Open" at bounding box center [114, 63] width 31 height 14
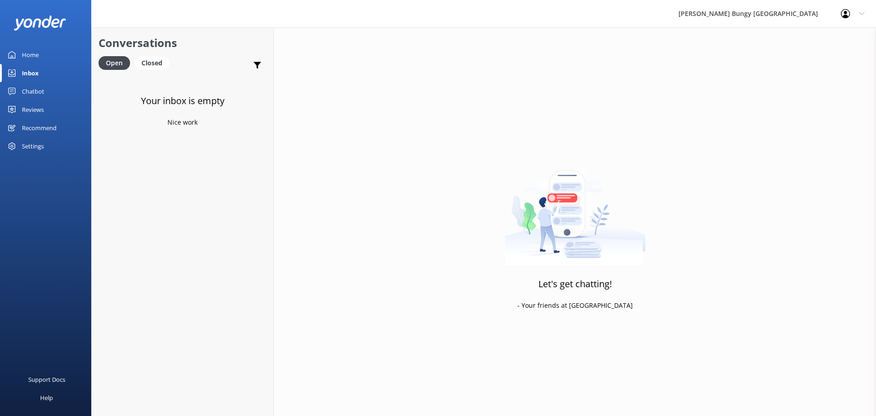
click at [168, 119] on p "Nice work" at bounding box center [183, 122] width 30 height 10
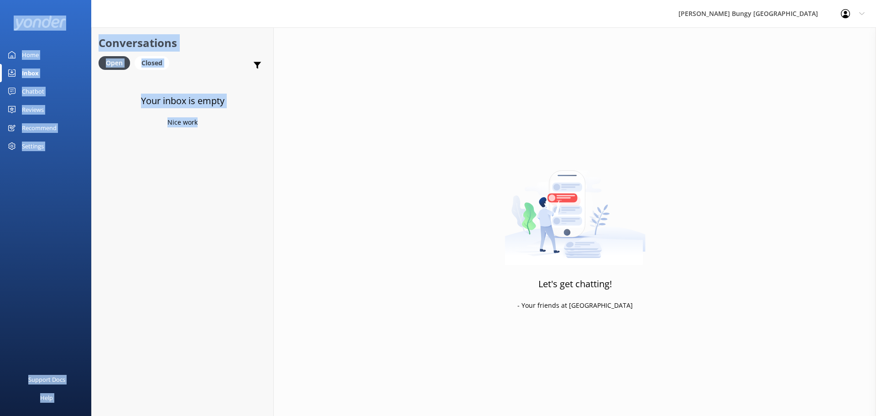
drag, startPoint x: 196, startPoint y: 118, endPoint x: 24, endPoint y: 11, distance: 202.9
click at [24, 27] on div "[PERSON_NAME] Bungy New Zealand Profile Settings Logout Home Inbox Chatbot Cont…" at bounding box center [438, 221] width 876 height 388
click at [226, 232] on div "Your inbox is empty Nice work" at bounding box center [183, 283] width 182 height 416
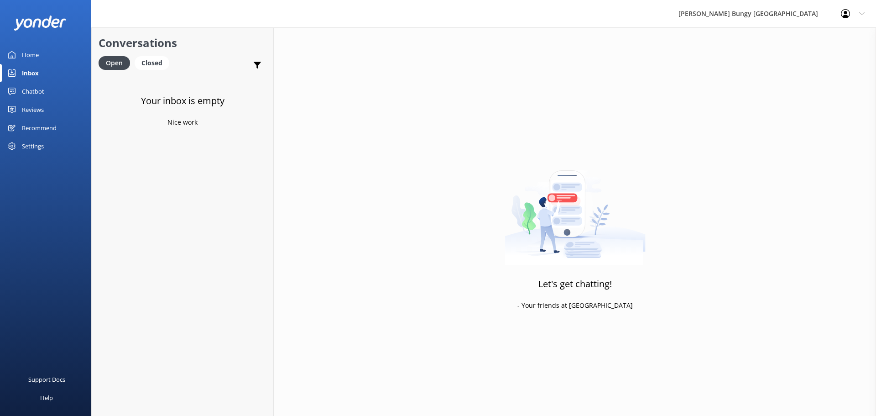
click at [55, 214] on div "Support Docs Help" at bounding box center [45, 312] width 91 height 208
click at [136, 196] on div "Your inbox is empty Nice work" at bounding box center [183, 283] width 182 height 416
click at [232, 85] on div "Your inbox is empty Nice work" at bounding box center [183, 283] width 182 height 416
drag, startPoint x: 232, startPoint y: 85, endPoint x: 237, endPoint y: 173, distance: 88.7
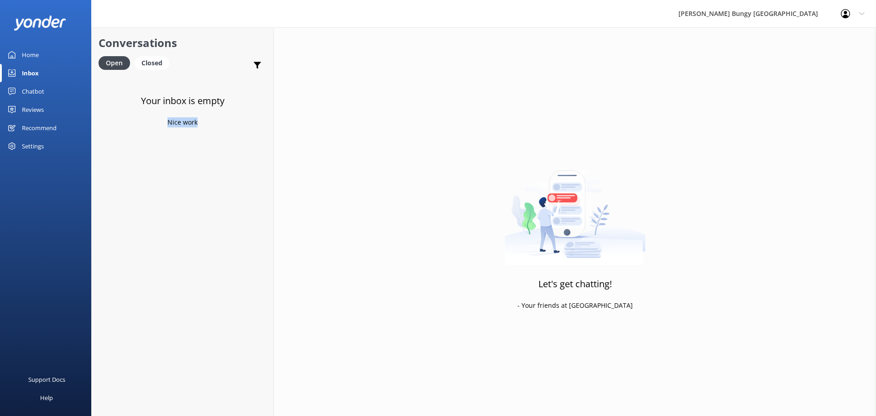
click at [237, 173] on div "Your inbox is empty Nice work" at bounding box center [183, 283] width 182 height 416
click at [222, 183] on div "Your inbox is empty Nice work" at bounding box center [183, 283] width 182 height 416
drag, startPoint x: 220, startPoint y: 123, endPoint x: 124, endPoint y: 83, distance: 103.3
click at [124, 83] on div "Your inbox is empty Nice work" at bounding box center [183, 283] width 182 height 416
click at [209, 136] on div "Your inbox is empty Nice work" at bounding box center [183, 283] width 182 height 416
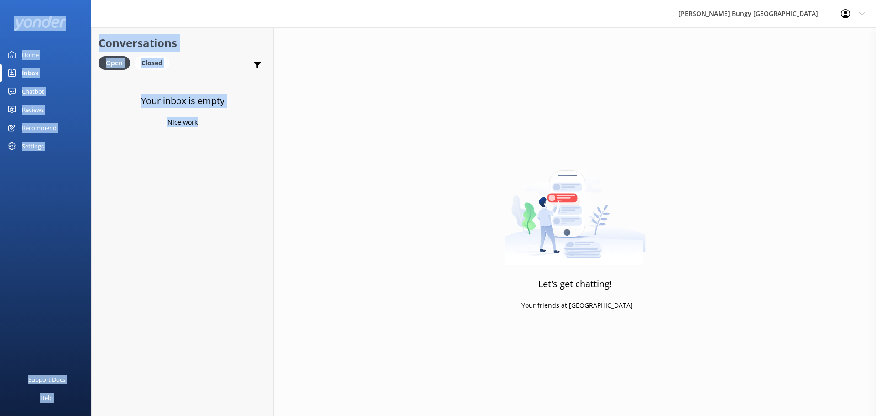
drag, startPoint x: 172, startPoint y: 127, endPoint x: 23, endPoint y: 22, distance: 181.7
click at [23, 27] on div "[PERSON_NAME] Bungy New Zealand Profile Settings Logout Home Inbox Chatbot Cont…" at bounding box center [438, 221] width 876 height 388
click at [198, 92] on div "Your inbox is empty Nice work" at bounding box center [183, 283] width 182 height 416
